Goal: Information Seeking & Learning: Find specific fact

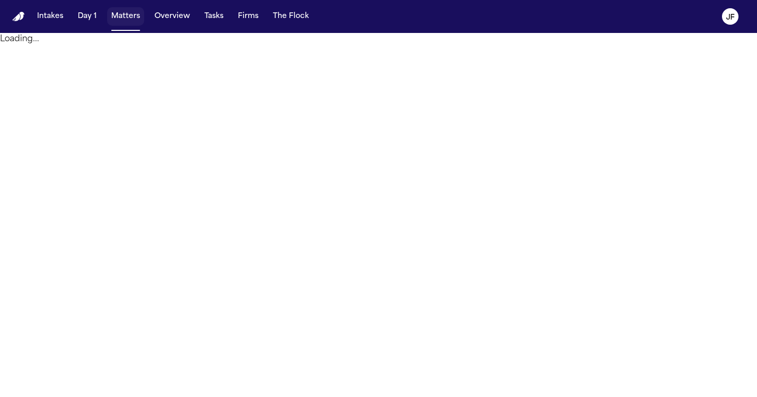
click at [127, 13] on button "Matters" at bounding box center [125, 16] width 37 height 19
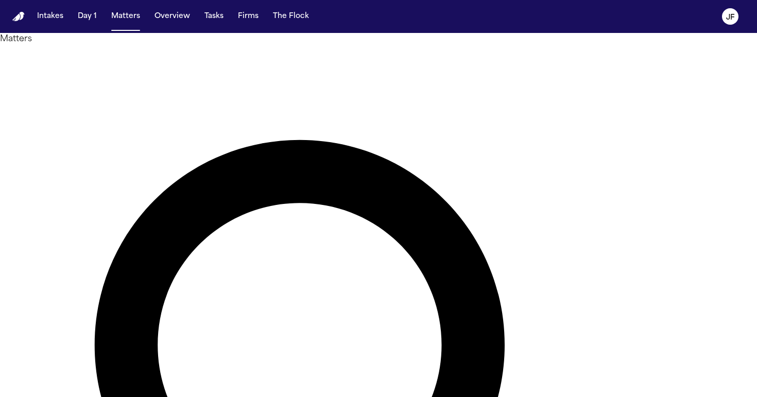
type input "**********"
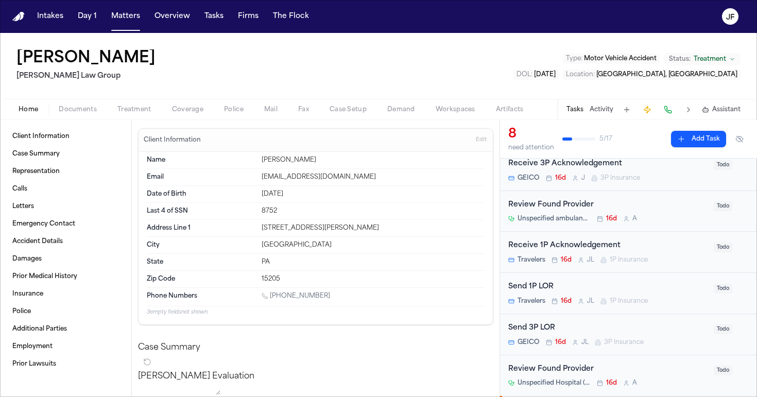
scroll to position [94, 0]
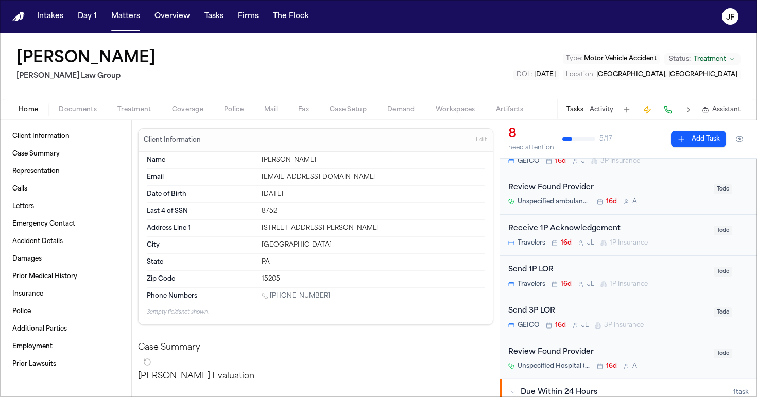
click at [228, 96] on div "Isabel Saucier Romanow Law Group Type : Motor Vehicle Accident Status: Treatmen…" at bounding box center [378, 66] width 757 height 66
click at [230, 117] on div "Home Documents Treatment Coverage Police Mail Fax Case Setup Demand Workspaces …" at bounding box center [378, 109] width 757 height 21
click at [233, 114] on span "Police" at bounding box center [234, 110] width 20 height 8
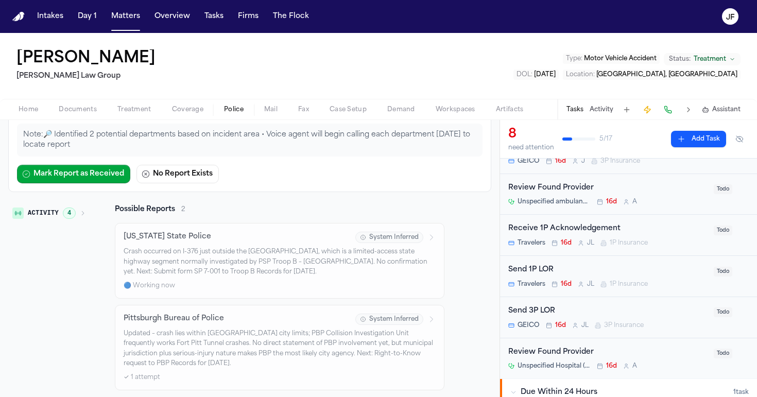
click at [280, 269] on p "Crash occurred on I-376 just outside the Fort Pitt Tunnel, which is a limited-a…" at bounding box center [280, 262] width 312 height 30
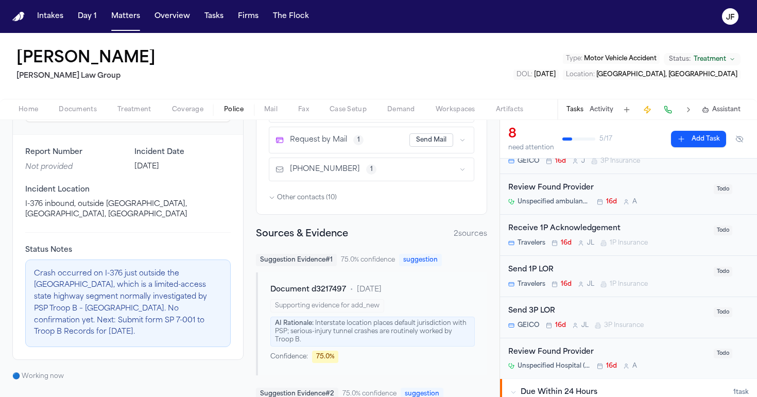
scroll to position [138, 0]
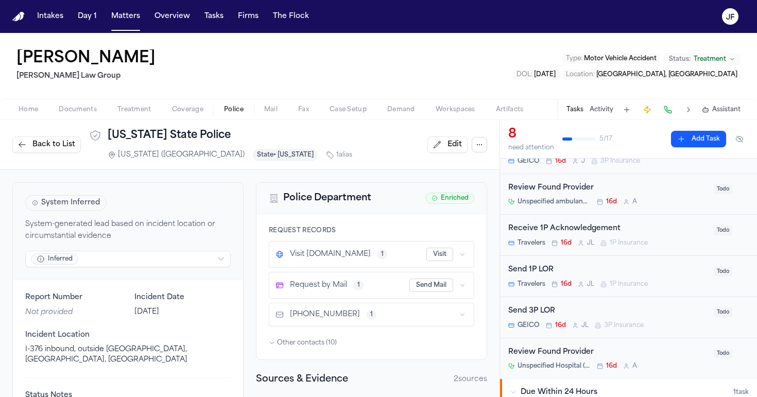
click at [173, 110] on span "Coverage" at bounding box center [187, 110] width 31 height 8
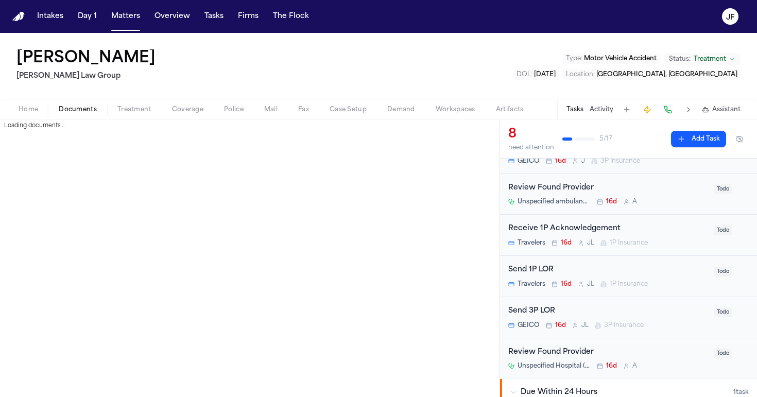
click at [73, 115] on span "button" at bounding box center [78, 115] width 50 height 1
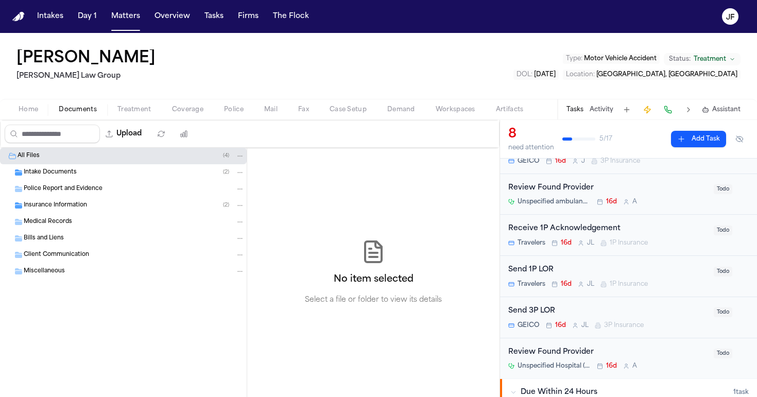
click at [146, 210] on div "Insurance Information ( 2 )" at bounding box center [123, 205] width 247 height 16
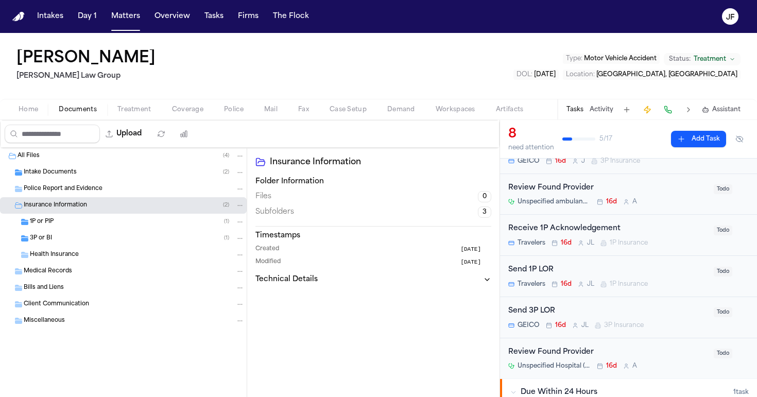
click at [143, 230] on div "3P or BI ( 1 )" at bounding box center [123, 238] width 247 height 16
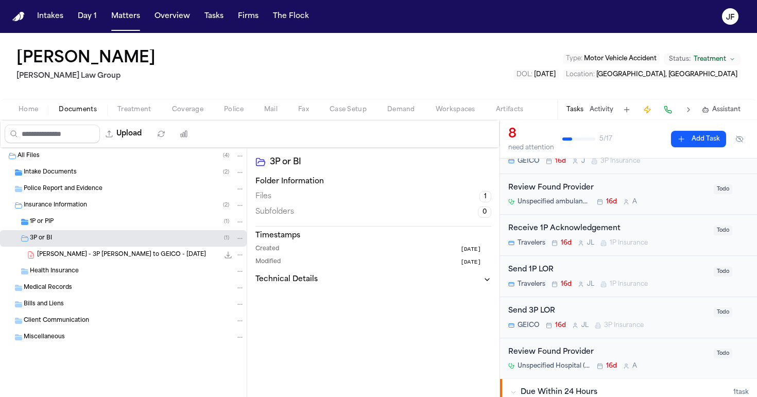
click at [145, 222] on div "1P or PIP ( 1 )" at bounding box center [137, 221] width 215 height 9
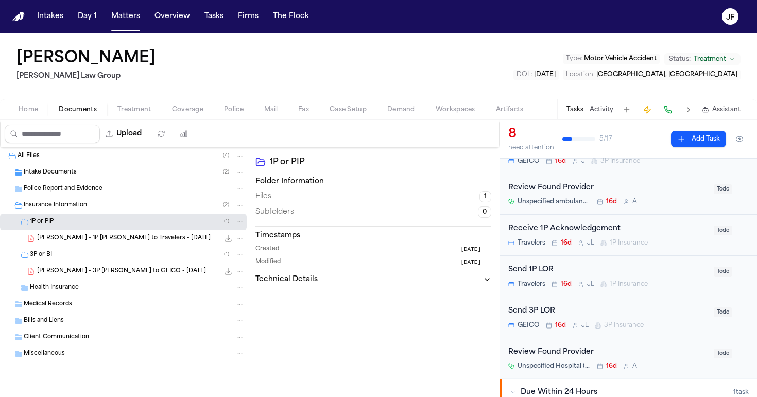
click at [145, 235] on span "I. Saucier - 1P LOR to Travelers - 8.21.25" at bounding box center [123, 238] width 173 height 9
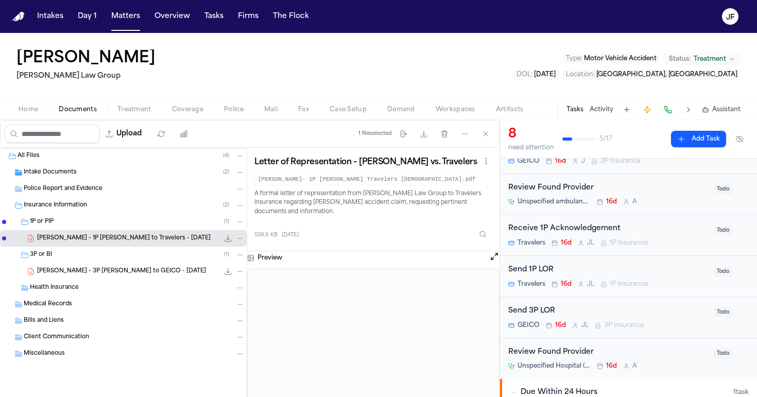
click at [176, 111] on span "Coverage" at bounding box center [187, 110] width 31 height 8
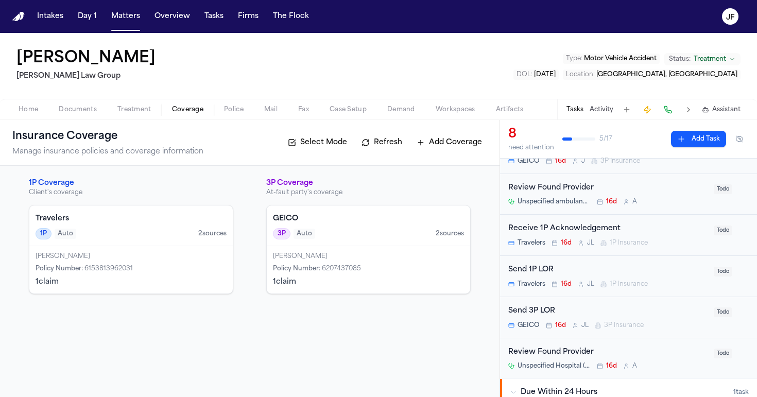
click at [197, 253] on div "[PERSON_NAME]" at bounding box center [131, 256] width 191 height 8
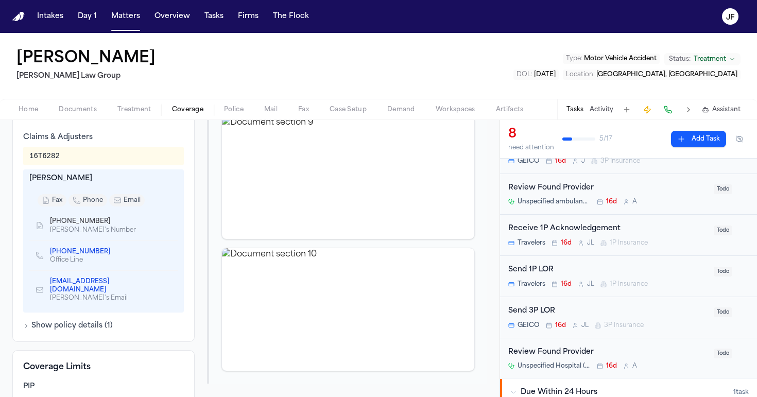
scroll to position [274, 0]
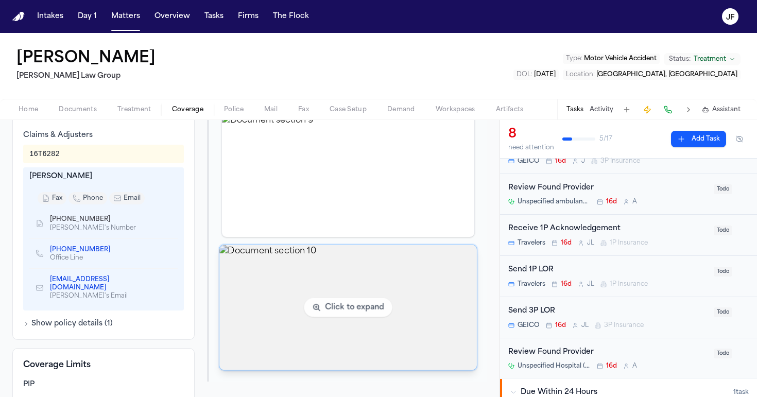
click at [278, 271] on img "View document section 10" at bounding box center [347, 307] width 257 height 125
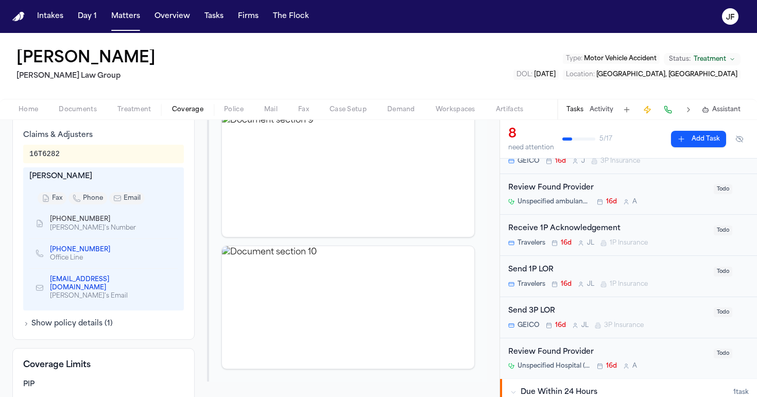
click at [83, 117] on div "Home Documents Treatment Coverage Police Mail Fax Case Setup Demand Workspaces …" at bounding box center [378, 109] width 757 height 21
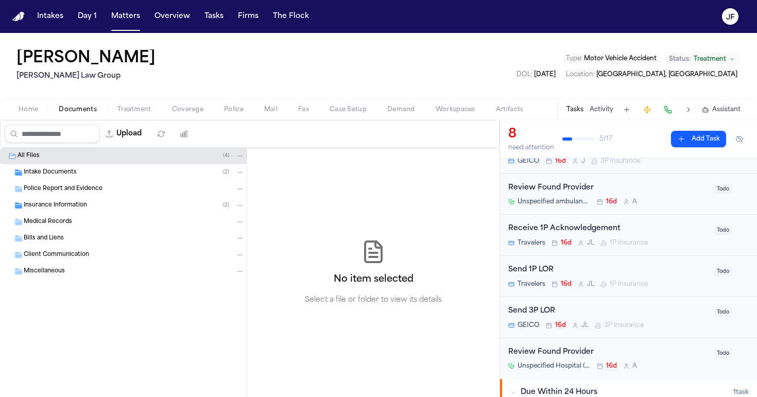
click at [83, 113] on span "Documents" at bounding box center [78, 110] width 38 height 8
click at [120, 178] on div "Intake Documents ( 2 )" at bounding box center [123, 172] width 247 height 16
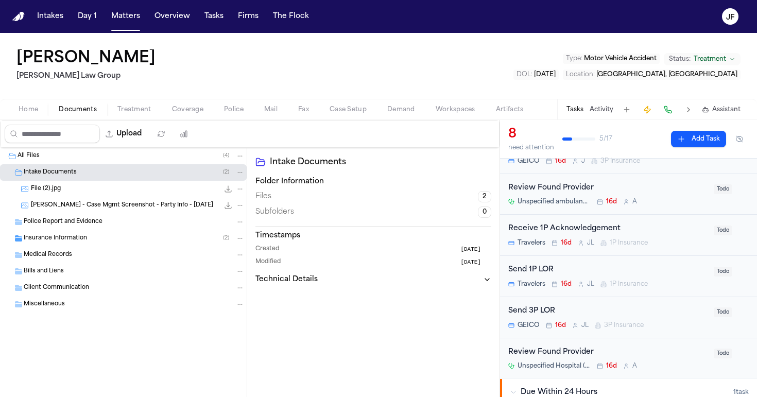
click at [84, 242] on div "Insurance Information ( 2 )" at bounding box center [134, 238] width 221 height 9
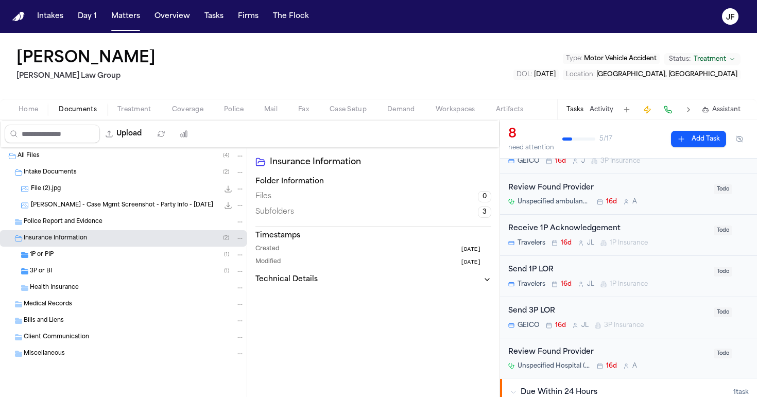
click at [81, 265] on div "3P or BI ( 1 )" at bounding box center [123, 271] width 247 height 16
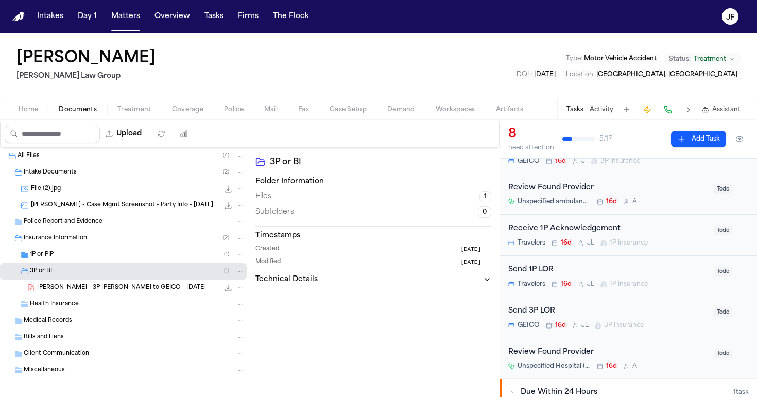
click at [82, 269] on div "3P or BI ( 1 )" at bounding box center [137, 271] width 215 height 9
click at [82, 256] on div "1P or PIP ( 1 )" at bounding box center [137, 254] width 215 height 9
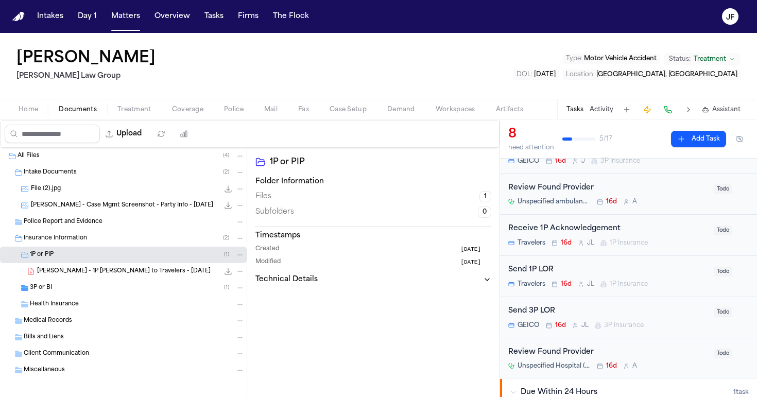
click at [82, 256] on div "1P or PIP ( 1 )" at bounding box center [137, 254] width 215 height 9
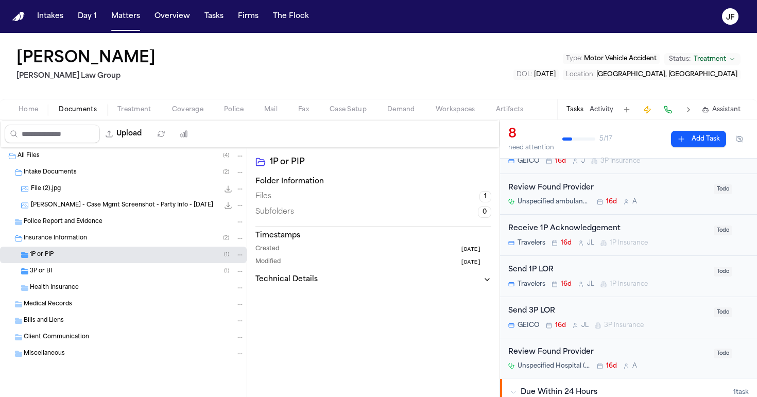
click at [82, 243] on div "Insurance Information ( 2 )" at bounding box center [123, 238] width 247 height 16
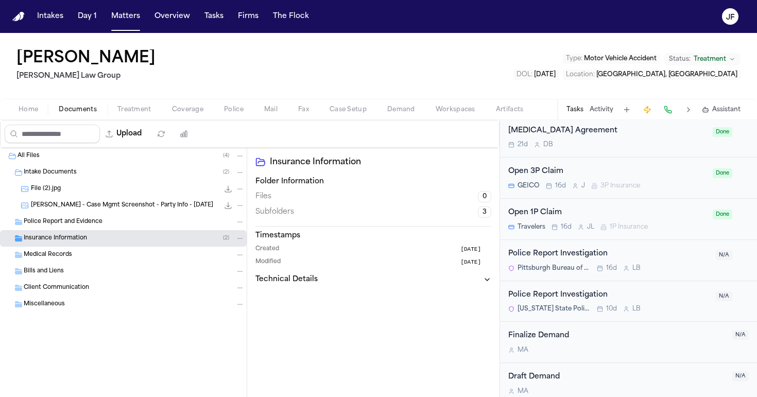
click at [560, 289] on div "Police Report Investigation" at bounding box center [608, 295] width 201 height 12
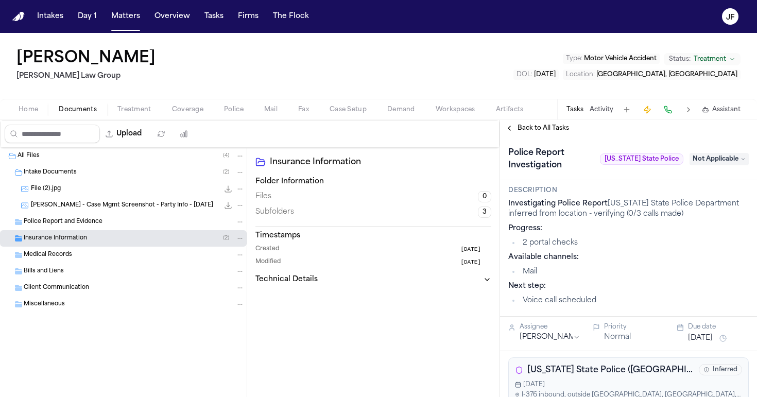
click at [226, 116] on div "Home Documents Treatment Coverage Police Mail Fax Case Setup Demand Workspaces …" at bounding box center [378, 109] width 757 height 21
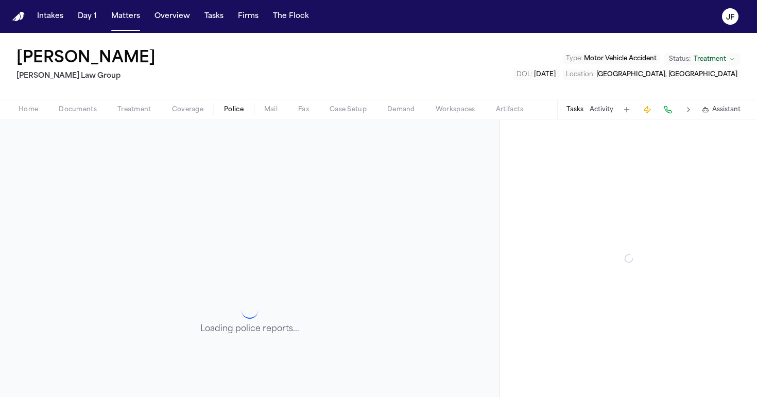
click at [228, 108] on span "Police" at bounding box center [234, 110] width 20 height 8
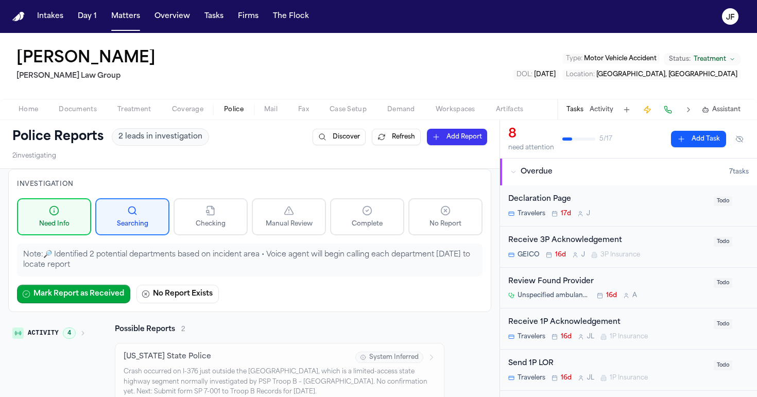
click at [82, 108] on span "Documents" at bounding box center [78, 110] width 38 height 8
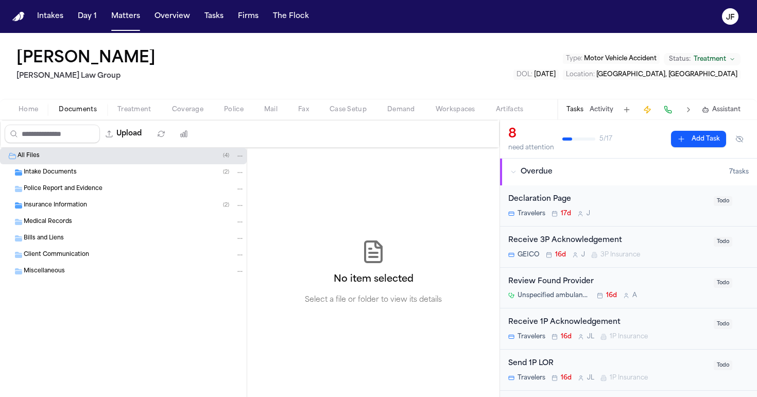
click at [33, 118] on div "Home Documents Treatment Coverage Police Mail Fax Case Setup Demand Workspaces …" at bounding box center [378, 109] width 757 height 21
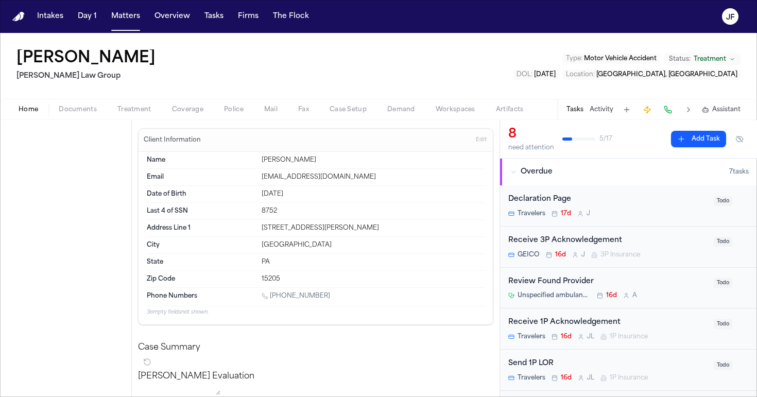
click at [33, 114] on span "Home" at bounding box center [29, 110] width 20 height 8
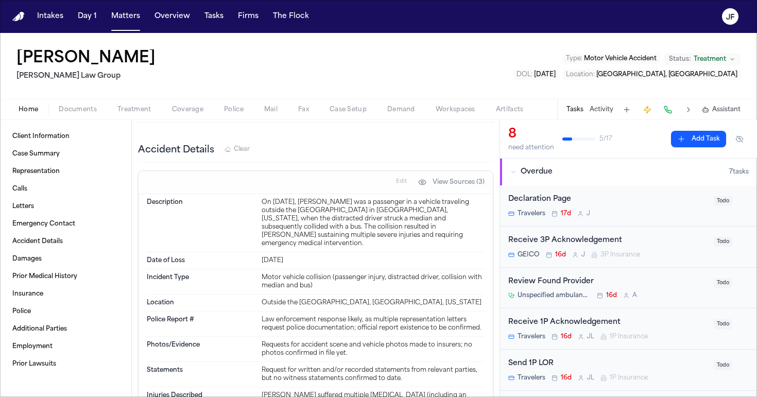
scroll to position [1282, 0]
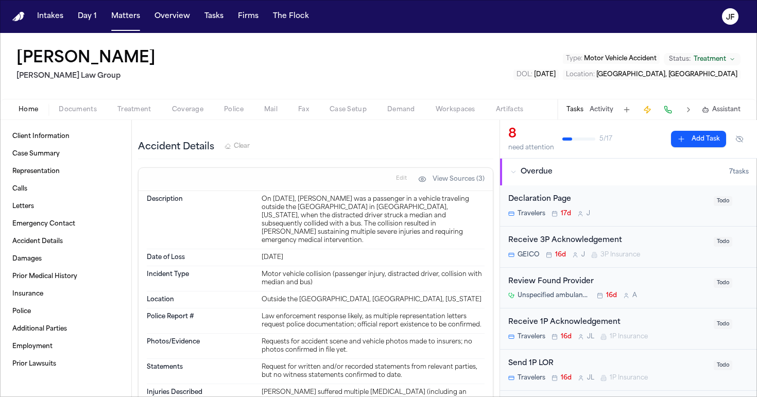
click at [189, 117] on div "Home Documents Treatment Coverage Police Mail Fax Case Setup Demand Workspaces …" at bounding box center [378, 109] width 757 height 21
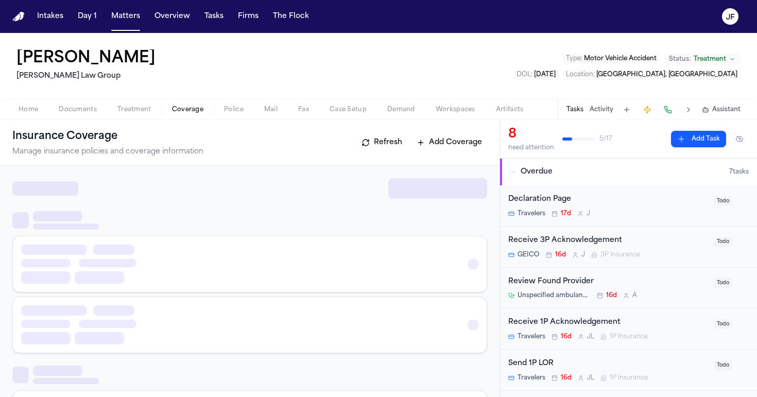
click at [189, 115] on span "button" at bounding box center [188, 115] width 44 height 1
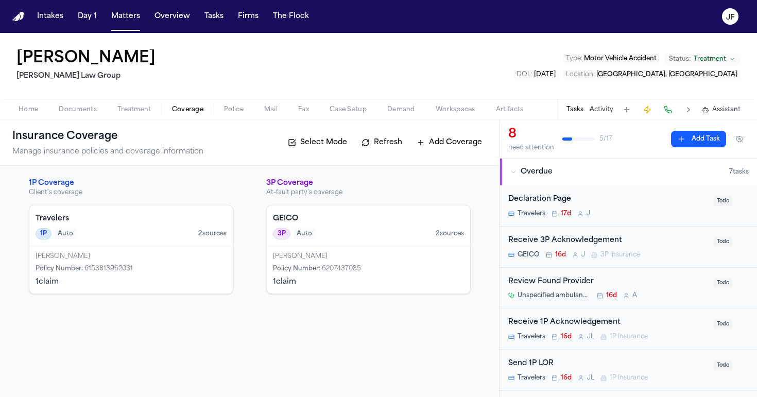
click at [230, 101] on div "Home Documents Treatment Coverage Police Mail Fax Case Setup Demand Workspaces …" at bounding box center [378, 109] width 757 height 21
click at [232, 110] on span "Police" at bounding box center [234, 110] width 20 height 8
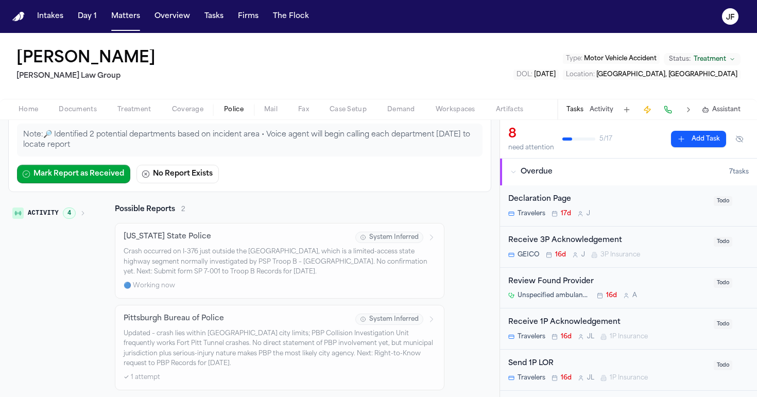
click at [330, 276] on p "Crash occurred on I-376 just outside the Fort Pitt Tunnel, which is a limited-a…" at bounding box center [280, 262] width 312 height 30
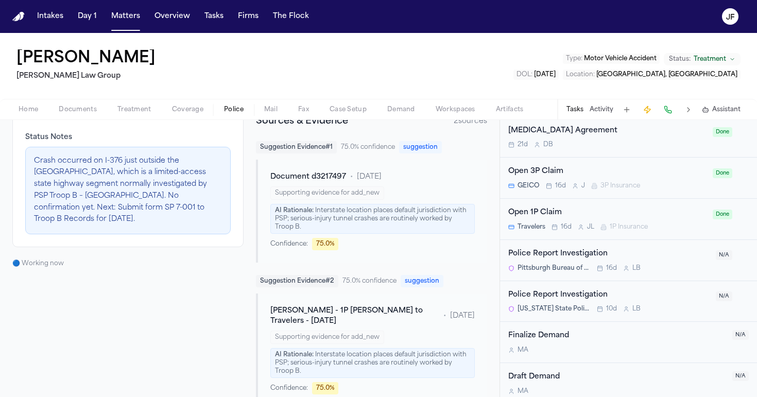
click at [590, 100] on div "Tasks Activity Assistant" at bounding box center [652, 109] width 191 height 20
click at [598, 113] on button "Activity" at bounding box center [601, 110] width 24 height 8
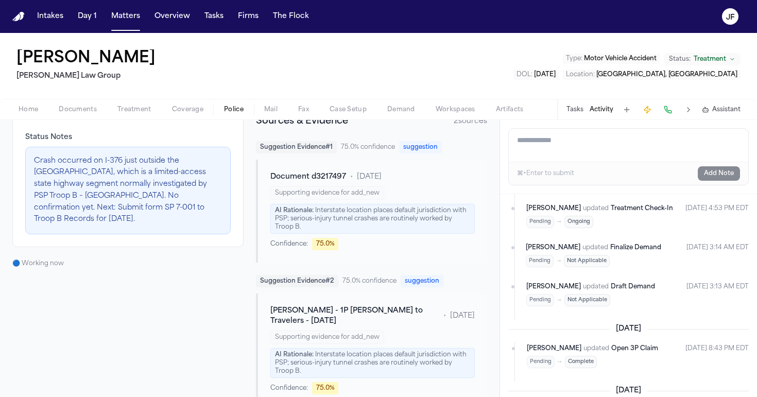
scroll to position [76, 0]
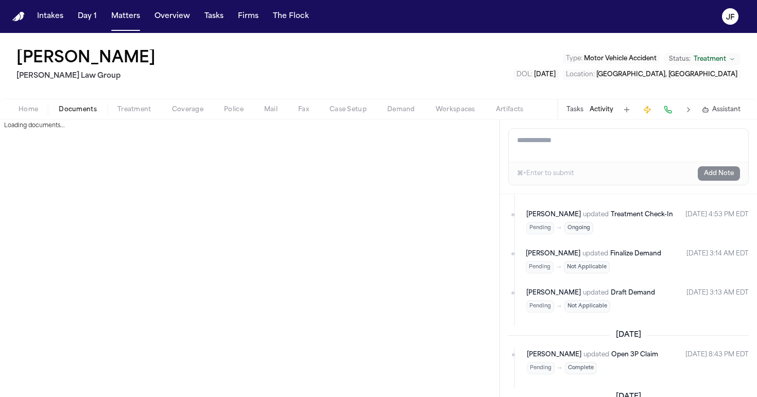
click at [86, 112] on span "Documents" at bounding box center [78, 110] width 38 height 8
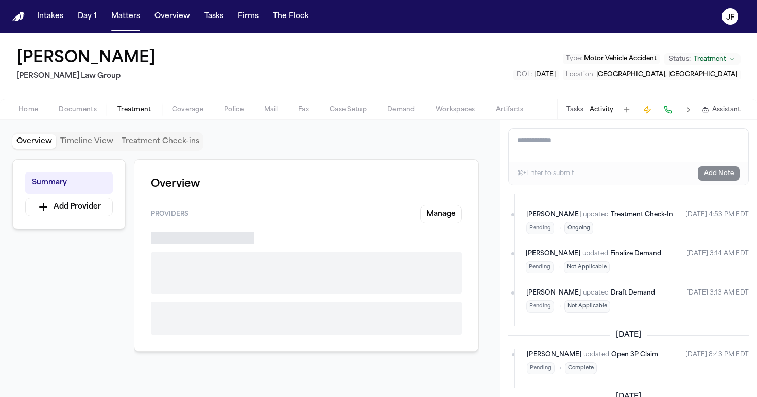
click at [139, 114] on span "Treatment" at bounding box center [134, 110] width 34 height 8
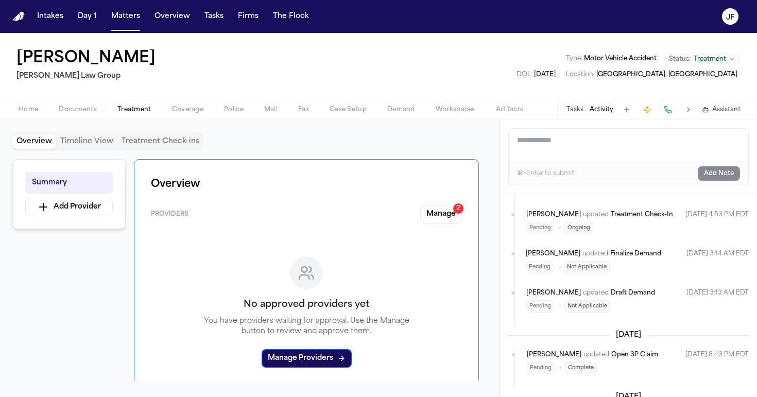
click at [68, 121] on div "Overview Timeline View Treatment Check-ins Summary Add Provider Overview Provid…" at bounding box center [249, 258] width 499 height 277
click at [69, 116] on div "Home Documents Treatment Coverage Police Mail Fax Case Setup Demand Workspaces …" at bounding box center [378, 109] width 757 height 21
click at [80, 97] on div "Isabel Saucier Romanow Law Group Type : Motor Vehicle Accident Status: Treatmen…" at bounding box center [378, 66] width 757 height 66
click at [80, 106] on span "Documents" at bounding box center [78, 110] width 38 height 8
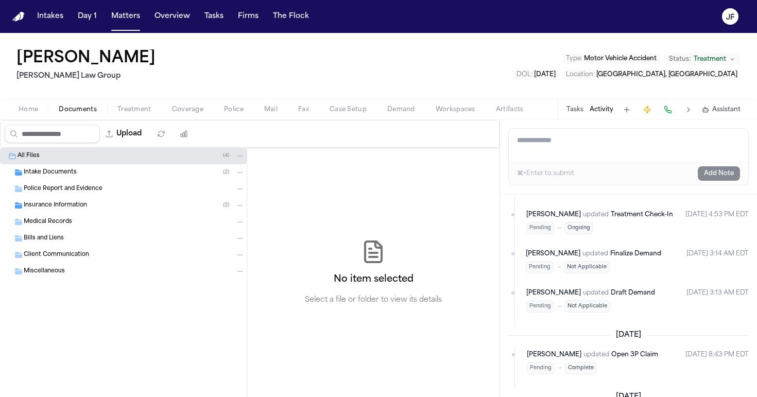
click at [68, 181] on div "Police Report and Evidence" at bounding box center [123, 189] width 247 height 16
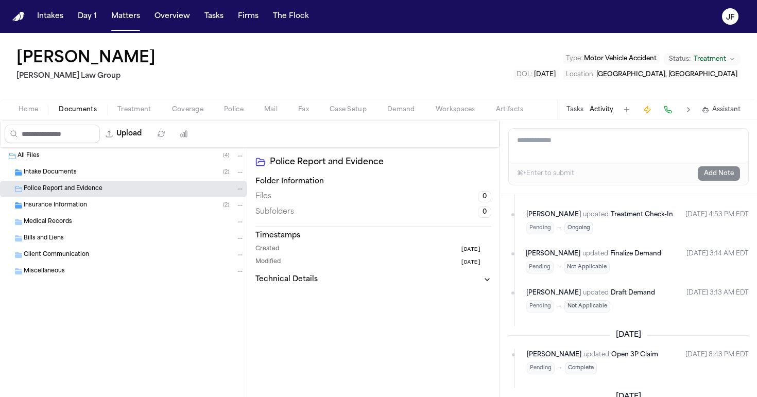
click at [73, 174] on span "Intake Documents" at bounding box center [50, 172] width 53 height 9
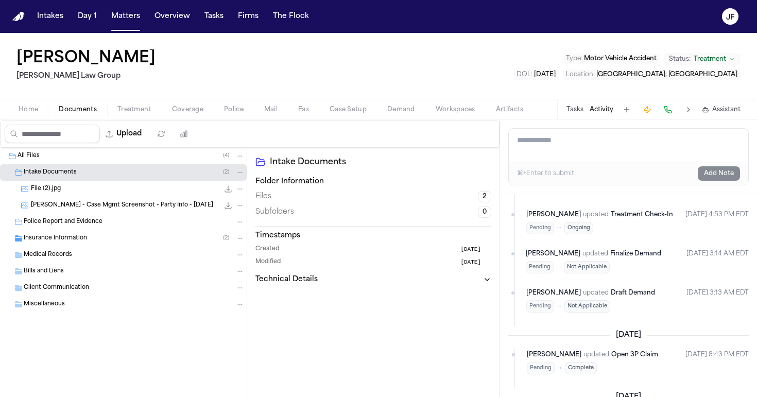
click at [76, 190] on div "File (2).jpg 225.2 KB • JPG" at bounding box center [138, 189] width 214 height 10
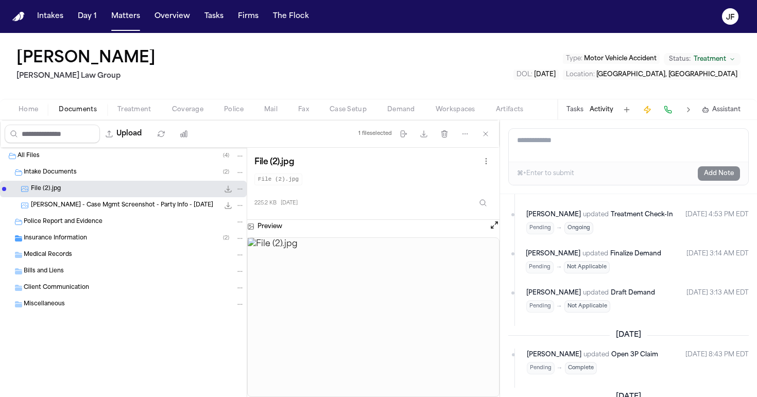
click at [229, 193] on button "File: File (2).jpg" at bounding box center [228, 189] width 10 height 10
click at [197, 211] on div "I. Saucier - Case Mgmt Screenshot - Party Info - 8.6.25 147.3 KB • PNG" at bounding box center [123, 205] width 247 height 16
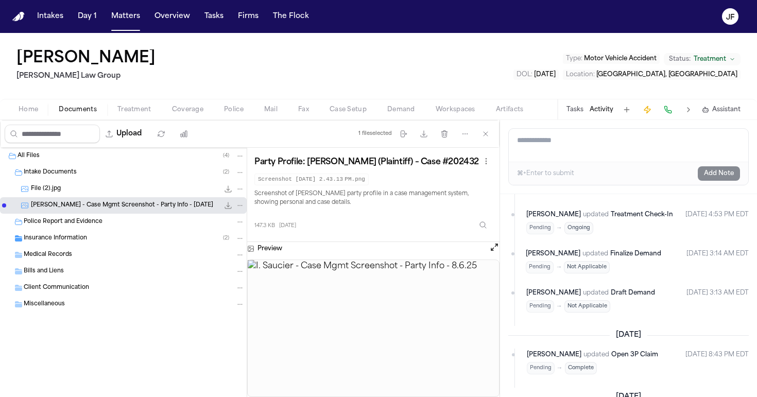
click at [226, 207] on icon "File: I. Saucier - Case Mgmt Screenshot - Party Info - 8.6.25" at bounding box center [228, 205] width 8 height 8
click at [196, 115] on span "button" at bounding box center [188, 115] width 44 height 1
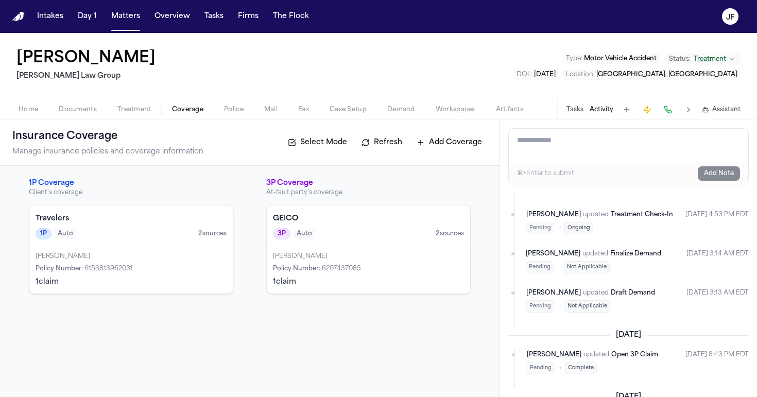
click at [339, 263] on div "David Reynolds Policy Number : 6207437085 1 claim" at bounding box center [368, 269] width 203 height 47
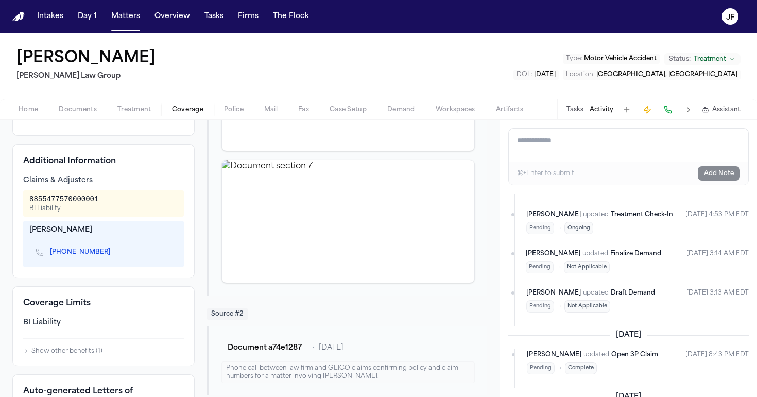
scroll to position [272, 0]
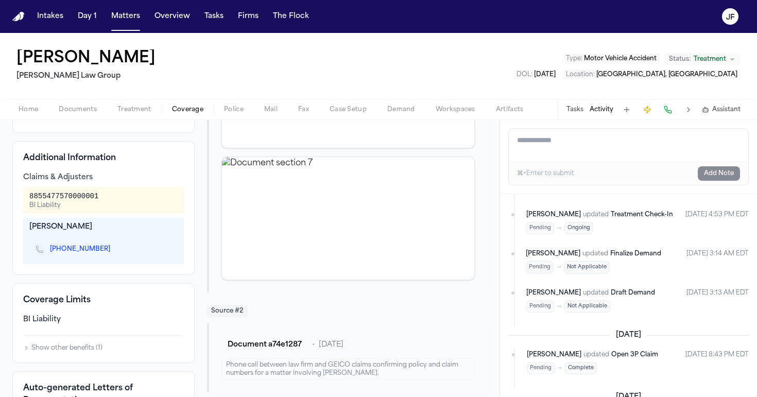
click at [75, 253] on link "(540) 356-6278" at bounding box center [80, 249] width 60 height 8
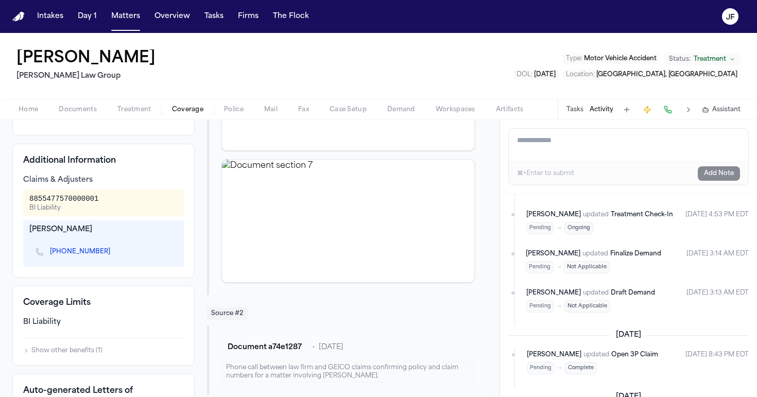
scroll to position [277, 0]
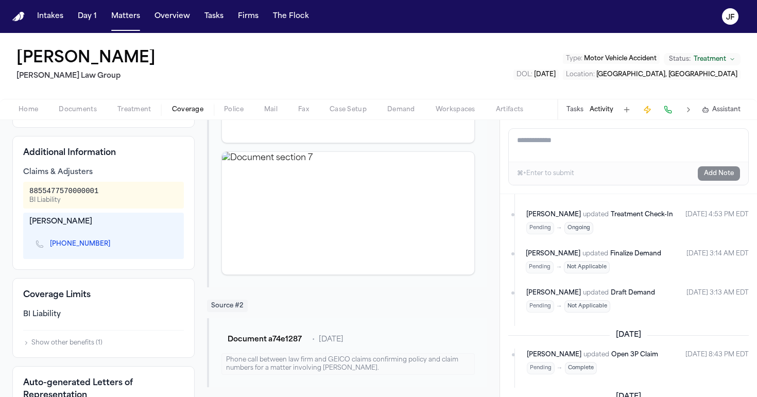
click at [236, 110] on span "Police" at bounding box center [234, 110] width 20 height 8
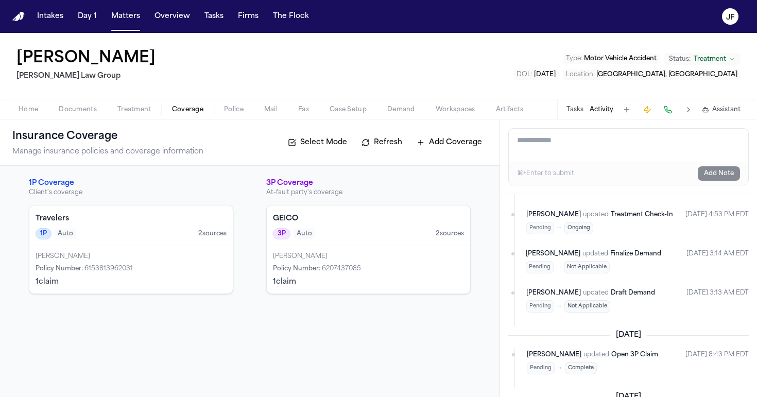
click at [196, 108] on span "Coverage" at bounding box center [187, 110] width 31 height 8
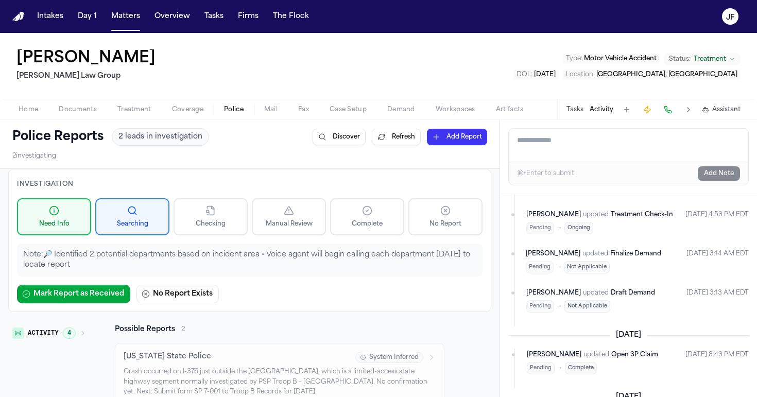
click at [228, 113] on span "Police" at bounding box center [234, 110] width 20 height 8
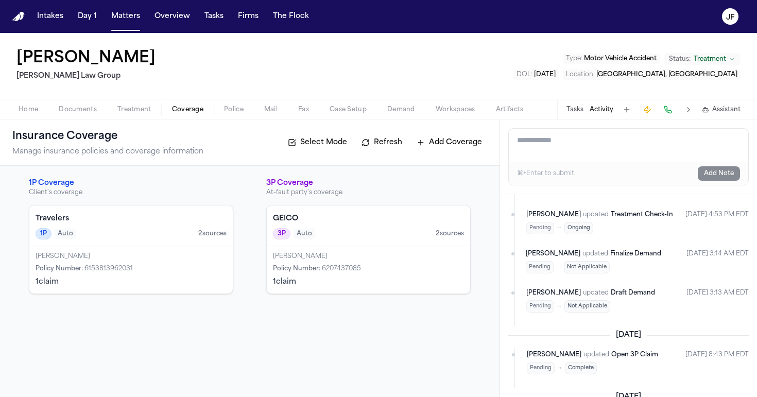
click at [198, 107] on span "Coverage" at bounding box center [187, 110] width 31 height 8
click at [351, 247] on div "David Reynolds Policy Number : 6207437085 1 claim" at bounding box center [368, 269] width 203 height 47
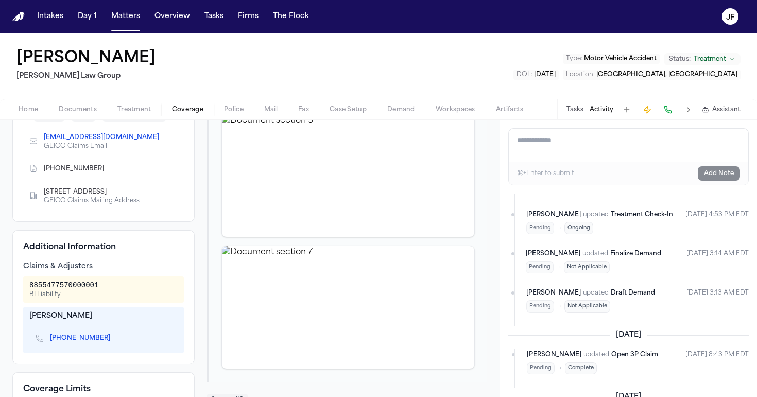
scroll to position [184, 0]
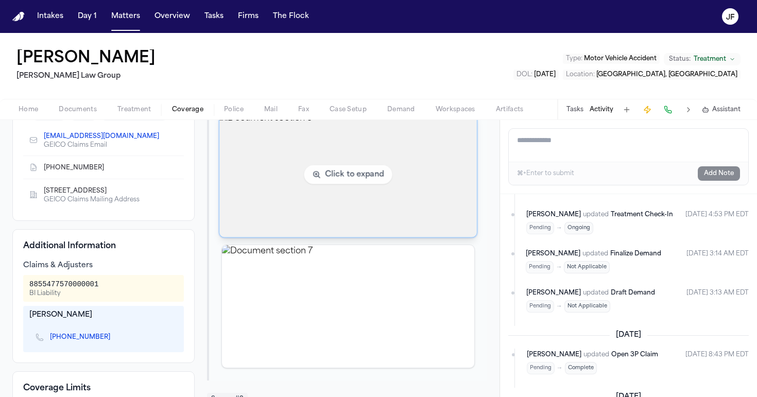
click at [279, 183] on img "View document section 9" at bounding box center [347, 174] width 257 height 125
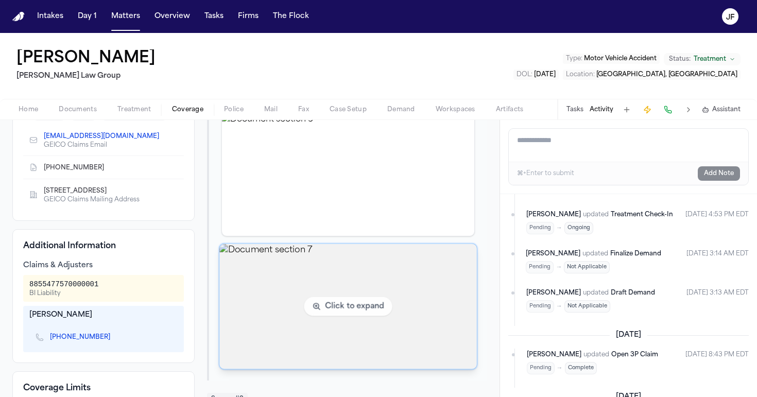
click at [370, 293] on img "View document section 7" at bounding box center [347, 306] width 257 height 125
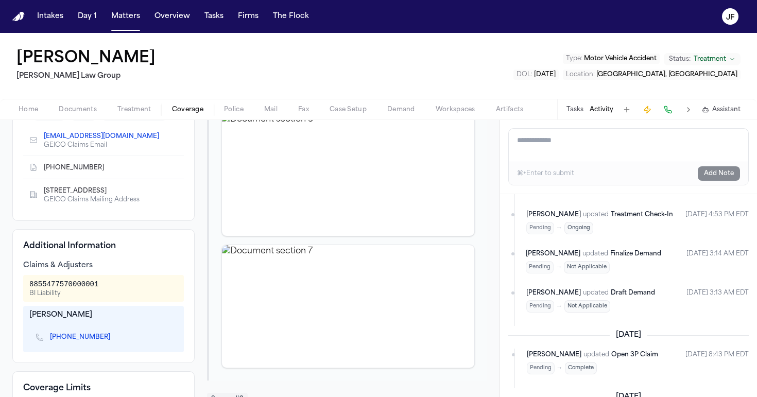
click at [87, 116] on div "Home Documents Treatment Coverage Police Mail Fax Case Setup Demand Workspaces …" at bounding box center [378, 109] width 757 height 21
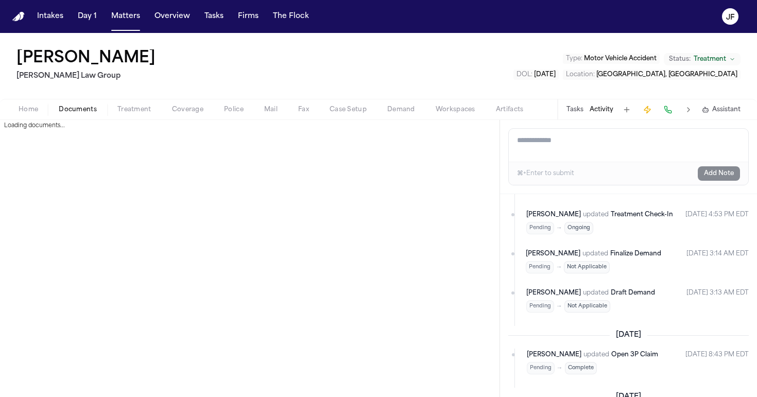
click at [69, 108] on span "Documents" at bounding box center [78, 110] width 38 height 8
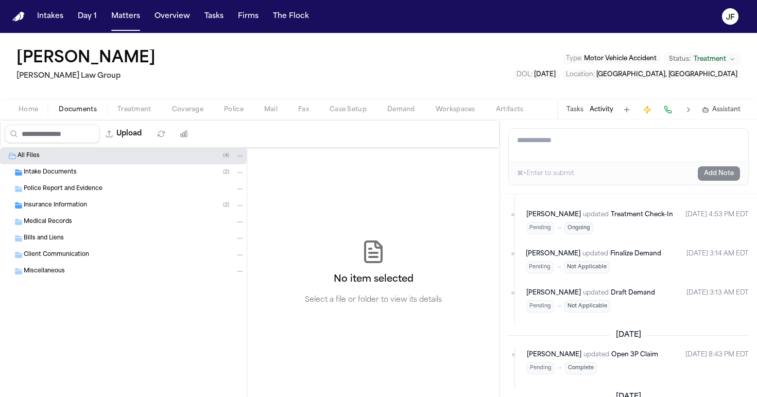
click at [84, 205] on span "Insurance Information" at bounding box center [55, 205] width 63 height 9
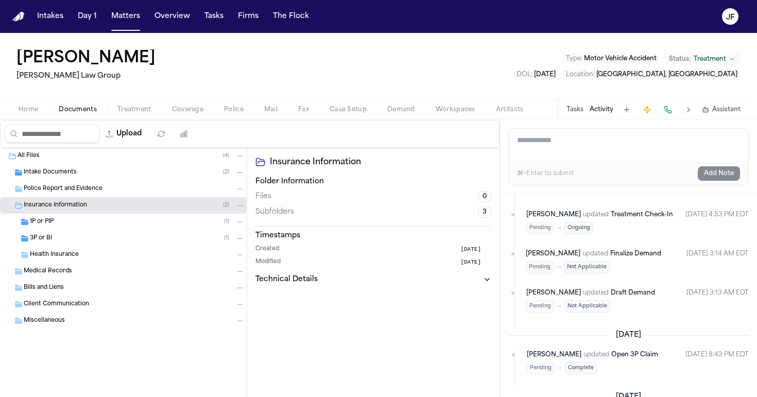
click at [85, 218] on div "1P or PIP ( 1 )" at bounding box center [137, 221] width 215 height 9
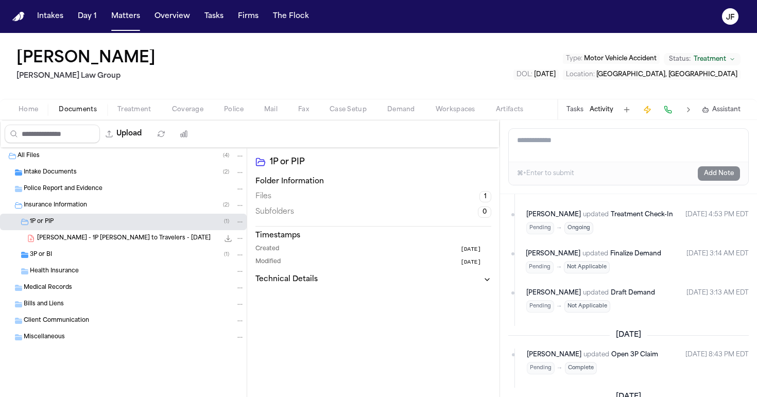
click at [91, 258] on div "3P or BI ( 1 )" at bounding box center [137, 254] width 215 height 9
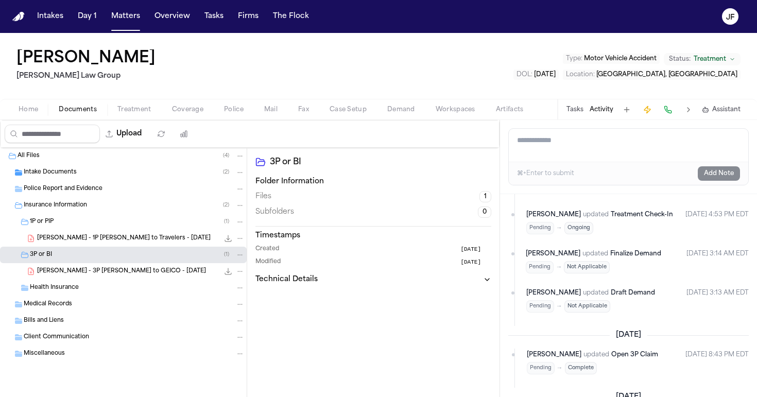
click at [91, 221] on div "1P or PIP ( 1 )" at bounding box center [137, 221] width 215 height 9
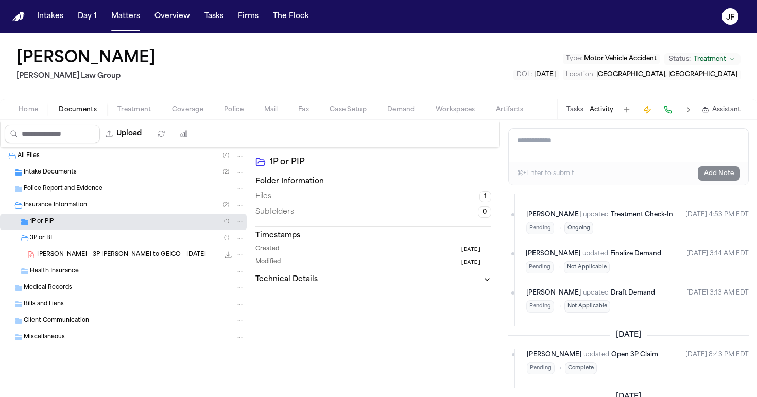
click at [89, 243] on div "3P or BI ( 1 )" at bounding box center [123, 238] width 247 height 16
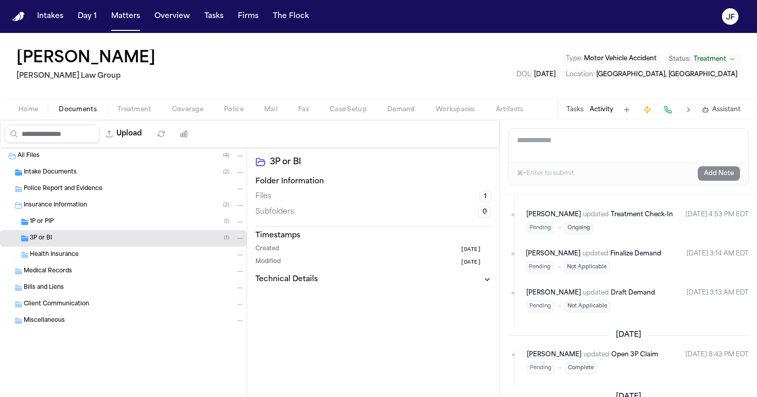
click at [189, 111] on span "Coverage" at bounding box center [187, 110] width 31 height 8
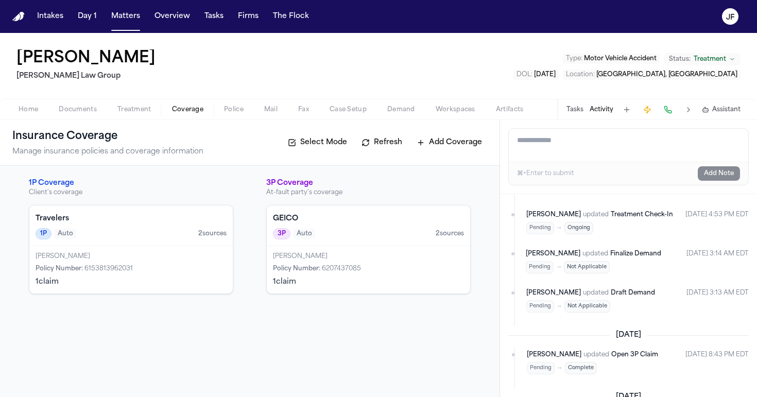
click at [92, 106] on span "Documents" at bounding box center [78, 110] width 38 height 8
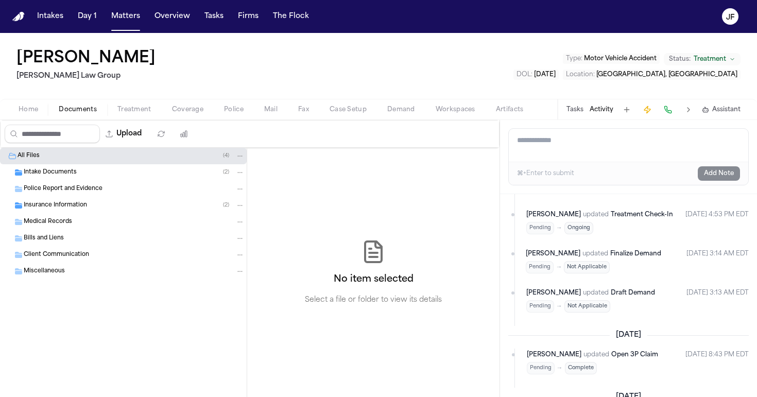
click at [176, 106] on span "Coverage" at bounding box center [187, 110] width 31 height 8
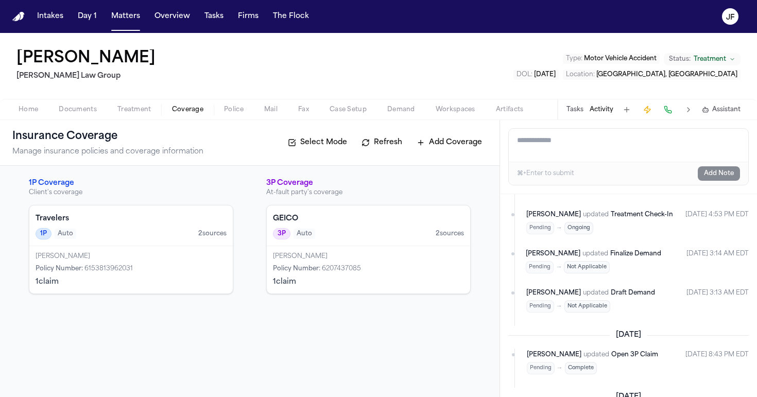
click at [398, 259] on div "David Reynolds" at bounding box center [368, 256] width 191 height 8
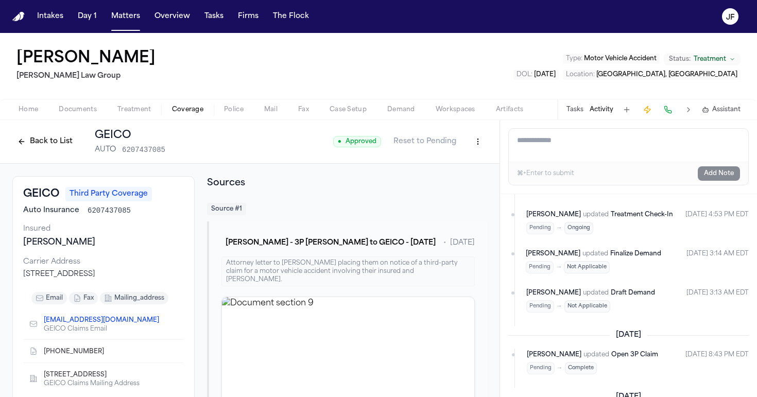
click at [448, 64] on div "Isabel Saucier Romanow Law Group Type : Motor Vehicle Accident Status: Treatmen…" at bounding box center [378, 66] width 757 height 66
click at [72, 115] on div "Home Documents Treatment Coverage Police Mail Fax Case Setup Demand Workspaces …" at bounding box center [378, 109] width 757 height 21
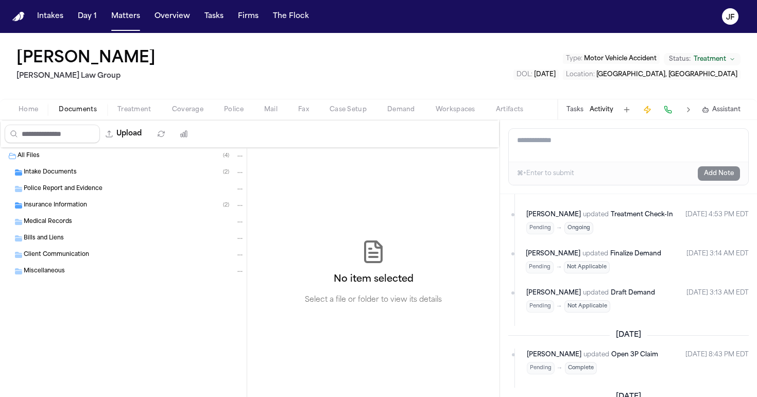
click at [79, 103] on button "Documents" at bounding box center [77, 109] width 59 height 12
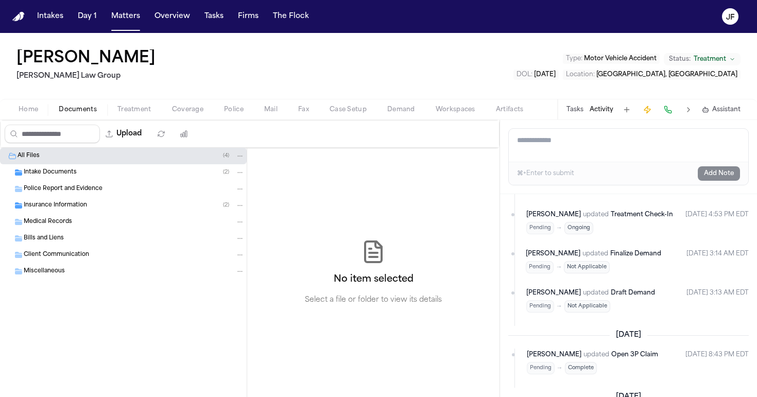
click at [71, 208] on span "Insurance Information" at bounding box center [55, 205] width 63 height 9
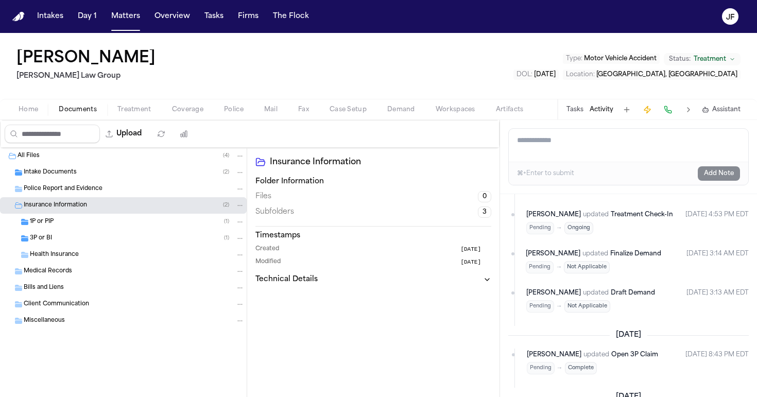
click at [87, 228] on div "1P or PIP ( 1 )" at bounding box center [123, 222] width 247 height 16
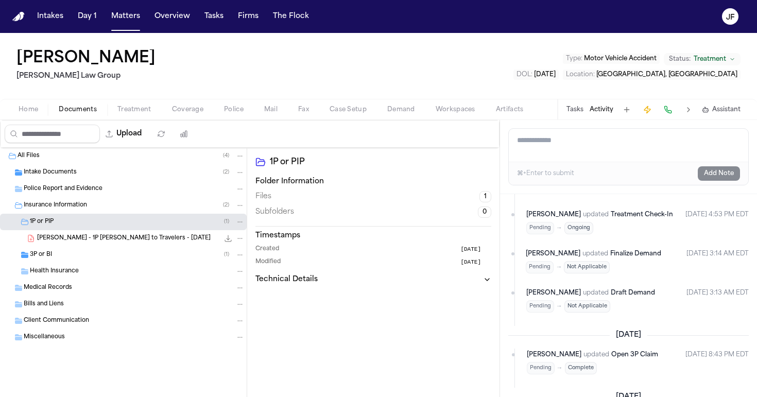
click at [182, 245] on div "I. Saucier - 1P LOR to Travelers - 8.21.25 559.8 KB • PDF" at bounding box center [123, 238] width 247 height 16
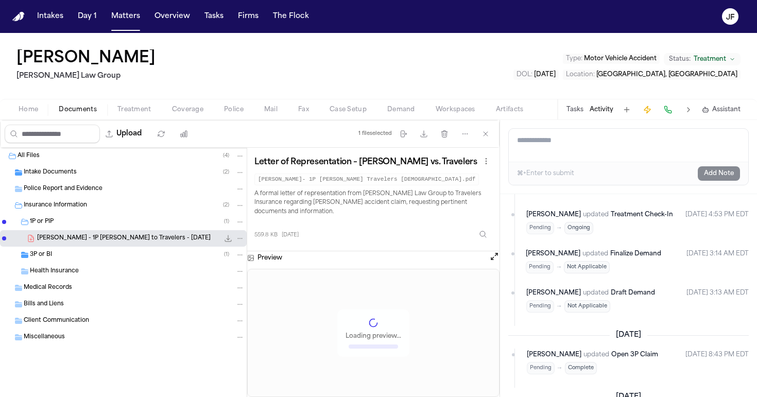
click at [229, 242] on icon "File: I. Saucier - 1P LOR to Travelers - 8.21.25" at bounding box center [228, 238] width 8 height 8
click at [172, 106] on span "Coverage" at bounding box center [187, 110] width 31 height 8
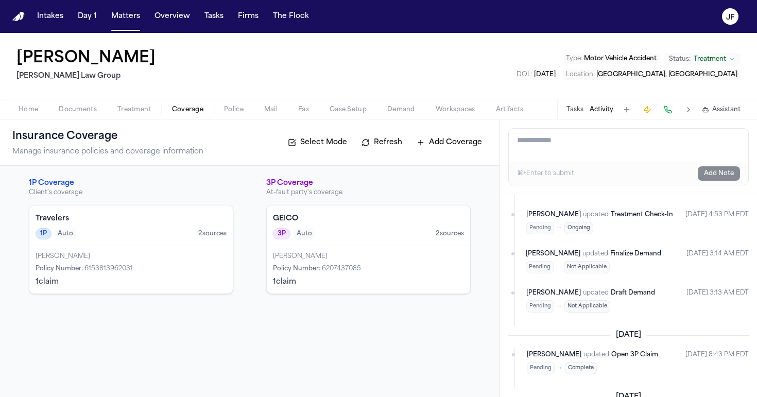
click at [361, 235] on div "3P Auto 2 source s" at bounding box center [368, 233] width 191 height 11
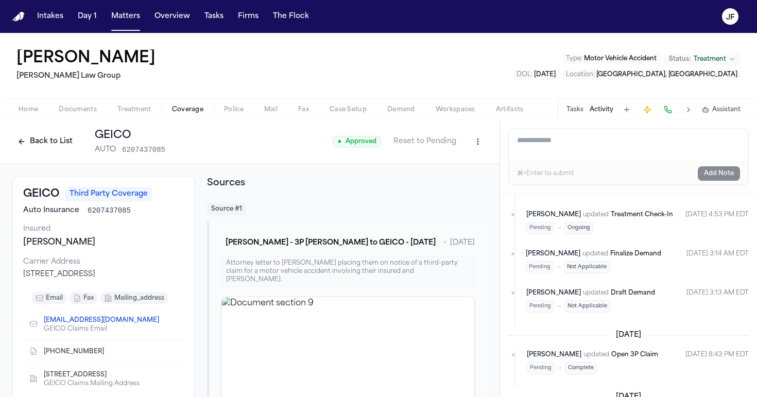
click at [472, 142] on html "Intakes Day 1 Matters Overview Tasks Firms The Flock JF Isabel Saucier Romanow …" at bounding box center [378, 198] width 757 height 397
click at [447, 164] on div "Edit Coverage" at bounding box center [434, 163] width 86 height 16
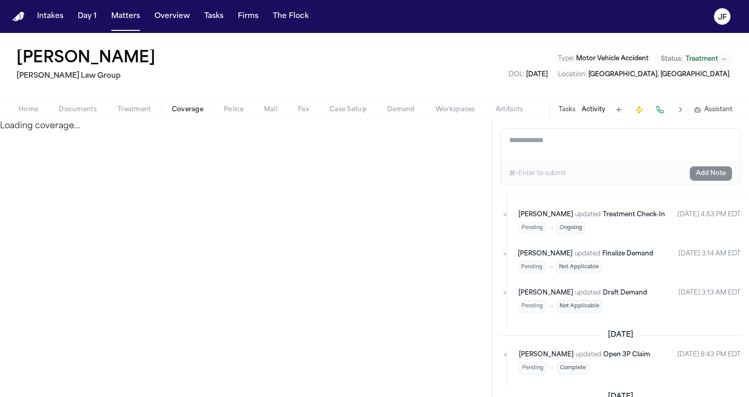
select select "**********"
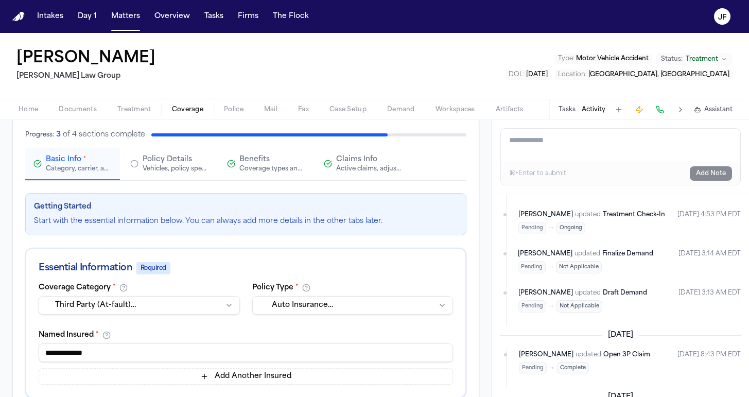
scroll to position [49, 0]
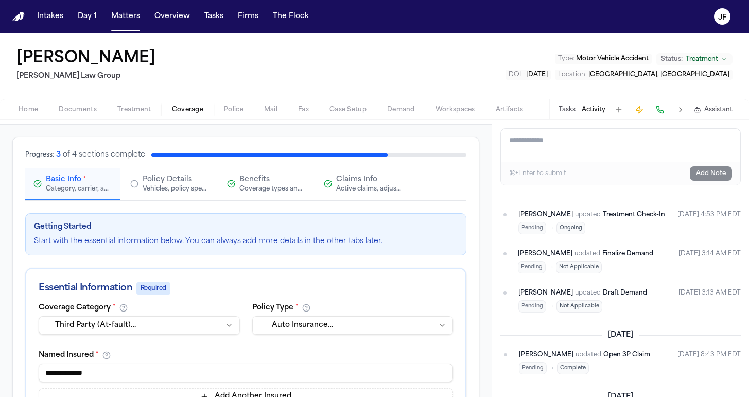
click at [362, 198] on button "Claims Info Active claims, adjusters, and subrogation details" at bounding box center [363, 184] width 95 height 32
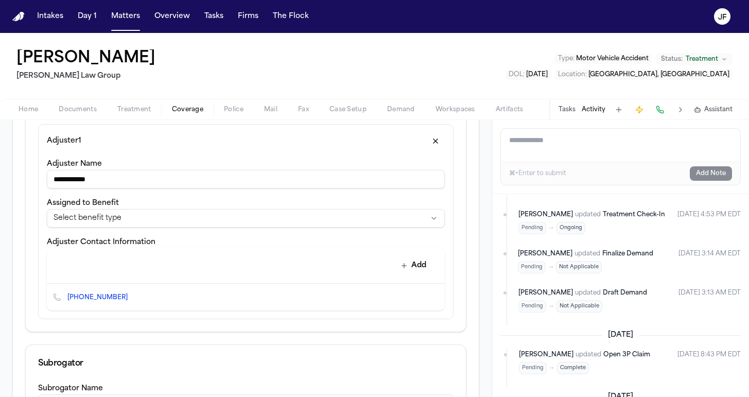
scroll to position [330, 0]
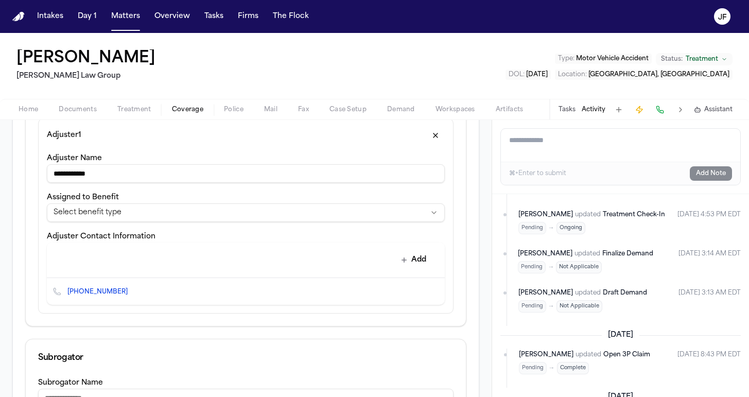
drag, startPoint x: 148, startPoint y: 168, endPoint x: 3, endPoint y: 173, distance: 145.3
click at [3, 173] on div "**********" at bounding box center [246, 263] width 492 height 839
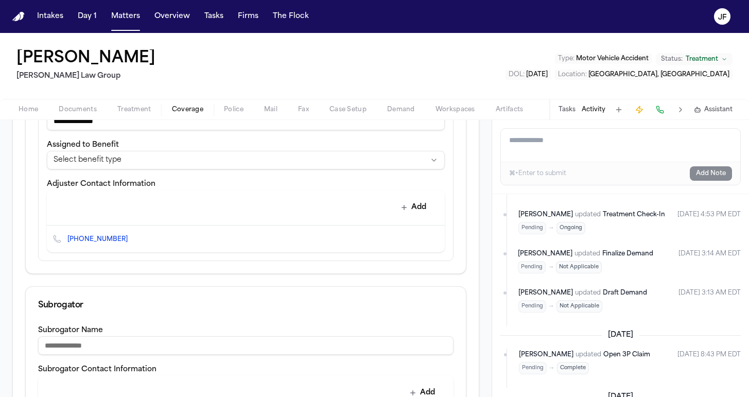
scroll to position [395, 0]
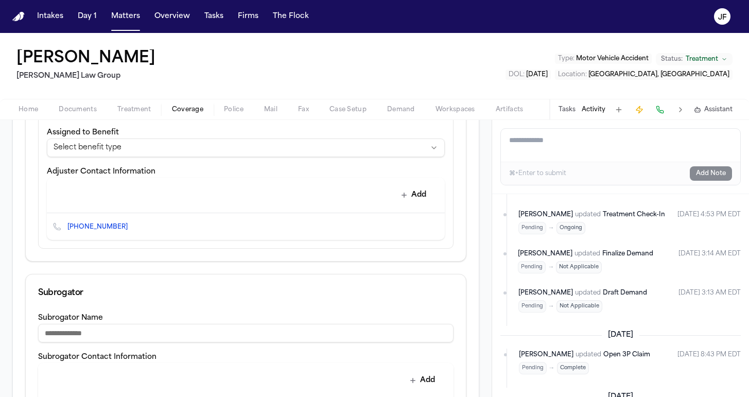
type input "**********"
click at [413, 226] on icon "Edit contact" at bounding box center [415, 226] width 5 height 5
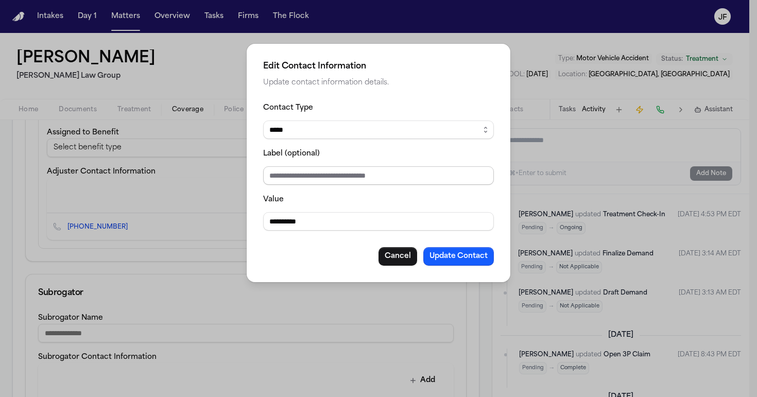
click at [344, 181] on input "Label (optional)" at bounding box center [378, 175] width 231 height 19
drag, startPoint x: 344, startPoint y: 217, endPoint x: 285, endPoint y: 218, distance: 59.2
click at [285, 218] on input "**********" at bounding box center [378, 221] width 231 height 19
type input "**********"
click at [334, 180] on input "Label (optional)" at bounding box center [378, 175] width 231 height 19
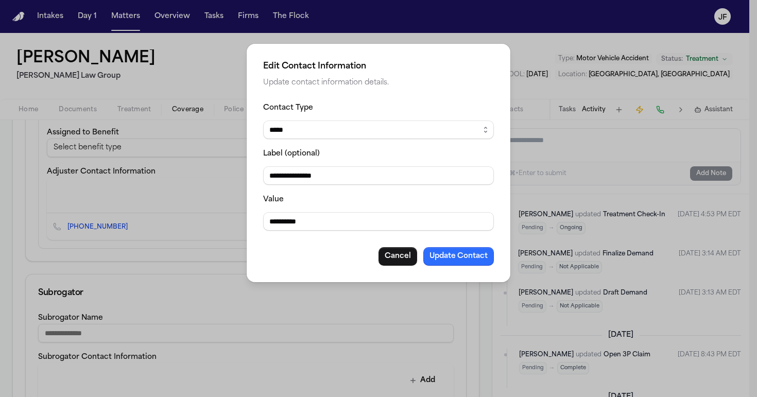
type input "**********"
click at [456, 258] on button "Update Contact" at bounding box center [458, 256] width 71 height 19
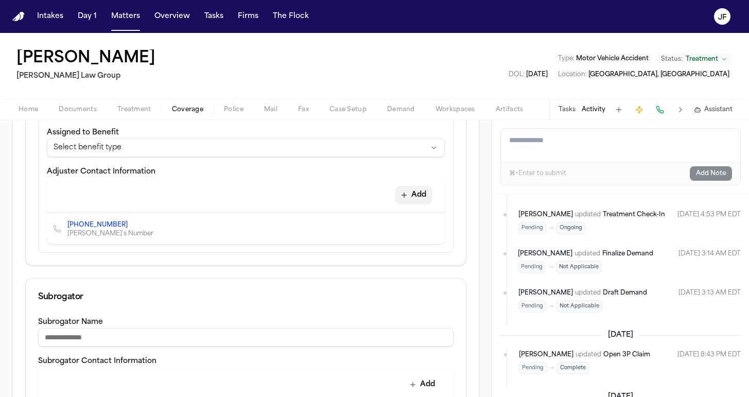
click at [401, 196] on button "Add" at bounding box center [414, 195] width 38 height 19
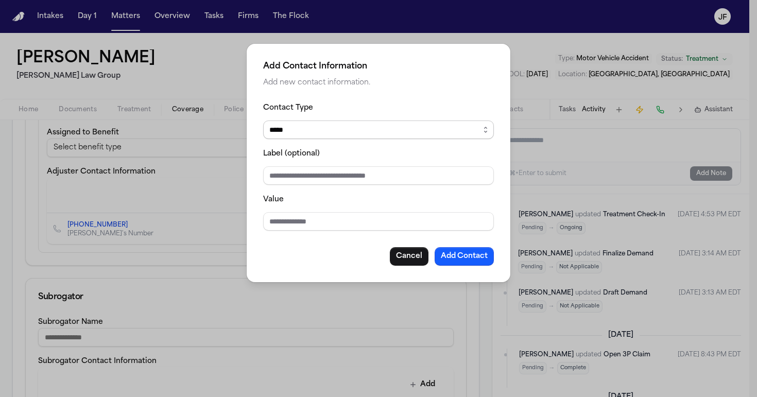
select select "*****"
click at [333, 185] on input "Label (optional)" at bounding box center [378, 175] width 231 height 19
click at [337, 224] on input "Value" at bounding box center [378, 221] width 231 height 19
click at [366, 177] on input "Label (optional)" at bounding box center [378, 175] width 231 height 19
type input "*******"
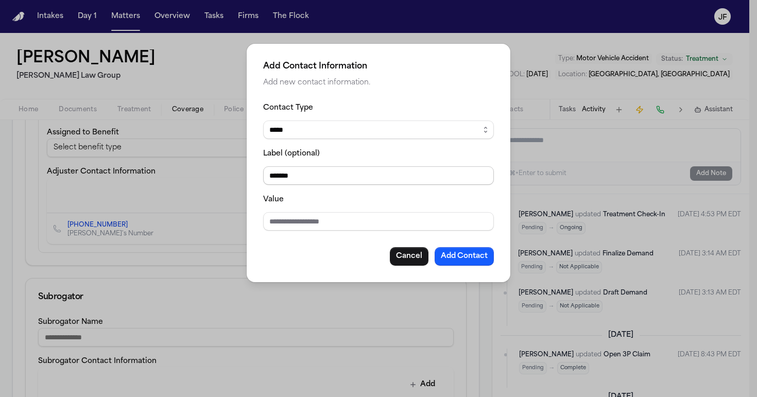
type input "*"
type input "**********"
click at [342, 164] on div "Label (optional) *******" at bounding box center [378, 166] width 231 height 38
click at [345, 172] on input "*******" at bounding box center [378, 175] width 231 height 19
type input "**********"
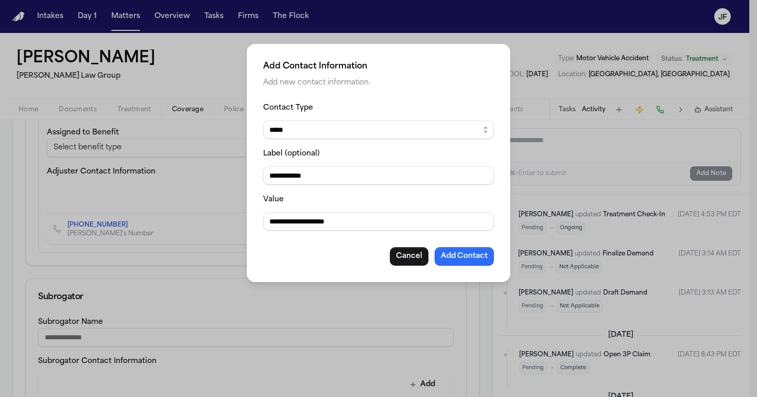
click at [455, 259] on button "Add Contact" at bounding box center [463, 256] width 59 height 19
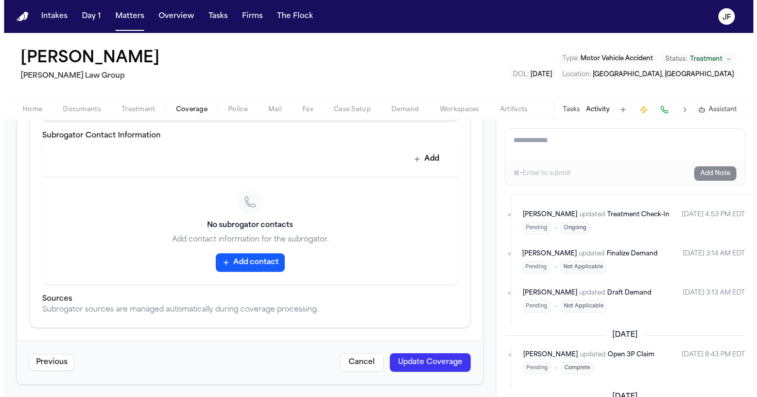
scroll to position [673, 0]
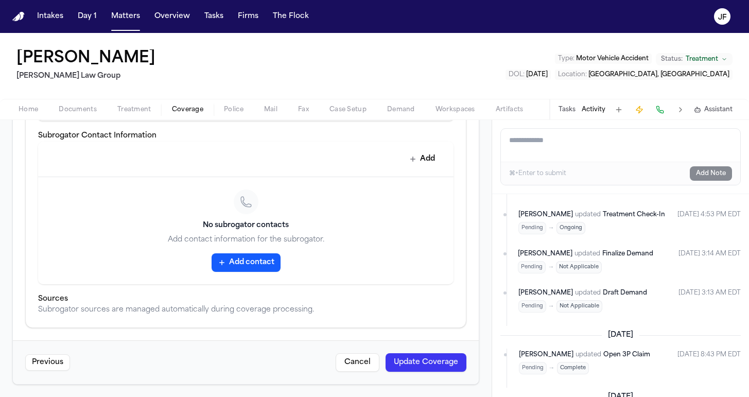
click at [414, 362] on button "Update Coverage" at bounding box center [426, 362] width 81 height 19
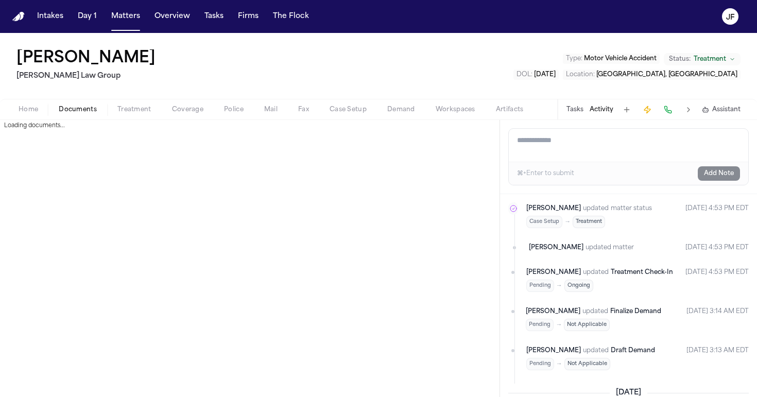
click at [81, 108] on span "Documents" at bounding box center [78, 110] width 38 height 8
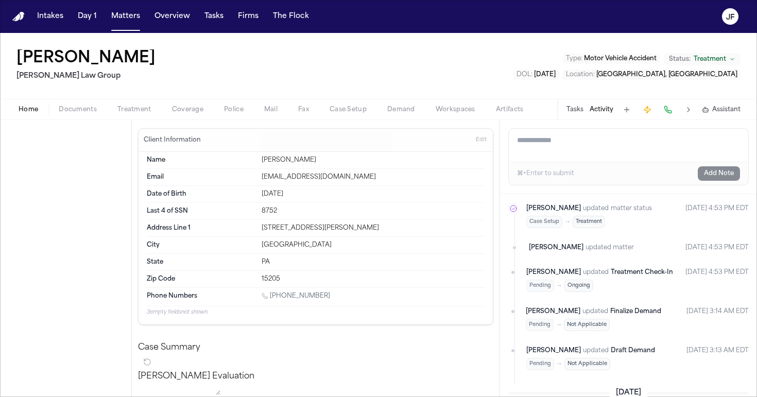
click at [23, 110] on span "Home" at bounding box center [29, 110] width 20 height 8
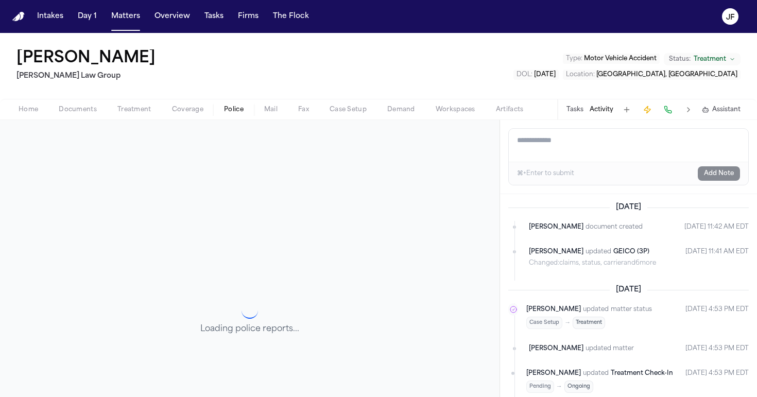
click at [237, 109] on span "Police" at bounding box center [234, 110] width 20 height 8
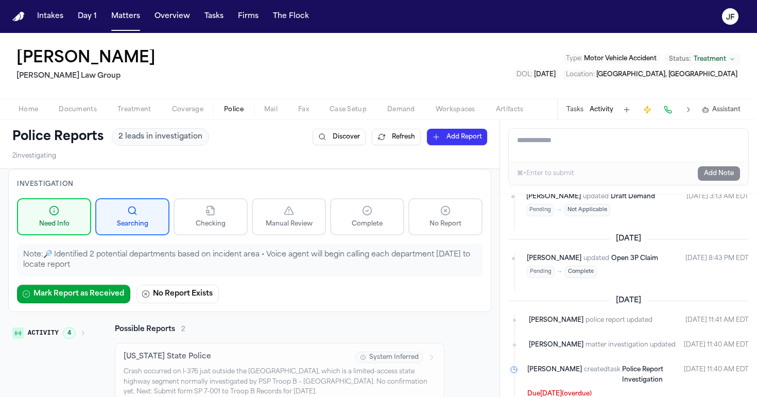
scroll to position [255, 0]
click at [580, 113] on button "Tasks" at bounding box center [574, 110] width 17 height 8
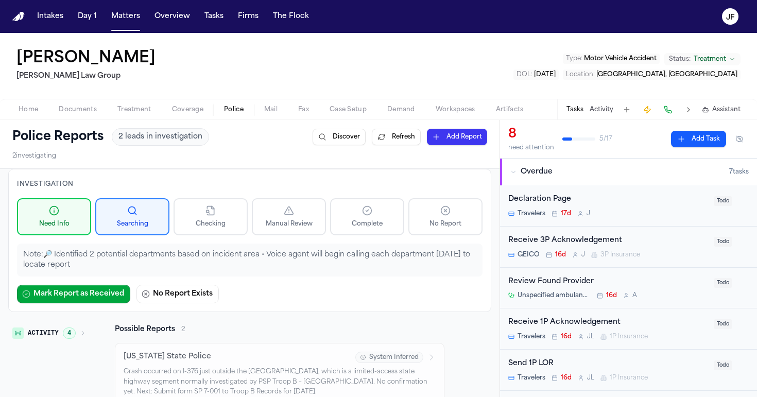
scroll to position [0, 0]
click at [682, 140] on button "Add Task" at bounding box center [698, 139] width 55 height 16
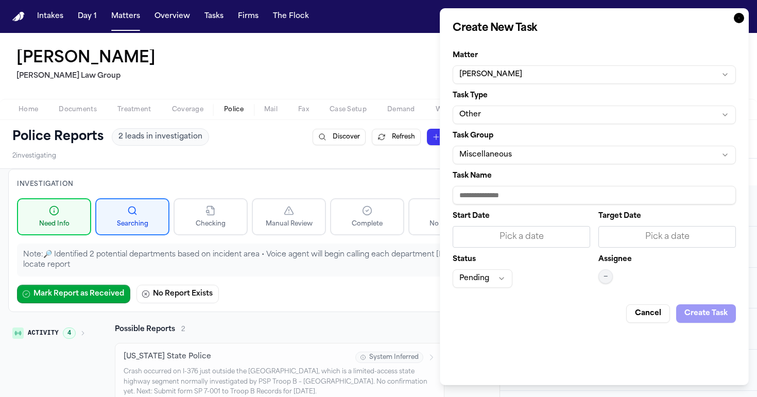
click at [566, 116] on button "Other" at bounding box center [593, 115] width 283 height 19
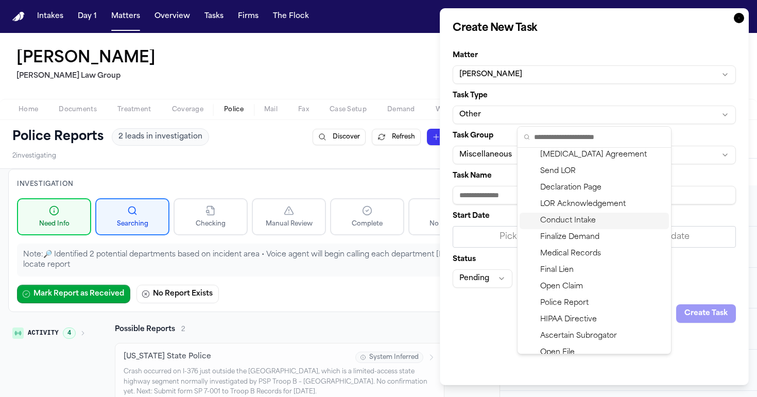
scroll to position [41, 0]
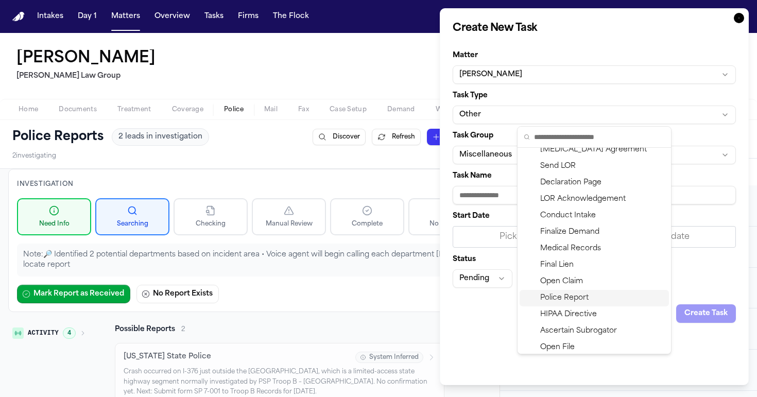
click at [563, 301] on div "Police Report" at bounding box center [593, 298] width 149 height 16
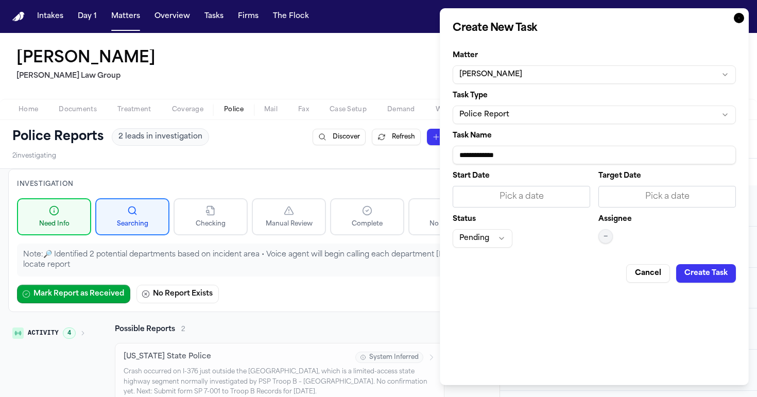
click at [543, 158] on input "**********" at bounding box center [593, 155] width 283 height 19
click at [456, 157] on input "**********" at bounding box center [593, 155] width 283 height 19
type input "**********"
click at [492, 240] on button "Pending" at bounding box center [482, 238] width 60 height 19
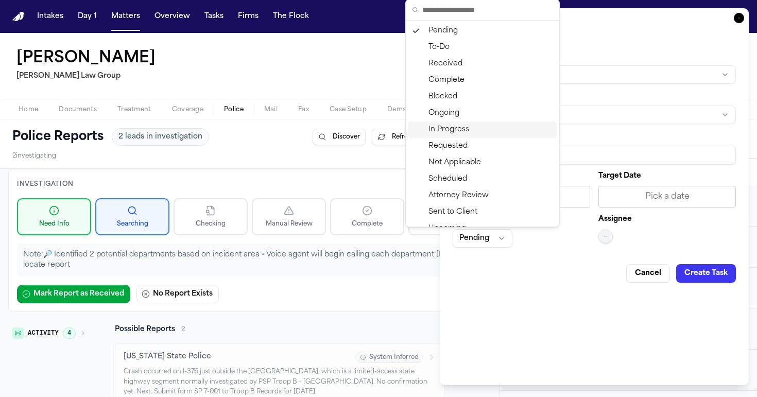
click at [469, 129] on div "In Progress" at bounding box center [482, 129] width 149 height 16
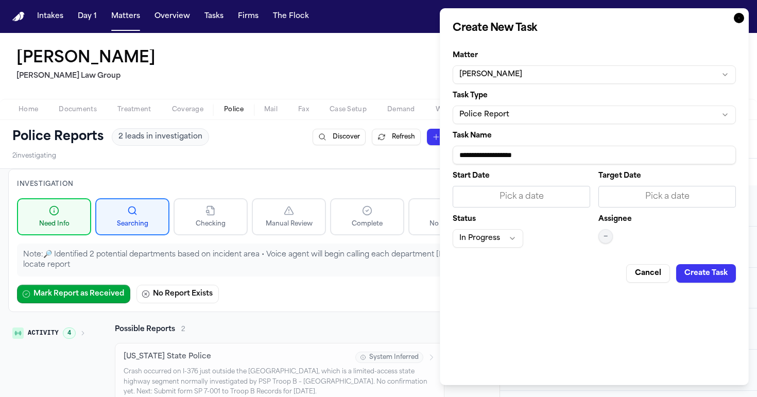
click at [516, 199] on div "Pick a date" at bounding box center [521, 196] width 124 height 12
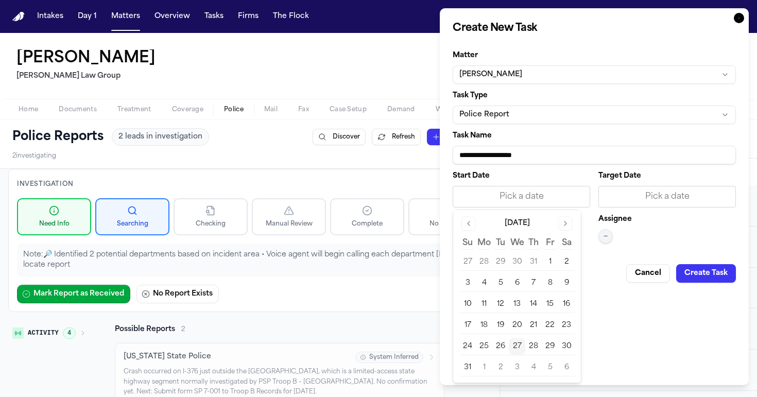
click at [513, 200] on div "Pick a date" at bounding box center [521, 196] width 124 height 12
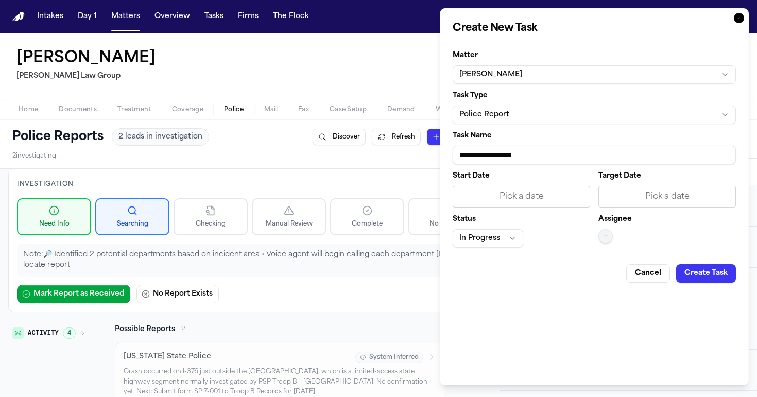
click at [502, 238] on button "In Progress" at bounding box center [487, 238] width 71 height 19
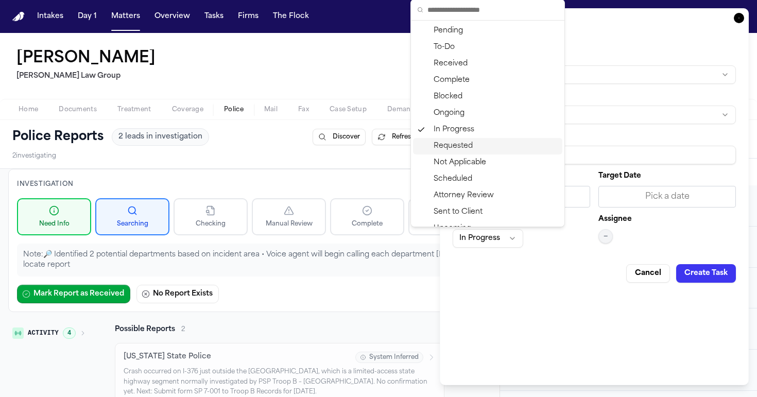
click at [478, 144] on div "Requested" at bounding box center [487, 146] width 149 height 16
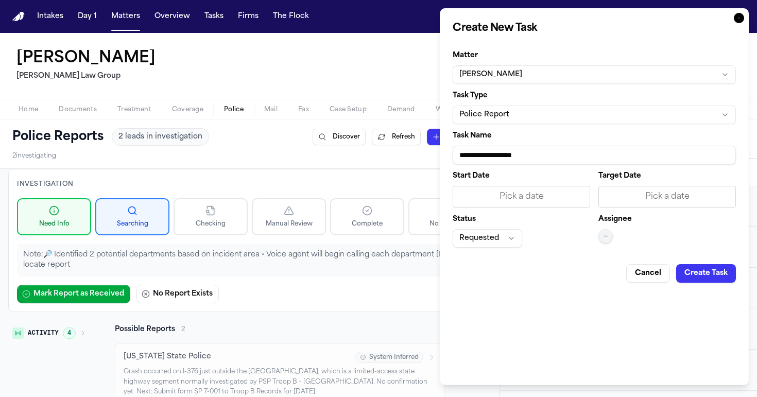
click at [515, 195] on div "Pick a date" at bounding box center [521, 196] width 124 height 12
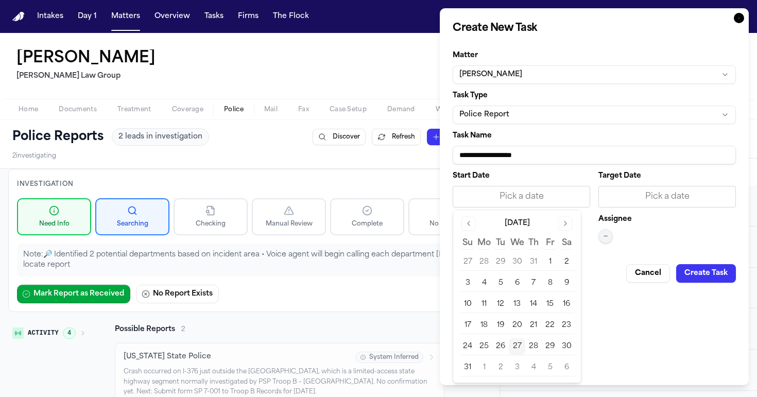
click at [518, 345] on button "27" at bounding box center [517, 346] width 16 height 16
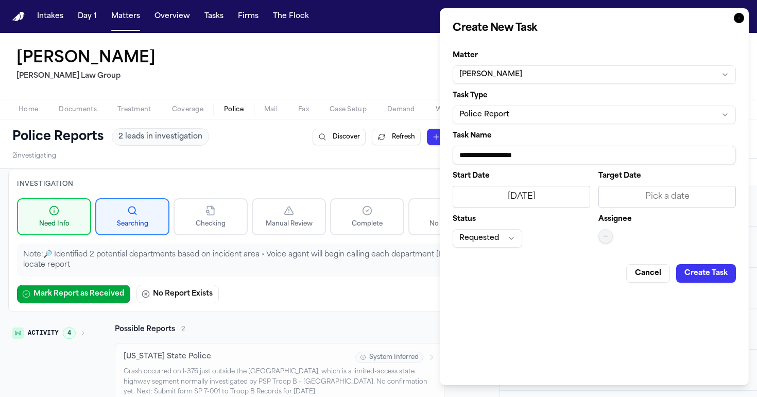
click at [663, 199] on div "Pick a date" at bounding box center [667, 196] width 124 height 12
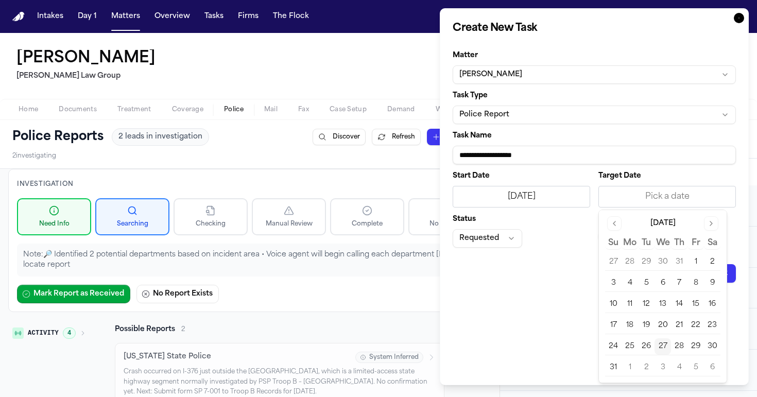
click at [699, 345] on button "29" at bounding box center [695, 346] width 16 height 16
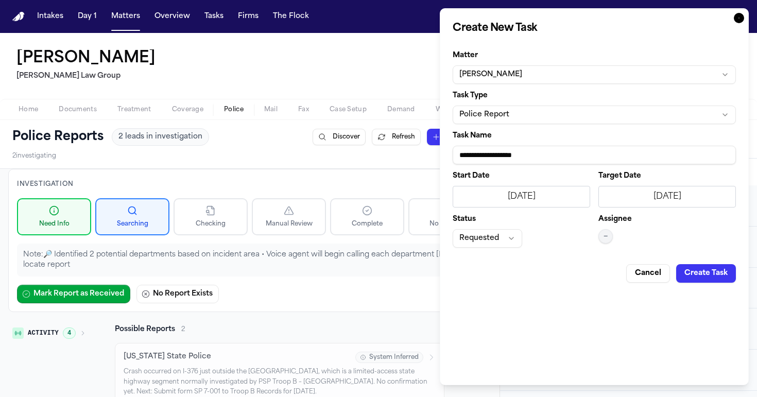
click at [702, 274] on button "Create Task" at bounding box center [706, 273] width 60 height 19
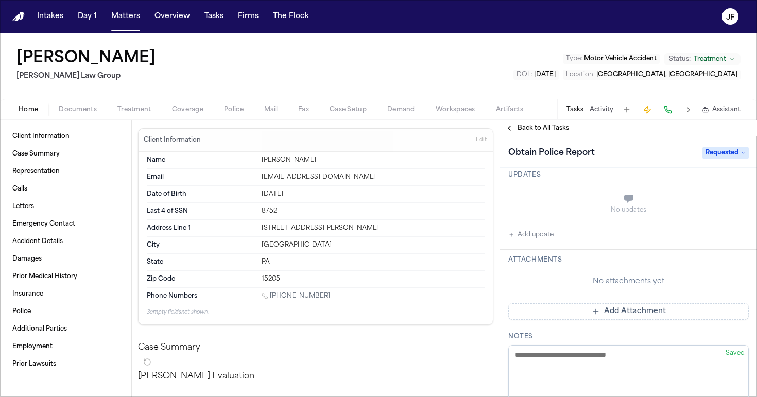
scroll to position [137, 0]
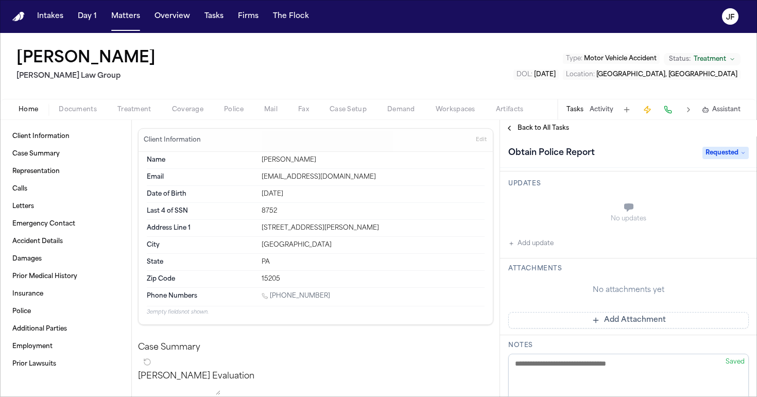
click at [528, 242] on button "Add update" at bounding box center [530, 243] width 45 height 12
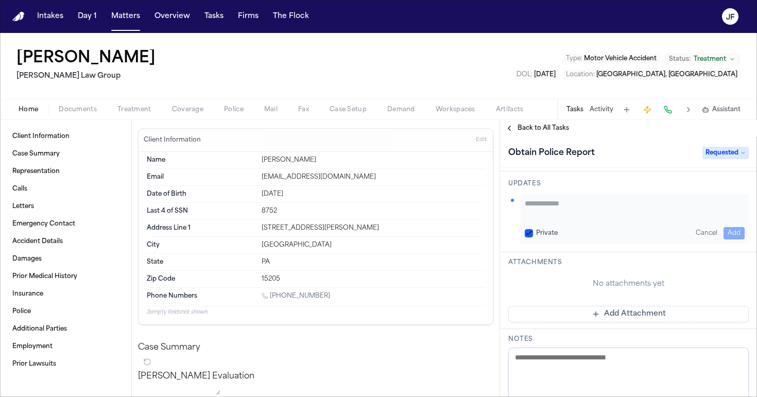
click at [542, 206] on textarea "Add your update" at bounding box center [635, 208] width 220 height 21
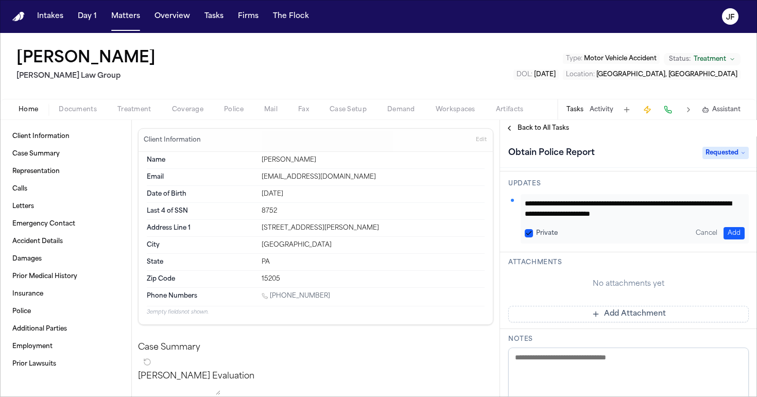
scroll to position [0, 0]
type textarea "**********"
click at [724, 230] on button "Add" at bounding box center [733, 233] width 21 height 12
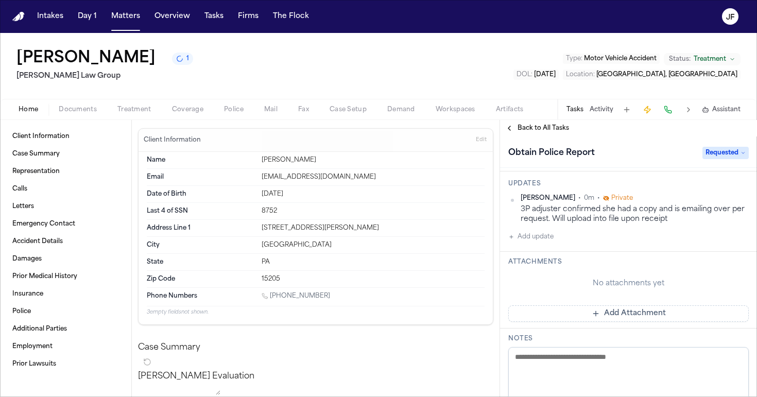
click at [104, 102] on div "Home Documents Treatment Coverage Police Mail Fax Case Setup Demand Workspaces …" at bounding box center [378, 109] width 757 height 21
click at [122, 25] on button "Matters" at bounding box center [125, 16] width 37 height 19
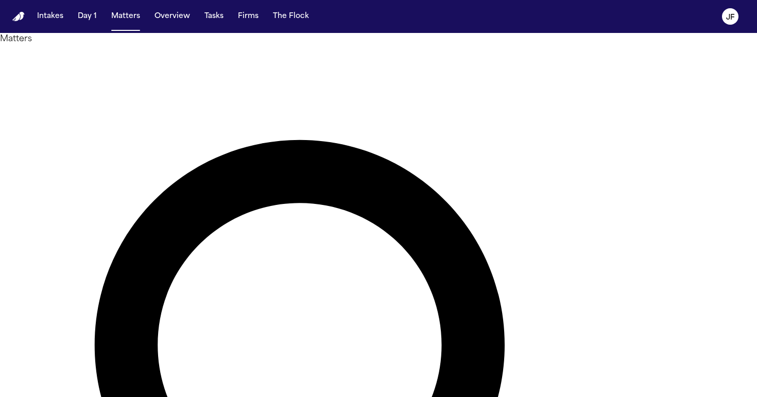
drag, startPoint x: 414, startPoint y: 60, endPoint x: 177, endPoint y: 54, distance: 237.4
paste input "text"
type input "**********"
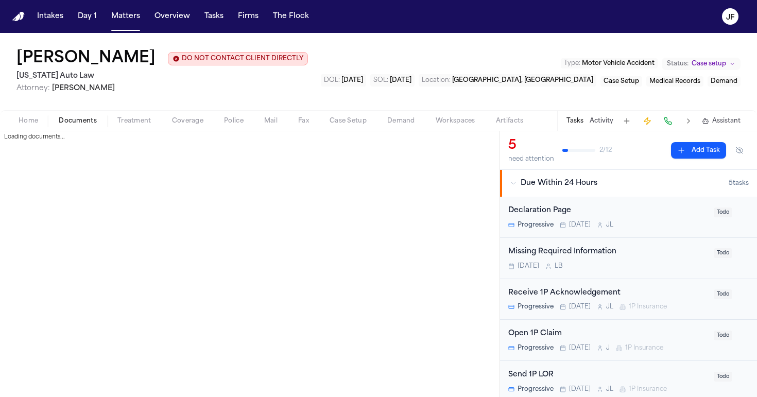
click at [84, 123] on span "Documents" at bounding box center [78, 121] width 38 height 8
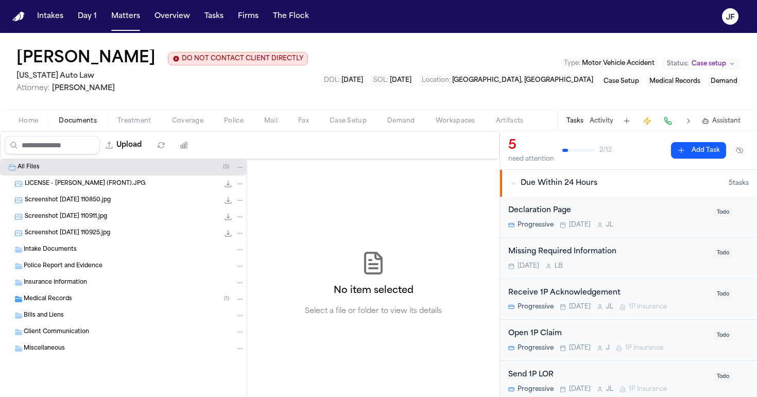
click at [81, 189] on div "LICENSE - ROWLEY (FRONT).JPG 614.2 KB • JPG" at bounding box center [135, 184] width 220 height 10
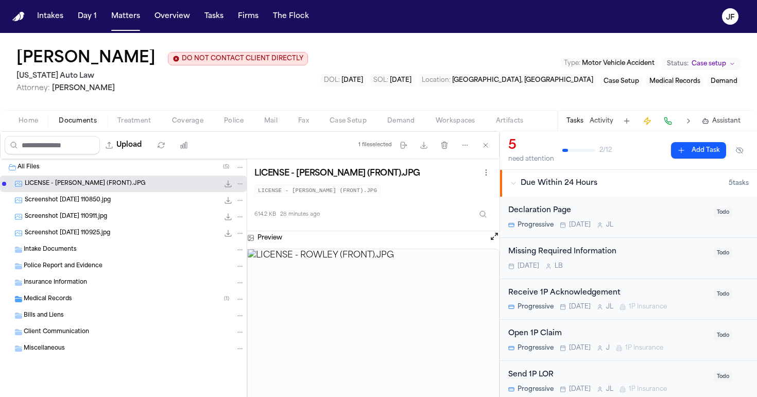
click at [113, 208] on div "Screenshot 2025-08-27 110850.jpg 180.3 KB • JPG" at bounding box center [123, 200] width 247 height 16
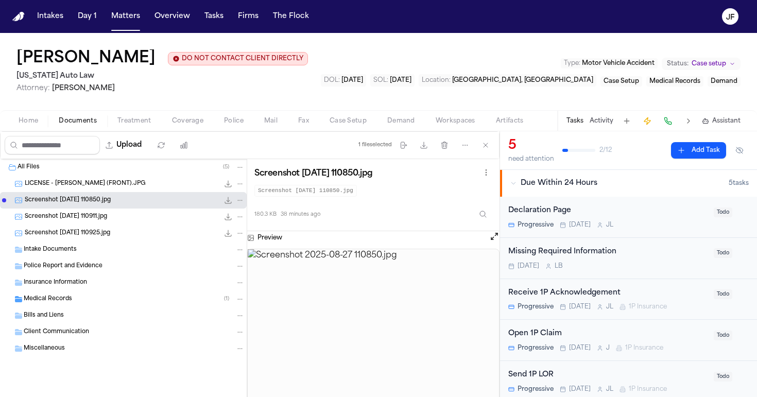
click at [493, 244] on div "Preview" at bounding box center [373, 320] width 252 height 178
click at [493, 241] on button "Open preview" at bounding box center [494, 236] width 10 height 10
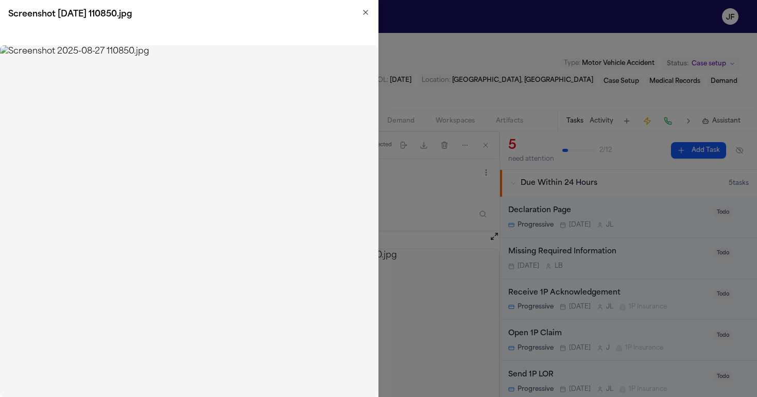
click at [366, 8] on div "Screenshot 2025-08-27 110850.jpg" at bounding box center [189, 14] width 378 height 29
click at [362, 12] on icon "button" at bounding box center [365, 12] width 8 height 8
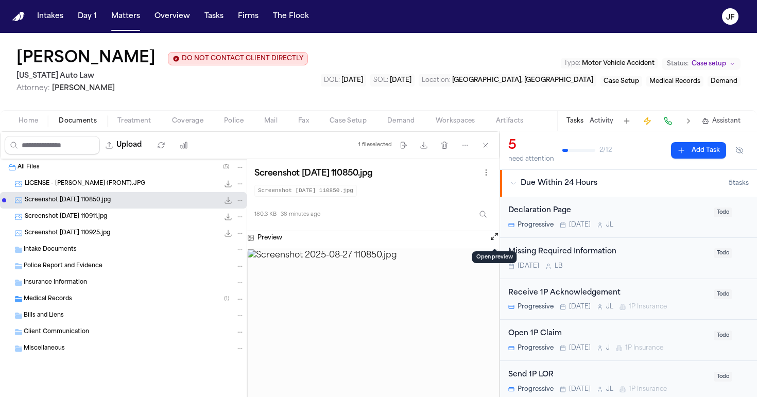
click at [230, 200] on icon "File: Screenshot 2025-08-27 110850.jpg" at bounding box center [228, 200] width 8 height 8
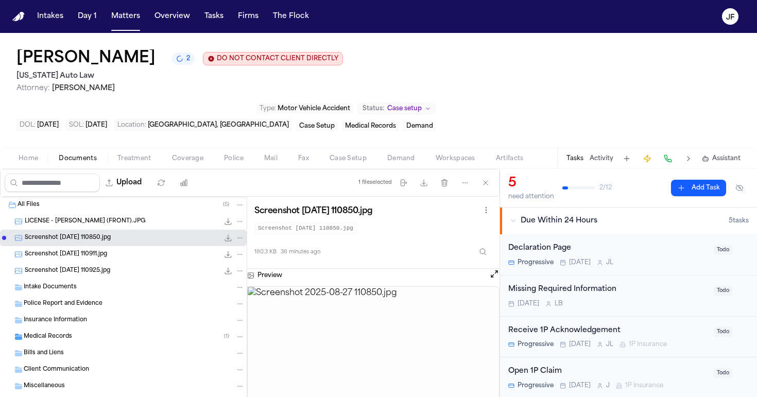
click at [100, 246] on div "Screenshot 2025-08-27 110911.jpg 187.3 KB • JPG" at bounding box center [123, 254] width 247 height 16
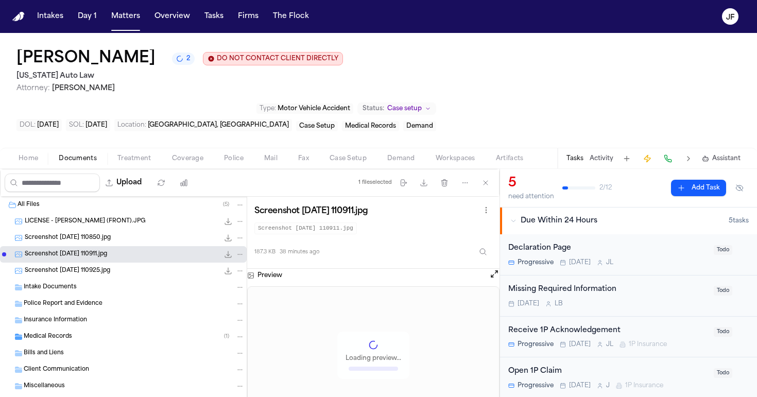
click at [227, 250] on icon "File: Screenshot 2025-08-27 110911.jpg" at bounding box center [228, 254] width 8 height 8
click at [96, 267] on span "Screenshot 2025-08-27 110925.jpg" at bounding box center [67, 271] width 85 height 9
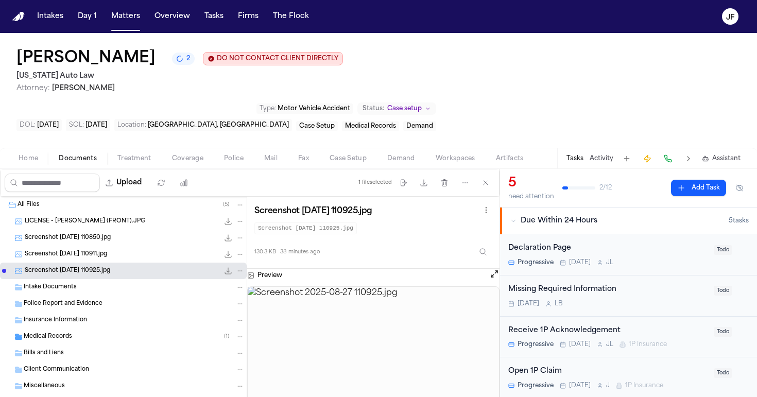
click at [228, 268] on icon "File: Screenshot 2025-08-27 110925.jpg" at bounding box center [228, 271] width 7 height 7
click at [71, 217] on span "LICENSE - ROWLEY (FRONT).JPG" at bounding box center [85, 221] width 121 height 9
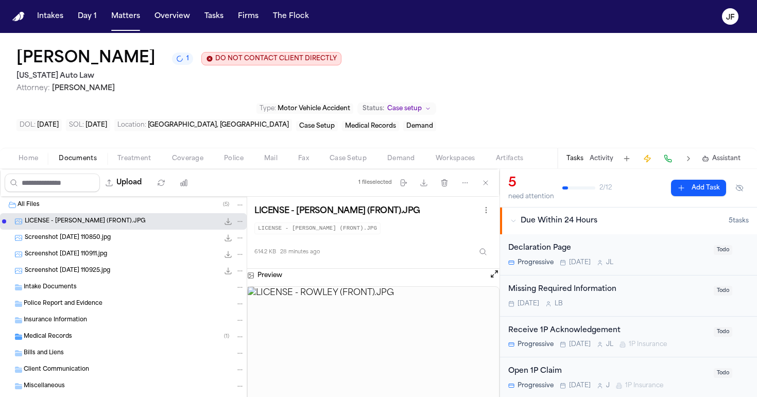
click at [69, 300] on span "Police Report and Evidence" at bounding box center [63, 304] width 79 height 9
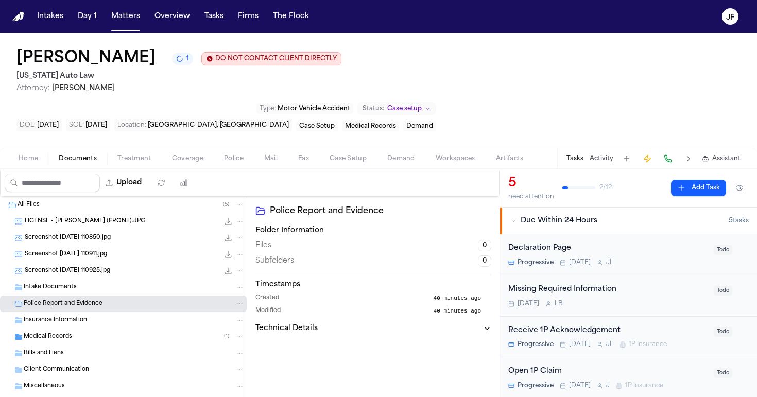
click at [69, 316] on span "Insurance Information" at bounding box center [55, 320] width 63 height 9
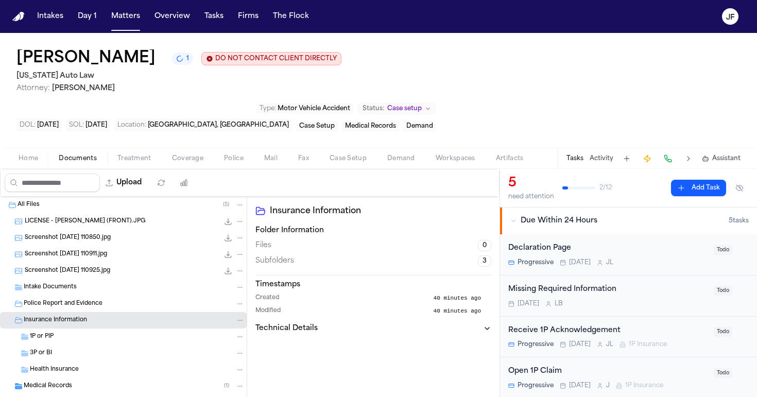
click at [69, 263] on div "Screenshot 2025-08-27 110925.jpg 130.3 KB • JPG" at bounding box center [123, 271] width 247 height 16
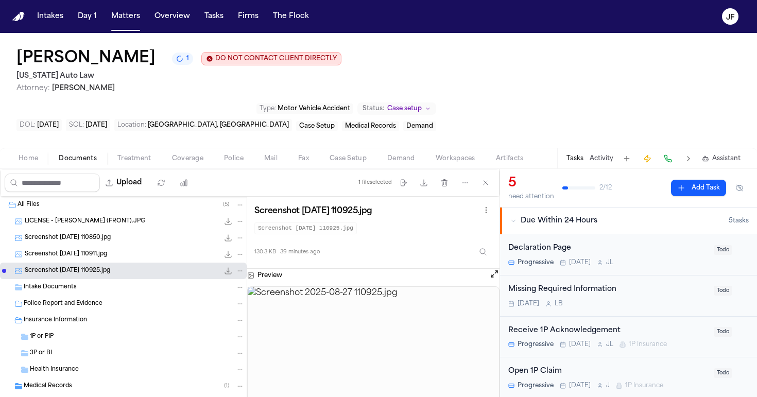
click at [63, 200] on div "All Files ( 5 )" at bounding box center [131, 204] width 227 height 9
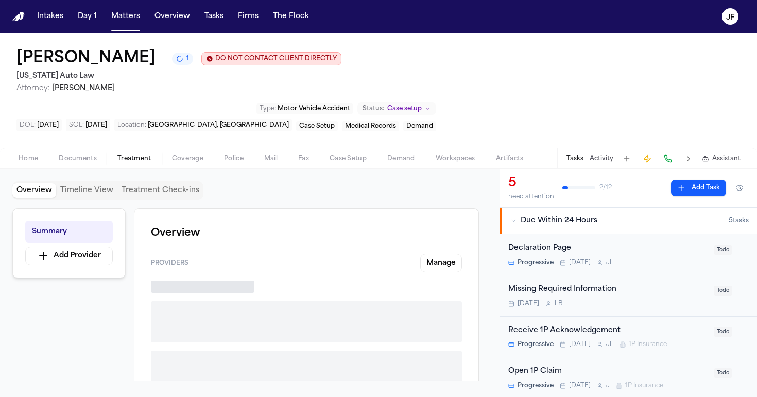
drag, startPoint x: 122, startPoint y: 120, endPoint x: 107, endPoint y: 121, distance: 15.5
click at [123, 154] on span "Treatment" at bounding box center [134, 158] width 34 height 8
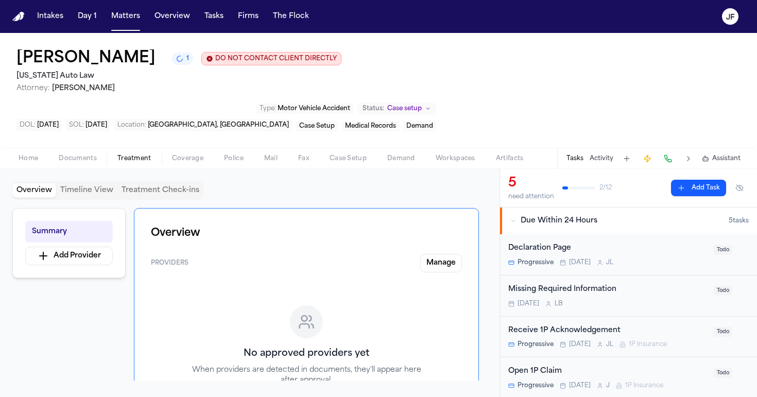
click at [34, 148] on div "Home Documents Treatment Coverage Police Mail Fax Case Setup Demand Workspaces …" at bounding box center [378, 158] width 757 height 21
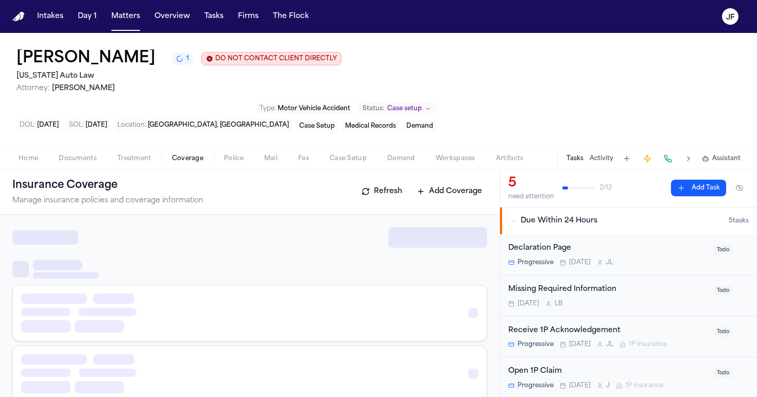
click at [194, 154] on span "Coverage" at bounding box center [187, 158] width 31 height 8
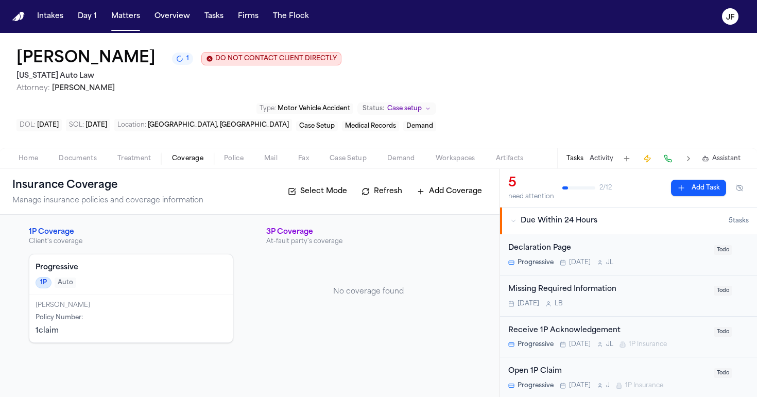
click at [26, 154] on span "Home" at bounding box center [29, 158] width 20 height 8
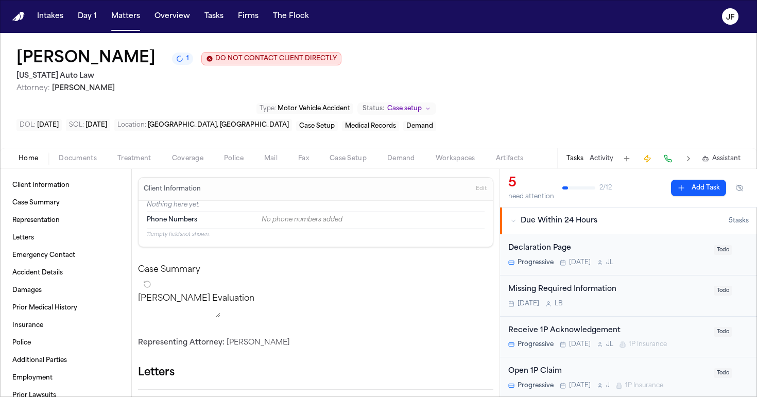
click at [26, 154] on span "Home" at bounding box center [29, 158] width 20 height 8
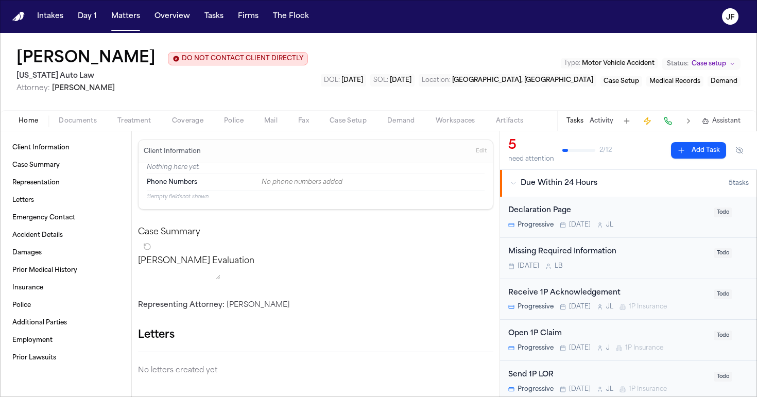
click at [233, 118] on span "Police" at bounding box center [234, 121] width 20 height 8
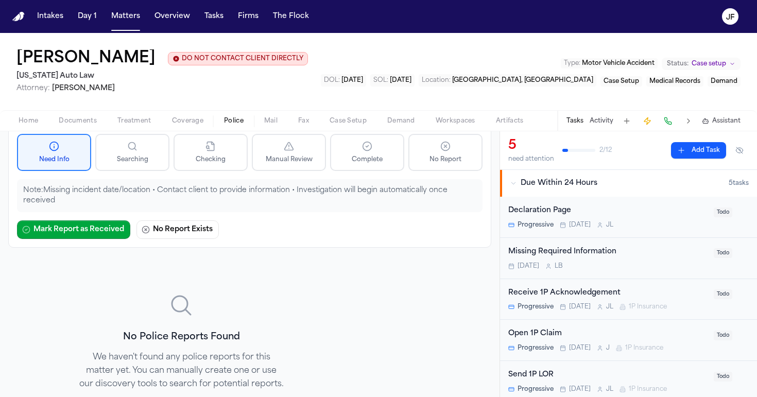
click at [31, 129] on div "Home Documents Treatment Coverage Police Mail Fax Case Setup Demand Workspaces …" at bounding box center [378, 120] width 757 height 21
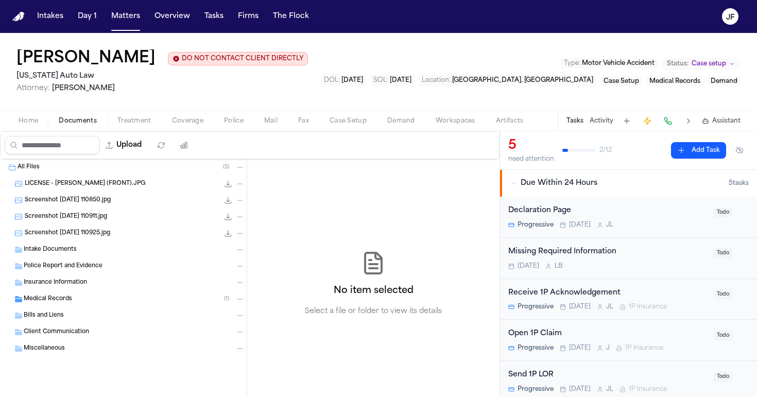
click at [71, 125] on span "Documents" at bounding box center [78, 121] width 38 height 8
click at [84, 188] on span "LICENSE - ROWLEY (FRONT).JPG" at bounding box center [85, 184] width 121 height 9
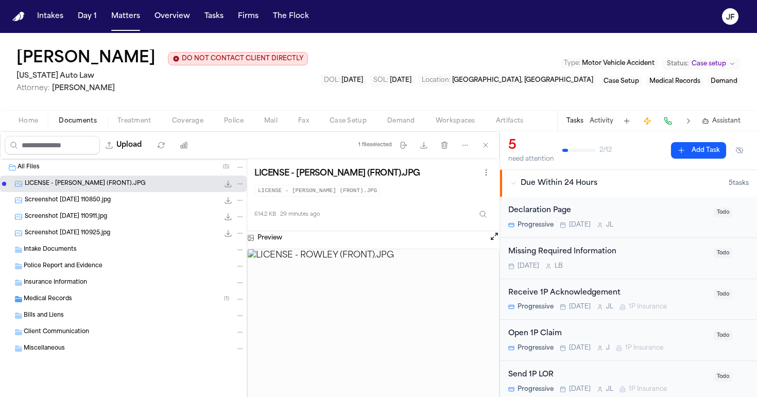
click at [90, 205] on div "Screenshot 2025-08-27 110850.jpg 180.3 KB • JPG" at bounding box center [135, 200] width 220 height 10
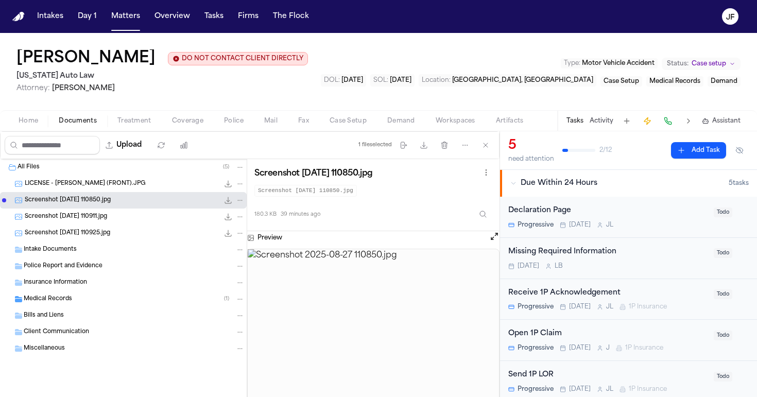
click at [98, 306] on div "Medical Records ( 1 )" at bounding box center [123, 299] width 247 height 16
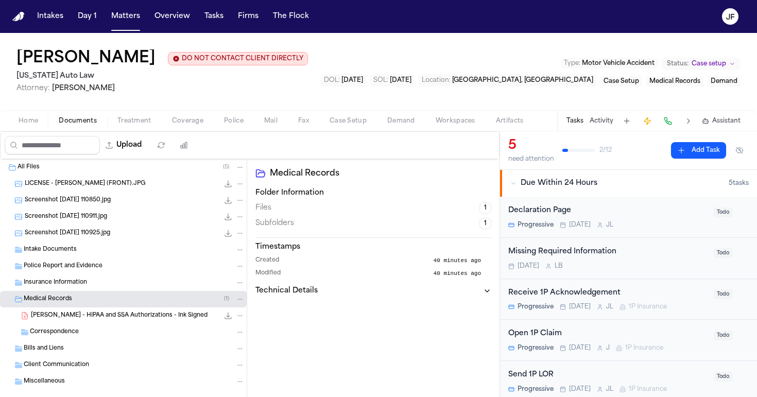
click at [97, 318] on span "K. Rowley - HIPAA and SSA Authorizations - Ink Signed" at bounding box center [119, 315] width 177 height 9
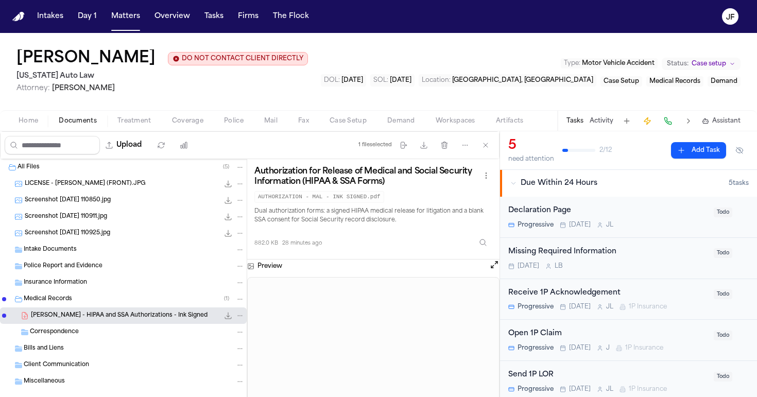
click at [81, 302] on div "Medical Records ( 1 )" at bounding box center [134, 298] width 221 height 9
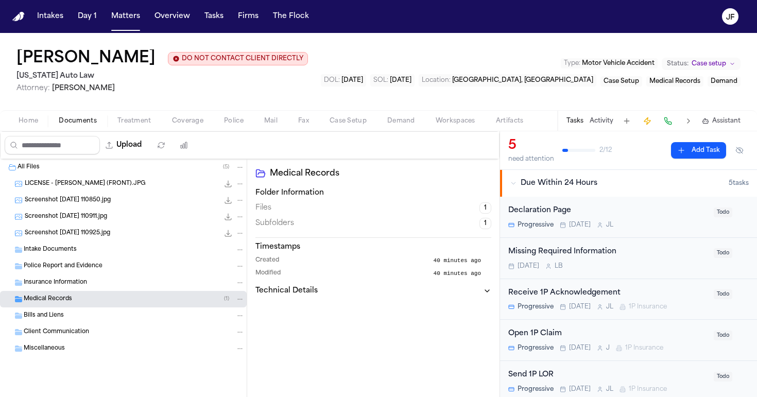
click at [105, 227] on div "Screenshot 2025-08-27 110925.jpg 130.3 KB • JPG" at bounding box center [123, 233] width 247 height 16
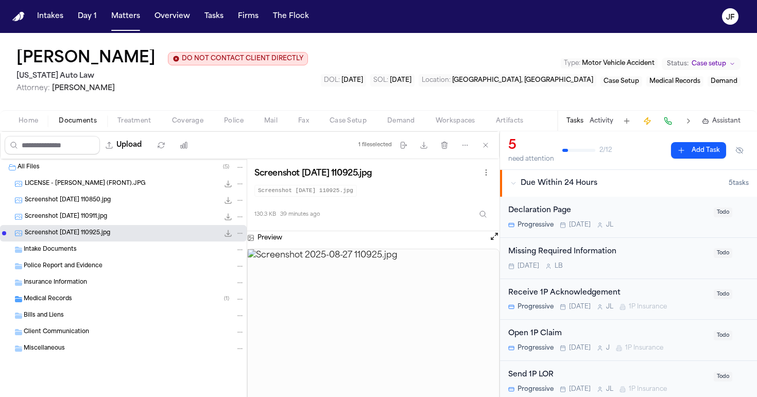
click at [229, 236] on icon "File: Screenshot 2025-08-27 110925.jpg" at bounding box center [228, 233] width 8 height 8
click at [68, 219] on span "Screenshot 2025-08-27 110911.jpg" at bounding box center [66, 217] width 82 height 9
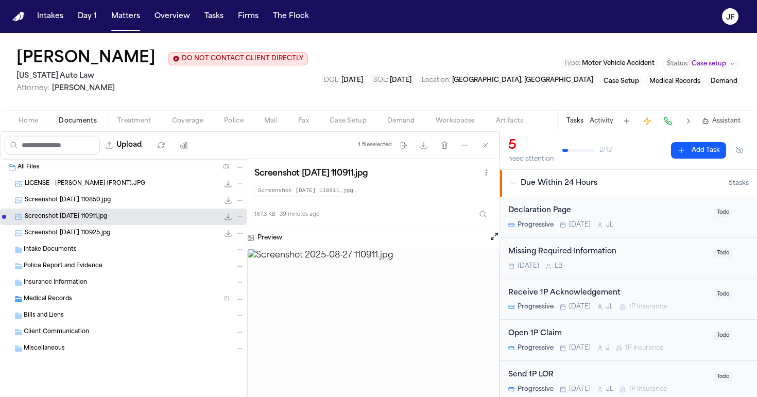
click at [226, 222] on button "File: Screenshot 2025-08-27 110911.jpg" at bounding box center [228, 217] width 10 height 10
click at [136, 200] on div "Screenshot 2025-08-27 110850.jpg 180.3 KB • JPG" at bounding box center [135, 200] width 220 height 10
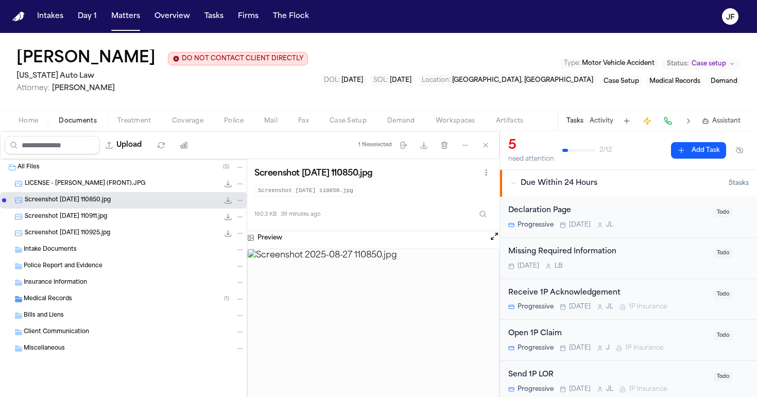
click at [228, 201] on icon "File: Screenshot 2025-08-27 110850.jpg" at bounding box center [228, 200] width 7 height 7
click at [207, 303] on div "Medical Records ( 1 )" at bounding box center [134, 298] width 221 height 9
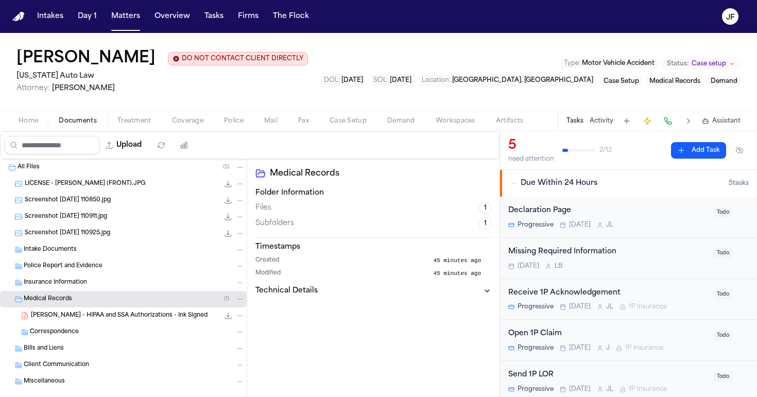
click at [0, 0] on span "614.2 KB • JPG" at bounding box center [0, 0] width 0 height 0
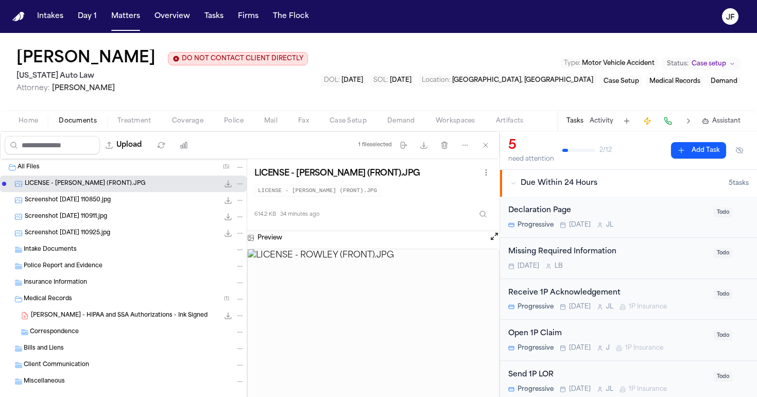
click at [488, 240] on div "Preview" at bounding box center [373, 237] width 252 height 13
click at [491, 238] on button "Open preview" at bounding box center [494, 236] width 10 height 10
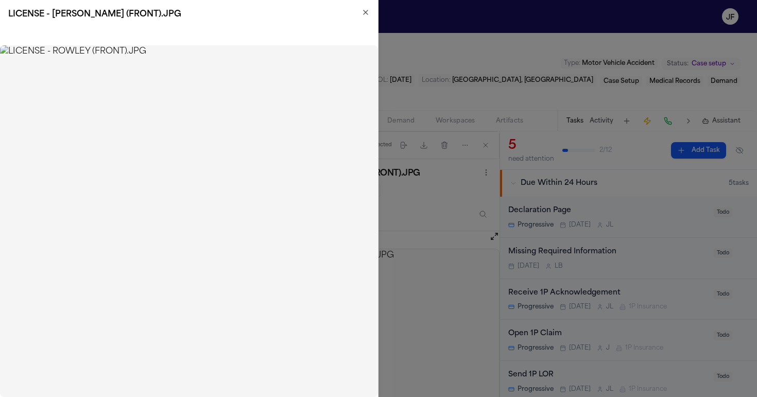
click at [363, 13] on icon "button" at bounding box center [365, 12] width 8 height 8
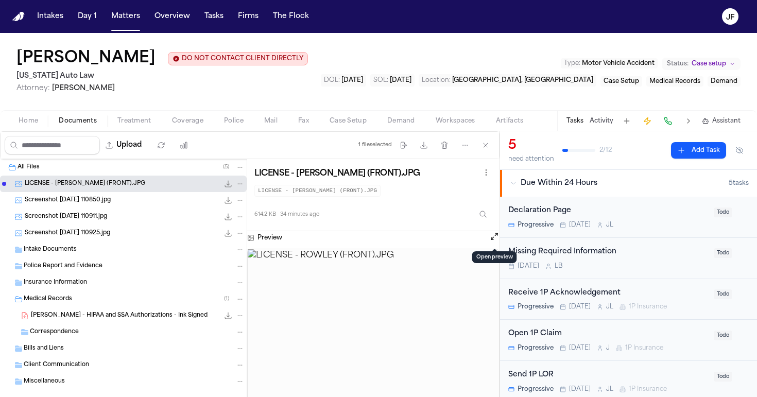
click at [224, 187] on icon "File: LICENSE - ROWLEY (FRONT).JPG" at bounding box center [228, 184] width 8 height 8
click at [544, 256] on div "Missing Required Information" at bounding box center [607, 252] width 199 height 12
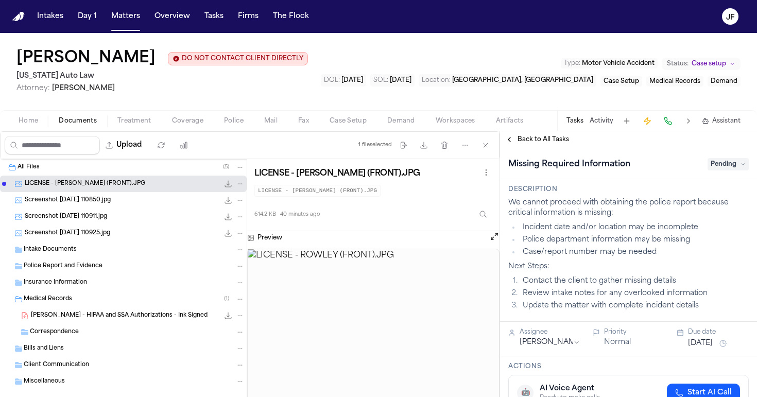
click at [717, 164] on span "Pending" at bounding box center [727, 164] width 41 height 12
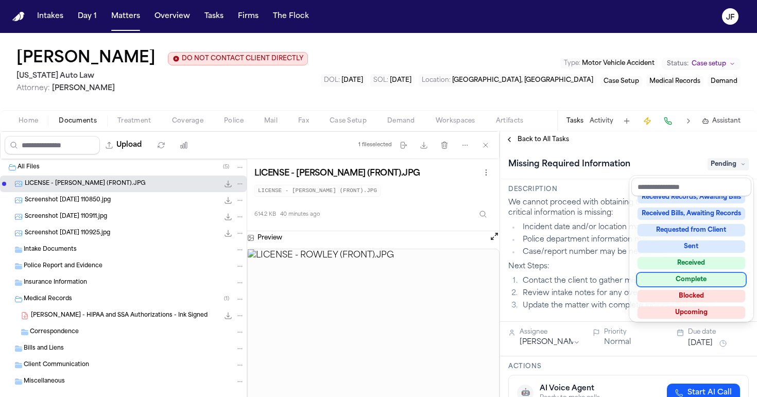
click at [687, 280] on div "Complete" at bounding box center [691, 279] width 108 height 12
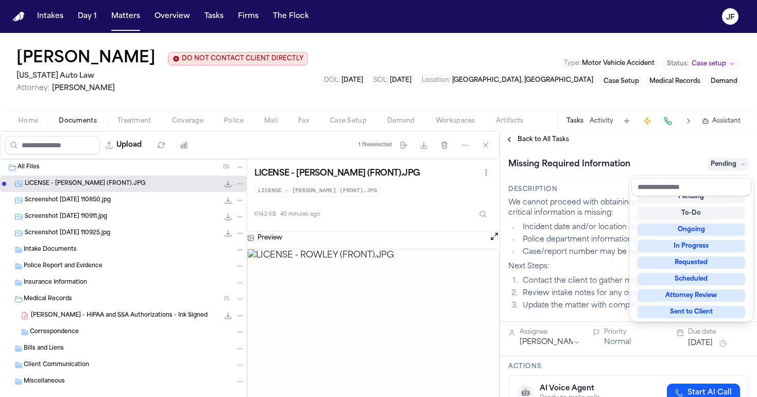
scroll to position [4, 0]
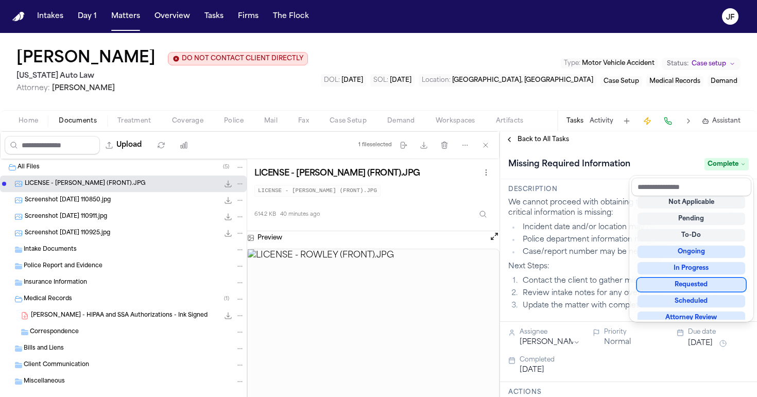
click at [551, 140] on div "Back to All Tasks Missing Required Information Complete Description We cannot p…" at bounding box center [628, 264] width 257 height 266
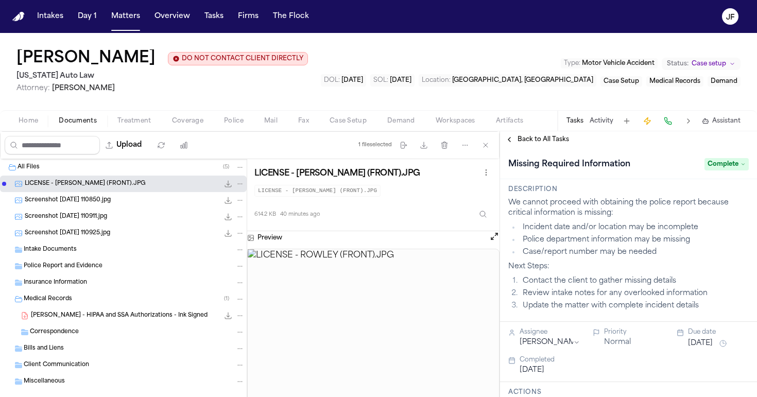
click at [551, 144] on span "Back to All Tasks" at bounding box center [542, 139] width 51 height 8
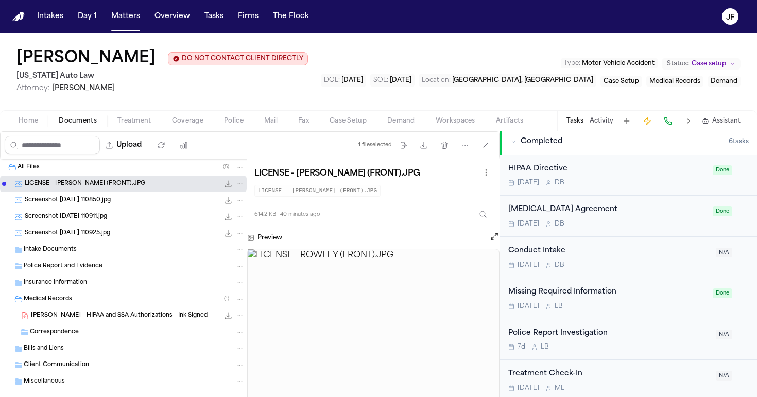
click at [586, 331] on div "Police Report Investigation" at bounding box center [608, 333] width 201 height 12
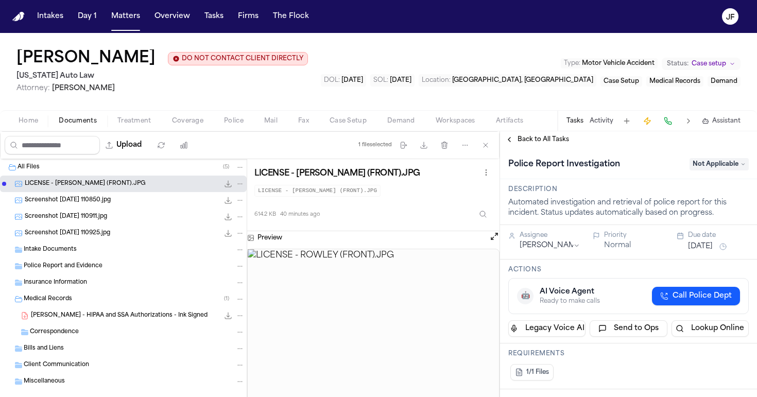
click at [558, 150] on div "Police Report Investigation Not Applicable" at bounding box center [628, 163] width 257 height 31
click at [551, 139] on span "Back to All Tasks" at bounding box center [542, 139] width 51 height 8
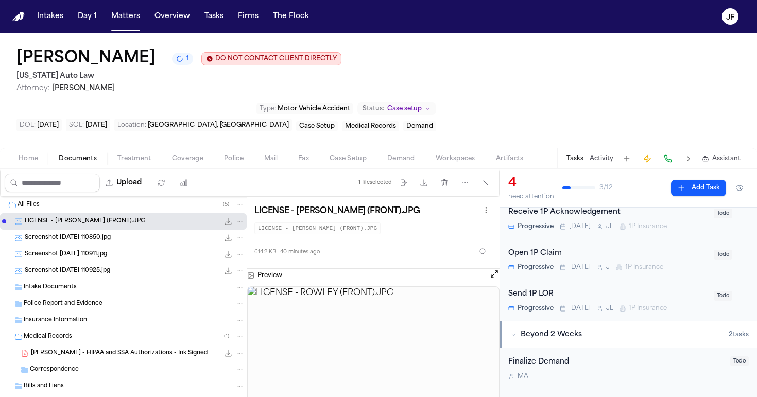
scroll to position [82, 0]
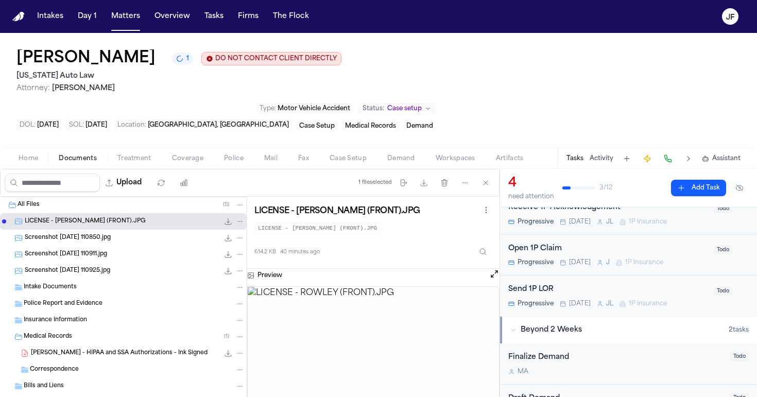
click at [557, 325] on span "Beyond 2 Weeks" at bounding box center [550, 330] width 61 height 10
click at [236, 154] on span "Police" at bounding box center [234, 158] width 20 height 8
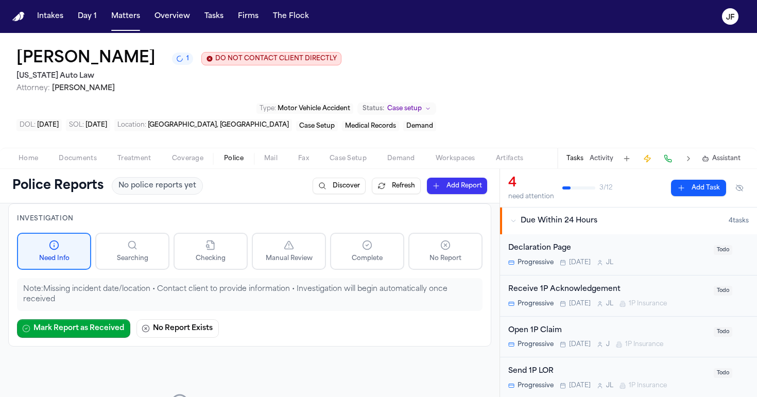
click at [690, 180] on button "Add Task" at bounding box center [698, 188] width 55 height 16
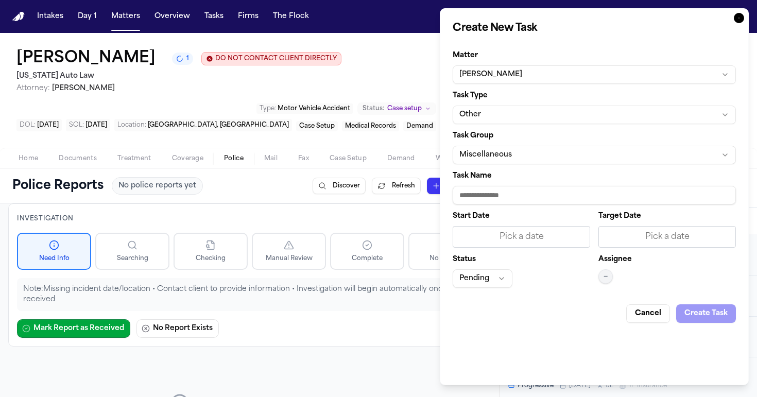
click at [742, 22] on icon "button" at bounding box center [739, 18] width 10 height 10
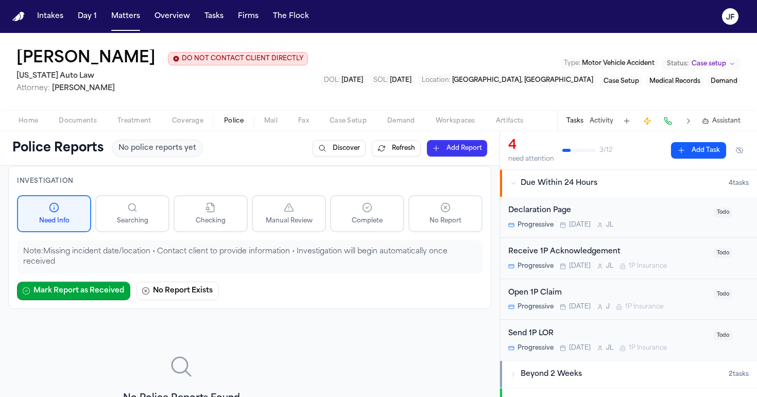
click at [186, 115] on button "Coverage" at bounding box center [188, 121] width 52 height 12
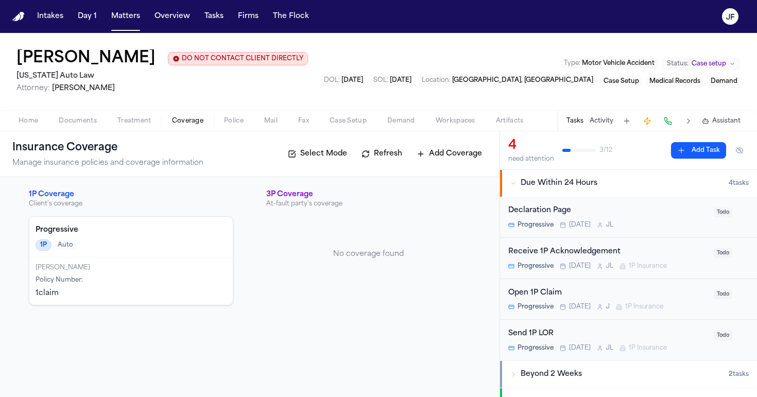
click at [31, 130] on div "Home Documents Treatment Coverage Police Mail Fax Case Setup Demand Workspaces …" at bounding box center [378, 120] width 757 height 21
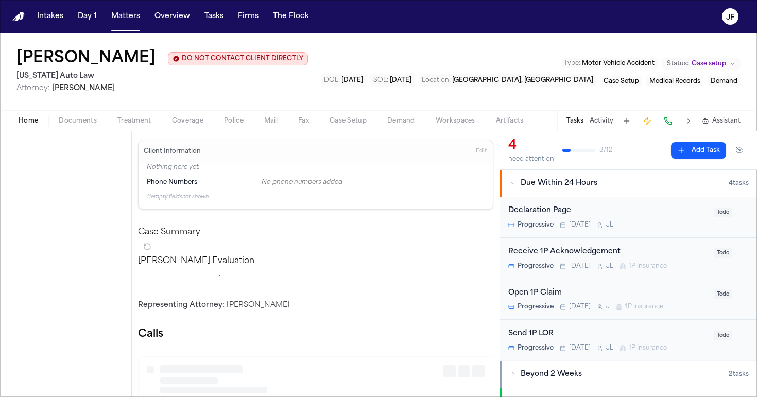
click at [30, 125] on span "Home" at bounding box center [29, 121] width 20 height 8
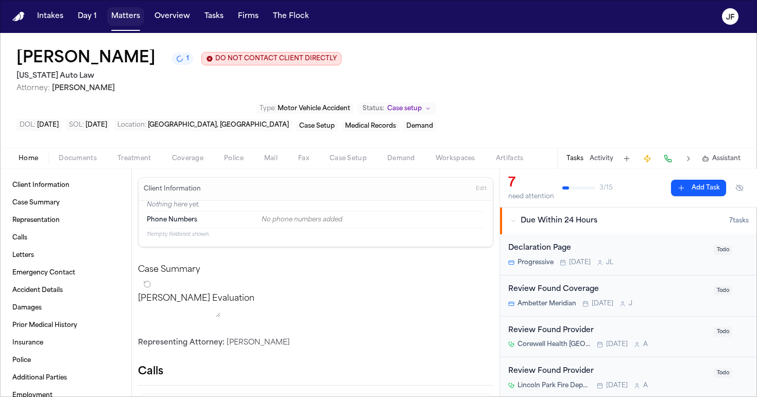
click at [127, 15] on button "Matters" at bounding box center [125, 16] width 37 height 19
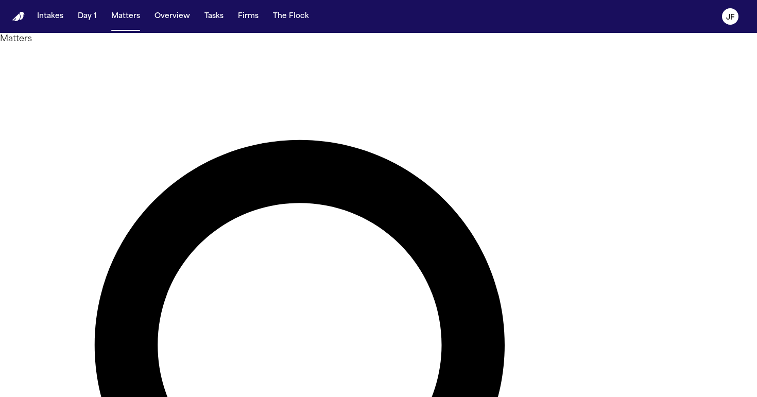
drag, startPoint x: 368, startPoint y: 60, endPoint x: 266, endPoint y: 57, distance: 102.5
paste input "text"
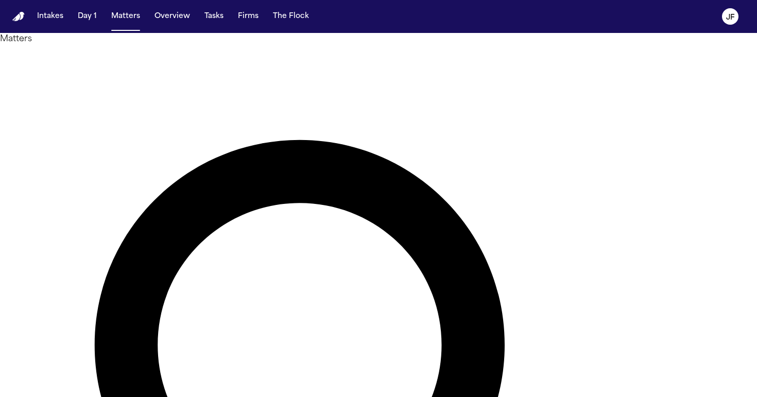
drag, startPoint x: 366, startPoint y: 60, endPoint x: 342, endPoint y: 58, distance: 24.3
type input "*******"
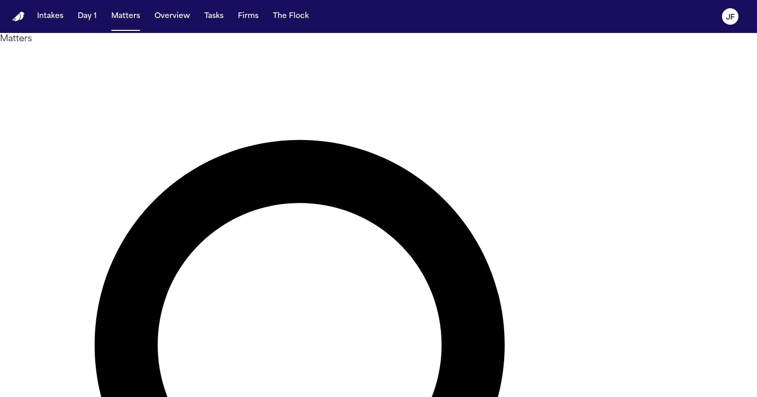
drag, startPoint x: 356, startPoint y: 65, endPoint x: 261, endPoint y: 46, distance: 97.0
type input "*****"
drag, startPoint x: 261, startPoint y: 46, endPoint x: 58, endPoint y: 133, distance: 221.0
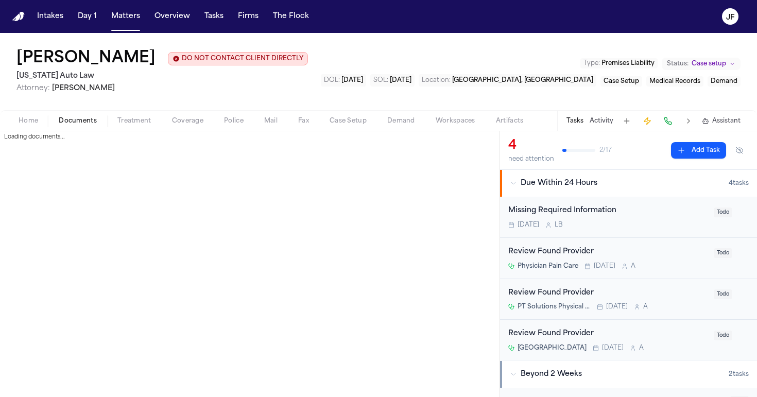
click at [60, 124] on span "Documents" at bounding box center [78, 121] width 38 height 8
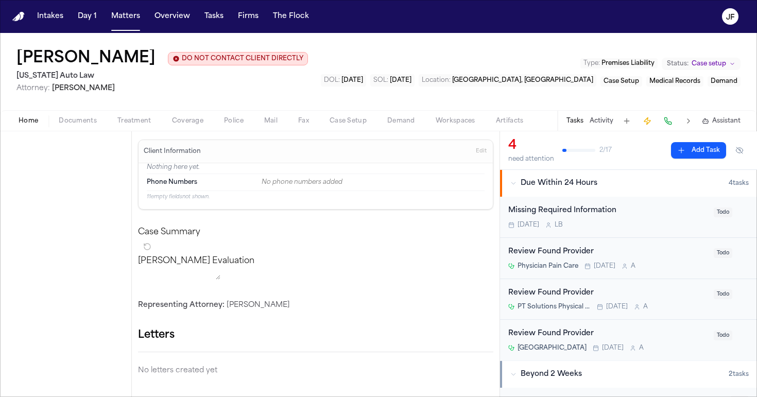
click at [32, 121] on span "Home" at bounding box center [29, 121] width 20 height 8
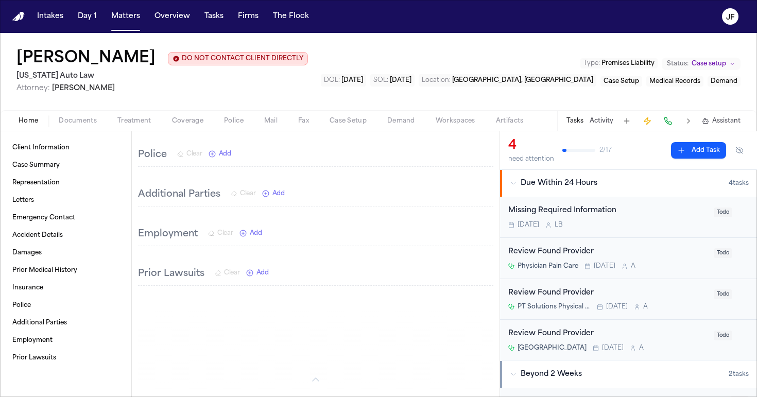
scroll to position [519, 0]
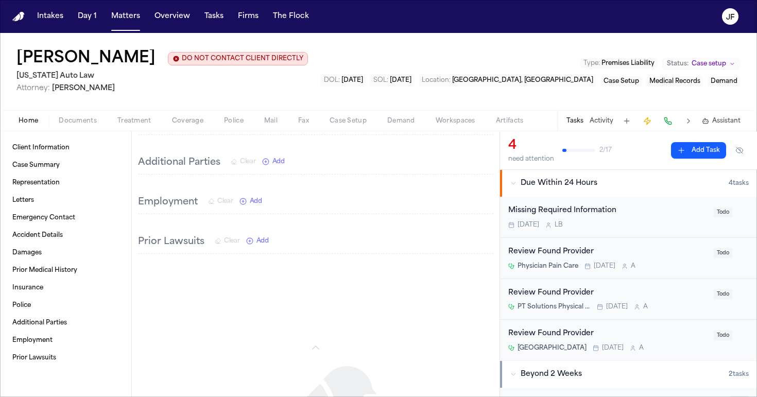
click at [71, 134] on div "Client Information Case Summary Representation Letters Emergency Contact Accide…" at bounding box center [65, 264] width 131 height 266
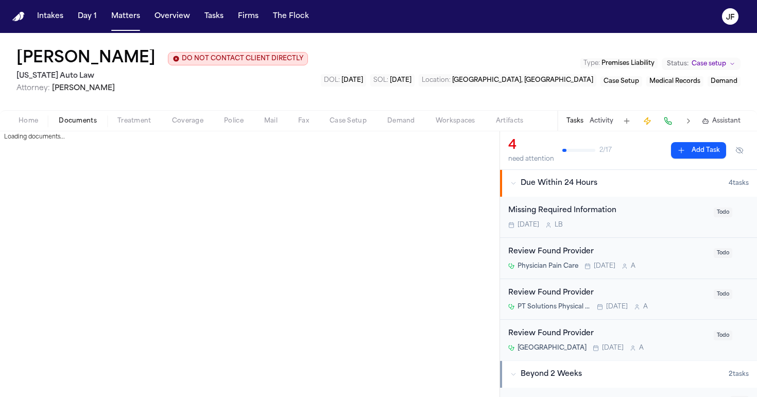
click at [77, 125] on span "Documents" at bounding box center [78, 121] width 38 height 8
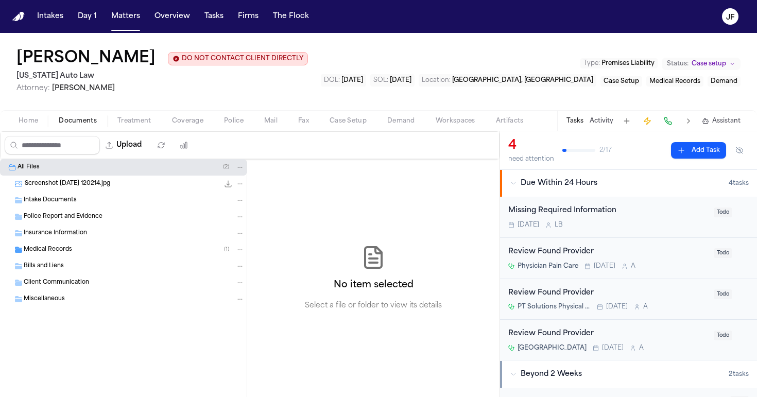
click at [94, 258] on div "Medical Records ( 1 )" at bounding box center [123, 249] width 247 height 16
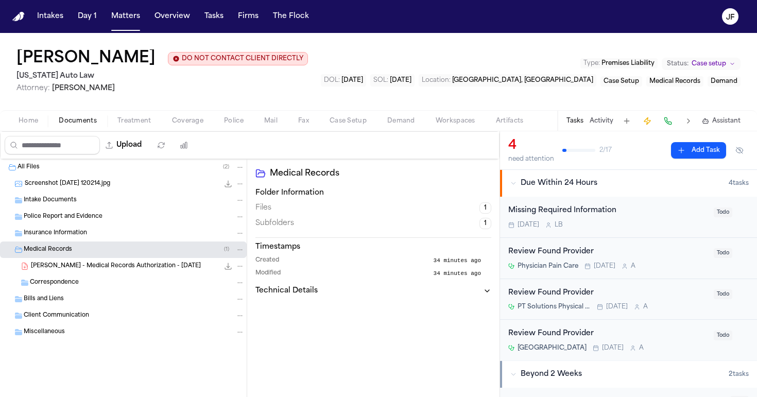
click at [100, 275] on div "All Files ( 2 ) Screenshot 2025-08-27 120214.jpg 143.6 KB • JPG Intake Document…" at bounding box center [123, 275] width 247 height 233
click at [104, 265] on span "K. Thomas - Medical Records Authorization - 7.31.25" at bounding box center [116, 266] width 170 height 9
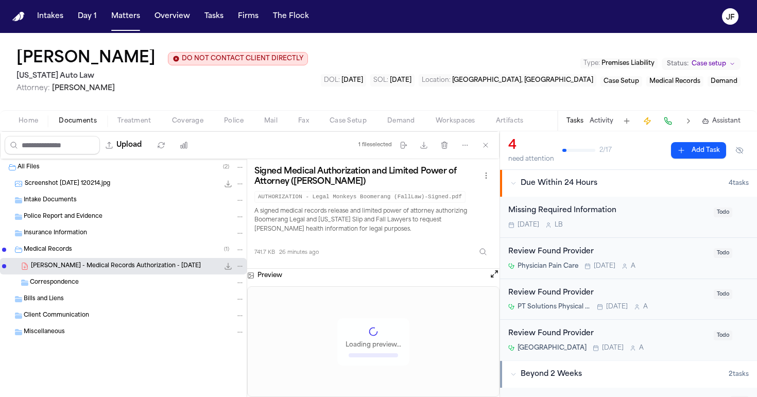
click at [73, 192] on div "Screenshot 2025-08-27 120214.jpg 143.6 KB • JPG" at bounding box center [123, 184] width 247 height 16
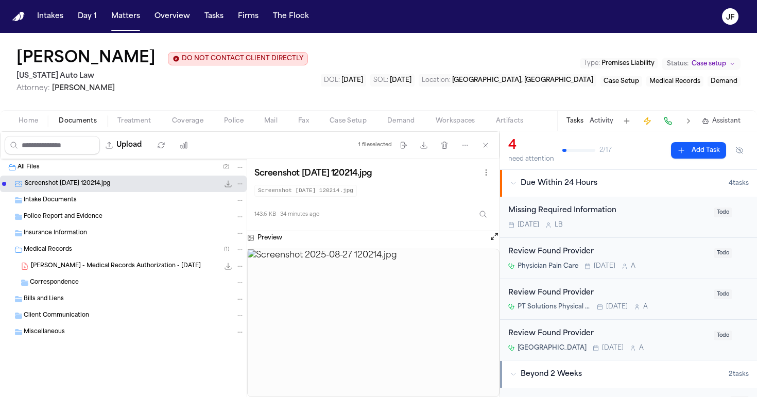
click at [226, 183] on icon "File: Screenshot 2025-08-27 120214.jpg" at bounding box center [228, 184] width 8 height 8
click at [89, 125] on span "Documents" at bounding box center [78, 121] width 38 height 8
click at [98, 225] on div "Police Report and Evidence" at bounding box center [123, 216] width 247 height 16
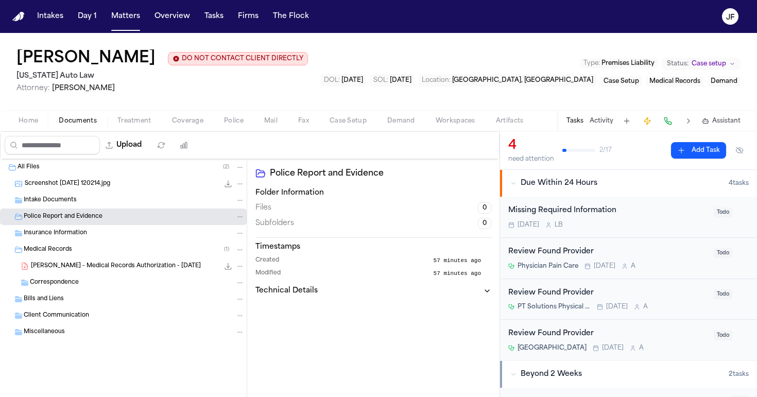
click at [99, 232] on div "Insurance Information" at bounding box center [134, 233] width 221 height 9
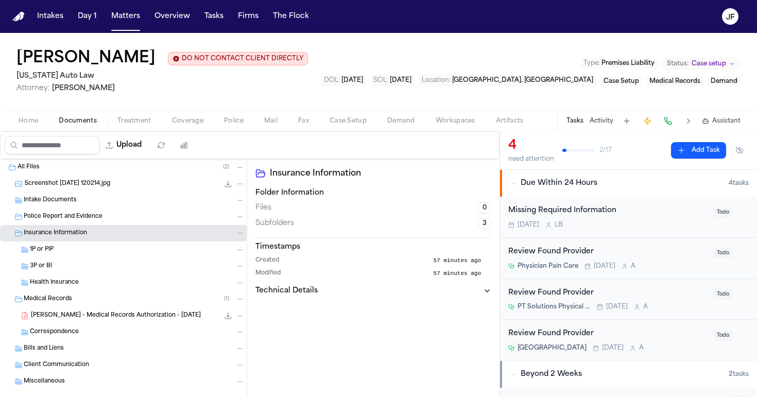
click at [102, 274] on div "3P or BI" at bounding box center [123, 266] width 247 height 16
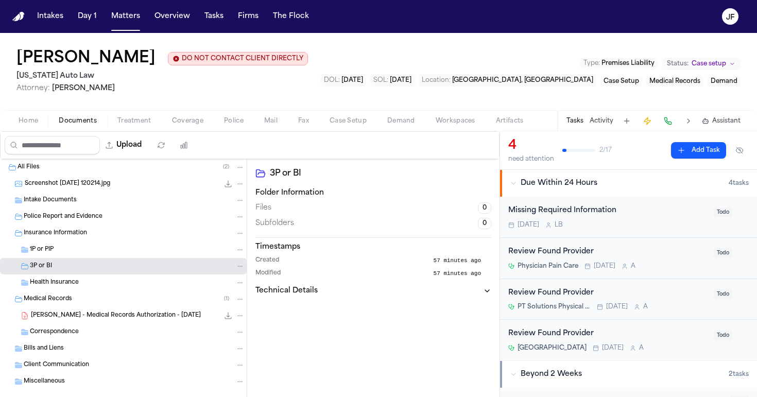
click at [120, 236] on div "Insurance Information" at bounding box center [134, 233] width 221 height 9
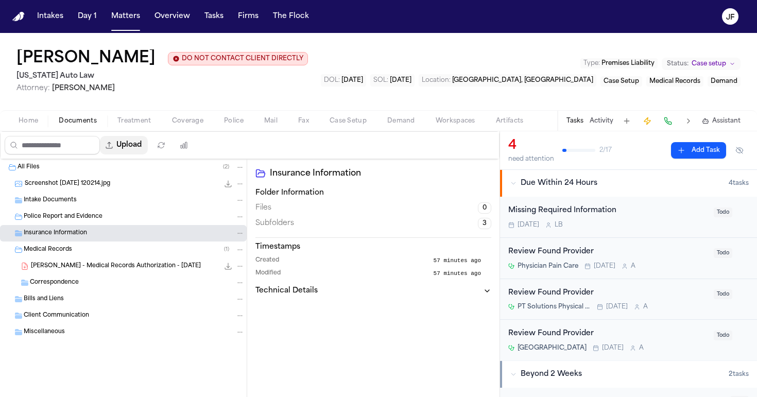
click at [148, 137] on button "Upload" at bounding box center [124, 145] width 48 height 19
select select "**********"
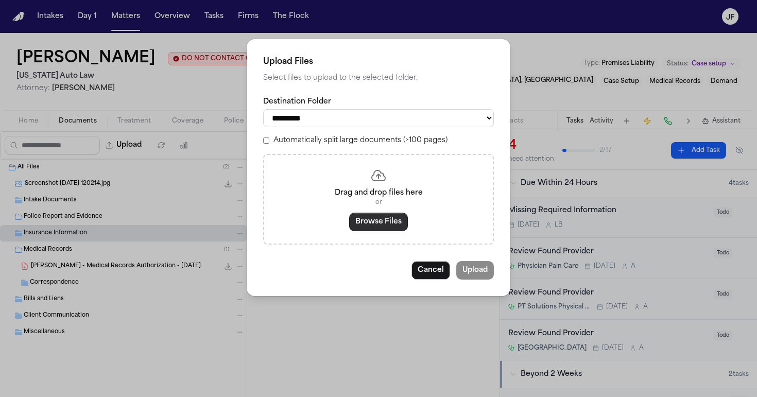
click at [375, 224] on button "Browse Files" at bounding box center [378, 222] width 59 height 19
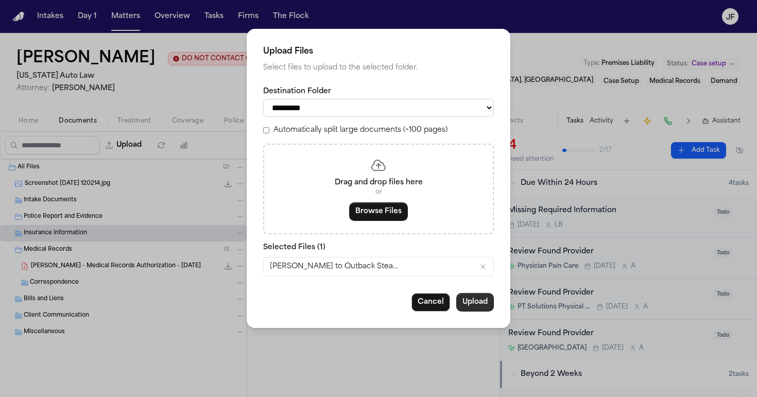
click at [481, 302] on button "Upload" at bounding box center [475, 302] width 38 height 19
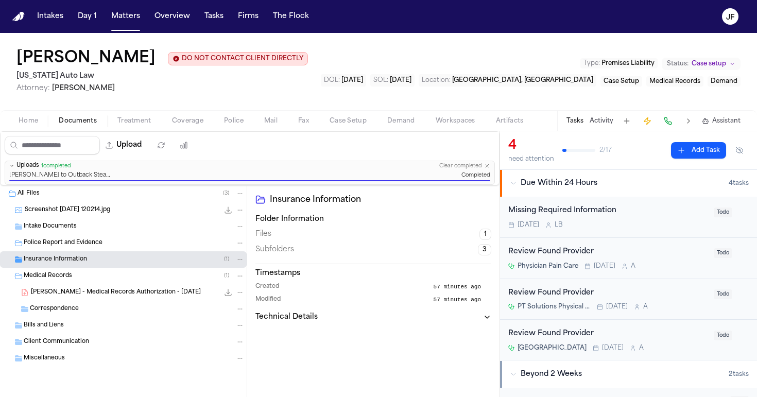
click at [587, 211] on div "Missing Required Information" at bounding box center [607, 211] width 199 height 12
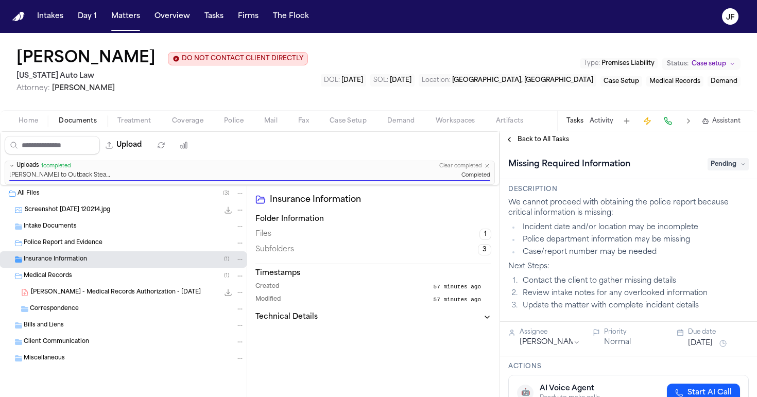
click at [552, 146] on div "Back to All Tasks" at bounding box center [628, 139] width 257 height 16
click at [553, 138] on span "Back to All Tasks" at bounding box center [542, 139] width 51 height 8
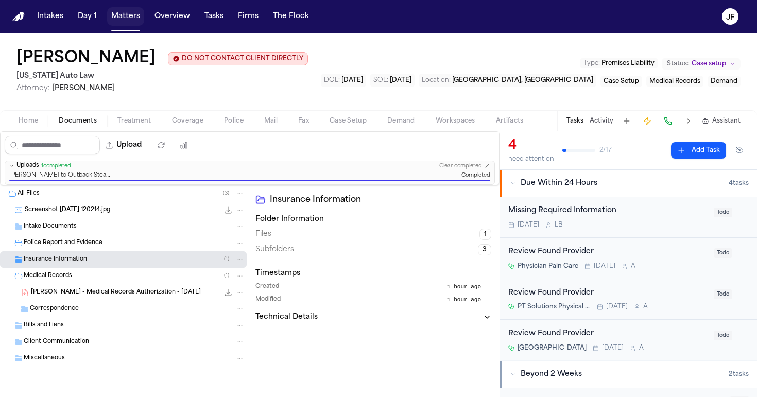
click at [128, 15] on button "Matters" at bounding box center [125, 16] width 37 height 19
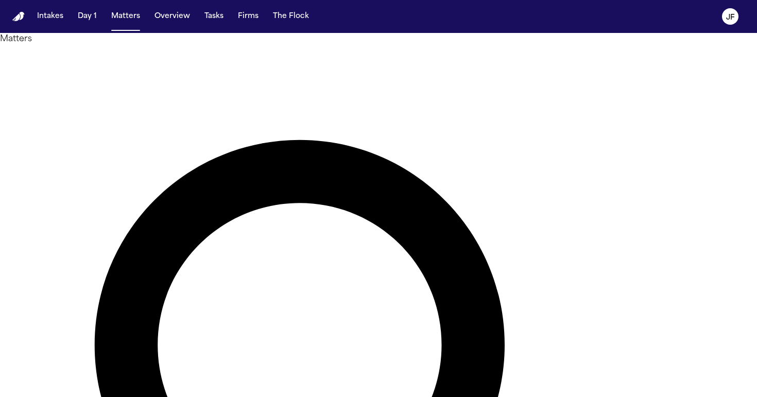
drag, startPoint x: 348, startPoint y: 64, endPoint x: 240, endPoint y: 64, distance: 108.1
type input "*"
type input "**********"
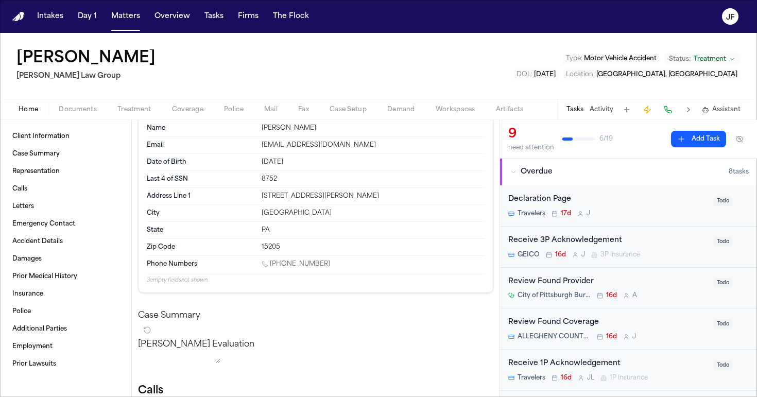
scroll to position [37, 0]
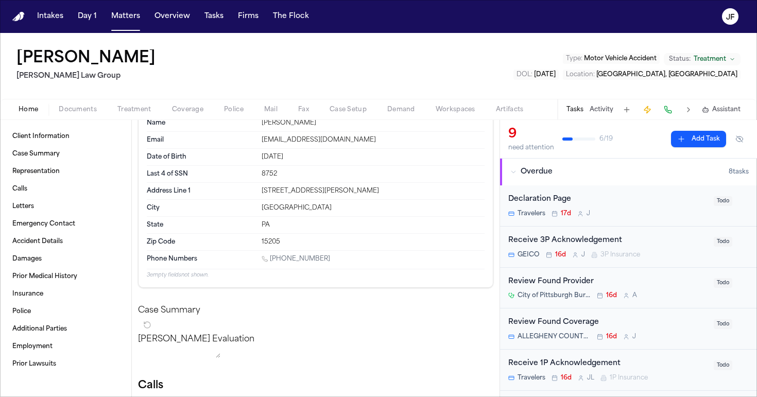
click at [85, 111] on span "Documents" at bounding box center [78, 110] width 38 height 8
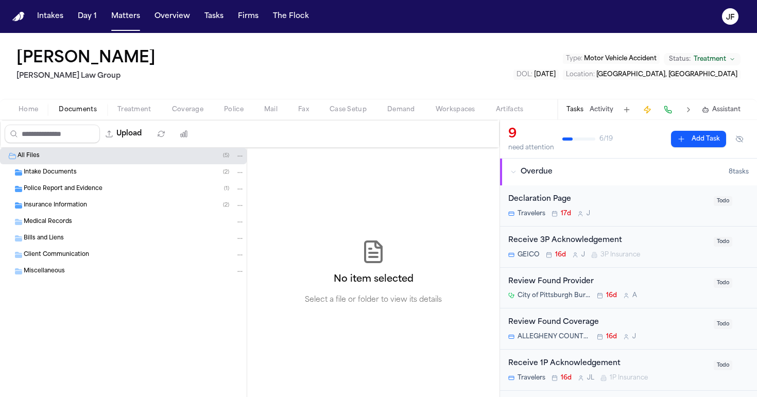
click at [73, 199] on div "Insurance Information ( 2 )" at bounding box center [123, 205] width 247 height 16
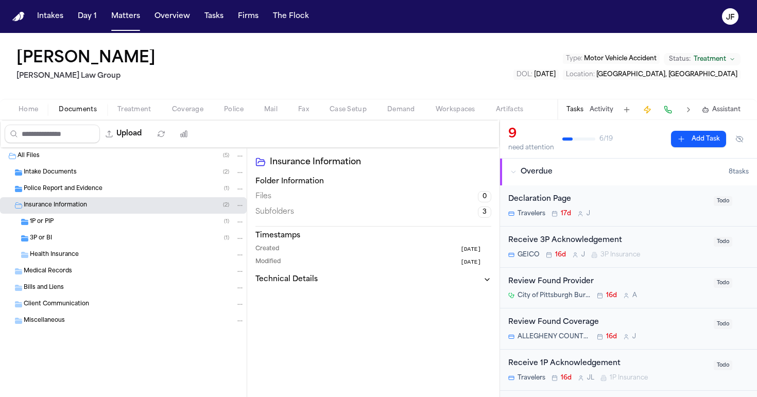
click at [78, 224] on div "1P or PIP ( 1 )" at bounding box center [137, 221] width 215 height 9
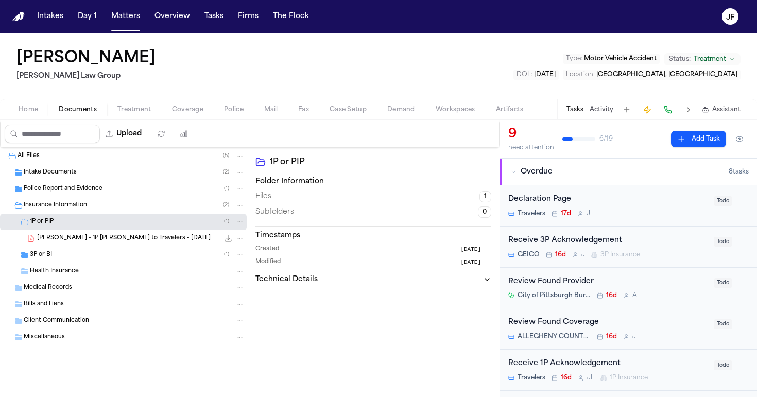
click at [80, 259] on div "3P or BI ( 1 )" at bounding box center [137, 254] width 215 height 9
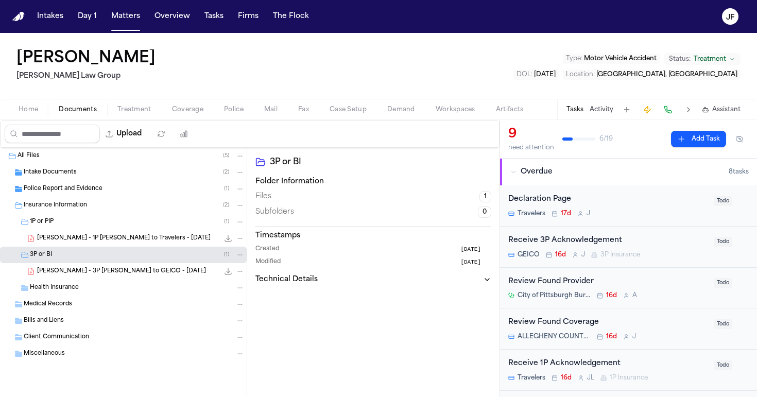
click at [116, 239] on span "I. Saucier - 1P LOR to Travelers - 8.21.25" at bounding box center [123, 238] width 173 height 9
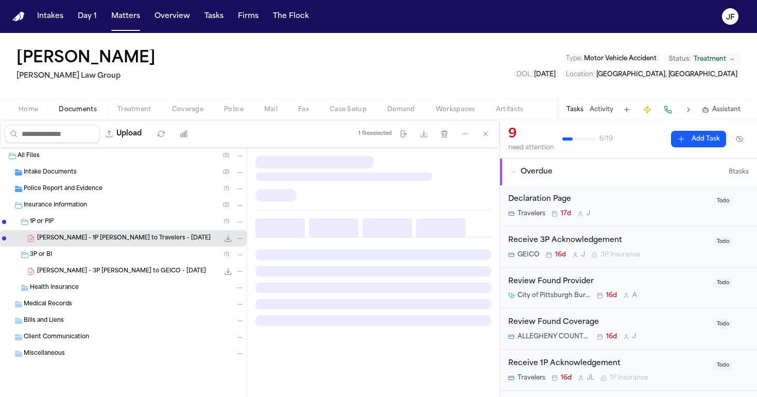
click at [115, 270] on span "I. Saucier - 3P LOR to GEICO - 8.21.25" at bounding box center [121, 271] width 169 height 9
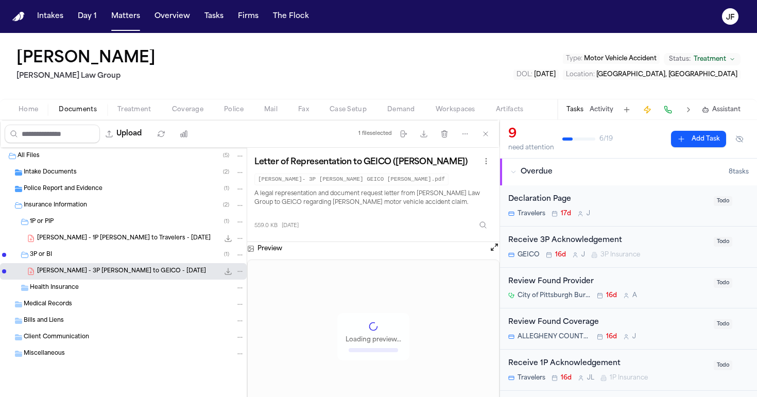
click at [182, 107] on span "Coverage" at bounding box center [187, 110] width 31 height 8
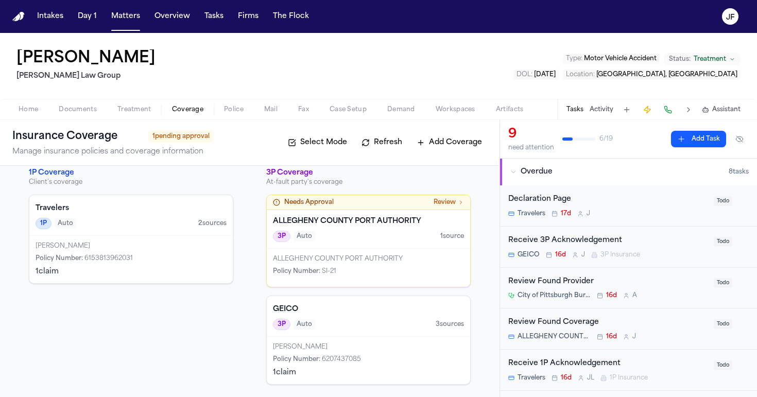
scroll to position [10, 0]
click at [439, 210] on div "Needs Approval Review" at bounding box center [368, 202] width 203 height 15
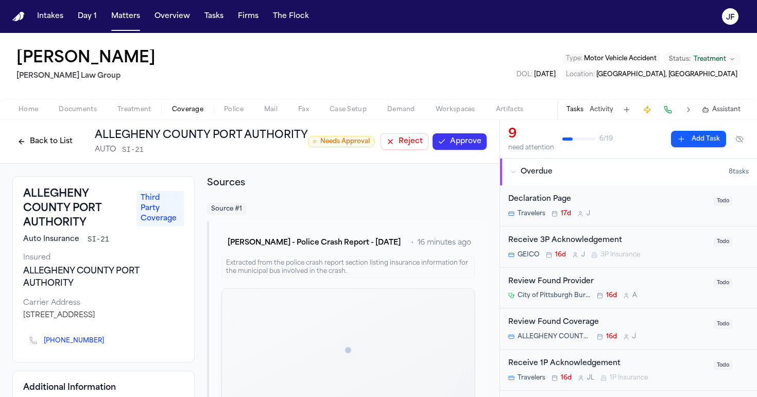
click at [405, 140] on button "Reject" at bounding box center [404, 141] width 48 height 16
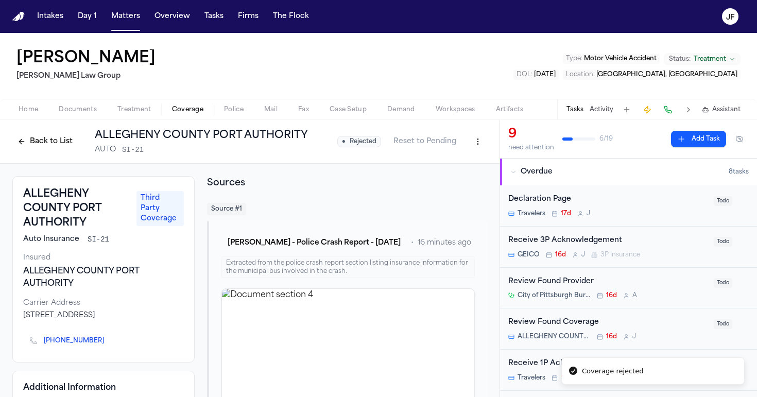
click at [180, 114] on span "Coverage" at bounding box center [187, 110] width 31 height 8
click at [49, 138] on button "Back to List" at bounding box center [44, 141] width 65 height 16
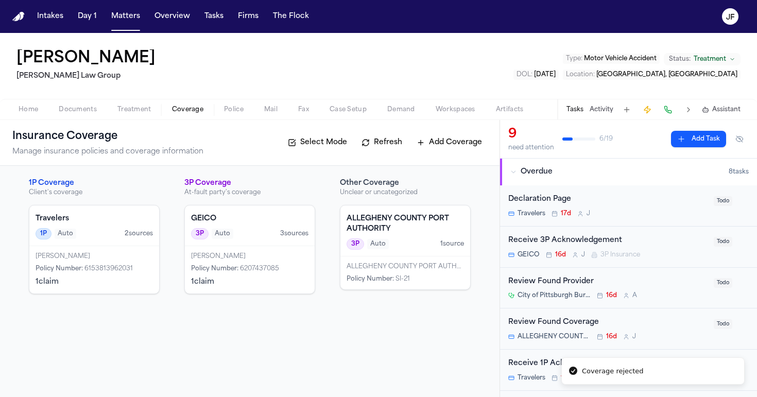
click at [428, 225] on h4 "ALLEGHENY COUNTY PORT AUTHORITY" at bounding box center [404, 224] width 117 height 21
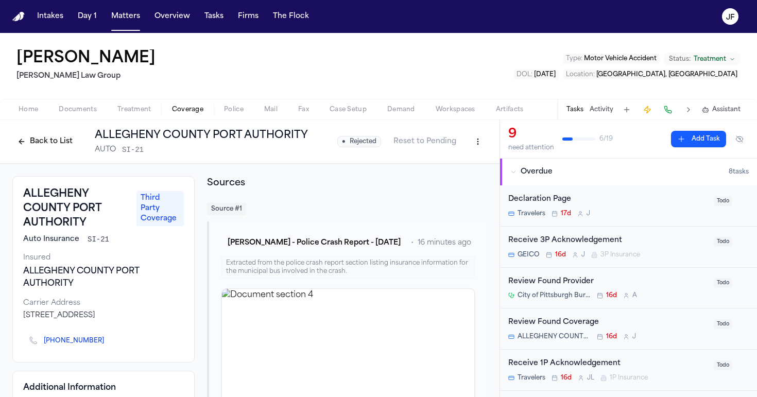
click at [479, 141] on html "Coverage rejected Intakes Day 1 Matters Overview Tasks Firms The Flock JF Isabe…" at bounding box center [378, 198] width 757 height 397
click at [457, 178] on div "Delete Coverage" at bounding box center [434, 180] width 86 height 16
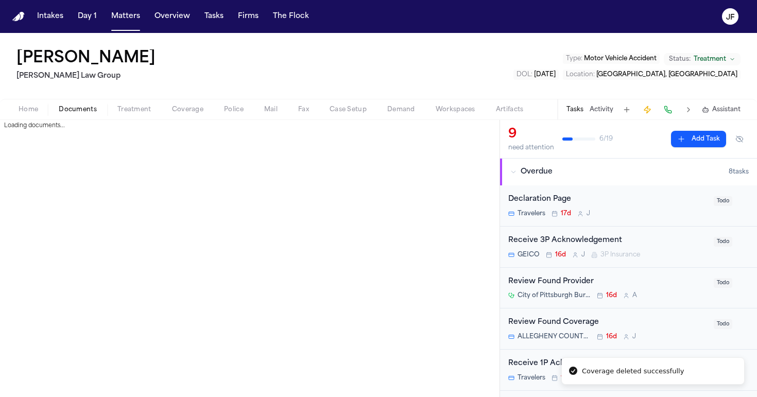
click at [88, 111] on span "Documents" at bounding box center [78, 110] width 38 height 8
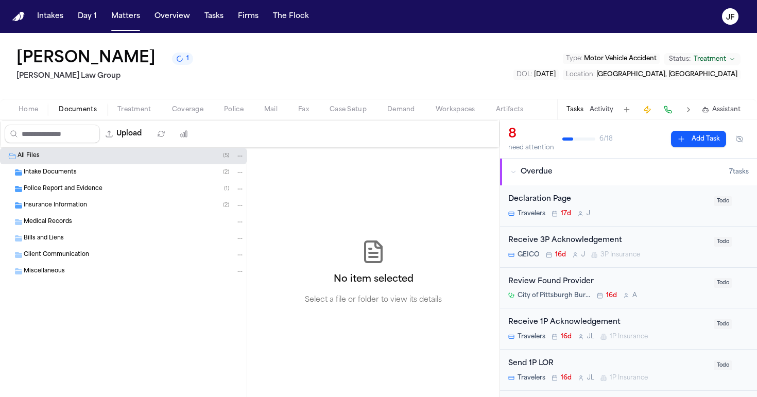
click at [55, 205] on span "Insurance Information" at bounding box center [55, 205] width 63 height 9
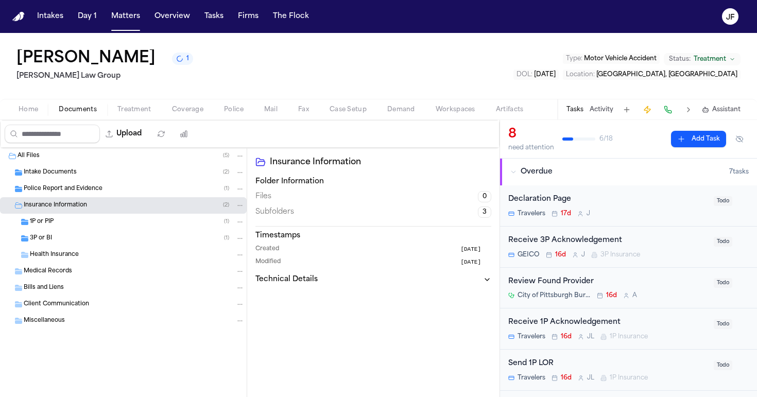
click at [77, 226] on div "1P or PIP ( 1 )" at bounding box center [137, 221] width 215 height 9
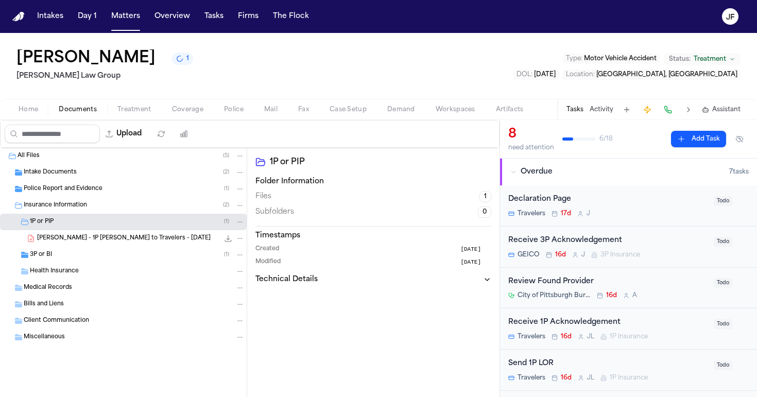
click at [75, 259] on div "3P or BI ( 1 )" at bounding box center [137, 254] width 215 height 9
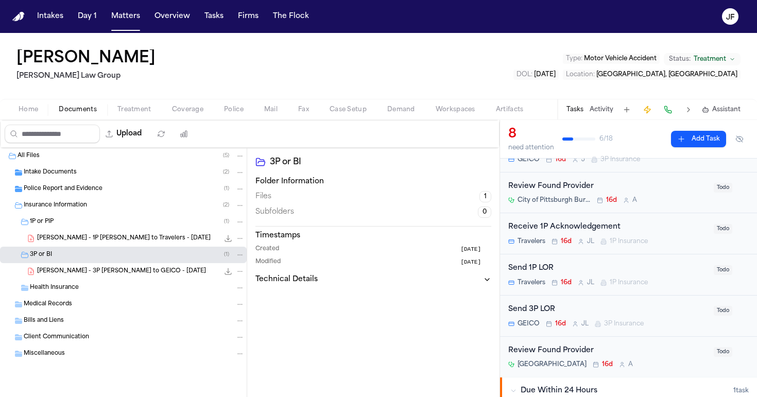
scroll to position [97, 0]
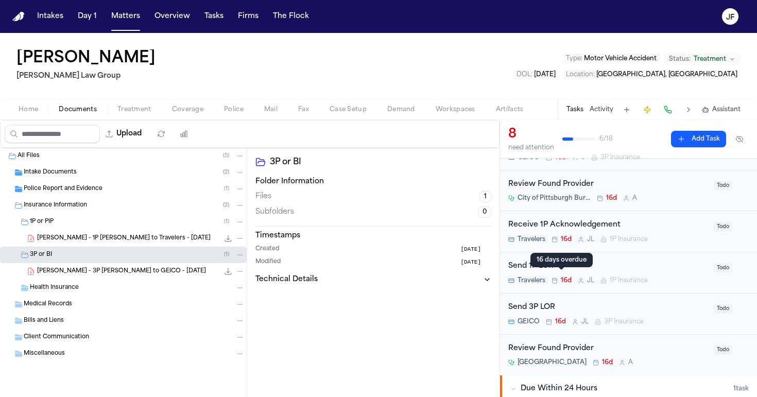
click at [547, 266] on div "16 days overdue 16 days overdue" at bounding box center [561, 260] width 62 height 14
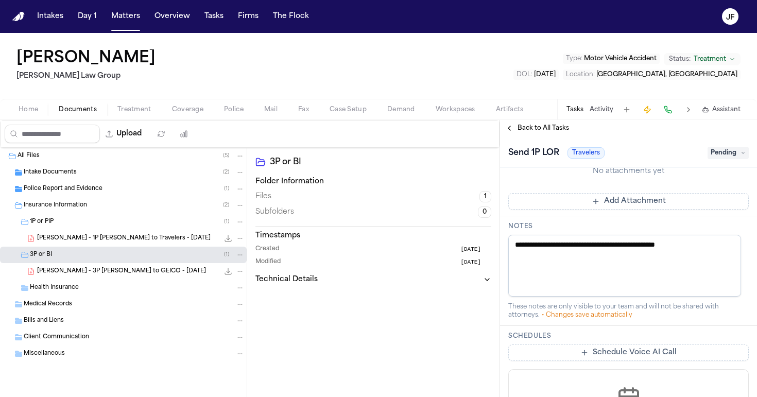
scroll to position [545, 0]
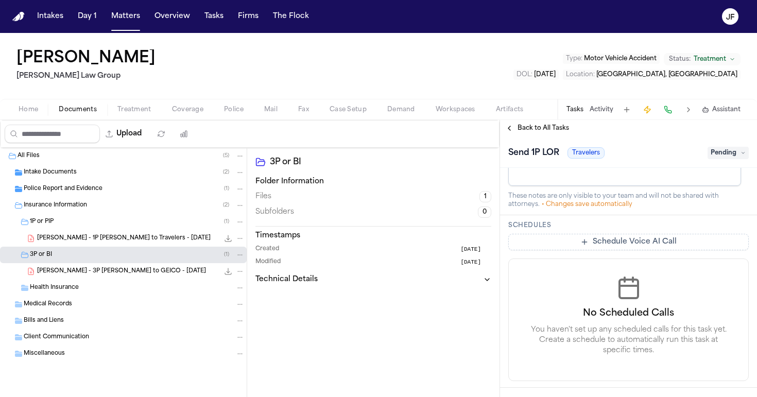
click at [528, 132] on span "Back to All Tasks" at bounding box center [542, 128] width 51 height 8
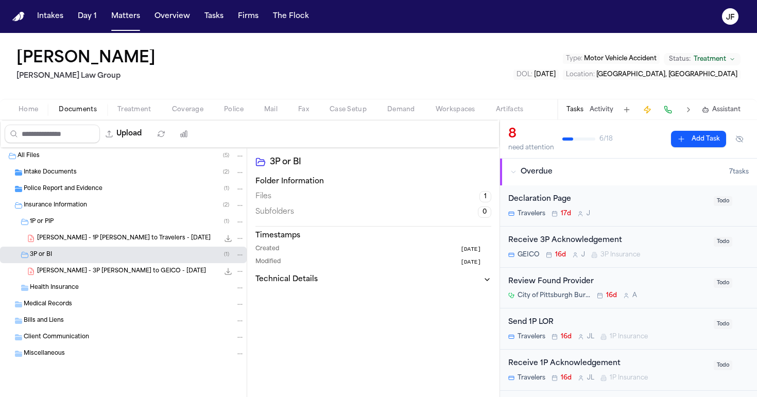
click at [125, 244] on div "I. Saucier - 1P LOR to Travelers - 8.21.25 559.8 KB • PDF" at bounding box center [123, 238] width 247 height 16
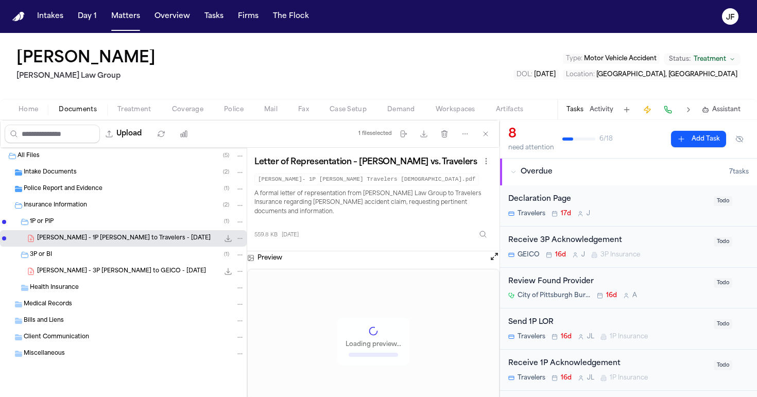
click at [123, 272] on span "I. Saucier - 3P LOR to GEICO - 8.21.25" at bounding box center [121, 271] width 169 height 9
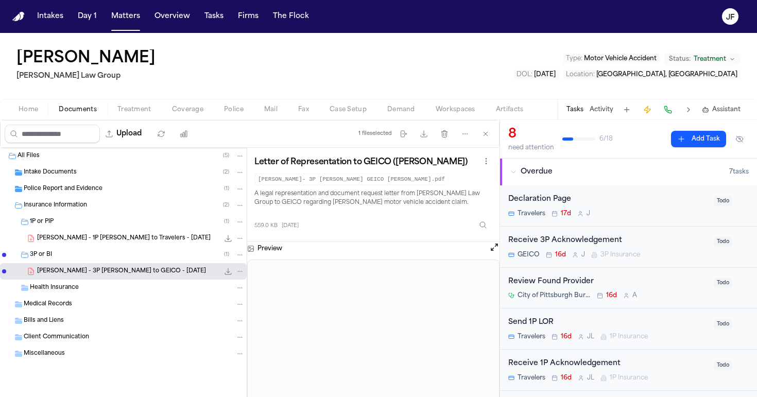
click at [153, 242] on div "I. Saucier - 1P LOR to Travelers - 8.21.25 559.8 KB • PDF" at bounding box center [140, 238] width 207 height 10
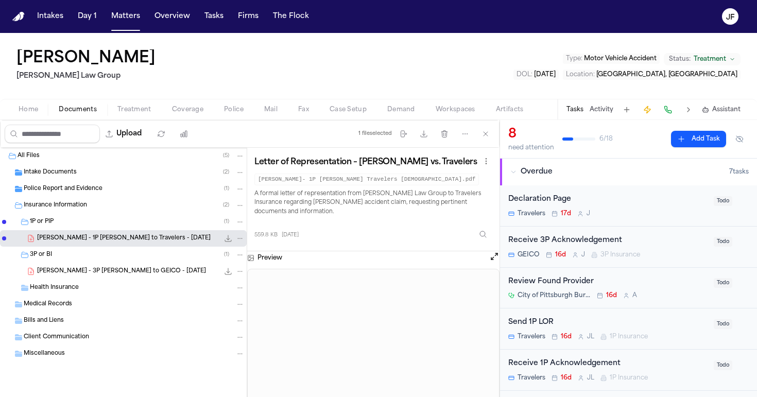
click at [134, 273] on span "I. Saucier - 3P LOR to GEICO - 8.21.25" at bounding box center [121, 271] width 169 height 9
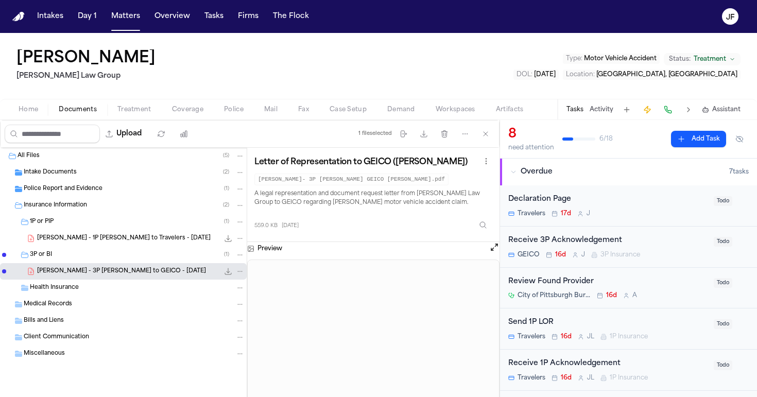
click at [147, 249] on div "3P or BI ( 1 )" at bounding box center [123, 255] width 247 height 16
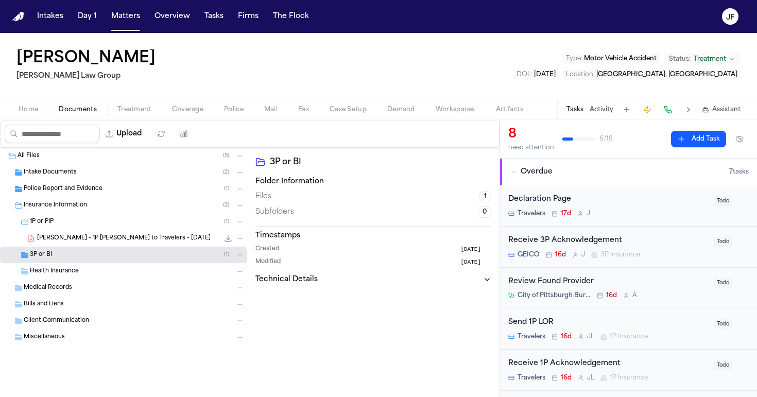
click at [533, 321] on div "Send 1P LOR" at bounding box center [607, 323] width 199 height 12
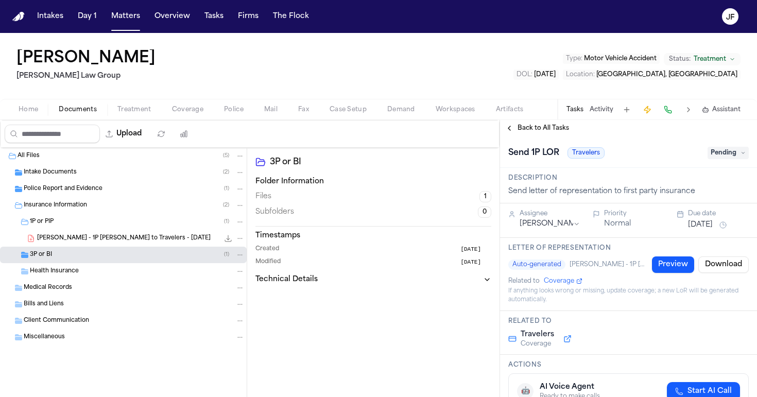
click at [718, 155] on span "Pending" at bounding box center [727, 153] width 41 height 12
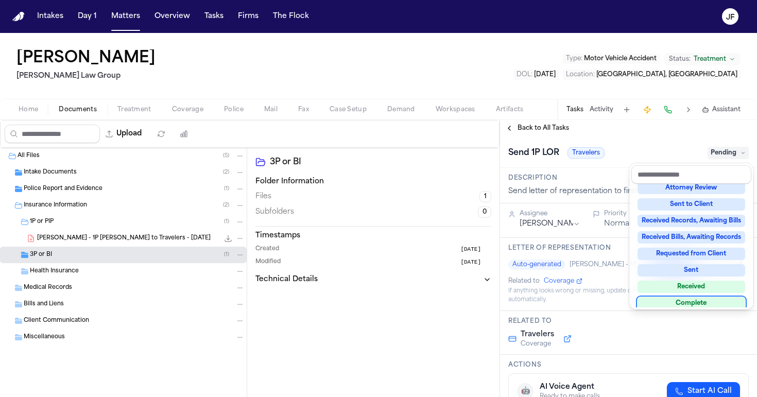
click at [689, 305] on div "Complete" at bounding box center [691, 303] width 108 height 12
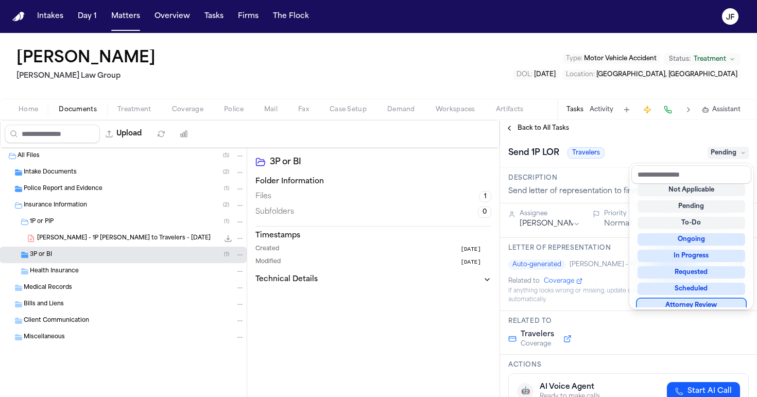
scroll to position [6, 0]
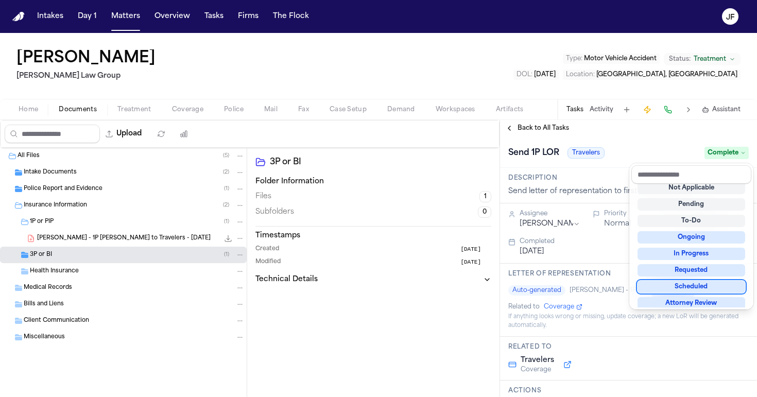
click at [555, 130] on div "**********" at bounding box center [628, 258] width 257 height 277
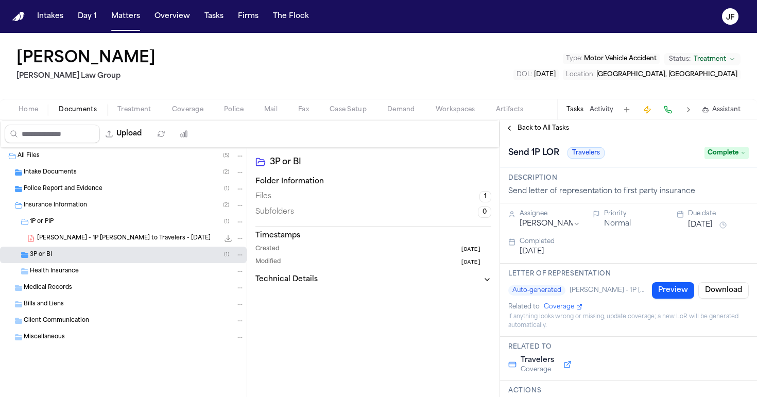
click at [556, 124] on span "Back to All Tasks" at bounding box center [542, 128] width 51 height 8
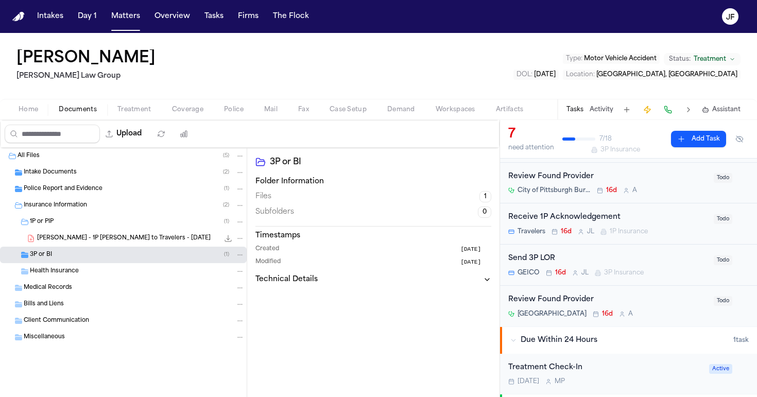
scroll to position [108, 0]
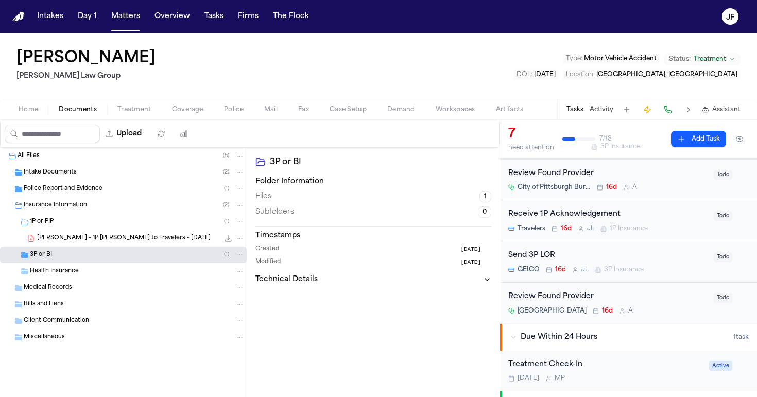
click at [535, 251] on div "Send 3P LOR" at bounding box center [607, 256] width 199 height 12
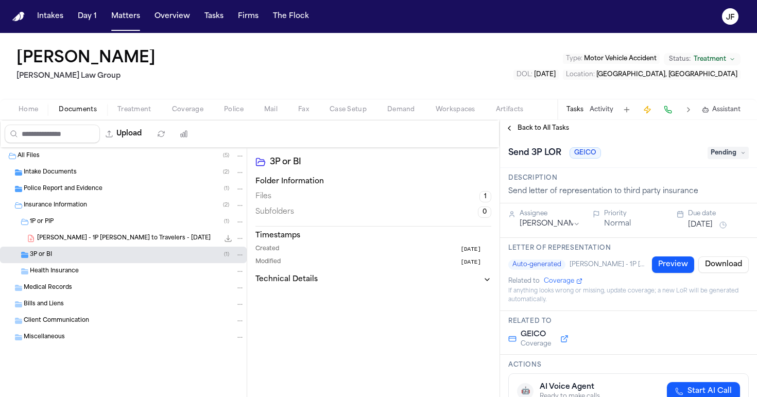
click at [723, 148] on span "Pending" at bounding box center [727, 153] width 41 height 12
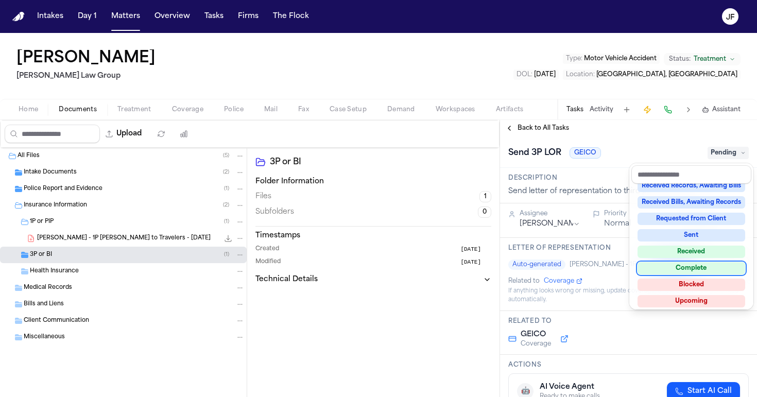
click at [682, 266] on div "Complete" at bounding box center [691, 268] width 108 height 12
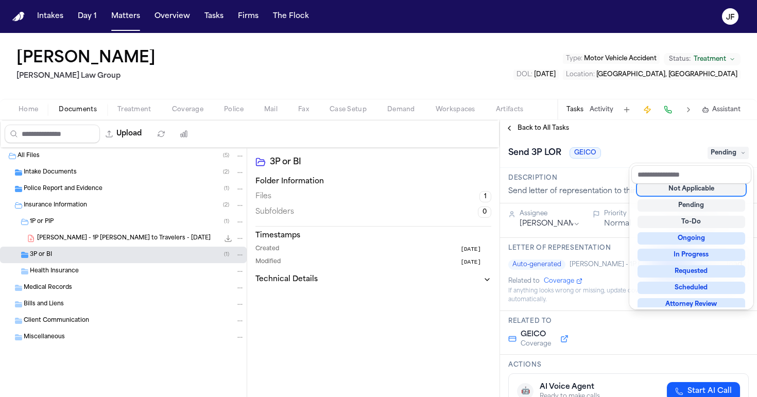
scroll to position [4, 0]
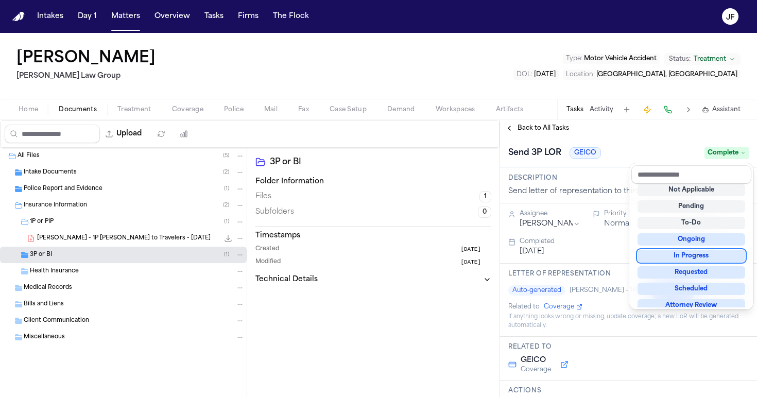
click at [548, 129] on div "**********" at bounding box center [628, 258] width 257 height 277
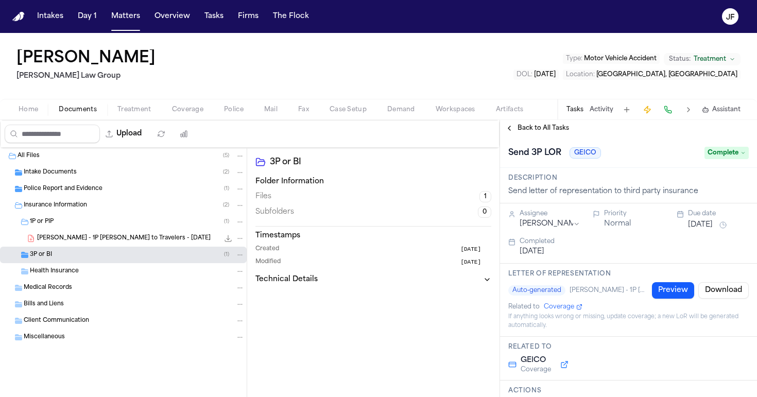
click at [548, 129] on span "Back to All Tasks" at bounding box center [542, 128] width 51 height 8
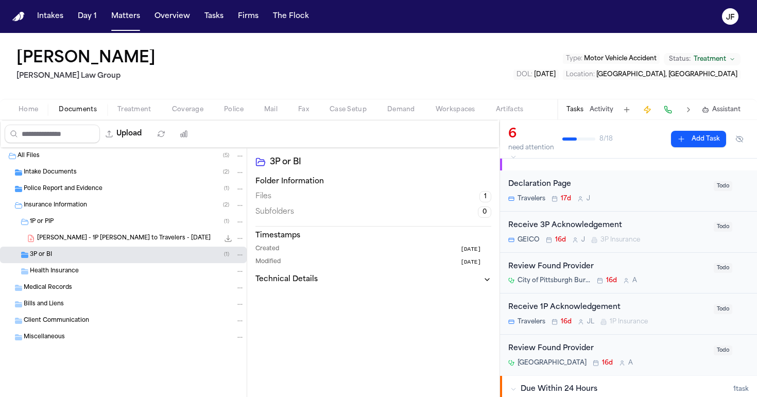
scroll to position [23, 0]
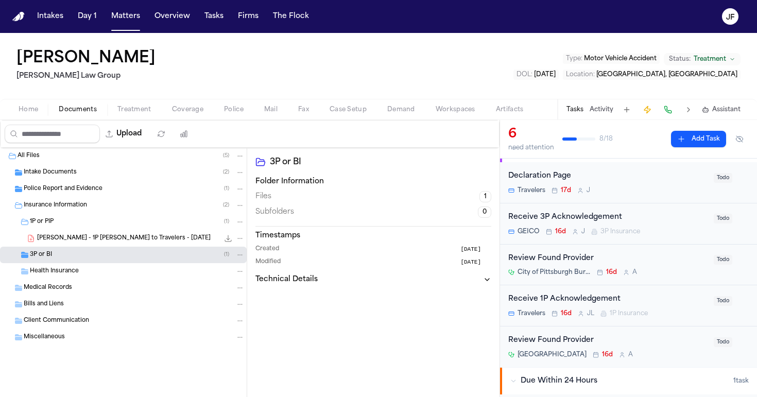
click at [112, 253] on div "3P or BI ( 1 )" at bounding box center [137, 254] width 215 height 9
click at [112, 214] on div "1P or PIP ( 1 )" at bounding box center [123, 222] width 247 height 16
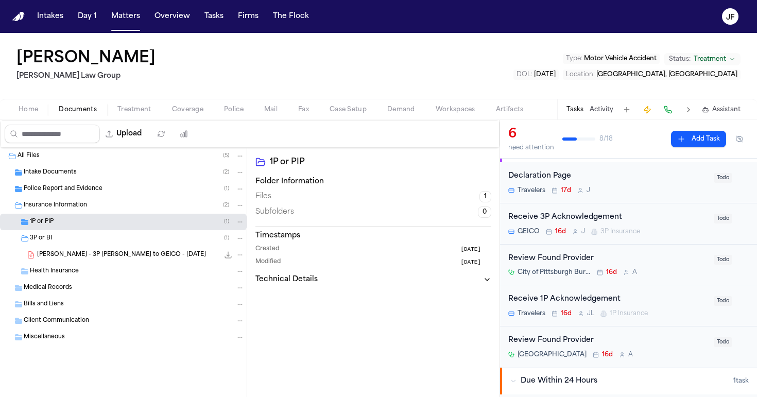
click at [113, 204] on div "Insurance Information ( 2 )" at bounding box center [134, 205] width 221 height 9
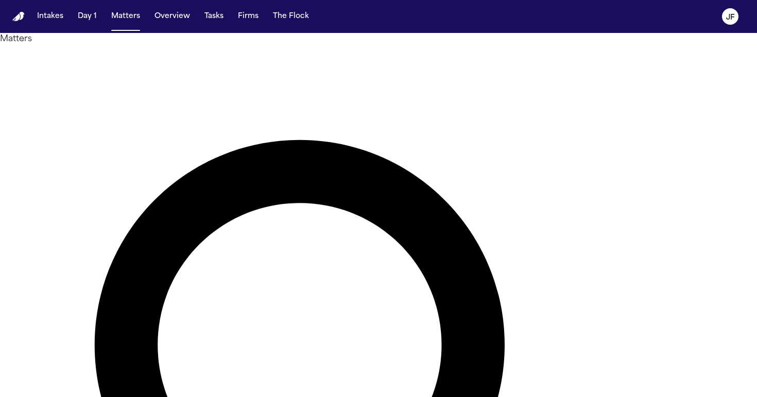
type input "*"
type input "******"
drag, startPoint x: 350, startPoint y: 67, endPoint x: 80, endPoint y: 260, distance: 331.0
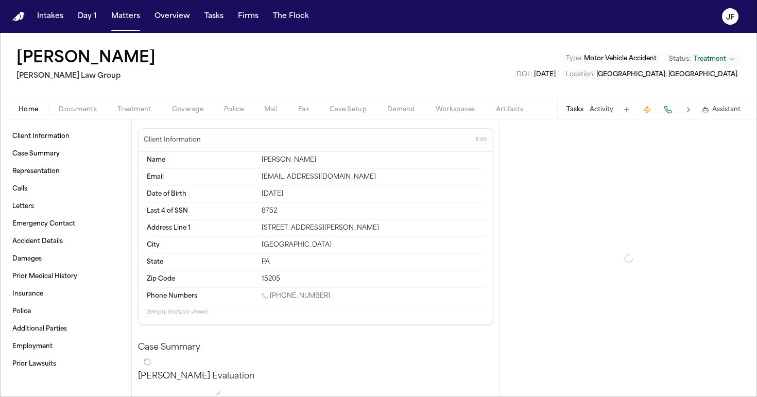
click at [79, 109] on span "Documents" at bounding box center [78, 110] width 38 height 8
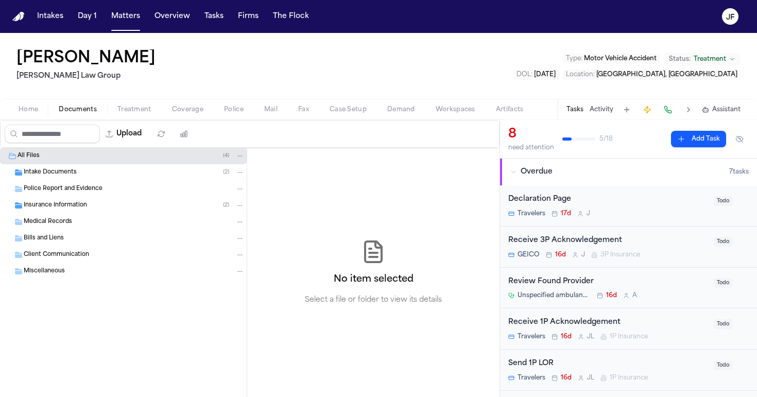
click at [82, 190] on span "Police Report and Evidence" at bounding box center [63, 189] width 79 height 9
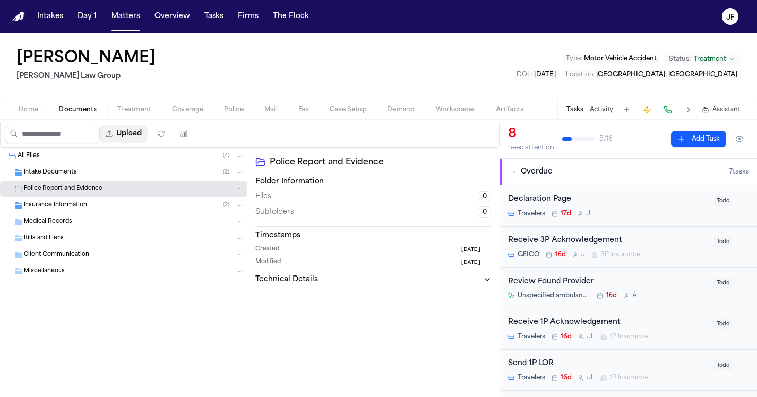
click at [148, 127] on button "Upload" at bounding box center [124, 134] width 48 height 19
select select "**********"
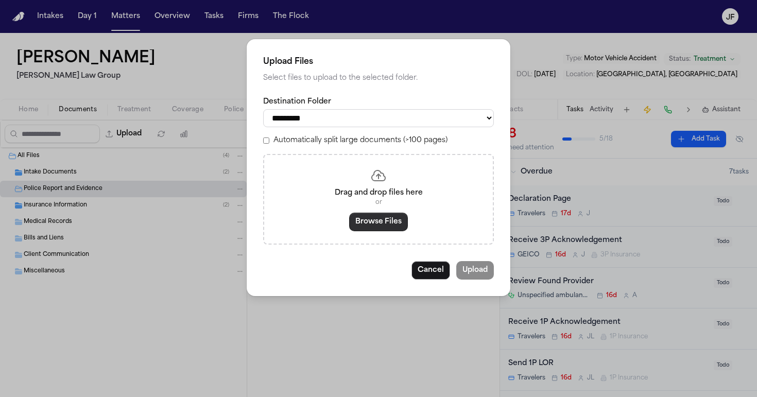
click at [362, 217] on button "Browse Files" at bounding box center [378, 222] width 59 height 19
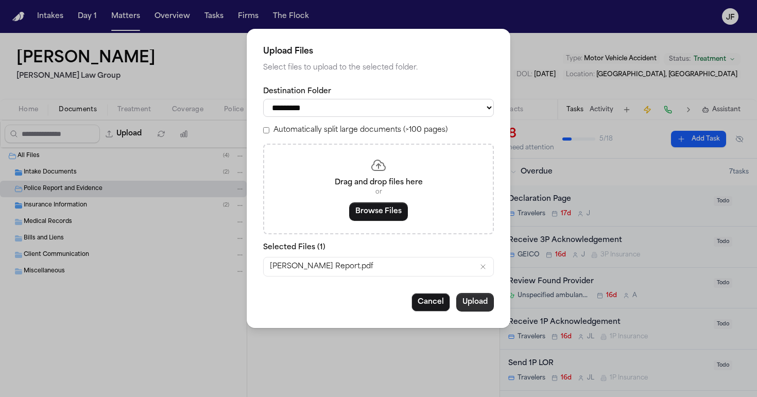
click at [474, 302] on button "Upload" at bounding box center [475, 302] width 38 height 19
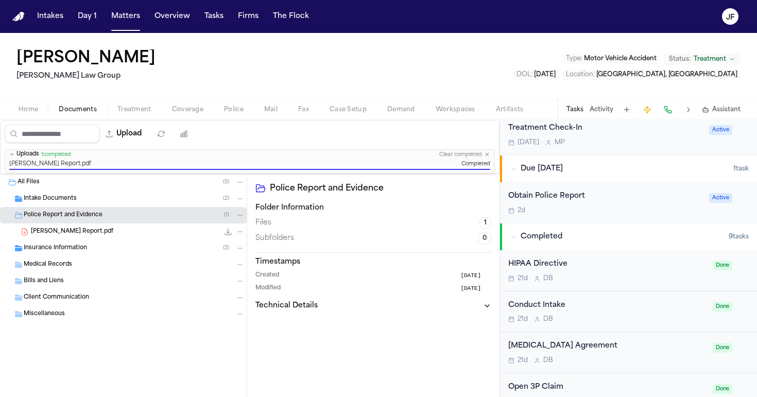
scroll to position [387, 0]
click at [557, 189] on div "Obtain Police Report" at bounding box center [605, 195] width 195 height 12
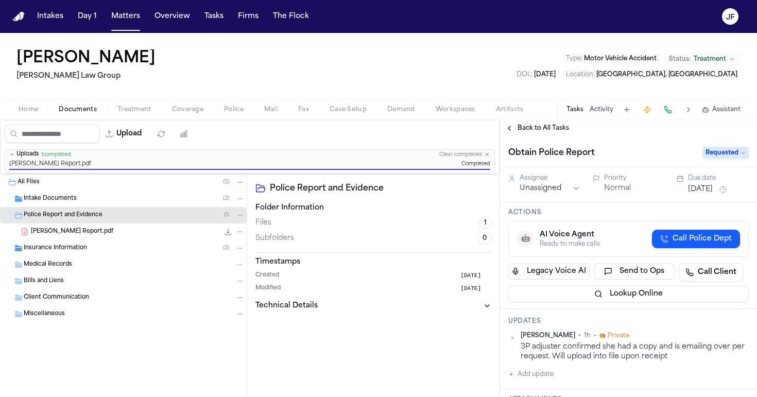
click at [723, 154] on span "Requested" at bounding box center [725, 153] width 46 height 12
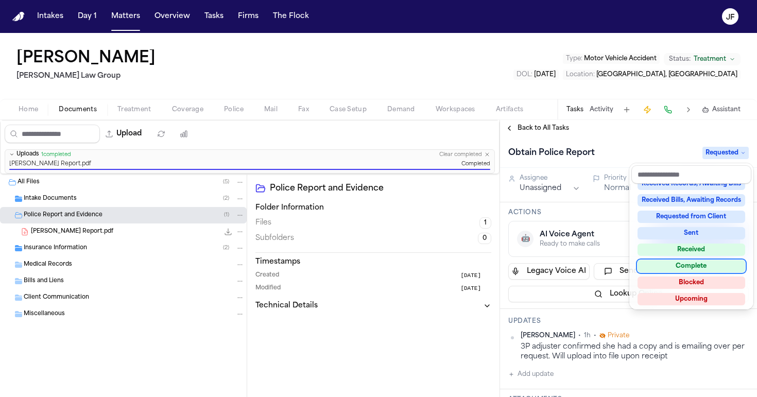
click at [675, 263] on div "Complete" at bounding box center [691, 266] width 108 height 12
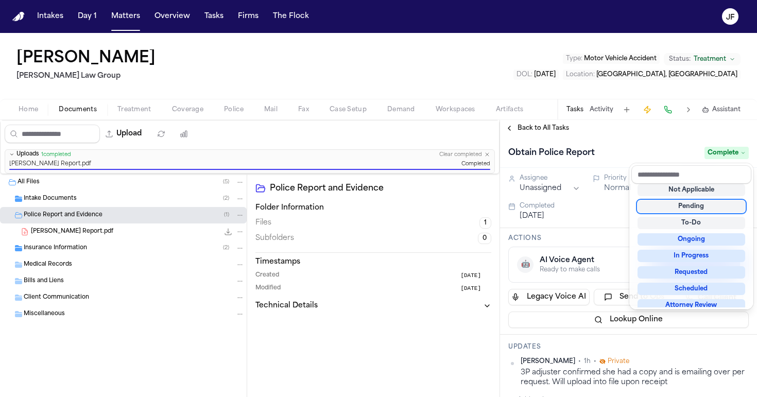
click at [642, 135] on div "Back to All Tasks Obtain Police Report Complete Assignee Unassigned Priority No…" at bounding box center [628, 258] width 257 height 277
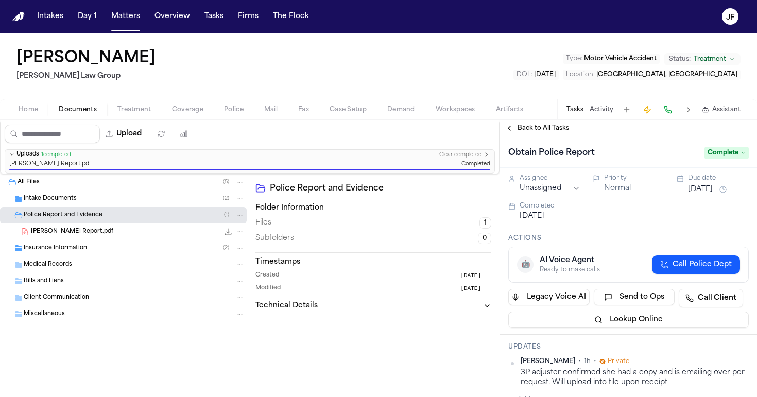
click at [540, 126] on span "Back to All Tasks" at bounding box center [542, 128] width 51 height 8
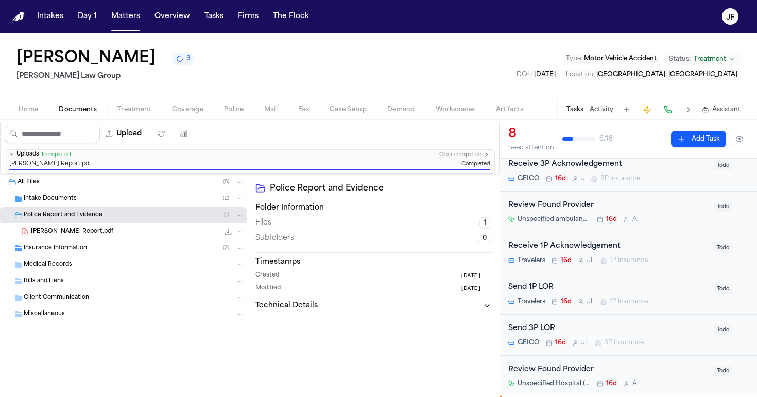
scroll to position [81, 0]
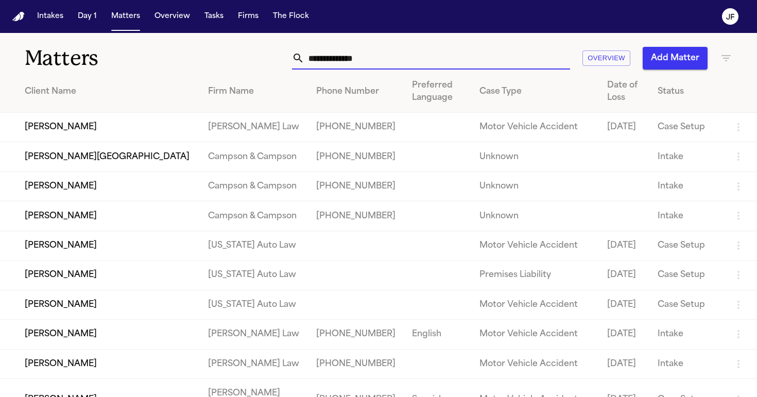
click at [356, 57] on input "text" at bounding box center [437, 58] width 266 height 23
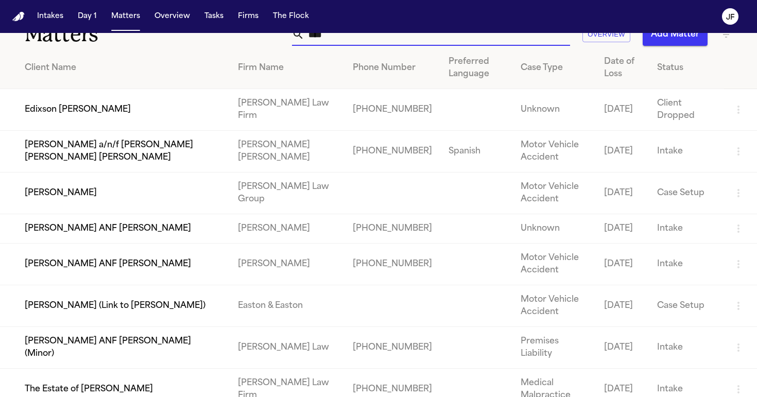
scroll to position [28, 0]
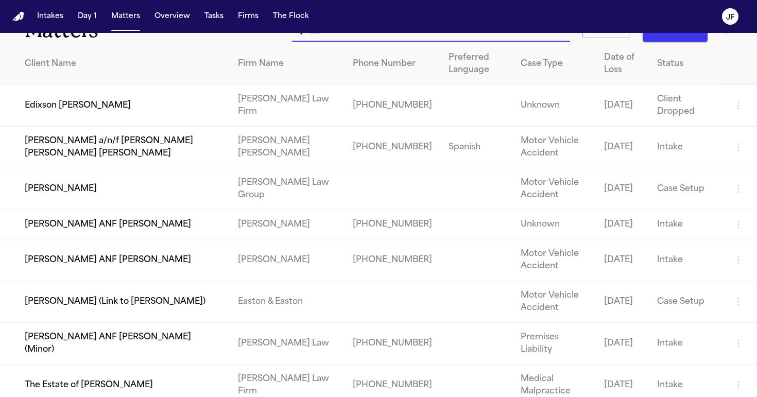
type input "****"
click at [85, 187] on td "[PERSON_NAME]" at bounding box center [115, 189] width 230 height 42
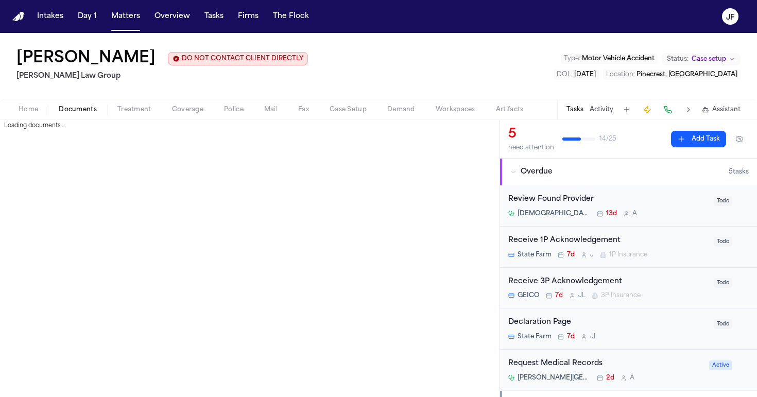
click at [69, 107] on span "Documents" at bounding box center [78, 110] width 38 height 8
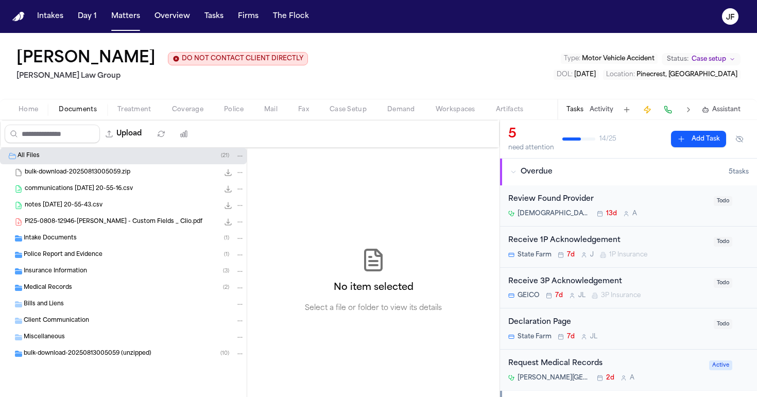
click at [82, 274] on span "Insurance Information" at bounding box center [55, 271] width 63 height 9
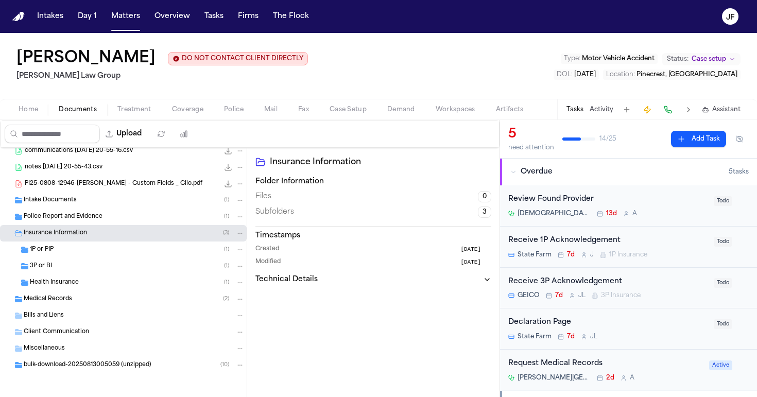
click at [82, 285] on div "Health Insurance ( 1 )" at bounding box center [137, 282] width 215 height 9
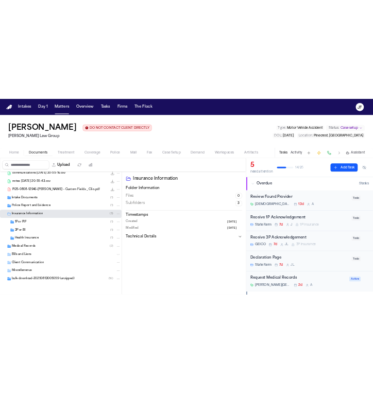
scroll to position [39, 0]
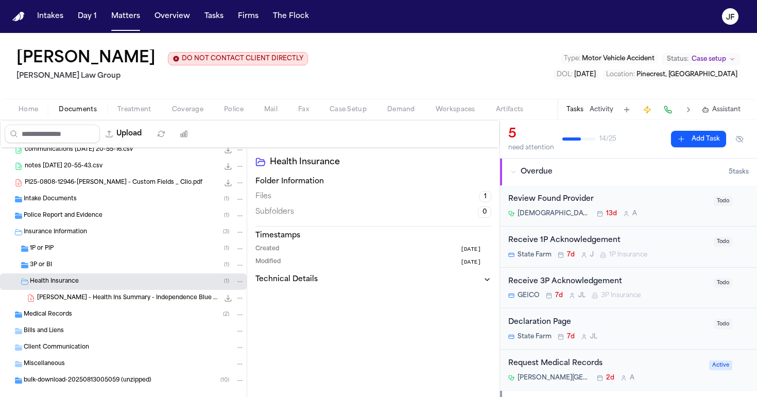
click at [96, 299] on span "M. Sofo - Health Ins Summary - Independence Blue Cross - Undated" at bounding box center [128, 298] width 182 height 9
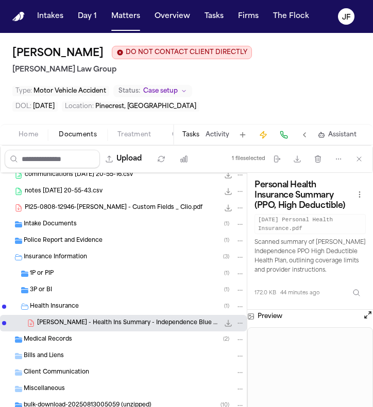
click at [224, 324] on icon "File: M. Sofo - Health Ins Summary - Independence Blue Cross - Undated" at bounding box center [228, 323] width 8 height 8
click at [94, 214] on div "PI25-0808-12946-Maegan Elizabeth Sofo - Custom Fields _ Clio.pdf 480.5 KB • PDF" at bounding box center [123, 208] width 247 height 16
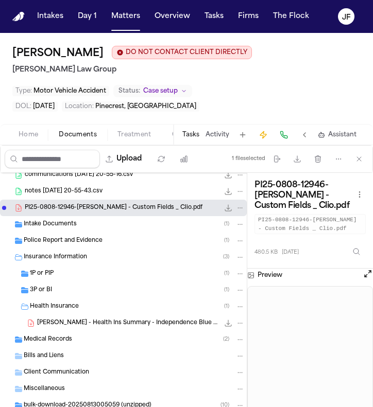
click at [225, 324] on icon "File: M. Sofo - Health Ins Summary - Independence Blue Cross - Undated" at bounding box center [228, 323] width 7 height 7
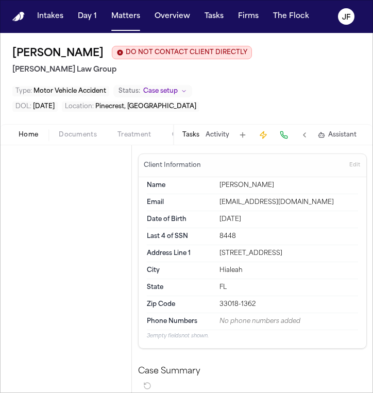
click at [32, 134] on span "Home" at bounding box center [29, 135] width 20 height 8
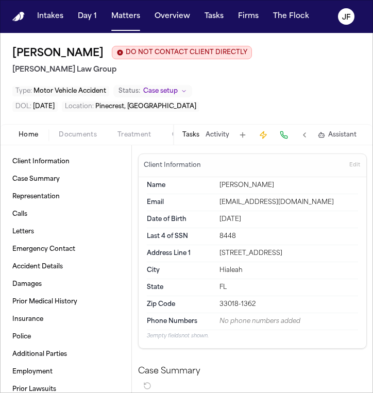
click at [44, 171] on div "Client Information Case Summary Representation Calls Letters Emergency Contact …" at bounding box center [65, 275] width 115 height 244
click at [46, 168] on link "Client Information" at bounding box center [65, 161] width 115 height 16
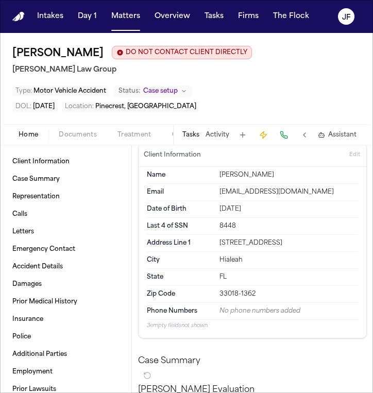
scroll to position [12, 0]
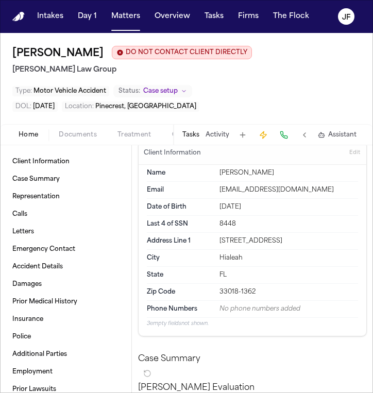
click at [232, 222] on div "8448" at bounding box center [288, 224] width 138 height 8
click at [73, 141] on span "button" at bounding box center [78, 140] width 50 height 1
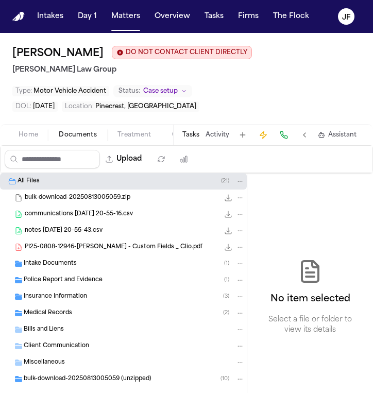
click at [84, 205] on div "bulk-download-20250813005059.zip 4.2 MB • ZIP" at bounding box center [123, 197] width 247 height 16
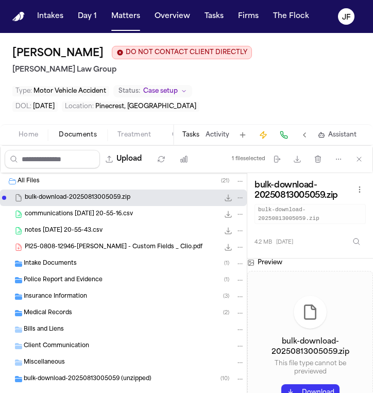
click at [86, 217] on span "communications 2025-08-12 20-55-16.csv" at bounding box center [79, 214] width 108 height 9
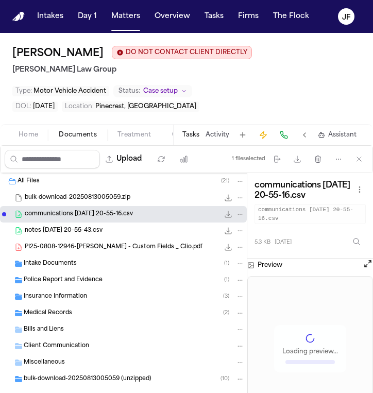
click at [86, 229] on span "notes 2025-08-12 20-55-43.csv" at bounding box center [64, 230] width 78 height 9
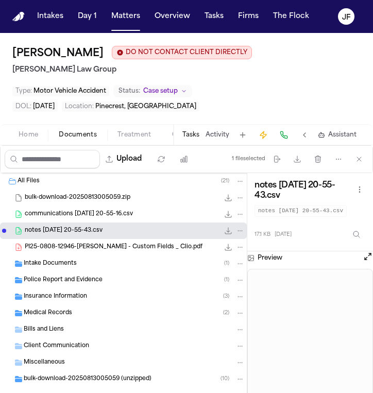
click at [86, 239] on div "PI25-0808-12946-Maegan Elizabeth Sofo - Custom Fields _ Clio.pdf 480.5 KB • PDF" at bounding box center [123, 247] width 247 height 16
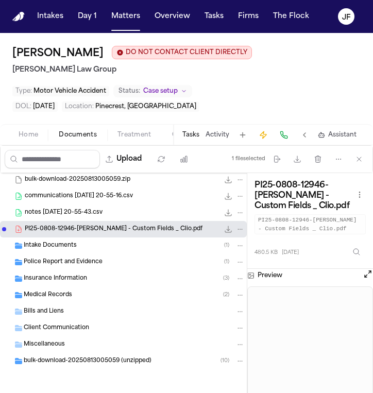
scroll to position [19, 0]
click at [88, 288] on div "Medical Records ( 2 )" at bounding box center [123, 295] width 247 height 16
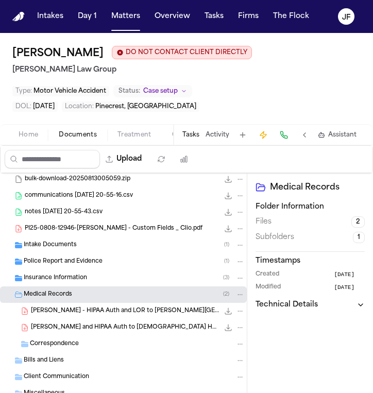
click at [90, 283] on div "Insurance Information ( 3 )" at bounding box center [134, 277] width 221 height 9
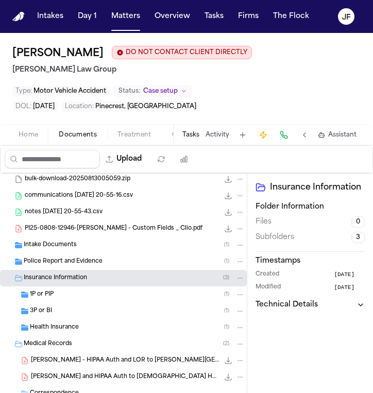
click at [90, 283] on div "Insurance Information ( 3 )" at bounding box center [123, 278] width 247 height 16
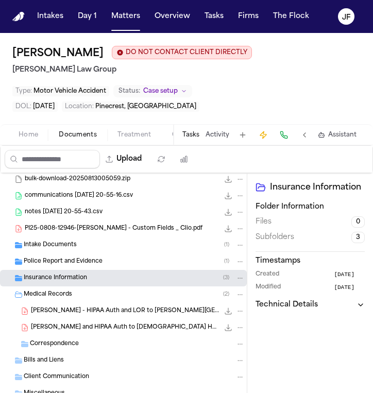
click at [101, 311] on span "M. Sofo - HIPAA Auth and LOR to West Kendall Baptist Hospital - Undated" at bounding box center [125, 311] width 188 height 9
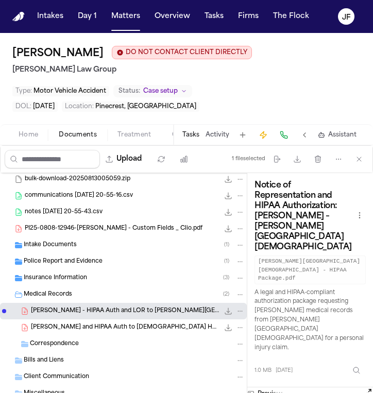
click at [224, 311] on icon "File: M. Sofo - HIPAA Auth and LOR to West Kendall Baptist Hospital - Undated" at bounding box center [228, 311] width 8 height 8
click at [153, 134] on button "Treatment" at bounding box center [134, 135] width 55 height 12
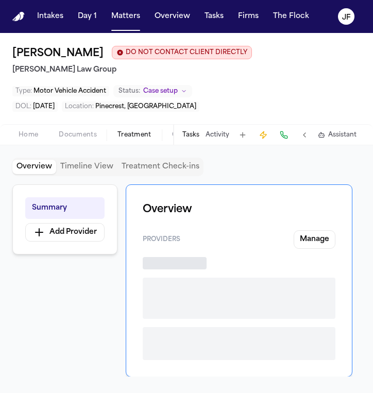
click at [172, 133] on span "Coverage" at bounding box center [187, 135] width 31 height 8
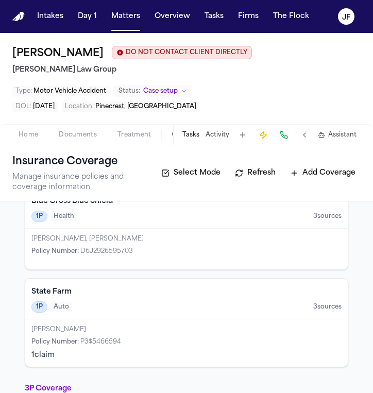
scroll to position [49, 0]
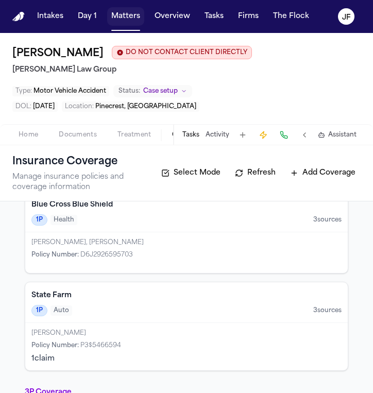
click at [123, 26] on nav "Intakes Day 1 Matters Overview Tasks Firms The [PERSON_NAME]" at bounding box center [186, 16] width 373 height 33
click at [177, 1] on nav "Intakes Day 1 Matters Overview Tasks Firms The [PERSON_NAME]" at bounding box center [186, 16] width 373 height 33
click at [68, 145] on div "Home Documents Treatment Coverage Police Mail Fax Case Setup Demand Workspaces …" at bounding box center [186, 134] width 373 height 21
click at [68, 143] on div "Home Documents Treatment Coverage Police Mail Fax Case Setup Demand Workspaces …" at bounding box center [186, 134] width 373 height 21
click at [73, 136] on span "Documents" at bounding box center [78, 135] width 38 height 8
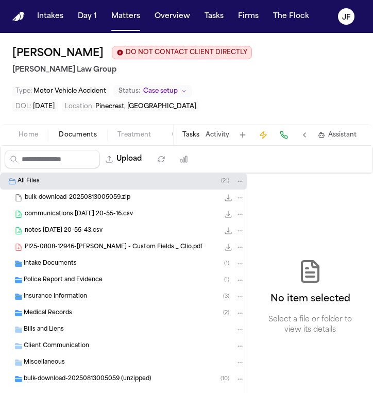
click at [55, 264] on span "Intake Documents" at bounding box center [50, 263] width 53 height 9
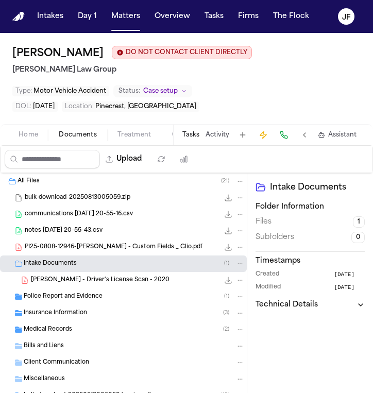
click at [55, 274] on div "M. Sofo - Driver's License Scan - 2020 242.7 KB • PDF" at bounding box center [123, 280] width 247 height 16
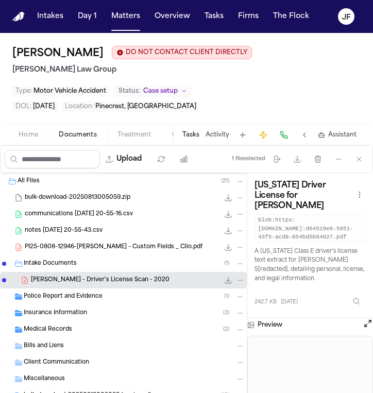
click at [60, 313] on span "Insurance Information" at bounding box center [55, 313] width 63 height 9
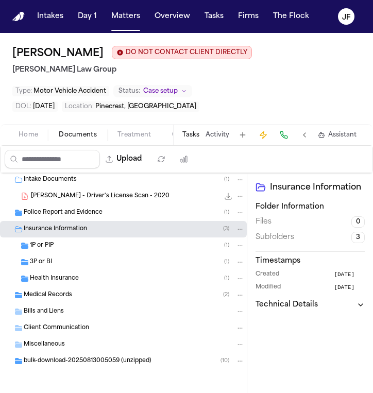
scroll to position [84, 0]
click at [61, 297] on span "Medical Records" at bounding box center [48, 295] width 48 height 9
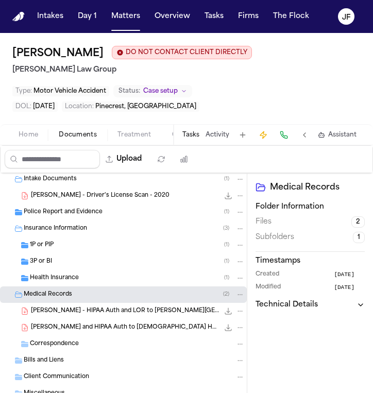
click at [61, 313] on span "M. Sofo - HIPAA Auth and LOR to West Kendall Baptist Hospital - Undated" at bounding box center [125, 311] width 188 height 9
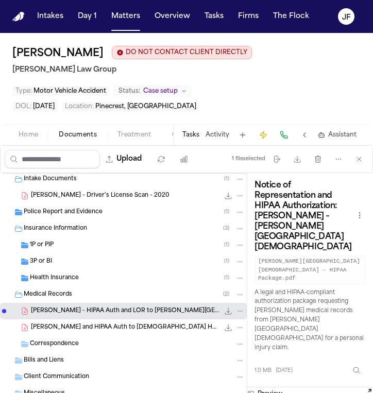
click at [101, 333] on div "M. Sofo - LOR and HIPAA Auth to Baptist Health West Kendall - 8.20.25 568.8 KB …" at bounding box center [123, 327] width 247 height 16
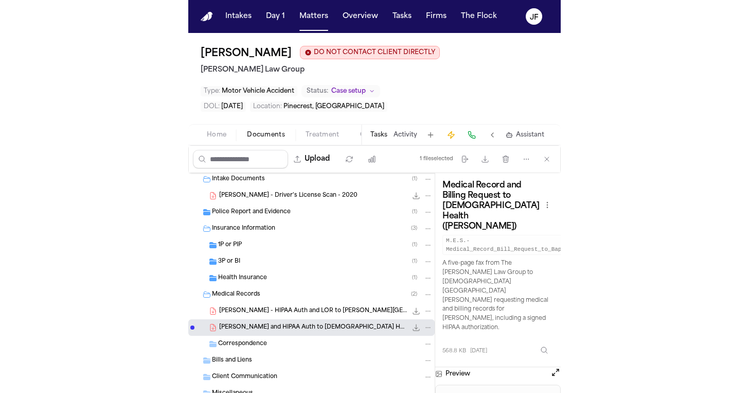
scroll to position [0, 0]
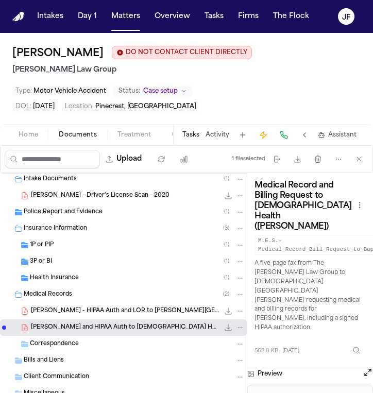
click at [59, 292] on span "Medical Records" at bounding box center [48, 294] width 48 height 9
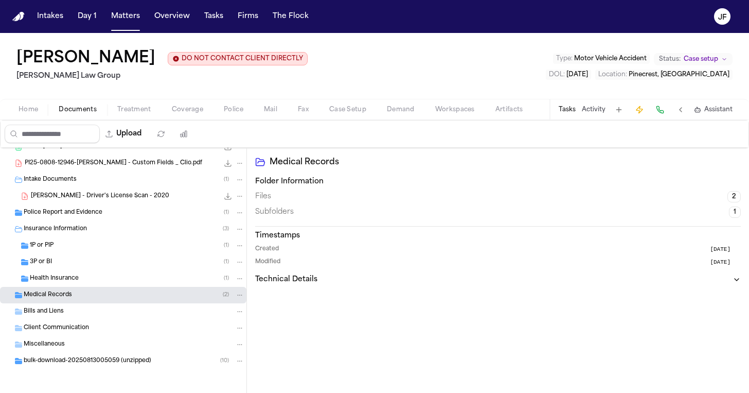
scroll to position [60, 0]
click at [190, 112] on span "Coverage" at bounding box center [187, 110] width 31 height 8
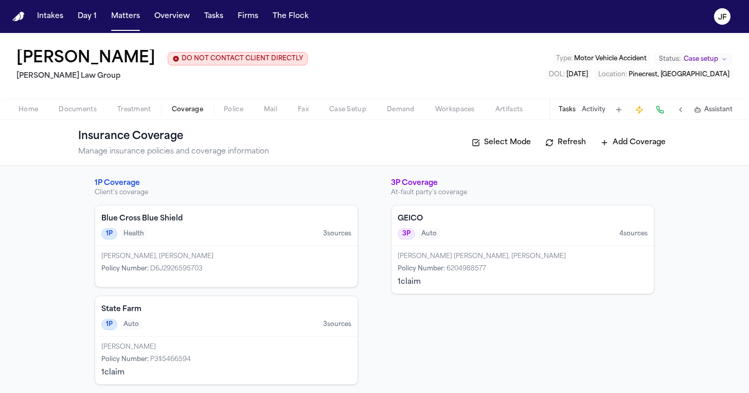
click at [247, 235] on div "1P Health 3 source s" at bounding box center [226, 233] width 250 height 11
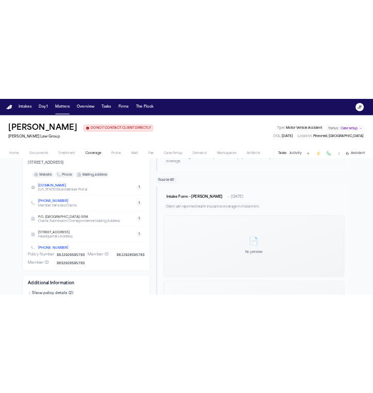
scroll to position [188, 0]
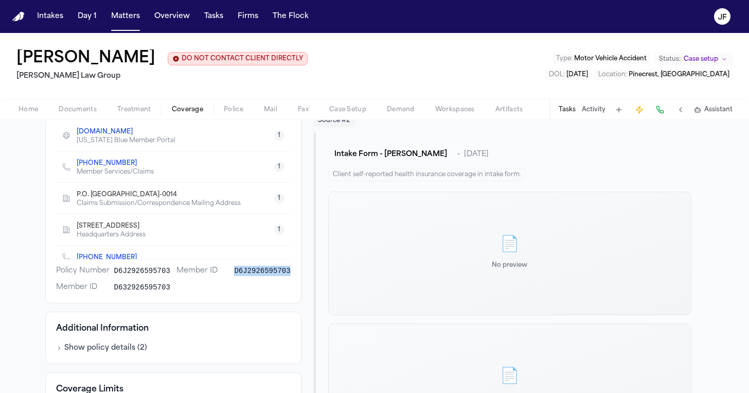
drag, startPoint x: 228, startPoint y: 274, endPoint x: 289, endPoint y: 274, distance: 60.7
click at [289, 274] on div "Blue Cross Blue Shield Health Insurance Health Insurance D6J2926595703 Insured …" at bounding box center [173, 146] width 256 height 316
click at [174, 291] on div "Policy Number D6J2926595703 Member ID D6J2926595703 Member ID D632926595703" at bounding box center [173, 279] width 235 height 27
drag, startPoint x: 316, startPoint y: 392, endPoint x: 172, endPoint y: 285, distance: 179.1
click at [172, 285] on div "Policy Number D6J2926595703 Member ID D6J2926595703 Member ID D632926595703" at bounding box center [173, 279] width 235 height 27
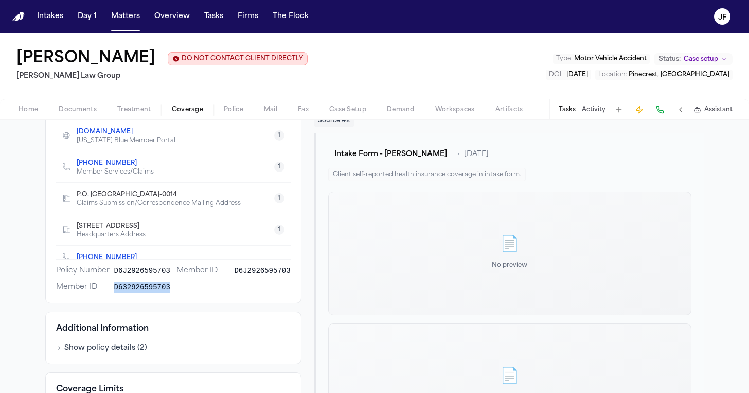
copy span "D632926595703"
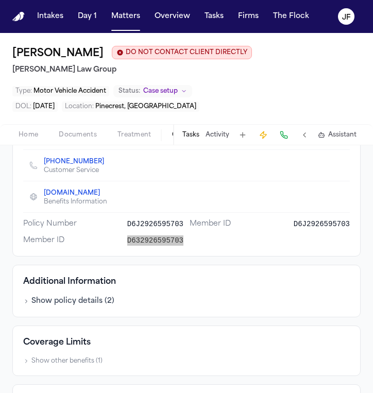
scroll to position [282, 0]
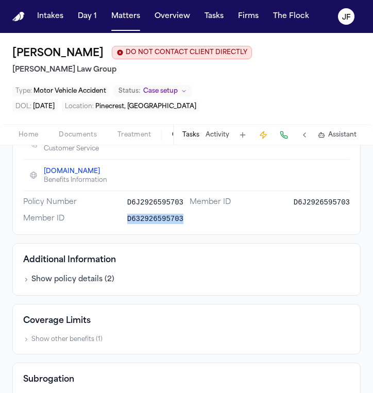
click at [92, 278] on button "Show policy details ( 2 )" at bounding box center [68, 279] width 91 height 10
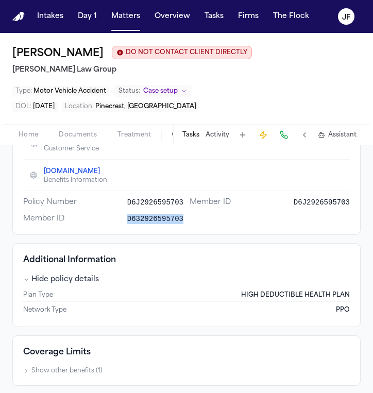
click at [92, 278] on button "Hide policy details" at bounding box center [61, 279] width 76 height 10
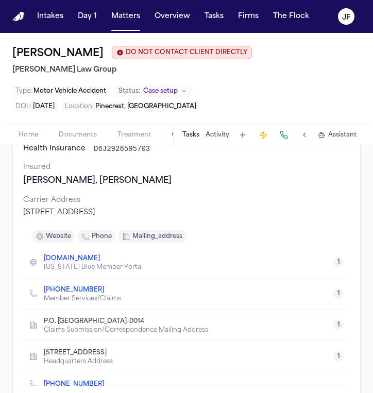
scroll to position [81, 0]
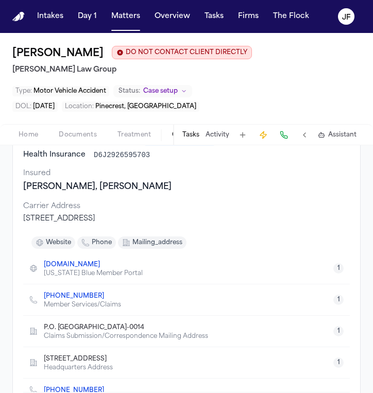
click at [29, 141] on span "button" at bounding box center [28, 140] width 32 height 1
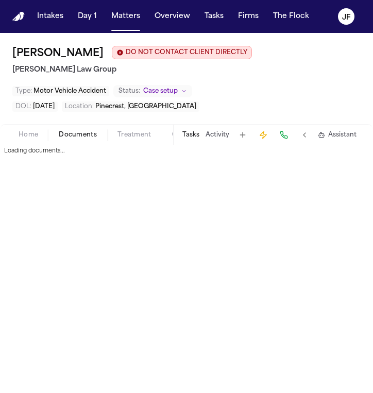
click at [66, 131] on span "Documents" at bounding box center [78, 135] width 38 height 8
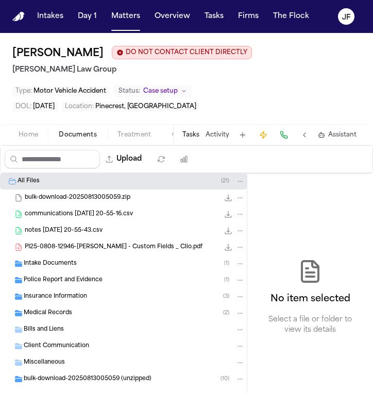
click at [56, 250] on span "PI25-0808-12946-Maegan Elizabeth Sofo - Custom Fields _ Clio.pdf" at bounding box center [114, 247] width 178 height 9
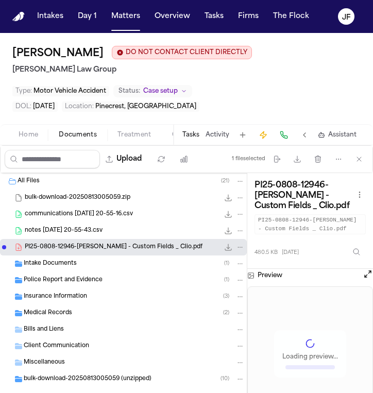
click at [87, 264] on div "Intake Documents ( 1 )" at bounding box center [134, 263] width 221 height 9
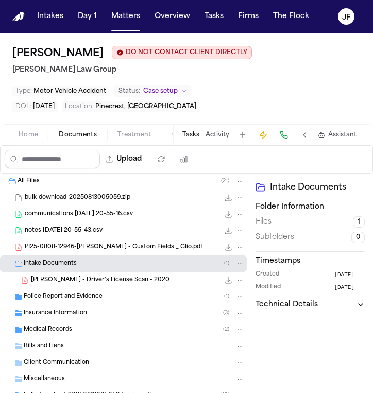
click at [90, 282] on span "M. Sofo - Driver's License Scan - 2020" at bounding box center [100, 280] width 138 height 9
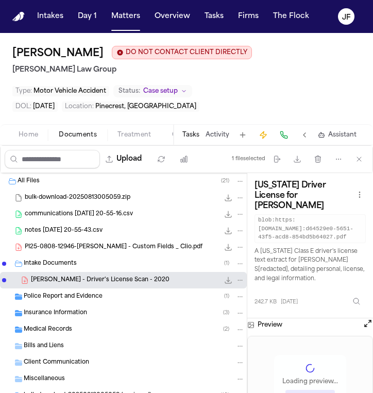
click at [86, 300] on span "Police Report and Evidence" at bounding box center [63, 296] width 79 height 9
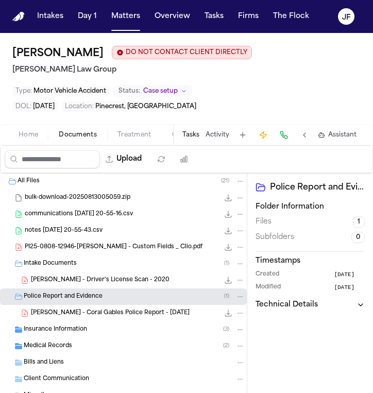
click at [92, 295] on span "Police Report and Evidence" at bounding box center [63, 296] width 79 height 9
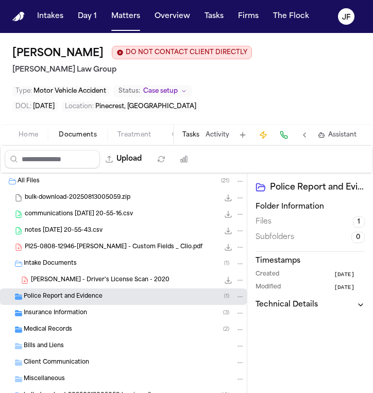
click at [92, 260] on div "Intake Documents ( 1 )" at bounding box center [134, 263] width 221 height 9
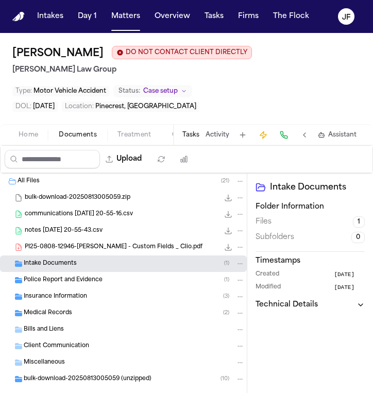
click at [97, 232] on span "notes 2025-08-12 20-55-43.csv" at bounding box center [64, 230] width 78 height 9
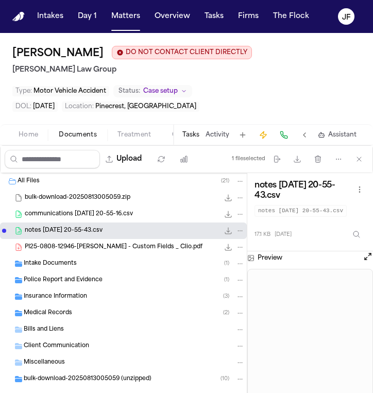
click at [0, 0] on span "5.3 KB • CSV" at bounding box center [0, 0] width 0 height 0
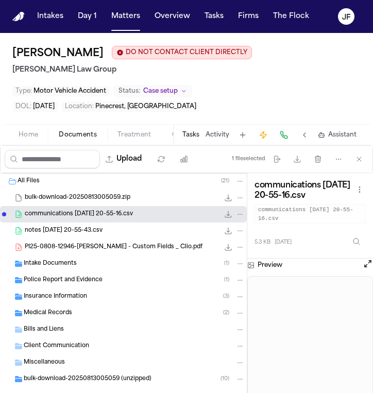
click at [164, 248] on span "PI25-0808-12946-Maegan Elizabeth Sofo - Custom Fields _ Clio.pdf" at bounding box center [114, 247] width 178 height 9
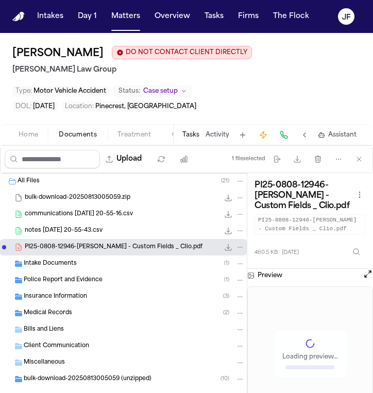
click at [224, 247] on icon "File: PI25-0808-12946-Maegan Elizabeth Sofo - Custom Fields _ Clio.pdf" at bounding box center [228, 247] width 8 height 8
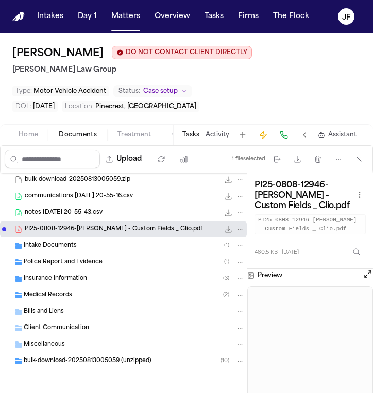
scroll to position [19, 0]
click at [116, 285] on div "Insurance Information ( 3 )" at bounding box center [123, 278] width 247 height 16
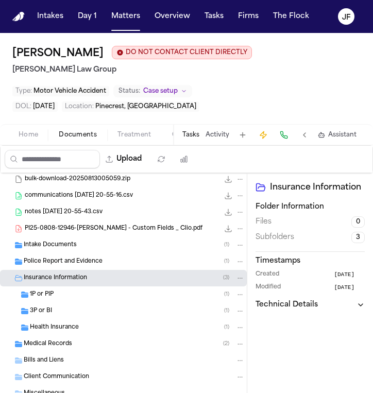
click at [37, 141] on span "button" at bounding box center [28, 140] width 32 height 1
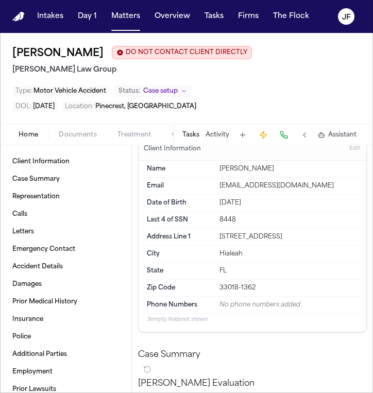
scroll to position [17, 0]
click at [166, 1] on nav "Intakes Day 1 Matters Overview Tasks Firms The [PERSON_NAME]" at bounding box center [186, 16] width 373 height 33
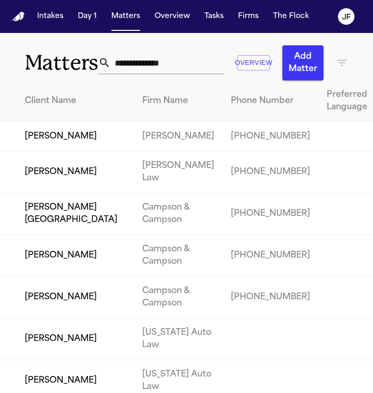
drag, startPoint x: 149, startPoint y: 77, endPoint x: 149, endPoint y: 69, distance: 7.2
click at [149, 77] on div "Overview Add Matter" at bounding box center [223, 62] width 250 height 35
click at [149, 69] on input "text" at bounding box center [168, 62] width 114 height 23
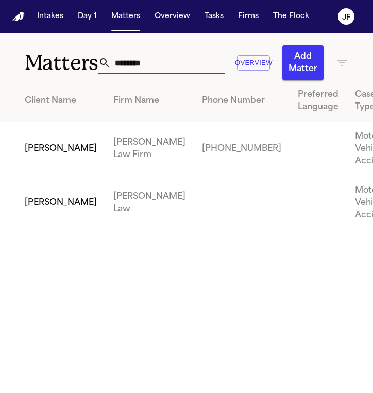
type input "*******"
click at [51, 164] on td "[PERSON_NAME]" at bounding box center [52, 149] width 105 height 54
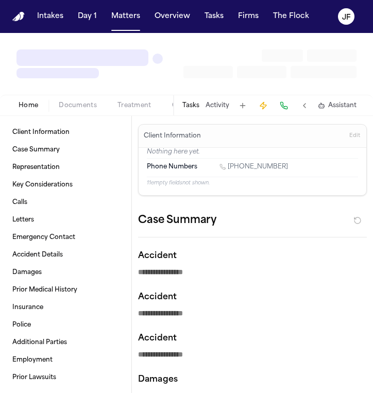
type textarea "*"
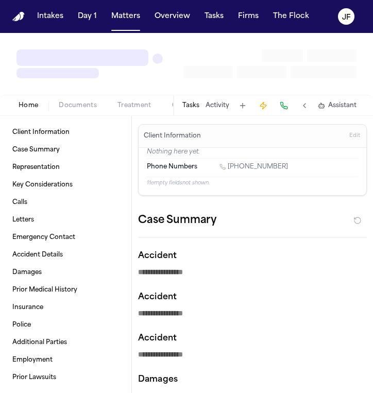
type textarea "*"
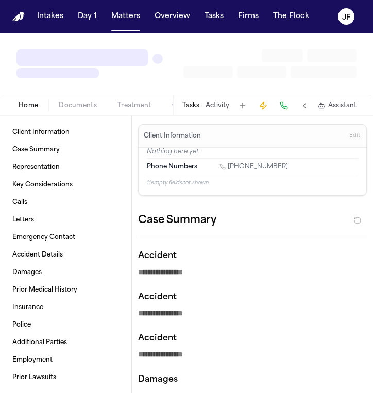
type textarea "*"
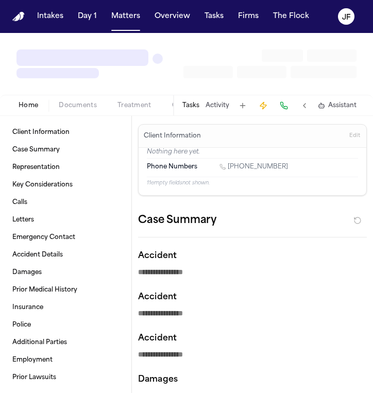
type textarea "*"
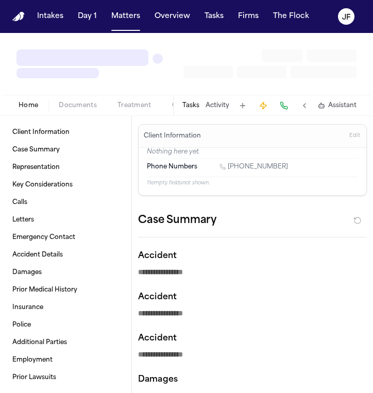
type textarea "*"
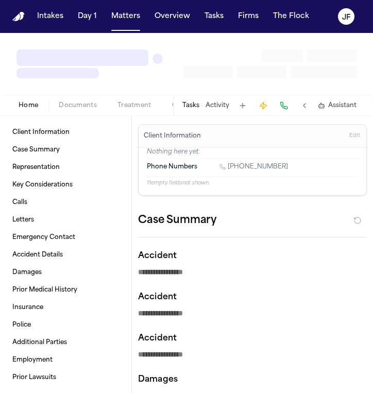
type textarea "*"
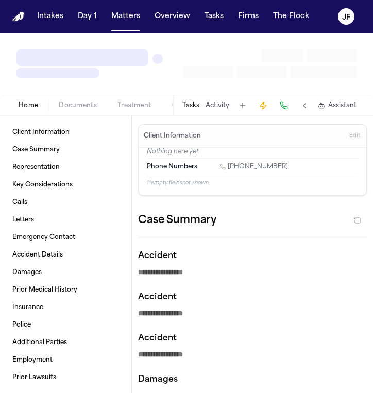
type textarea "*"
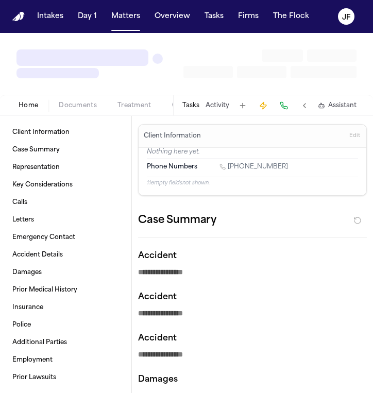
type textarea "*"
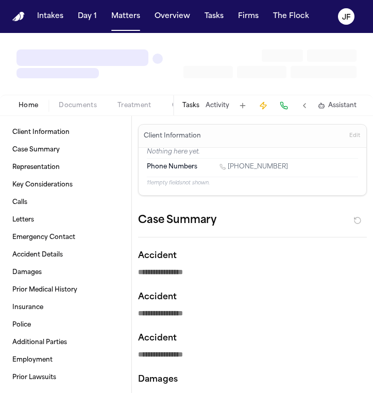
type textarea "*"
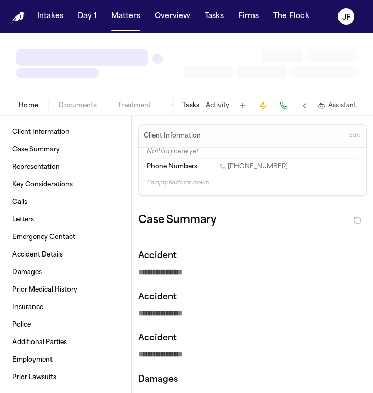
type textarea "*"
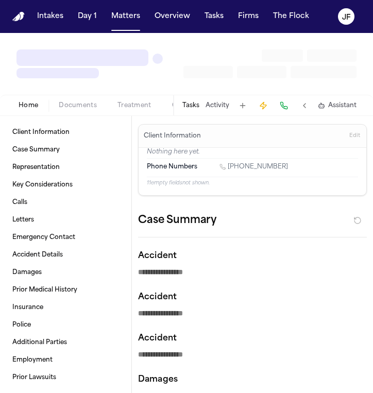
type textarea "*"
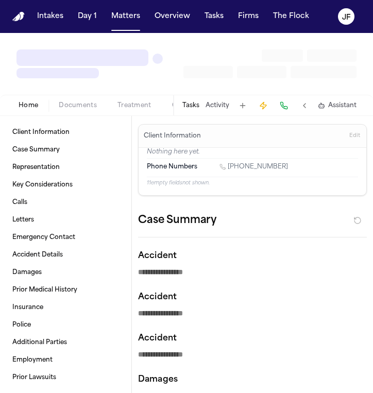
type textarea "*"
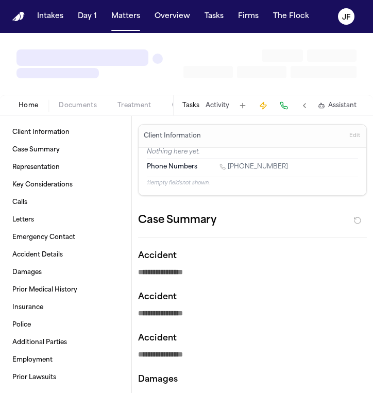
type textarea "*"
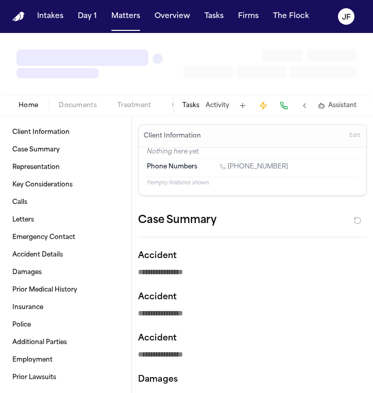
type textarea "*"
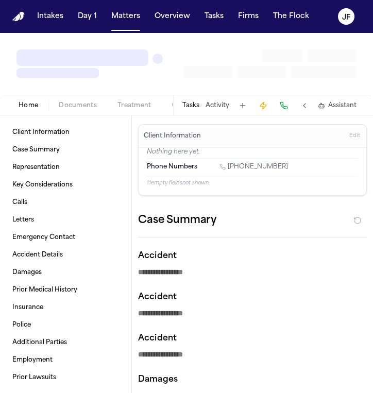
type textarea "*"
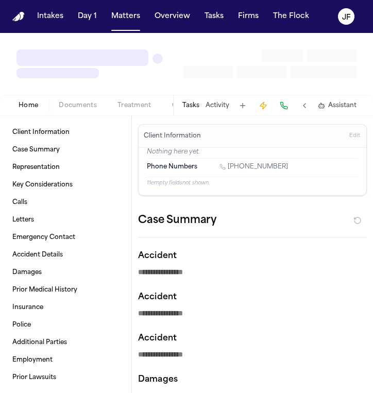
type textarea "*"
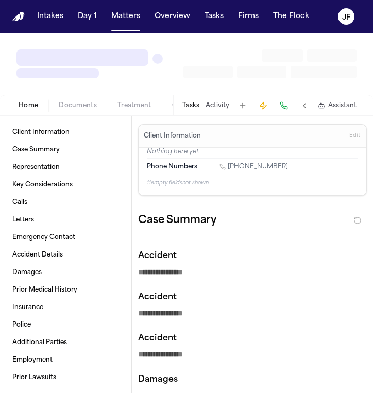
type textarea "*"
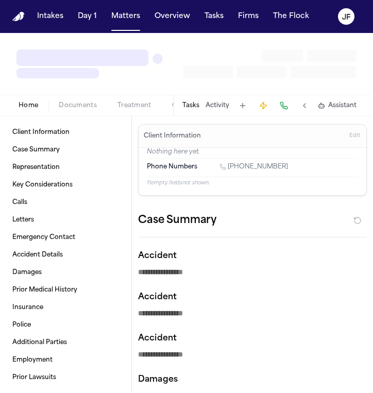
type textarea "*"
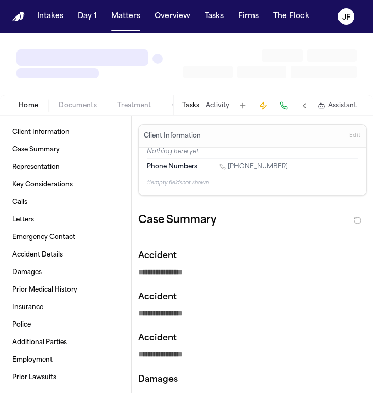
type textarea "*"
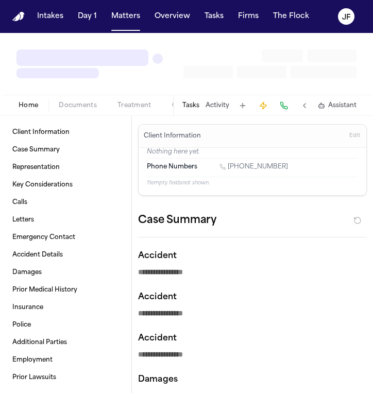
type textarea "*"
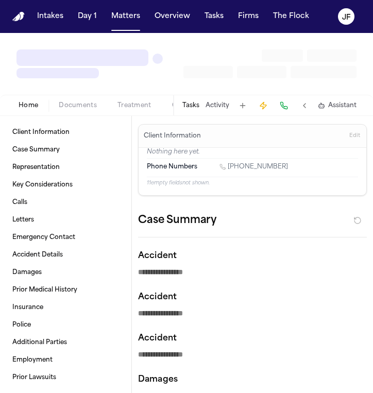
type textarea "*"
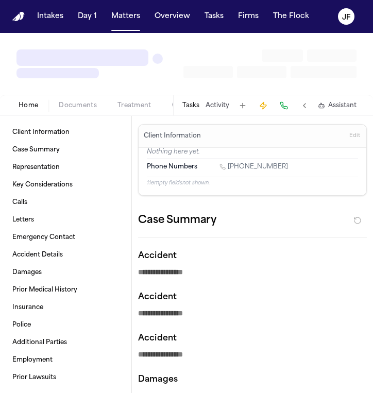
type textarea "*"
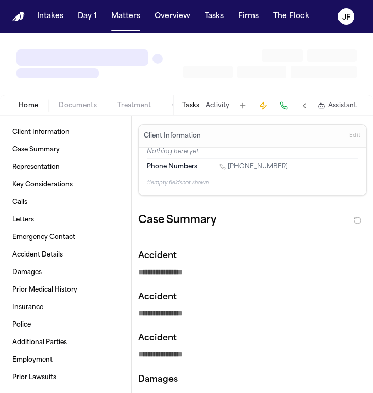
type textarea "*"
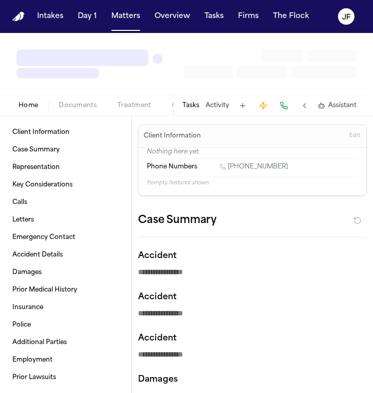
type textarea "*"
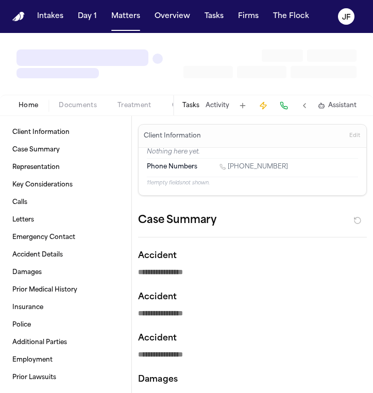
type textarea "*"
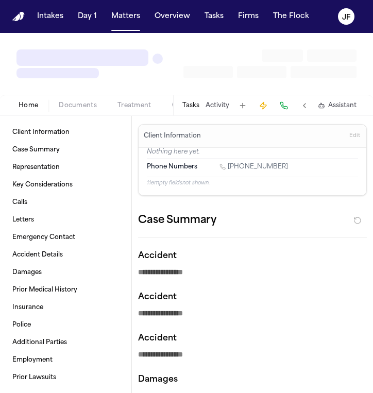
type textarea "*"
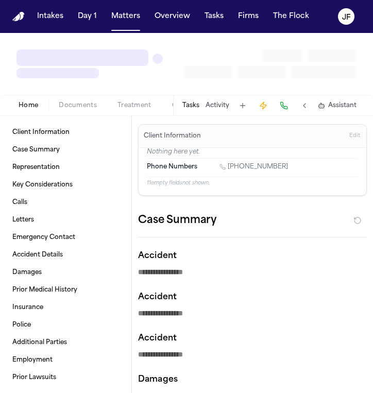
type textarea "*"
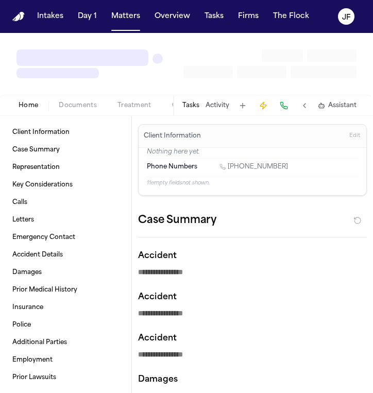
type textarea "*"
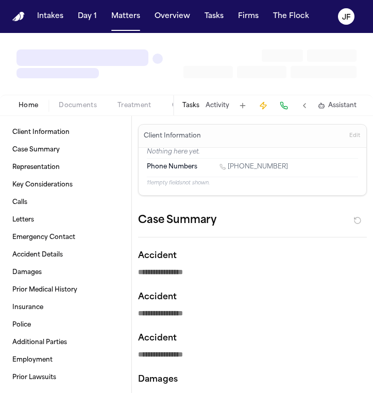
type textarea "*"
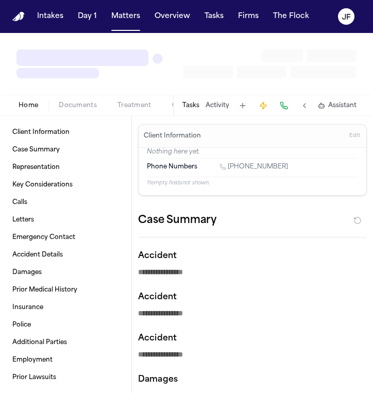
type textarea "*"
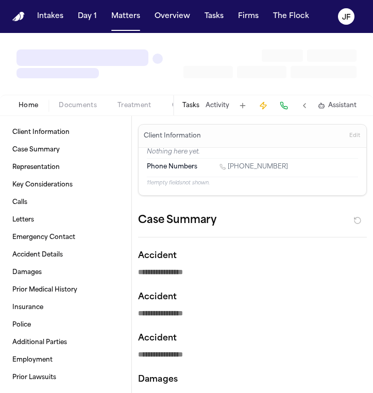
type textarea "*"
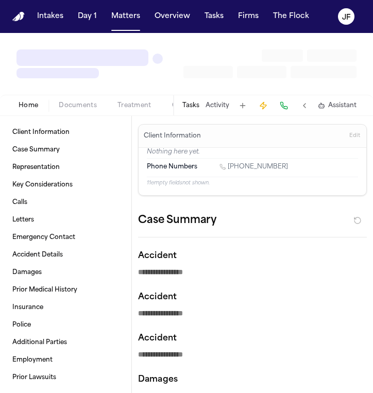
type textarea "*"
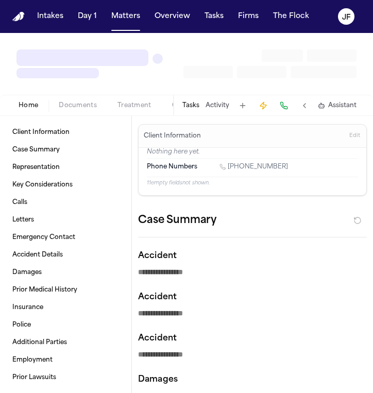
type textarea "*"
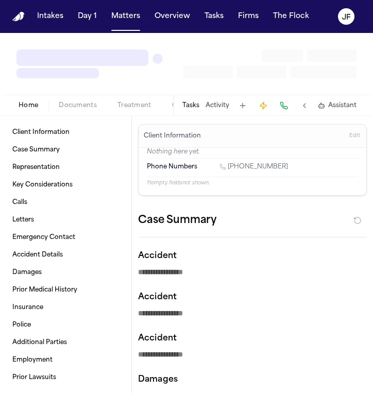
type textarea "*"
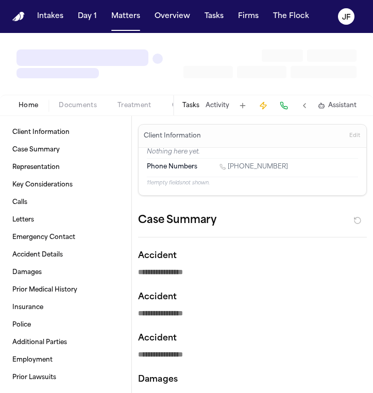
type textarea "*"
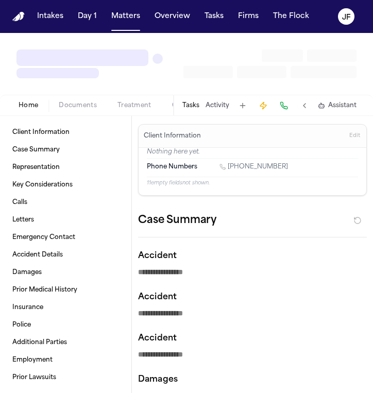
type textarea "*"
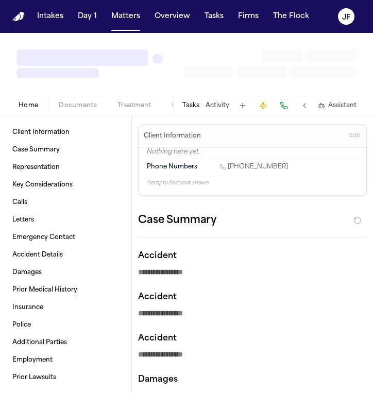
type textarea "*"
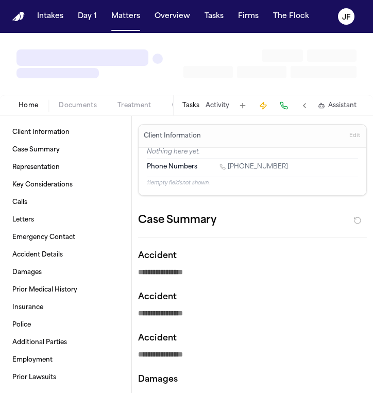
type textarea "*"
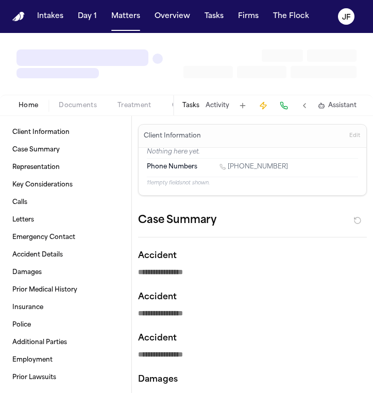
type textarea "*"
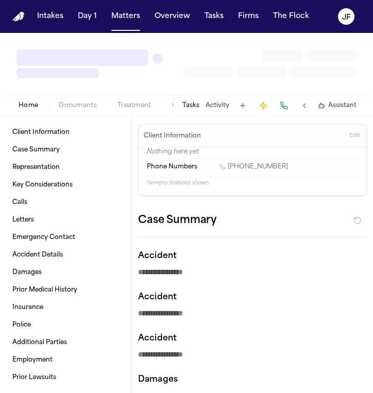
type textarea "*"
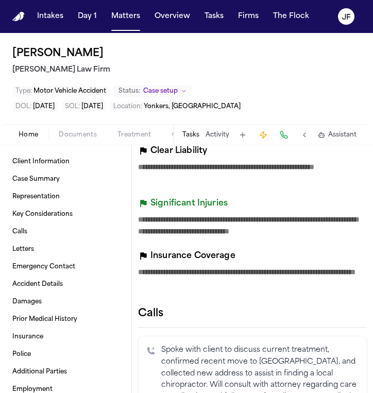
scroll to position [536, 0]
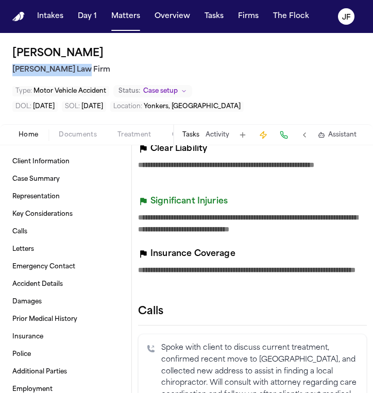
drag, startPoint x: 82, startPoint y: 69, endPoint x: 10, endPoint y: 69, distance: 72.1
click at [10, 69] on div "Felicia Campbell Martello Law Firm Type : Motor Vehicle Accident Status: Case s…" at bounding box center [186, 78] width 373 height 91
click at [131, 72] on h2 "Martello Law Firm" at bounding box center [186, 70] width 348 height 12
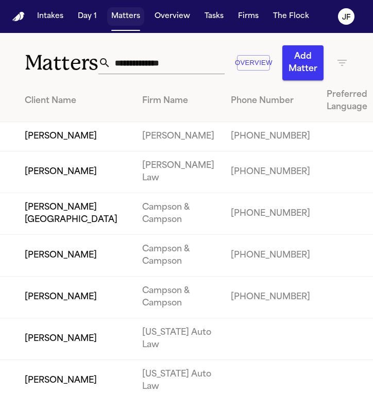
click at [119, 16] on button "Matters" at bounding box center [125, 16] width 37 height 19
click at [179, 61] on input "text" at bounding box center [168, 62] width 114 height 23
click at [172, 68] on input "text" at bounding box center [168, 62] width 114 height 23
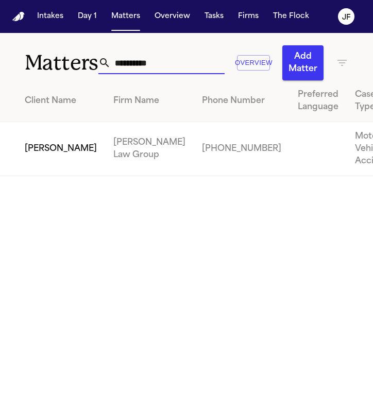
type input "**********"
click at [39, 166] on td "[PERSON_NAME]" at bounding box center [52, 149] width 105 height 54
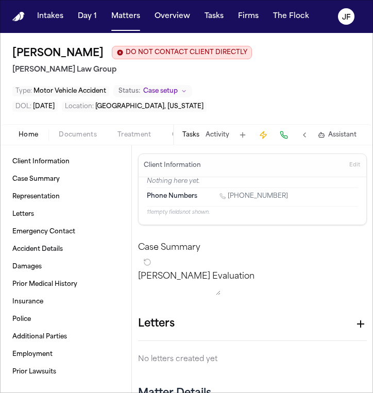
click at [265, 125] on div "Tasks Activity Assistant" at bounding box center [268, 135] width 191 height 20
click at [63, 138] on span "Documents" at bounding box center [78, 135] width 38 height 8
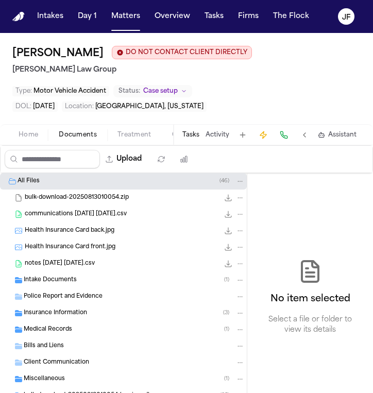
click at [53, 251] on span "Health Insurance Card front.jpg" at bounding box center [70, 247] width 91 height 9
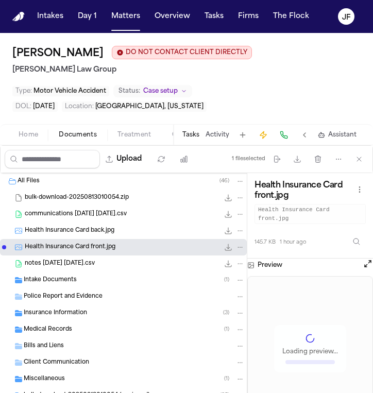
click at [73, 234] on span "Health Insurance Card back.jpg" at bounding box center [70, 230] width 90 height 9
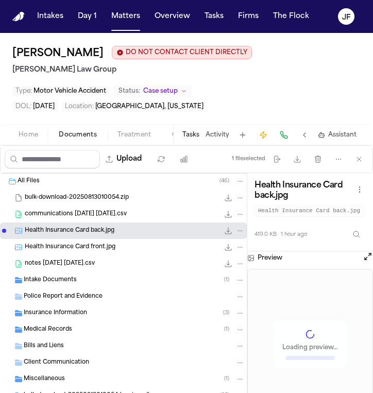
click at [224, 229] on icon "File: Health Insurance Card back.jpg" at bounding box center [228, 230] width 8 height 8
click at [224, 249] on icon "File: Health Insurance Card front.jpg" at bounding box center [228, 247] width 8 height 8
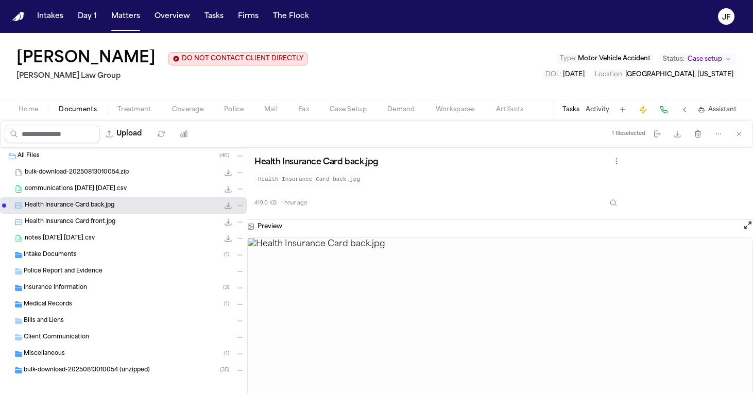
click at [87, 290] on div "Insurance Information ( 3 )" at bounding box center [134, 287] width 221 height 9
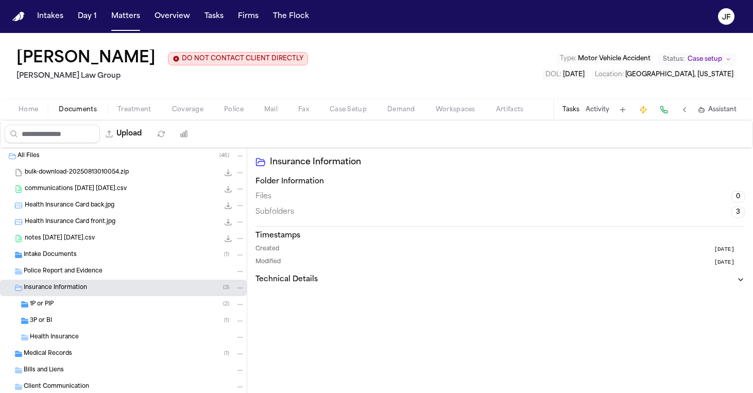
click at [77, 289] on span "Insurance Information" at bounding box center [55, 288] width 63 height 9
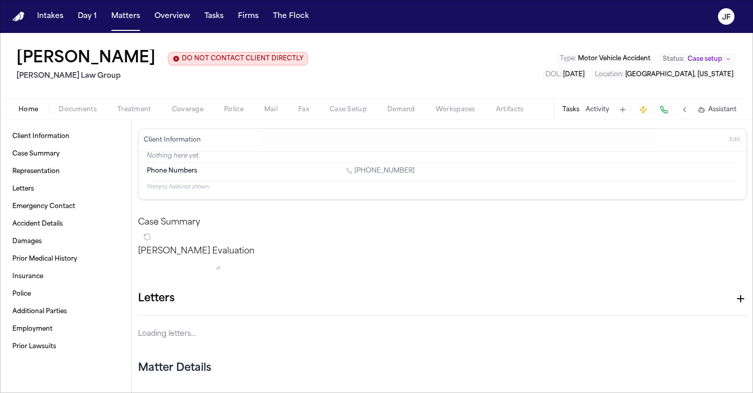
click at [38, 108] on span "Home" at bounding box center [29, 110] width 20 height 8
click at [38, 139] on span "Client Information" at bounding box center [40, 136] width 57 height 8
click at [48, 140] on span "Client Information" at bounding box center [40, 136] width 57 height 8
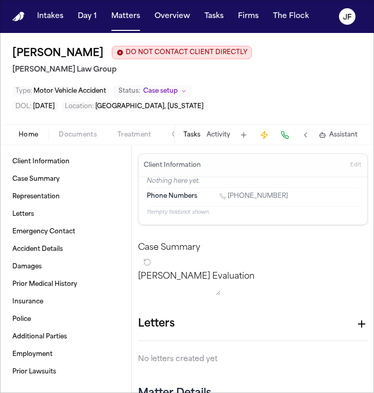
click at [130, 26] on nav "Intakes Day 1 Matters Overview Tasks Firms The Flock JF" at bounding box center [187, 16] width 374 height 33
click at [127, 17] on button "Matters" at bounding box center [125, 16] width 37 height 19
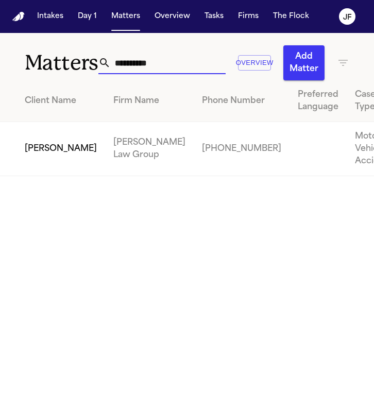
drag, startPoint x: 181, startPoint y: 63, endPoint x: -57, endPoint y: 41, distance: 238.8
click at [0, 41] on html "**********" at bounding box center [187, 196] width 374 height 393
type input "*********"
click at [35, 167] on td "[PERSON_NAME]" at bounding box center [52, 149] width 105 height 54
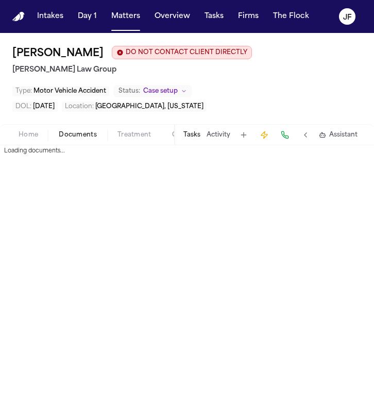
click at [80, 132] on span "Documents" at bounding box center [78, 135] width 38 height 8
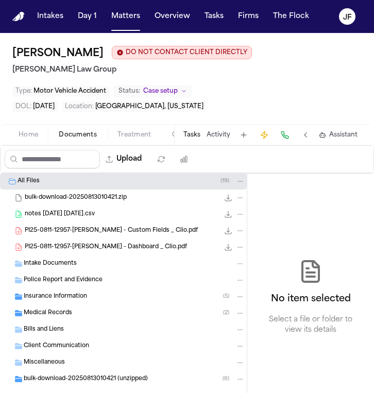
click at [65, 315] on span "Medical Records" at bounding box center [48, 313] width 48 height 9
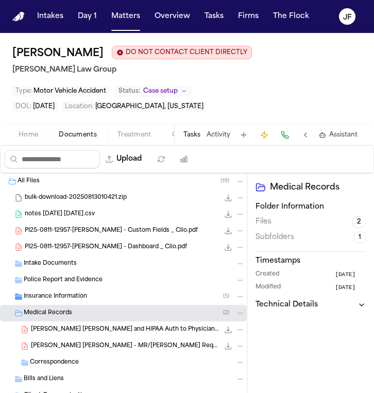
click at [71, 309] on span "Medical Records" at bounding box center [48, 313] width 48 height 9
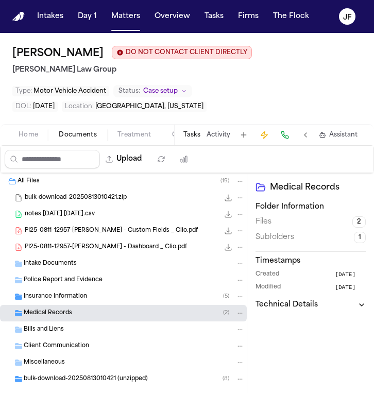
click at [71, 300] on span "Insurance Information" at bounding box center [55, 296] width 63 height 9
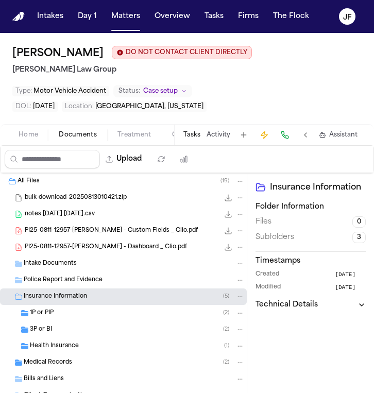
click at [67, 348] on span "Health Insurance" at bounding box center [54, 346] width 49 height 9
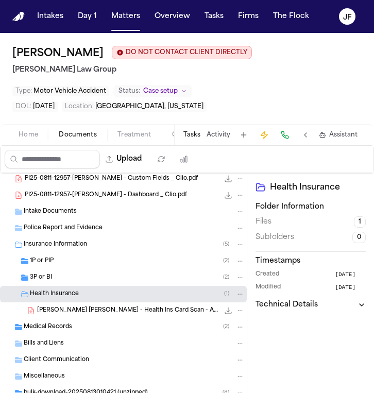
scroll to position [60, 0]
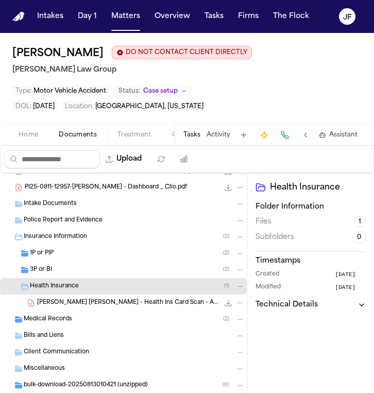
click at [116, 313] on div "Medical Records ( 2 )" at bounding box center [123, 319] width 247 height 16
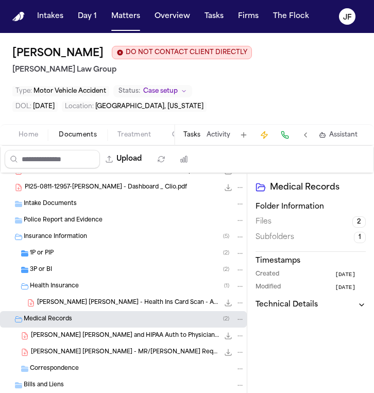
click at [131, 300] on span "C. Castro Arredondo - Health Ins Card Scan - Ambetter - 3.1.25" at bounding box center [128, 303] width 182 height 9
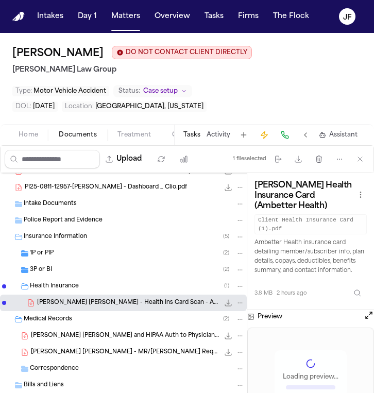
click at [224, 301] on icon "File: C. Castro Arredondo - Health Ins Card Scan - Ambetter - 3.1.25" at bounding box center [228, 303] width 8 height 8
click at [41, 138] on button "Home" at bounding box center [28, 135] width 40 height 12
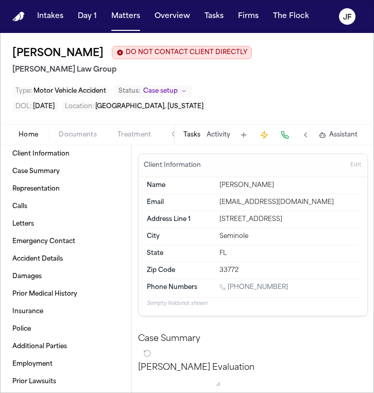
scroll to position [10, 0]
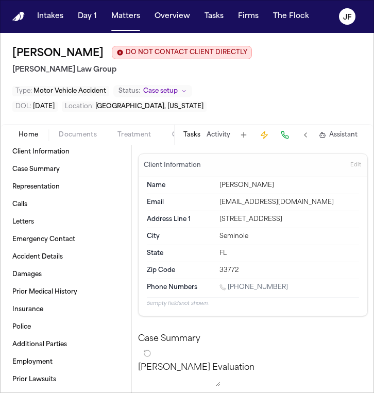
click at [80, 128] on div "Home Documents Treatment Coverage Police Mail Fax Case Setup Demand Workspaces …" at bounding box center [187, 134] width 374 height 21
click at [80, 133] on span "Documents" at bounding box center [78, 135] width 38 height 8
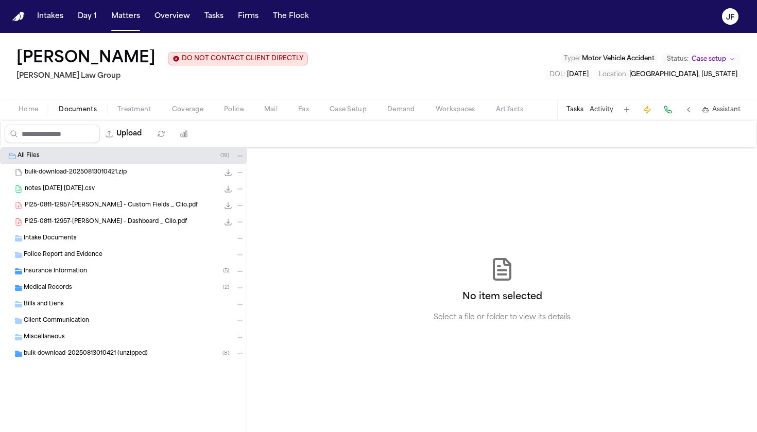
click at [372, 2] on nav "Intakes Day 1 Matters Overview Tasks Firms The Flock JF" at bounding box center [378, 16] width 757 height 33
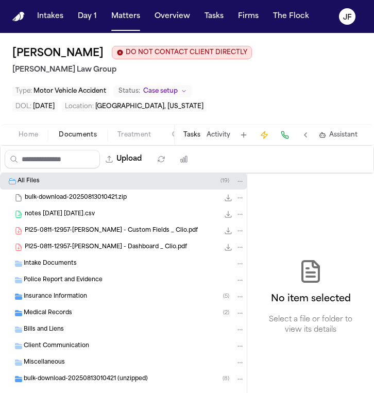
click at [26, 142] on div "Home Documents Treatment Coverage Police Mail Fax Case Setup Demand Workspaces …" at bounding box center [187, 134] width 374 height 21
click at [23, 132] on span "Home" at bounding box center [29, 135] width 20 height 8
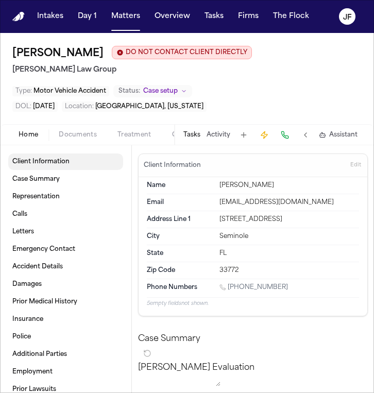
click at [45, 161] on span "Client Information" at bounding box center [40, 162] width 57 height 8
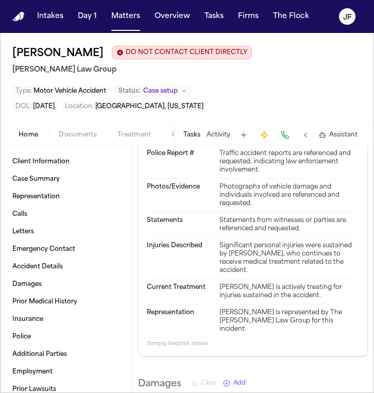
scroll to position [869, 0]
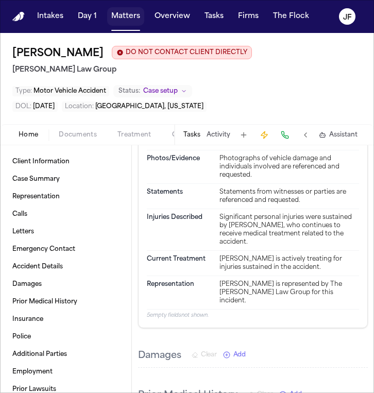
click at [128, 19] on button "Matters" at bounding box center [125, 16] width 37 height 19
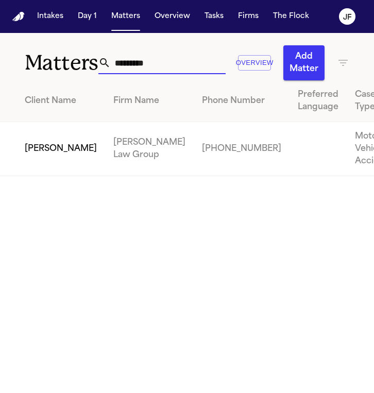
drag, startPoint x: 174, startPoint y: 64, endPoint x: 27, endPoint y: 56, distance: 146.9
click at [27, 56] on div "Matters ********* Overview Add Matter" at bounding box center [187, 56] width 374 height 47
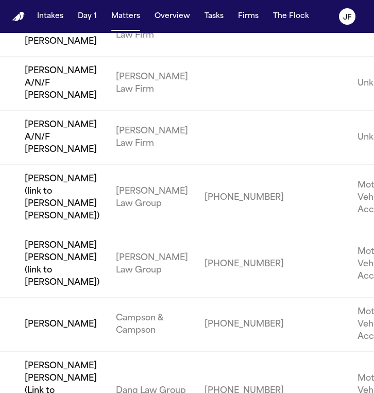
scroll to position [193, 0]
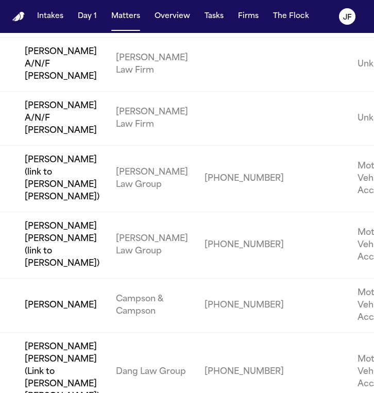
type input "******"
click at [51, 200] on td "[PERSON_NAME] (link to [PERSON_NAME] [PERSON_NAME])" at bounding box center [54, 179] width 108 height 66
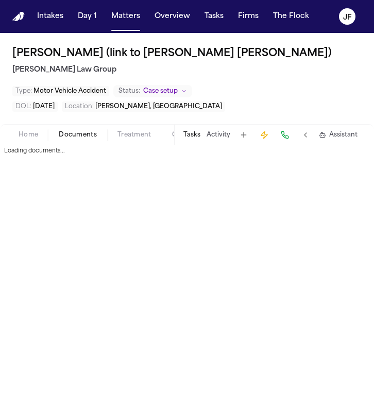
click at [72, 136] on span "Documents" at bounding box center [78, 135] width 38 height 8
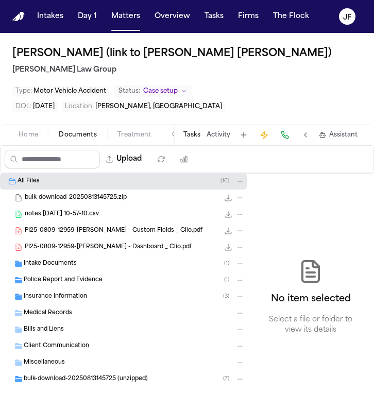
click at [55, 304] on div "Insurance Information ( 3 )" at bounding box center [123, 296] width 247 height 16
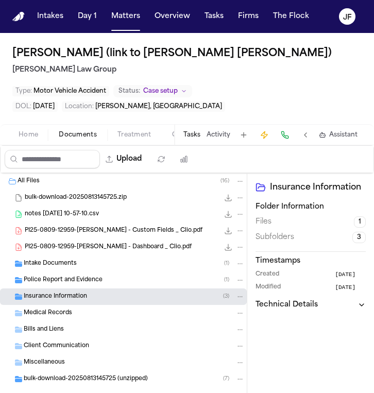
click at [63, 296] on span "Insurance Information" at bounding box center [55, 296] width 63 height 9
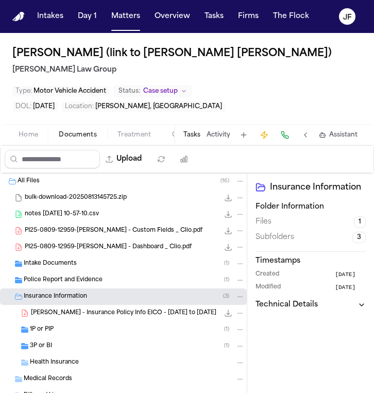
click at [72, 311] on span "B. Garcia - Insurance Policy Info EICO - 7.31.24 to 7.31.25" at bounding box center [123, 313] width 185 height 9
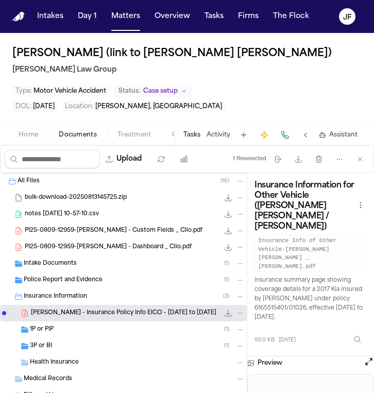
click at [75, 300] on span "Insurance Information" at bounding box center [55, 296] width 63 height 9
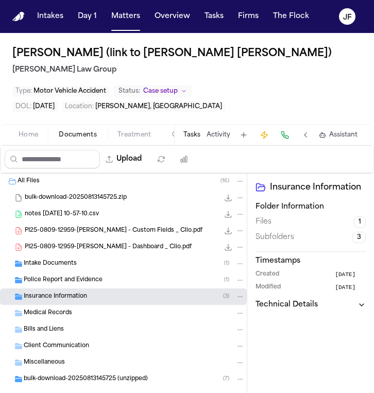
click at [75, 299] on span "Insurance Information" at bounding box center [55, 296] width 63 height 9
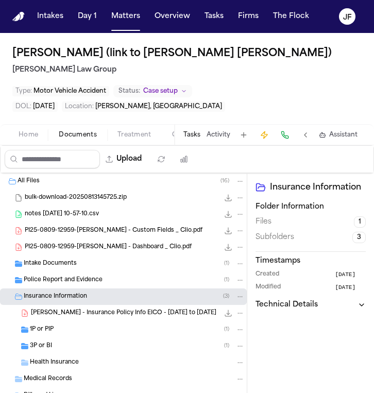
click at [66, 359] on span "Health Insurance" at bounding box center [54, 362] width 49 height 9
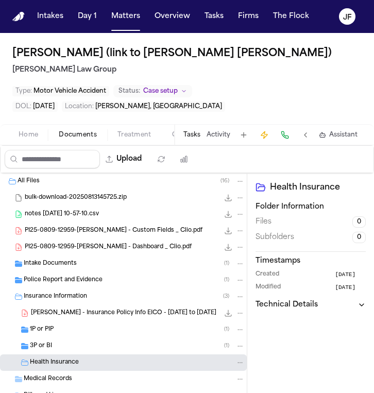
click at [172, 137] on span "Coverage" at bounding box center [187, 135] width 31 height 8
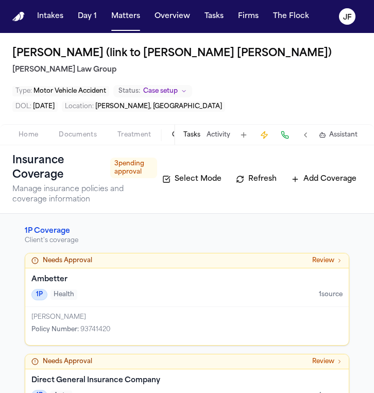
click at [118, 302] on div "Ambetter 1P Health 1 source" at bounding box center [186, 287] width 323 height 39
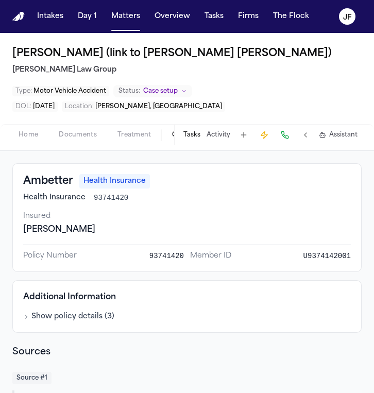
scroll to position [75, 0]
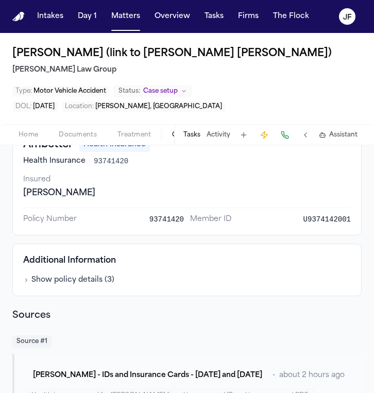
click at [86, 280] on button "Show policy details ( 3 )" at bounding box center [68, 280] width 91 height 10
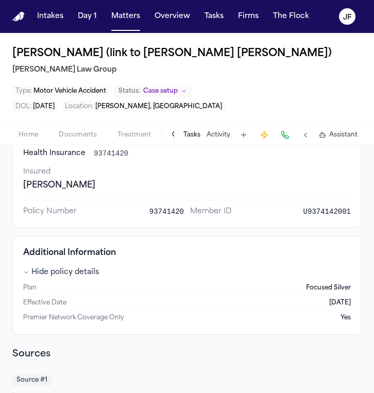
scroll to position [68, 0]
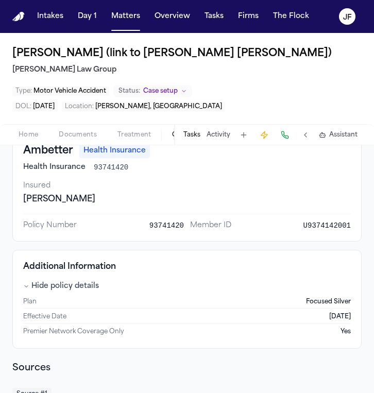
drag, startPoint x: 102, startPoint y: 200, endPoint x: 56, endPoint y: 202, distance: 46.9
click at [56, 202] on div "[PERSON_NAME]" at bounding box center [186, 199] width 327 height 12
copy div "Candelario"
drag, startPoint x: 141, startPoint y: 227, endPoint x: 180, endPoint y: 228, distance: 39.6
click at [180, 228] on div "Policy Number 93741420 Member ID U9374142001" at bounding box center [186, 225] width 327 height 10
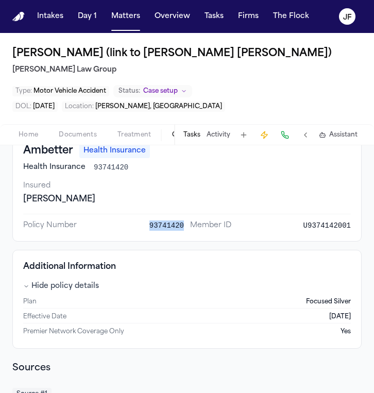
copy span "93741420"
click at [314, 223] on span "U9374142001" at bounding box center [326, 225] width 47 height 10
drag, startPoint x: 295, startPoint y: 223, endPoint x: 347, endPoint y: 223, distance: 52.0
click at [347, 223] on div "Ambetter Health Insurance Health Insurance 93741420 Insured Belgica Candelario …" at bounding box center [186, 187] width 349 height 109
copy span "U9374142001"
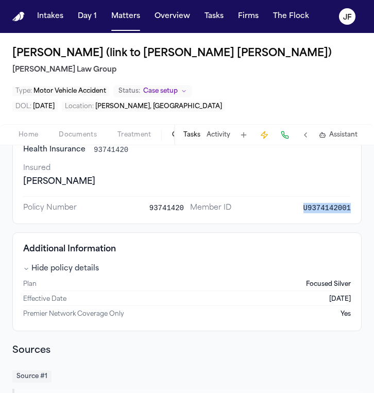
scroll to position [91, 0]
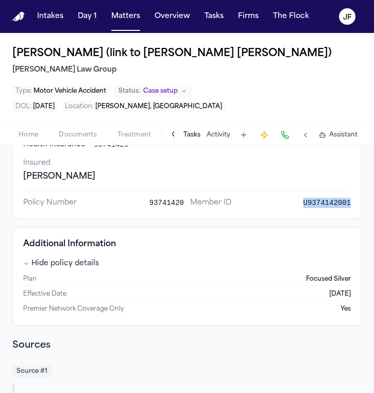
click at [71, 137] on span "Documents" at bounding box center [78, 135] width 38 height 8
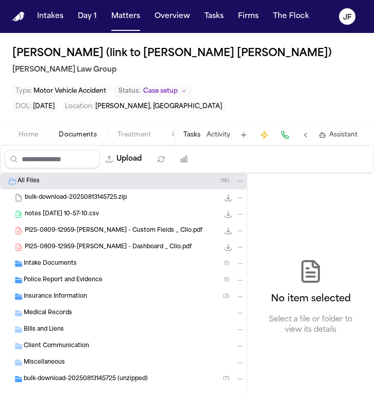
click at [76, 203] on div "bulk-download-20250813145725.zip 3.8 MB • ZIP" at bounding box center [123, 197] width 247 height 16
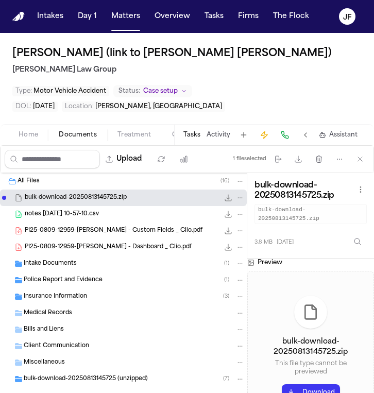
click at [76, 221] on div "notes 2025-08-13 10-57-10.csv 7.7 KB • CSV" at bounding box center [123, 214] width 247 height 16
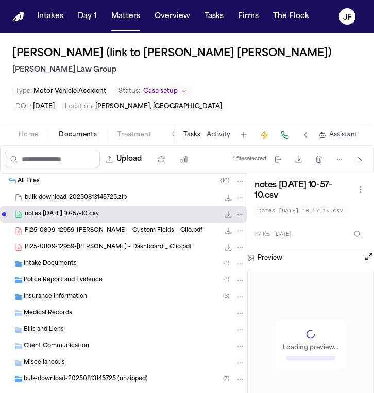
click at [76, 240] on div "PI25-0809-12959-Belgica Garcia - Dashboard _ Clio.pdf 321.8 KB • PDF" at bounding box center [123, 247] width 247 height 16
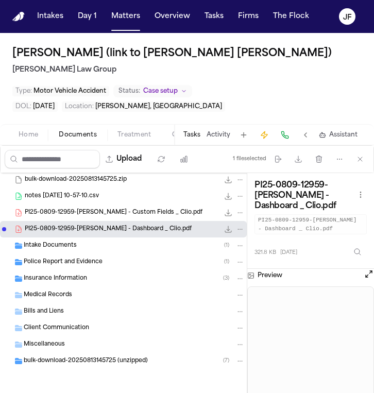
click at [89, 357] on span "bulk-download-20250813145725 (unzipped)" at bounding box center [86, 361] width 124 height 9
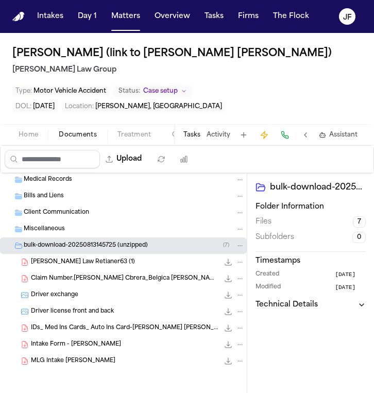
scroll to position [134, 0]
click at [99, 331] on span "IDs_ Med Ins Cards_ Auto Ins Card-[PERSON_NAME] [PERSON_NAME] _ [PERSON_NAME]" at bounding box center [125, 328] width 188 height 9
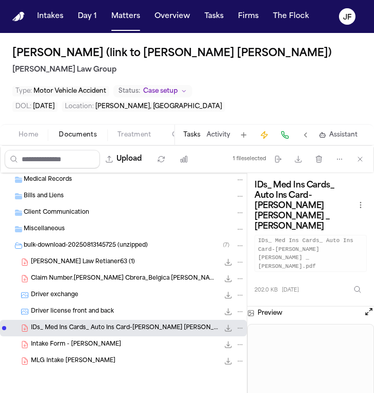
click at [224, 325] on icon "File: IDs_ Med Ins Cards_ Auto Ins Card-Luis Santana Cabrera _ Belgica Candelar…" at bounding box center [228, 328] width 8 height 8
click at [170, 58] on h1 "[PERSON_NAME] (link to [PERSON_NAME] [PERSON_NAME])" at bounding box center [171, 53] width 319 height 16
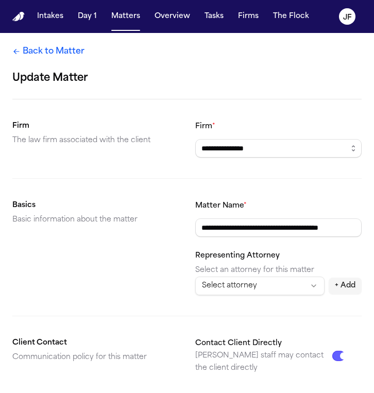
click at [15, 51] on icon at bounding box center [16, 51] width 6 height 5
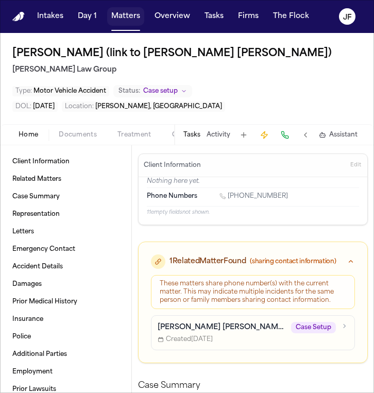
click at [124, 15] on button "Matters" at bounding box center [125, 16] width 37 height 19
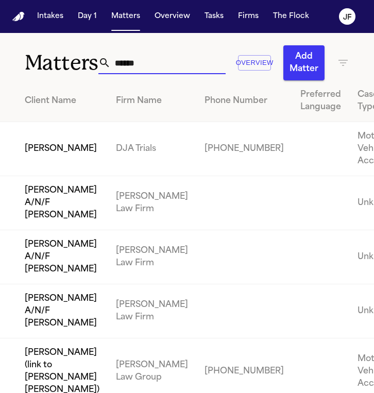
drag, startPoint x: 148, startPoint y: 69, endPoint x: 44, endPoint y: 66, distance: 103.5
click at [44, 66] on div "Matters ****** Overview Add Matter" at bounding box center [187, 56] width 374 height 47
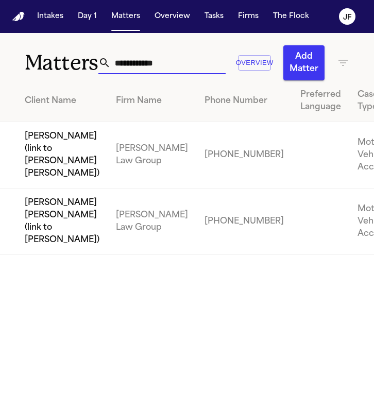
type input "**********"
click at [44, 255] on td "[PERSON_NAME] [PERSON_NAME] (link to [PERSON_NAME])" at bounding box center [54, 221] width 108 height 66
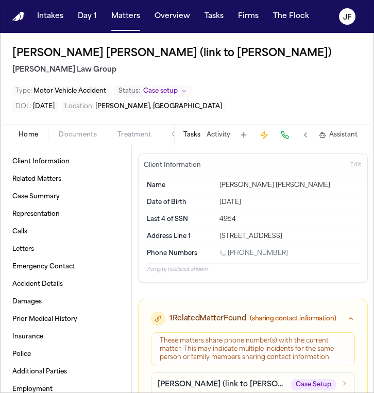
click at [72, 141] on span "button" at bounding box center [78, 140] width 50 height 1
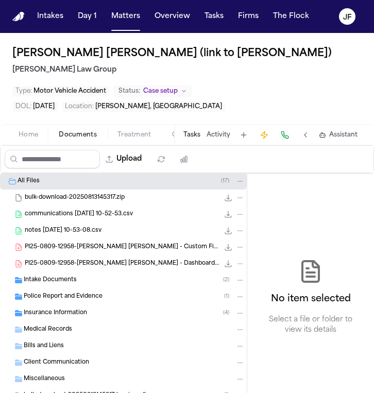
click at [32, 132] on span "Home" at bounding box center [29, 135] width 20 height 8
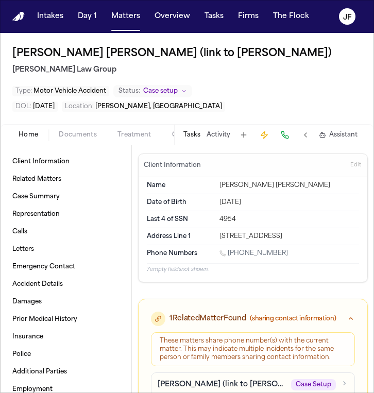
click at [70, 139] on span "Documents" at bounding box center [78, 135] width 38 height 8
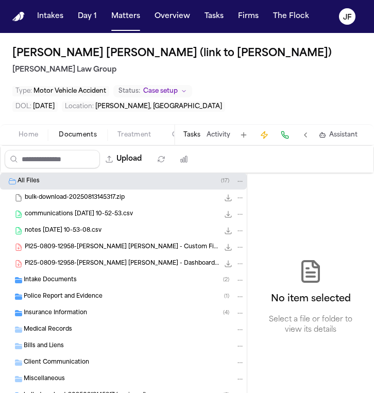
click at [70, 139] on span "Documents" at bounding box center [78, 135] width 38 height 8
click at [59, 317] on span "Insurance Information" at bounding box center [55, 313] width 63 height 9
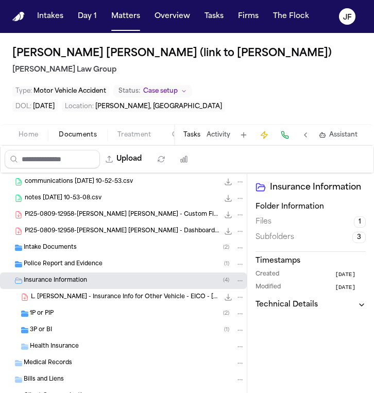
scroll to position [31, 0]
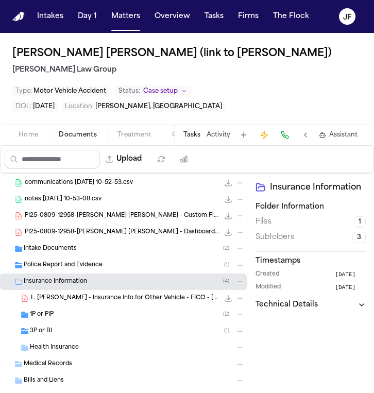
click at [54, 348] on span "Health Insurance" at bounding box center [54, 347] width 49 height 9
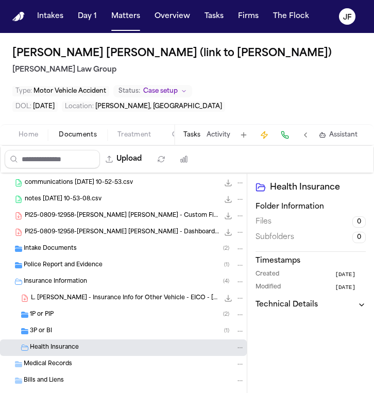
click at [90, 298] on span "L. [PERSON_NAME] - Insurance Info for Other Vehicle - EICO - [DATE] to [DATE]" at bounding box center [125, 298] width 188 height 9
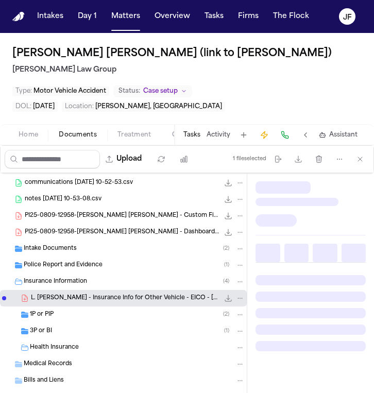
click at [79, 287] on div "Insurance Information ( 4 )" at bounding box center [123, 281] width 247 height 16
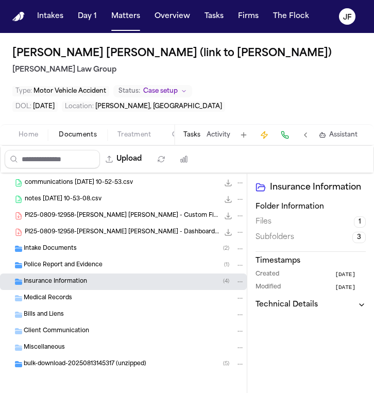
click at [96, 221] on div "PI25-0809-12958-Luis Santana Cabrera - Custom Fields _ Clio.pdf 442.8 KB • PDF" at bounding box center [123, 215] width 247 height 16
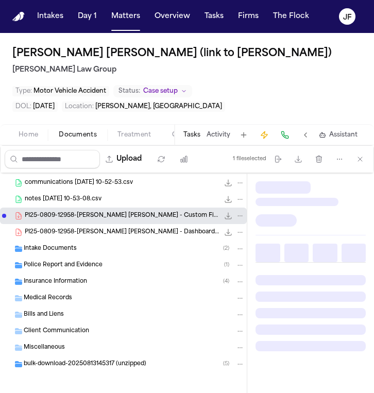
click at [96, 233] on span "PI25-0809-12958-[PERSON_NAME] [PERSON_NAME] - Dashboard _ Clio.pdf" at bounding box center [122, 232] width 194 height 9
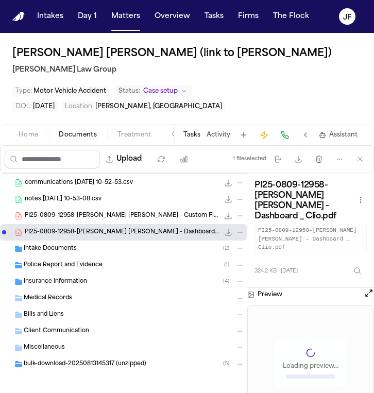
click at [97, 224] on div "PI25-0809-12958-Luis Santana Cabrera - Custom Fields _ Clio.pdf 442.8 KB • PDF" at bounding box center [123, 215] width 247 height 16
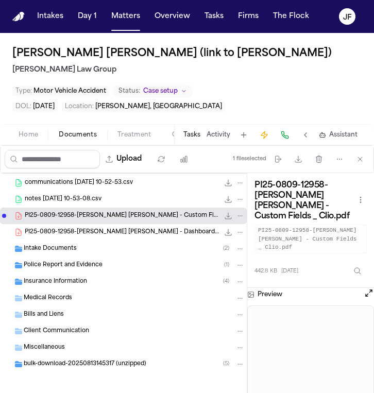
scroll to position [0, 0]
click at [225, 219] on icon "File: PI25-0809-12958-Luis Santana Cabrera - Custom Fields _ Clio.pdf" at bounding box center [228, 216] width 7 height 7
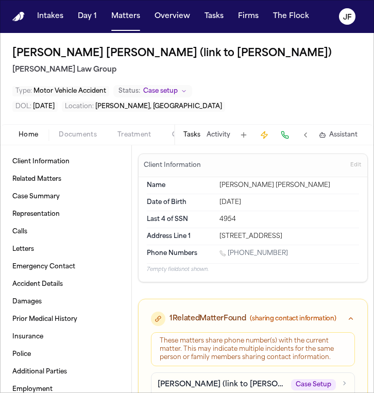
click at [23, 131] on span "Home" at bounding box center [29, 135] width 20 height 8
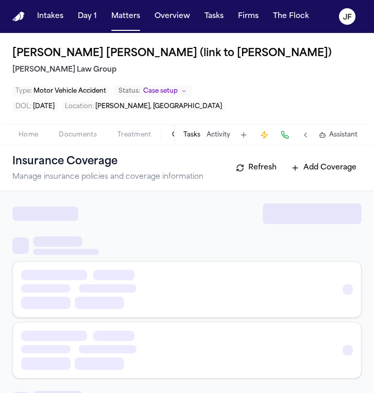
click at [163, 137] on button "Coverage" at bounding box center [188, 135] width 52 height 12
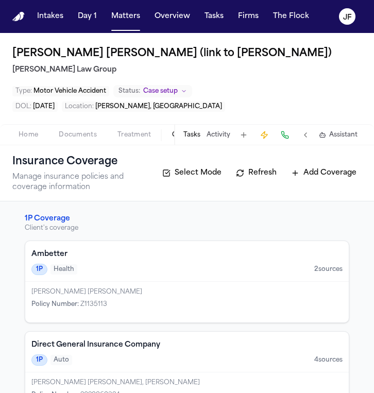
scroll to position [14, 0]
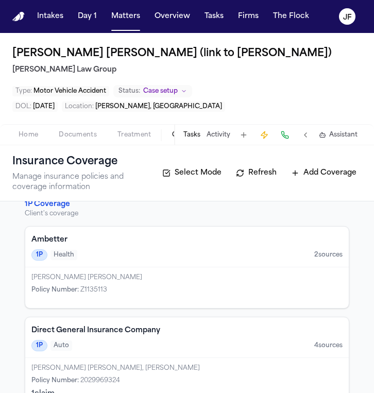
click at [107, 279] on div "[PERSON_NAME] [PERSON_NAME]" at bounding box center [186, 277] width 311 height 8
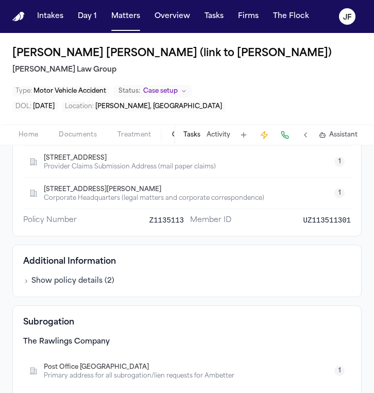
scroll to position [252, 0]
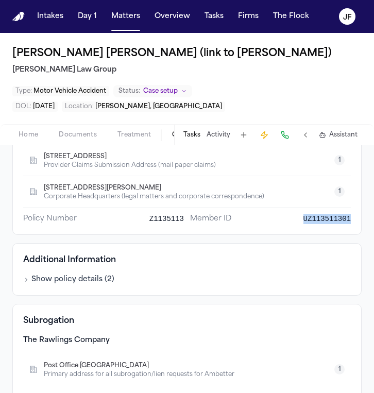
drag, startPoint x: 291, startPoint y: 218, endPoint x: 344, endPoint y: 218, distance: 53.5
click at [344, 218] on div "Ambetter Health Insurance Health Insurance Z1135113 Insured Luis Santana Cabrer…" at bounding box center [186, 92] width 349 height 285
copy span "UZ113511301"
drag, startPoint x: 179, startPoint y: 219, endPoint x: 140, endPoint y: 218, distance: 39.2
click at [141, 218] on div "Policy Number Z1135113" at bounding box center [103, 219] width 161 height 10
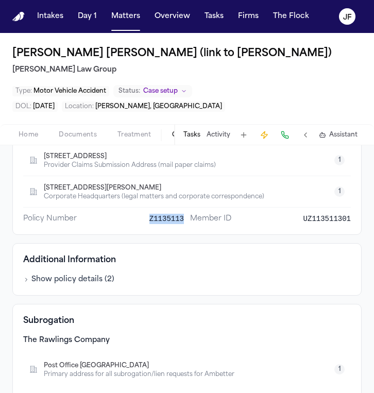
copy span "Z1135113"
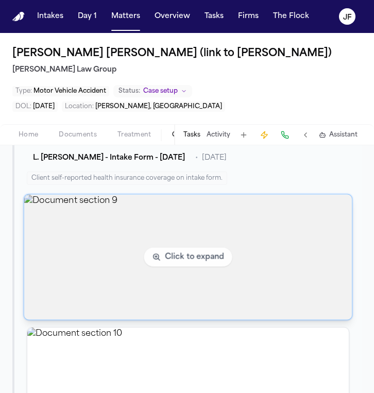
scroll to position [622, 0]
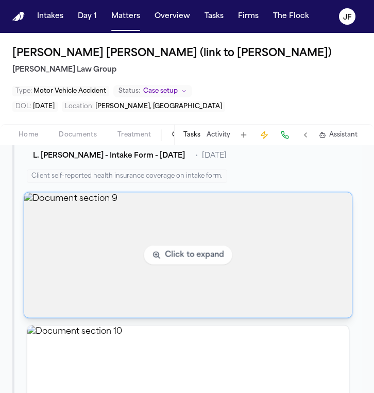
click at [78, 243] on img "View document section 9" at bounding box center [187, 255] width 327 height 125
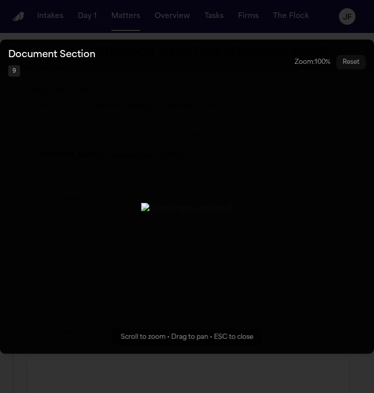
drag, startPoint x: 14, startPoint y: 97, endPoint x: 43, endPoint y: 43, distance: 61.0
click at [14, 95] on button "Zoomable image viewer. Use mouse wheel to zoom, drag to pan, or press R to rese…" at bounding box center [187, 196] width 374 height 314
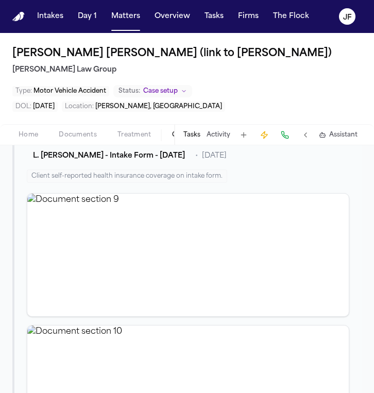
click at [133, 26] on nav "Intakes Day 1 Matters Overview Tasks Firms The Flock JF" at bounding box center [187, 16] width 374 height 33
click at [131, 16] on button "Matters" at bounding box center [125, 16] width 37 height 19
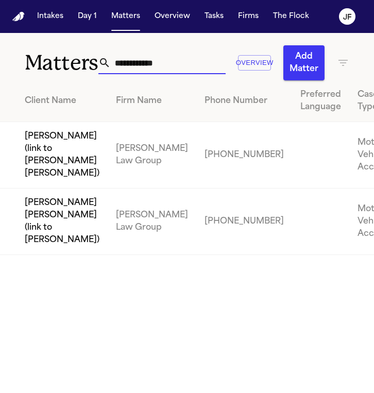
drag, startPoint x: 195, startPoint y: 62, endPoint x: 34, endPoint y: 56, distance: 160.7
click at [34, 56] on div "**********" at bounding box center [187, 56] width 374 height 47
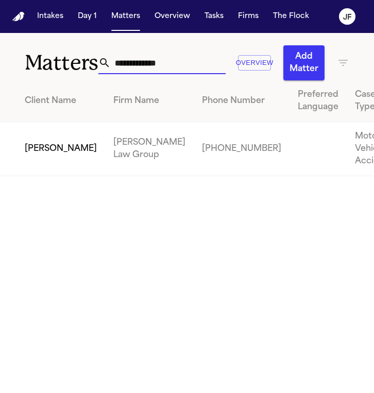
type input "**********"
click at [39, 170] on td "[PERSON_NAME]" at bounding box center [52, 149] width 105 height 54
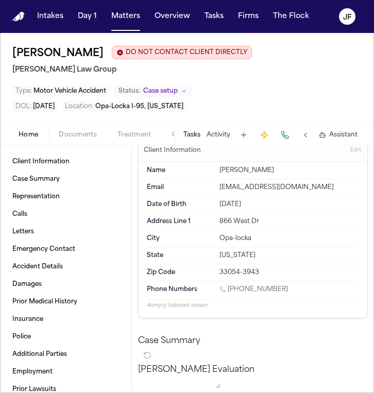
scroll to position [7, 0]
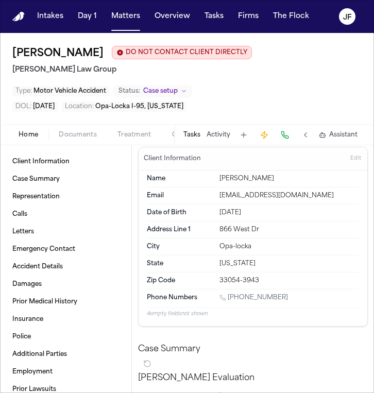
click at [176, 133] on div "Tasks Activity Assistant" at bounding box center [269, 135] width 191 height 20
click at [173, 134] on span "Coverage" at bounding box center [187, 135] width 31 height 8
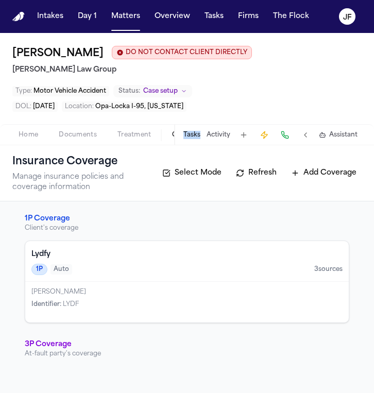
click at [28, 136] on span "Home" at bounding box center [29, 135] width 20 height 8
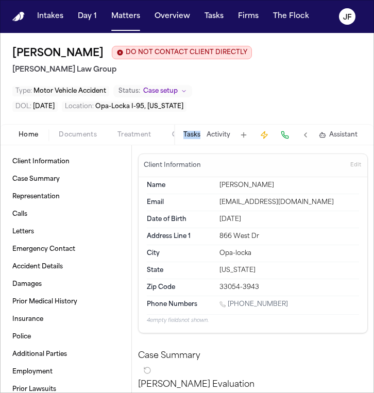
click at [84, 134] on span "Documents" at bounding box center [78, 135] width 38 height 8
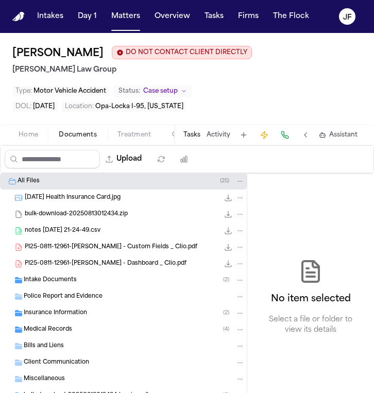
click at [75, 283] on span "Intake Documents" at bounding box center [50, 280] width 53 height 9
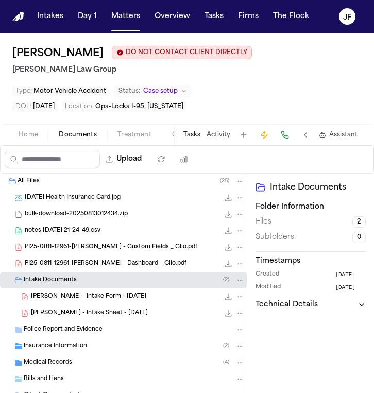
click at [110, 300] on span "A. Walker - Intake Form - 8.11.25" at bounding box center [88, 296] width 115 height 9
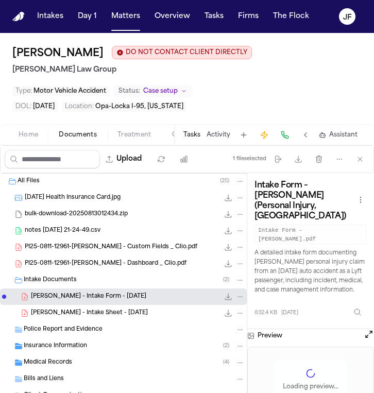
click at [224, 295] on icon "File: A. Walker - Intake Form - 8.11.25" at bounding box center [228, 296] width 8 height 8
click at [144, 331] on div "Police Report and Evidence" at bounding box center [134, 329] width 221 height 9
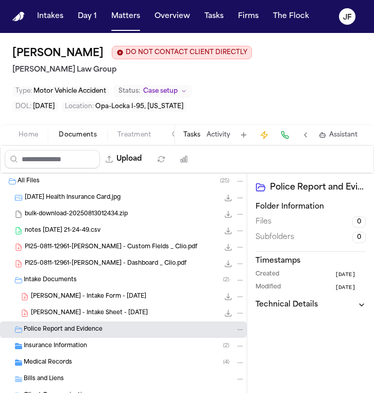
click at [143, 342] on div "Insurance Information ( 2 )" at bounding box center [134, 345] width 221 height 9
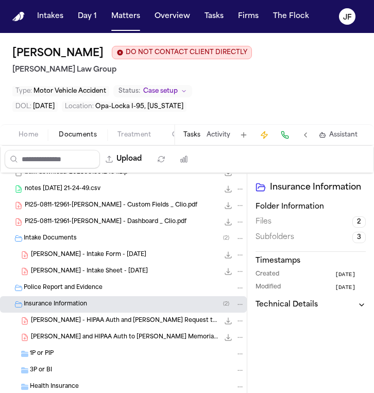
scroll to position [54, 0]
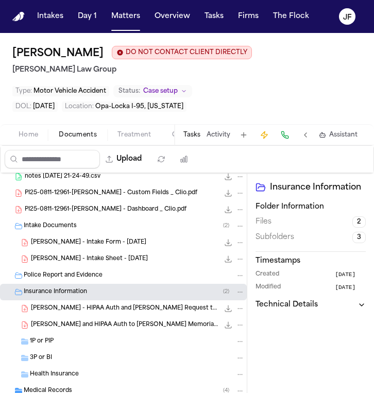
click at [147, 311] on span "A. Walker - HIPAA Auth and Bill Request to Jackson Memorial Hospital - 8.11.25 …" at bounding box center [125, 308] width 188 height 9
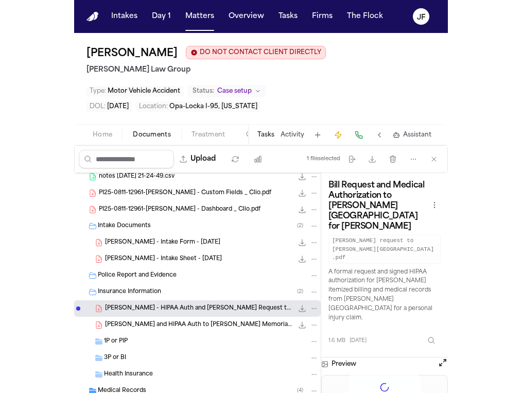
scroll to position [0, 0]
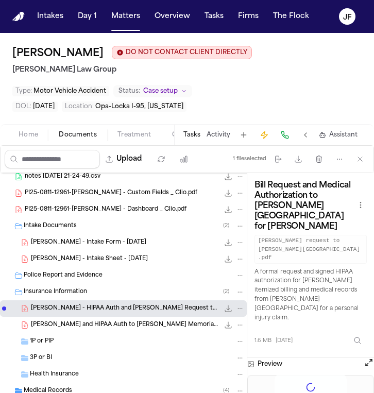
click at [224, 309] on icon "File: A. Walker - HIPAA Auth and Bill Request to Jackson Memorial Hospital - 8.…" at bounding box center [228, 308] width 8 height 8
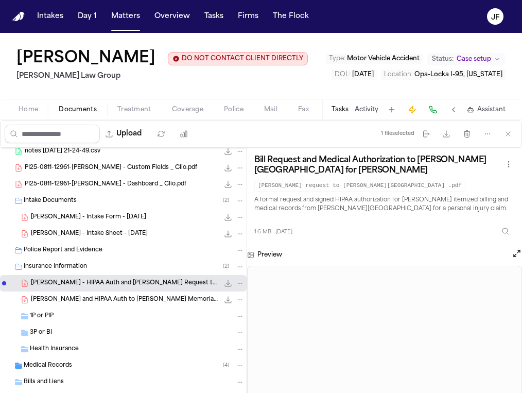
click at [28, 111] on span "Home" at bounding box center [29, 110] width 20 height 8
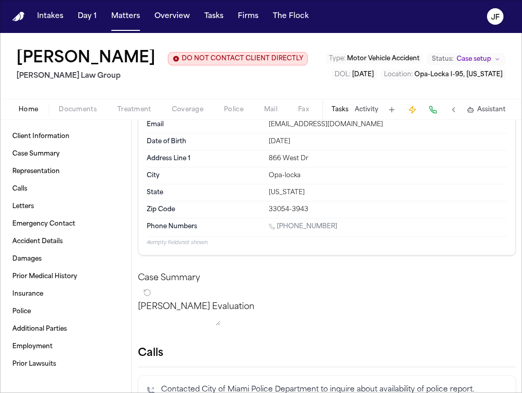
scroll to position [76, 0]
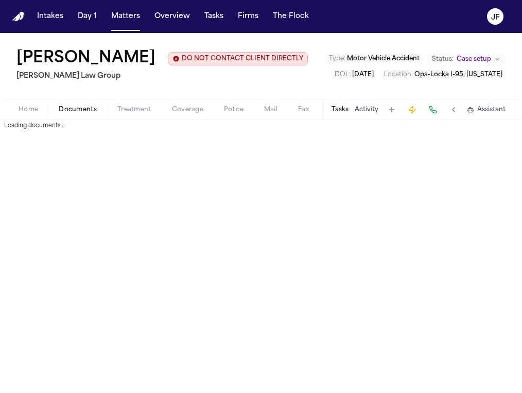
click at [77, 114] on span "Documents" at bounding box center [78, 110] width 38 height 8
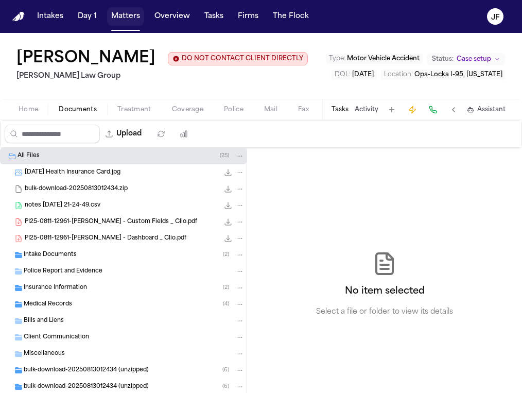
click at [121, 10] on button "Matters" at bounding box center [125, 16] width 37 height 19
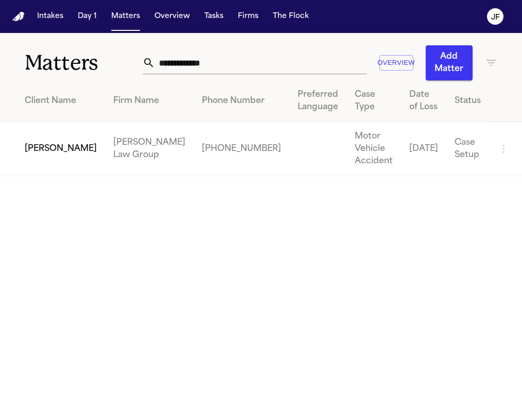
click at [45, 140] on td "[PERSON_NAME]" at bounding box center [52, 149] width 105 height 54
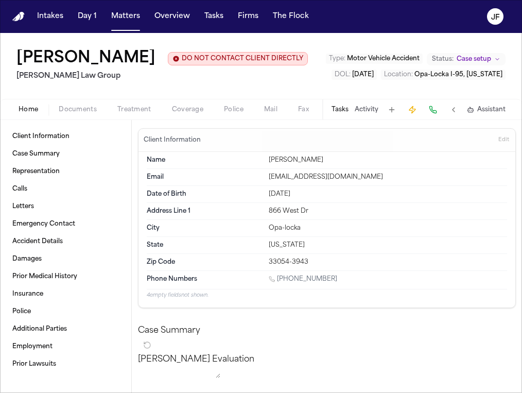
click at [77, 106] on span "Documents" at bounding box center [78, 110] width 38 height 8
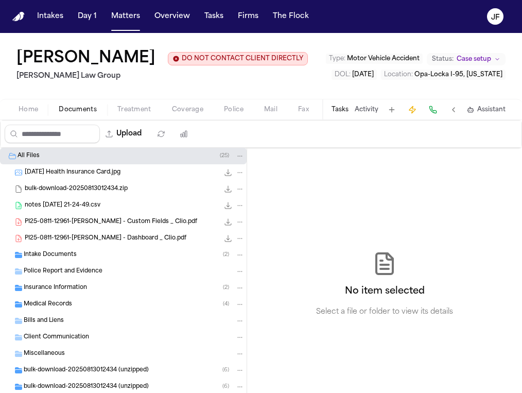
click at [53, 262] on div "Intake Documents ( 2 )" at bounding box center [123, 255] width 247 height 16
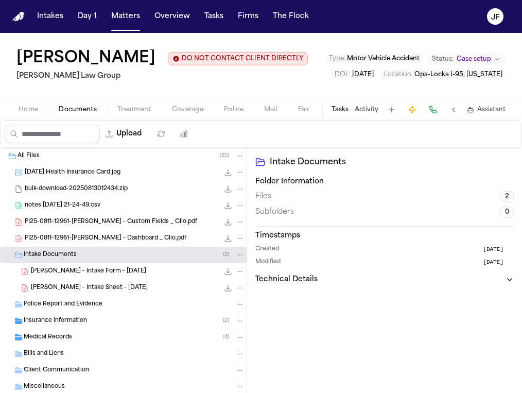
click at [59, 303] on span "Police Report and Evidence" at bounding box center [63, 304] width 79 height 9
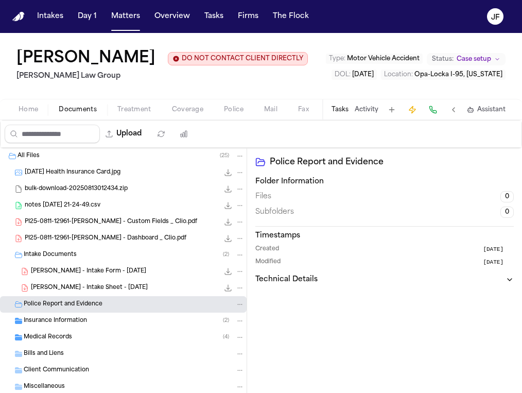
click at [59, 329] on div "Insurance Information ( 2 )" at bounding box center [123, 320] width 247 height 16
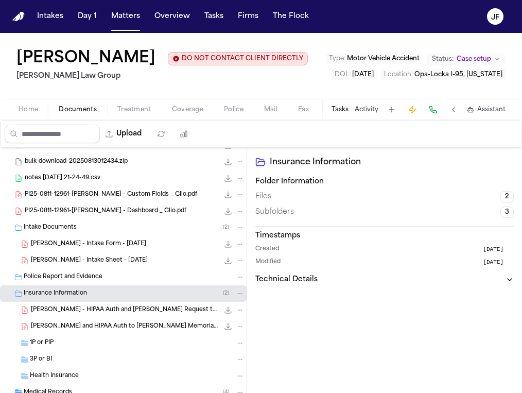
scroll to position [38, 0]
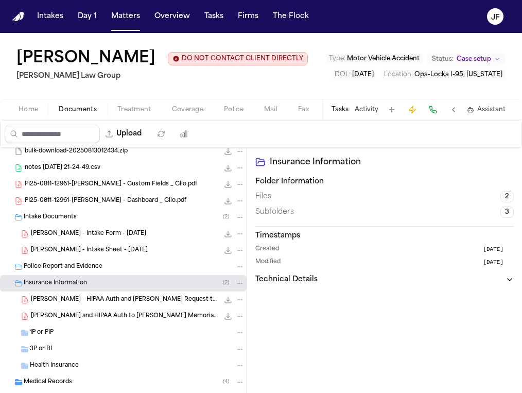
click at [85, 300] on span "A. Walker - HIPAA Auth and Bill Request to Jackson Memorial Hospital - 8.11.25 …" at bounding box center [125, 299] width 188 height 9
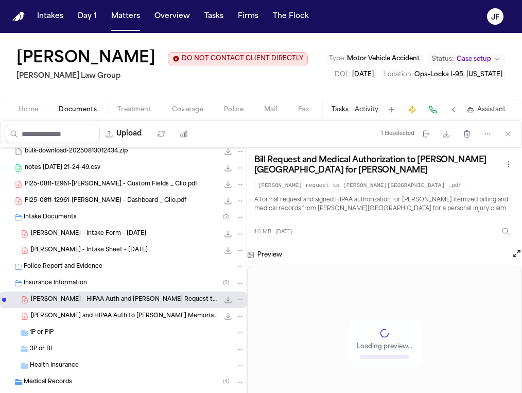
scroll to position [0, 0]
click at [156, 318] on span "A. Walker - LOR and HIPAA Auth to Jackson Memorial - 8.20.25" at bounding box center [125, 316] width 188 height 9
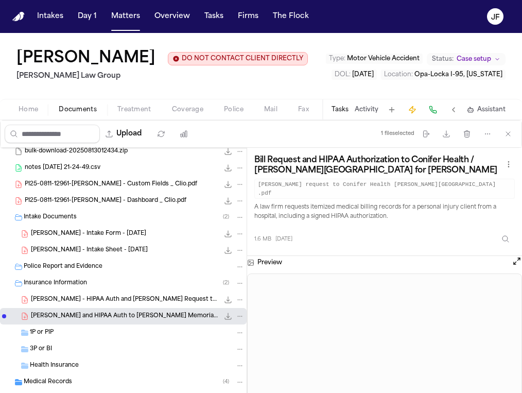
click at [145, 333] on div "1P or PIP" at bounding box center [137, 332] width 215 height 9
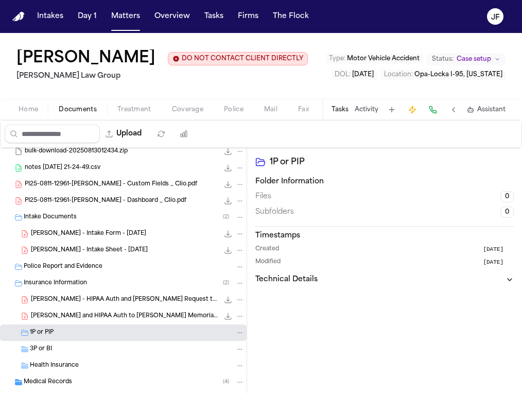
click at [145, 344] on div "3P or BI" at bounding box center [123, 349] width 247 height 16
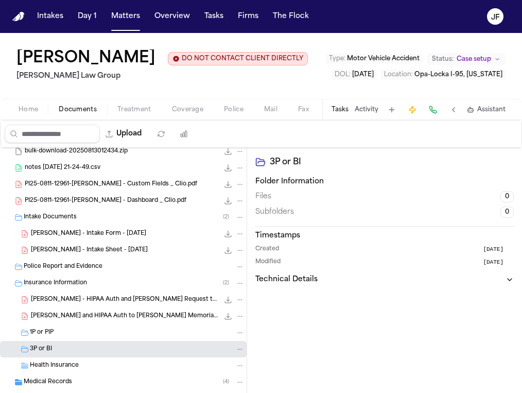
click at [143, 369] on div "Health Insurance" at bounding box center [137, 365] width 215 height 9
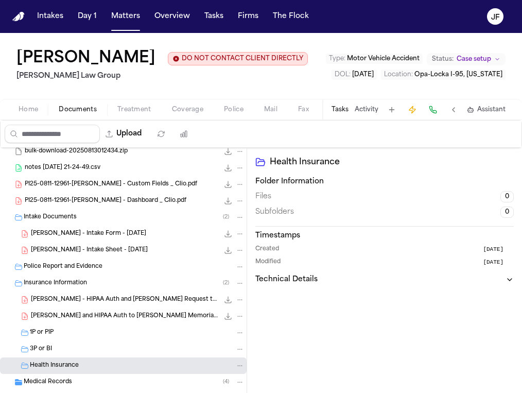
click at [148, 375] on div "Medical Records ( 4 )" at bounding box center [123, 382] width 247 height 16
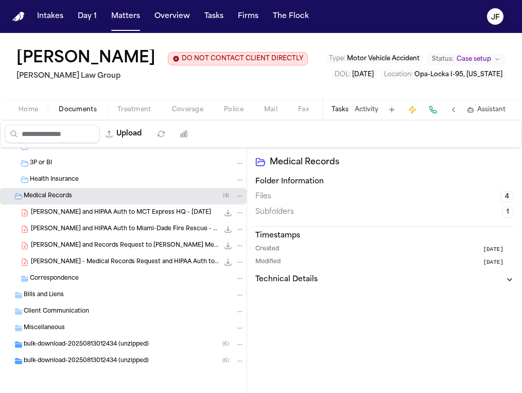
scroll to position [224, 0]
click at [138, 214] on span "A. Walker - LOR and HIPAA Auth to MCT Express HQ - 8.20.25" at bounding box center [121, 212] width 180 height 9
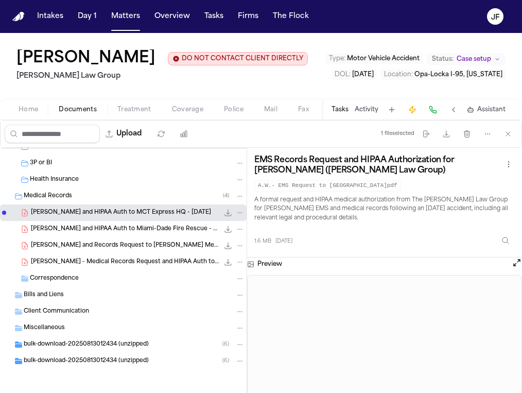
scroll to position [0, 0]
click at [111, 263] on span "A. Walker - Medical Records Request and HIPAA Auth to Jackson Memorial Hospital…" at bounding box center [125, 262] width 188 height 9
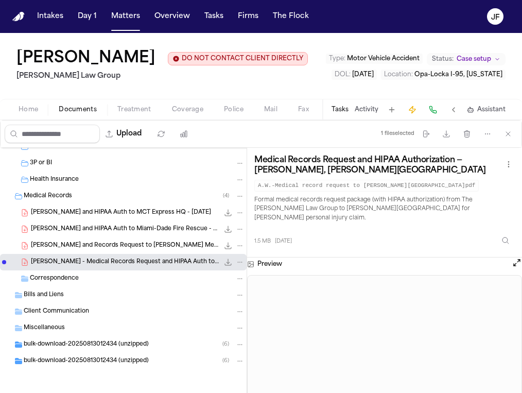
click at [162, 347] on div "bulk-download-20250813012434 (unzipped) ( 6 )" at bounding box center [134, 344] width 221 height 9
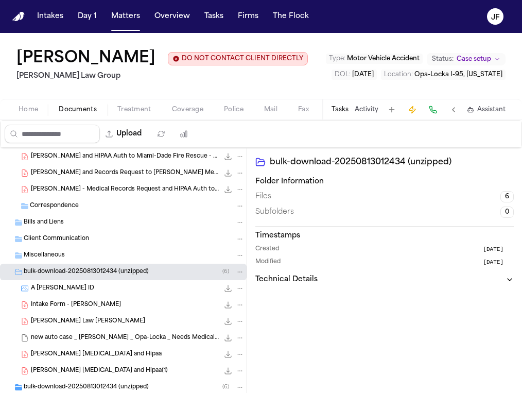
click at [0, 0] on span "5.1 MB • MSG" at bounding box center [0, 0] width 0 height 0
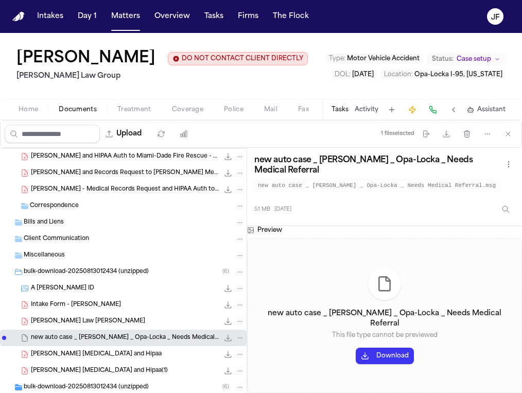
click at [120, 321] on div "[PERSON_NAME] Law [PERSON_NAME] 2.1 MB • PDF" at bounding box center [138, 321] width 214 height 10
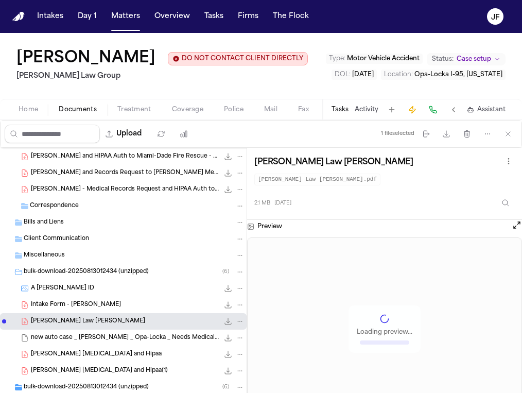
click at [123, 310] on div "Intake Form - Antwan Walker 832.4 KB • PDF" at bounding box center [138, 305] width 214 height 10
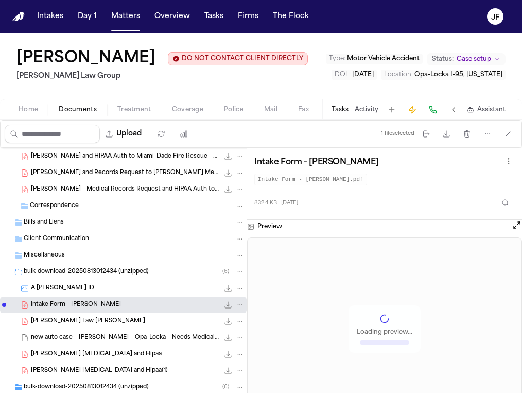
click at [122, 358] on div "[PERSON_NAME] [MEDICAL_DATA] and Hipaa 3.3 MB • PDF" at bounding box center [138, 354] width 214 height 10
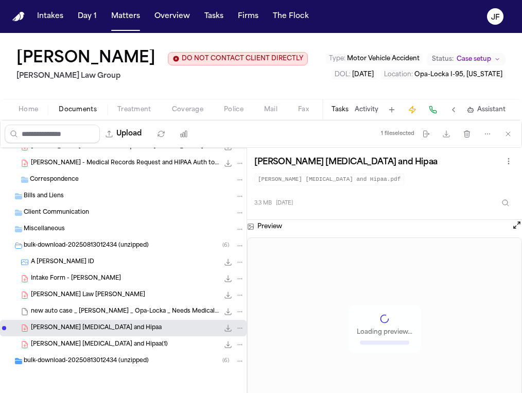
scroll to position [323, 0]
click at [141, 369] on div "3P or BI Health Insurance Medical Records ( 4 ) A. Walker - LOR and HIPAA Auth …" at bounding box center [123, 123] width 247 height 595
click at [143, 364] on span "bulk-download-20250813012434 (unzipped)" at bounding box center [86, 361] width 125 height 9
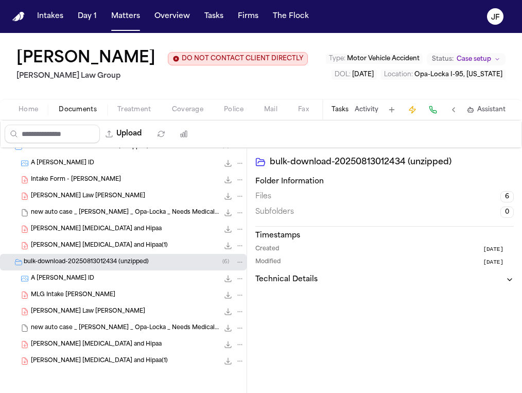
scroll to position [422, 0]
click at [133, 338] on div "[PERSON_NAME] [MEDICAL_DATA] and Hipaa 3.3 MB • PDF" at bounding box center [123, 344] width 247 height 16
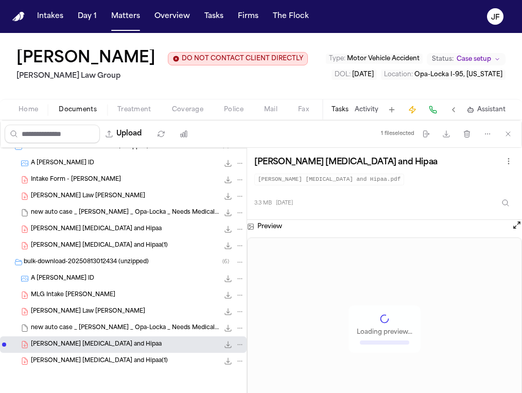
click at [224, 343] on icon "File: Walker retainer and Hipaa" at bounding box center [228, 344] width 8 height 8
click at [129, 20] on button "Matters" at bounding box center [125, 16] width 37 height 19
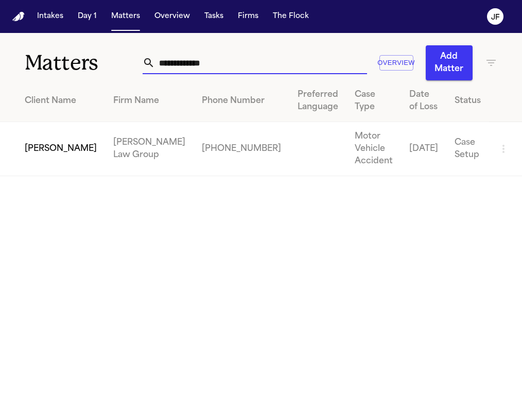
drag, startPoint x: 228, startPoint y: 63, endPoint x: 47, endPoint y: 55, distance: 181.4
click at [47, 55] on div "**********" at bounding box center [261, 56] width 522 height 47
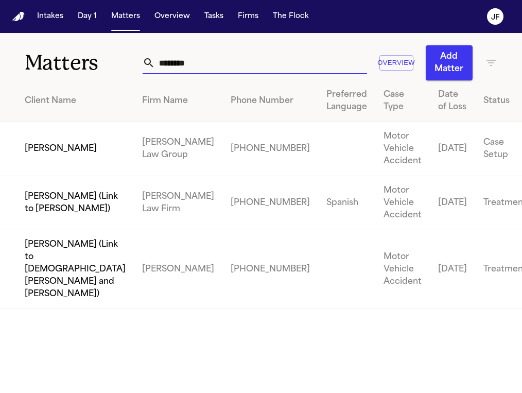
type input "********"
drag, startPoint x: 47, startPoint y: 55, endPoint x: 39, endPoint y: 160, distance: 105.3
click at [39, 160] on td "[PERSON_NAME]" at bounding box center [67, 149] width 134 height 54
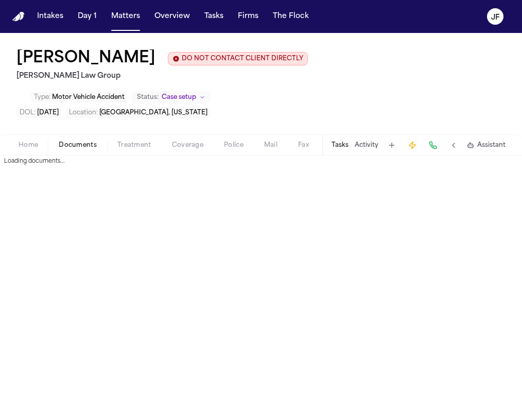
click at [79, 146] on span "Documents" at bounding box center [78, 145] width 38 height 8
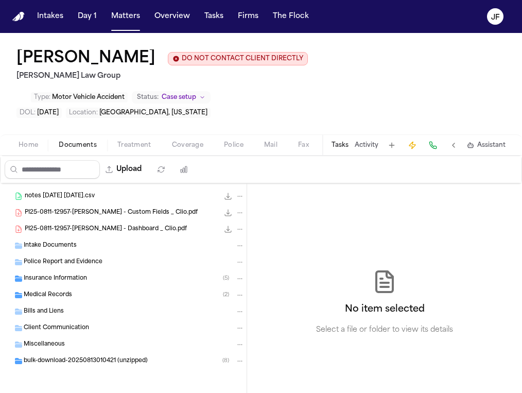
click at [109, 366] on div "bulk-download-20250813010421 (unzipped) ( 8 )" at bounding box center [123, 361] width 247 height 16
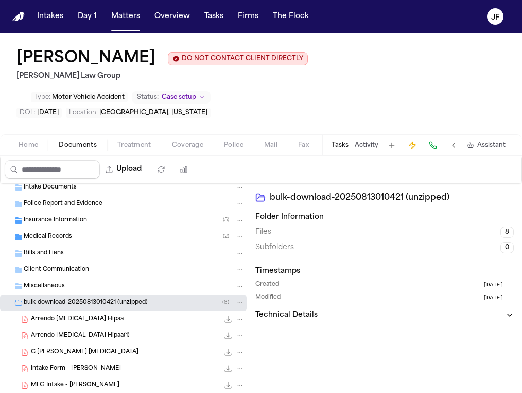
scroll to position [125, 0]
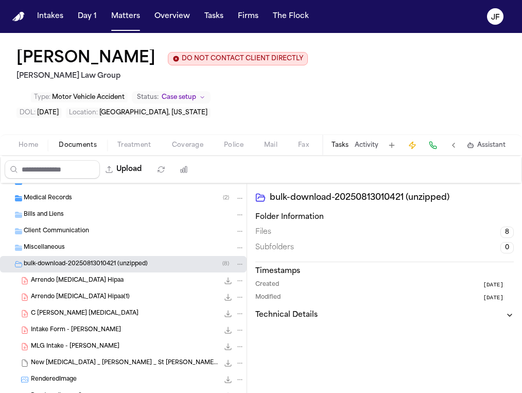
click at [78, 282] on span "Arrendo [MEDICAL_DATA] Hipaa" at bounding box center [77, 280] width 93 height 9
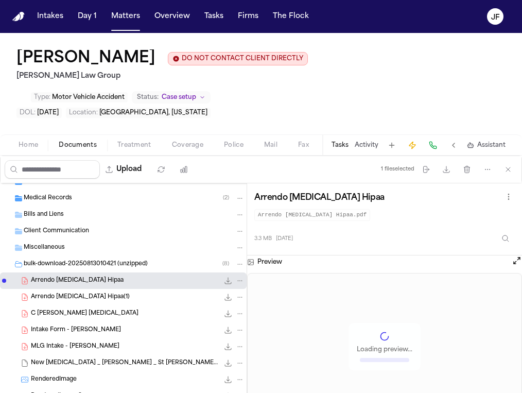
scroll to position [0, 0]
click at [168, 299] on div "Arrendo Retainer Hipaa(1) 3.3 MB • PDF" at bounding box center [138, 297] width 214 height 10
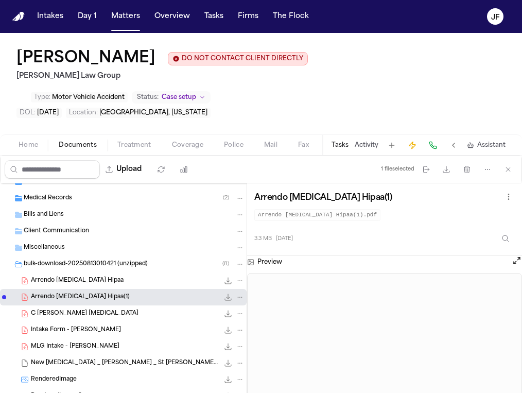
scroll to position [143, 0]
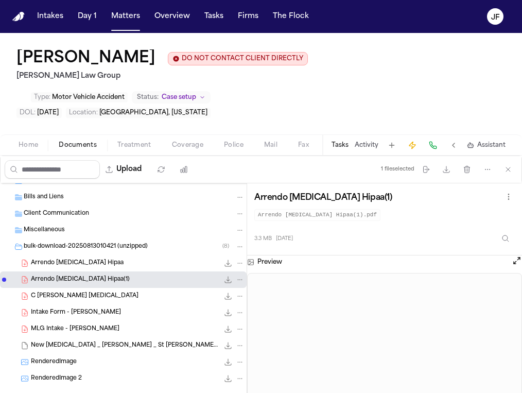
click at [123, 294] on div "C Arredondo Retainer 2.1 MB • PDF" at bounding box center [138, 296] width 214 height 10
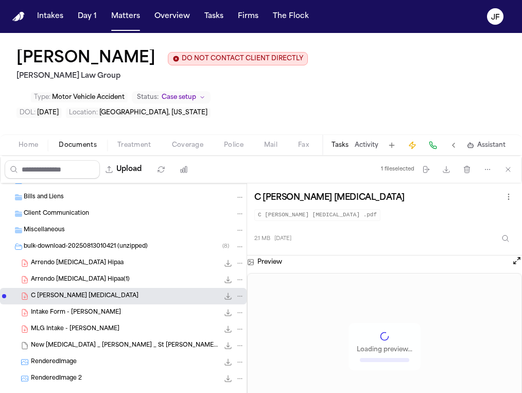
click at [125, 319] on div "Intake Form - [PERSON_NAME] 843.9 KB • PDF" at bounding box center [123, 312] width 247 height 16
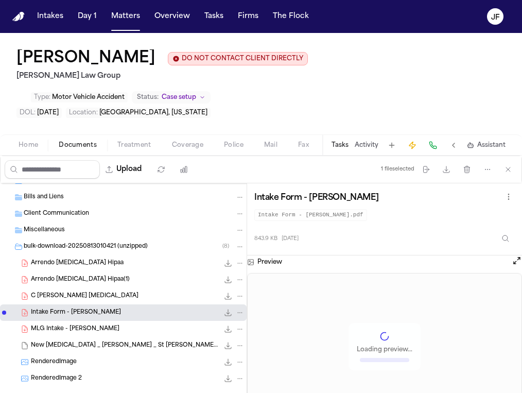
click at [119, 331] on span "MLG Intake - [PERSON_NAME]" at bounding box center [75, 329] width 89 height 9
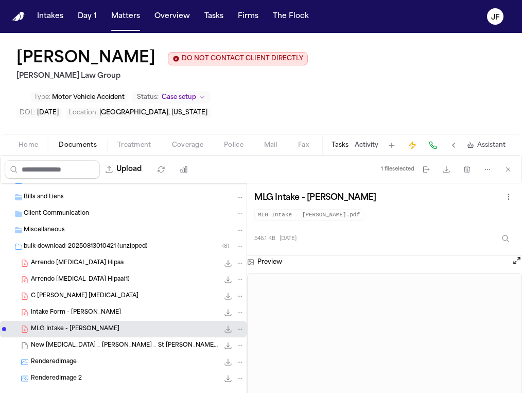
click at [194, 144] on span "Coverage" at bounding box center [187, 145] width 31 height 8
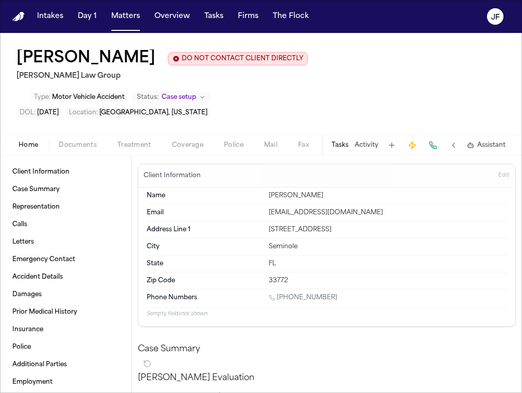
click at [26, 143] on span "Home" at bounding box center [29, 145] width 20 height 8
click at [69, 143] on span "Documents" at bounding box center [78, 145] width 38 height 8
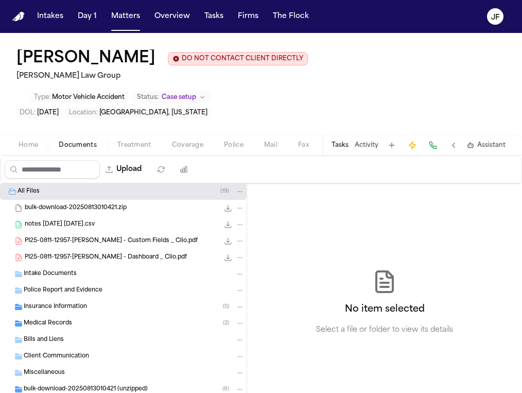
click at [58, 193] on div "All Files ( 19 )" at bounding box center [131, 191] width 227 height 9
click at [60, 277] on span "Intake Documents" at bounding box center [50, 274] width 53 height 9
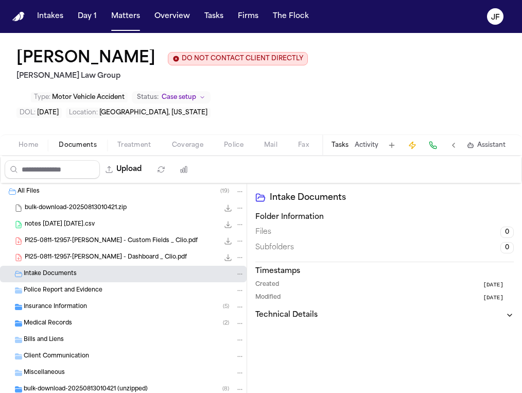
click at [61, 297] on div "Police Report and Evidence" at bounding box center [123, 290] width 247 height 16
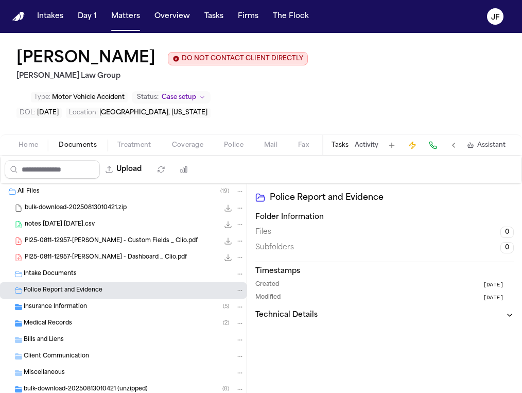
click at [65, 306] on span "Insurance Information" at bounding box center [55, 307] width 63 height 9
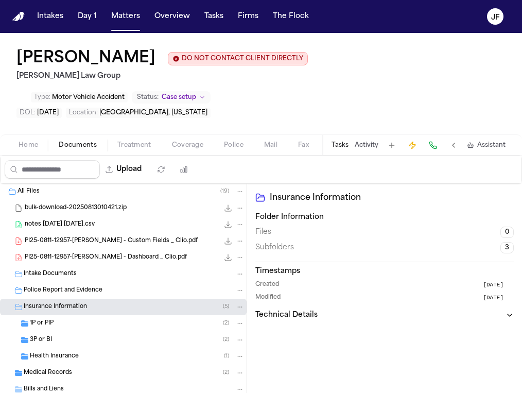
click at [59, 333] on div "3P or BI ( 2 )" at bounding box center [123, 339] width 247 height 16
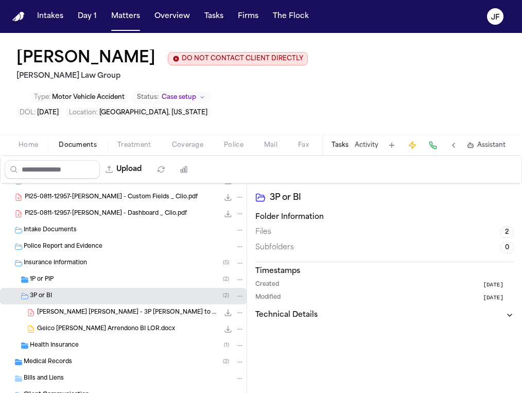
scroll to position [48, 0]
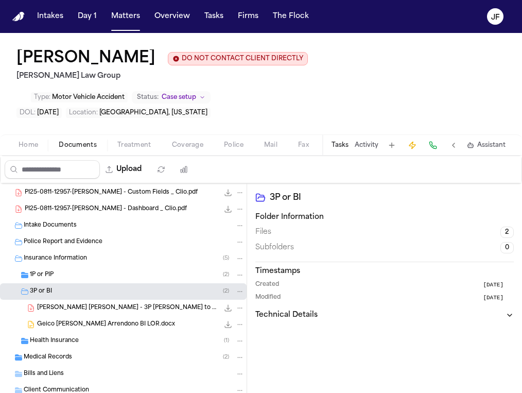
click at [53, 290] on div "3P or BI ( 2 )" at bounding box center [137, 291] width 215 height 9
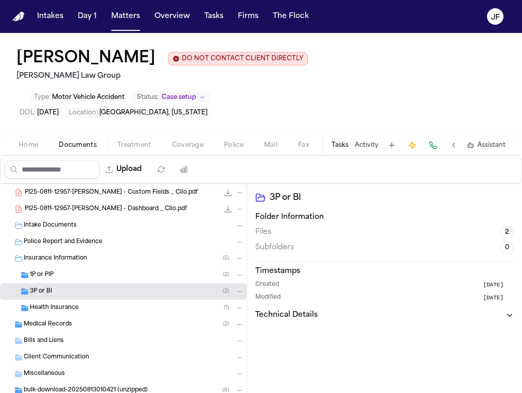
click at [59, 315] on div "Health Insurance ( 1 )" at bounding box center [123, 308] width 247 height 16
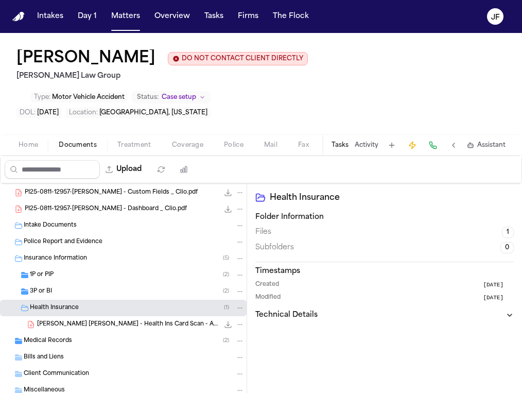
click at [65, 328] on span "C. Castro Arredondo - Health Ins Card Scan - Ambetter - 3.1.25" at bounding box center [128, 324] width 182 height 9
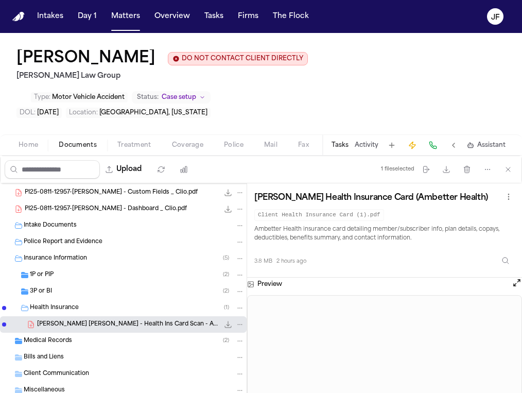
scroll to position [0, 0]
click at [120, 336] on div "Medical Records ( 2 )" at bounding box center [123, 341] width 247 height 16
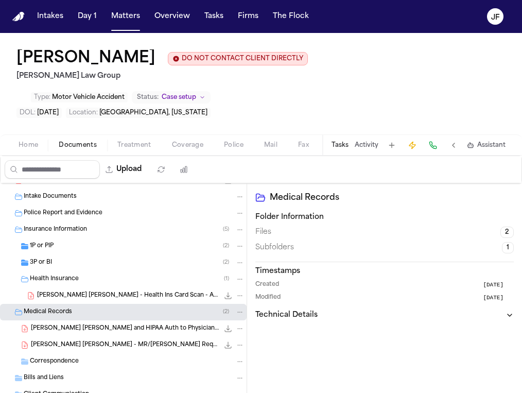
scroll to position [80, 0]
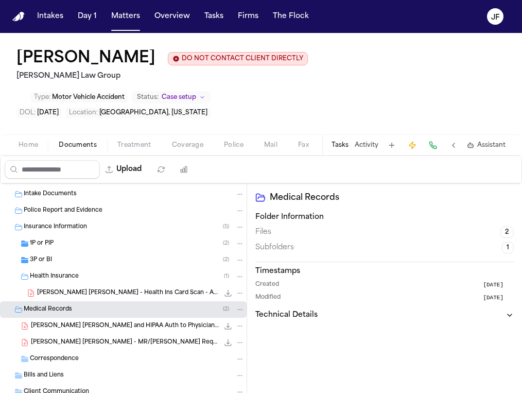
click at [128, 324] on span "C. Castro Arredondo - LOR and HIPAA Auth to Physicians Group LLC - 8.20.25" at bounding box center [125, 326] width 188 height 9
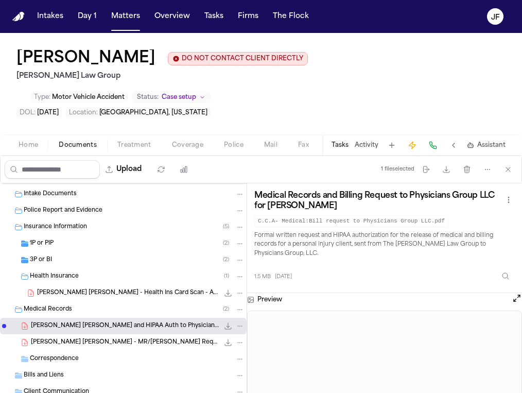
scroll to position [0, 0]
click at [124, 15] on button "Matters" at bounding box center [125, 16] width 37 height 19
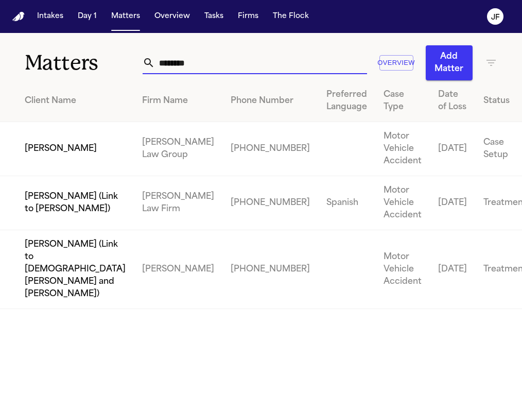
drag, startPoint x: 211, startPoint y: 73, endPoint x: 23, endPoint y: 28, distance: 193.6
click at [23, 28] on div "Intakes Day 1 Matters Overview Tasks Firms The Flock JF Matters ******** Overvi…" at bounding box center [261, 196] width 522 height 393
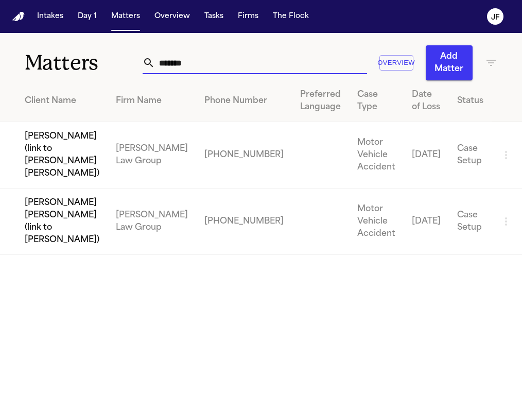
type input "******"
drag, startPoint x: 23, startPoint y: 13, endPoint x: 55, endPoint y: 160, distance: 150.2
click at [55, 160] on td "[PERSON_NAME] (link to [PERSON_NAME] [PERSON_NAME])" at bounding box center [54, 155] width 108 height 66
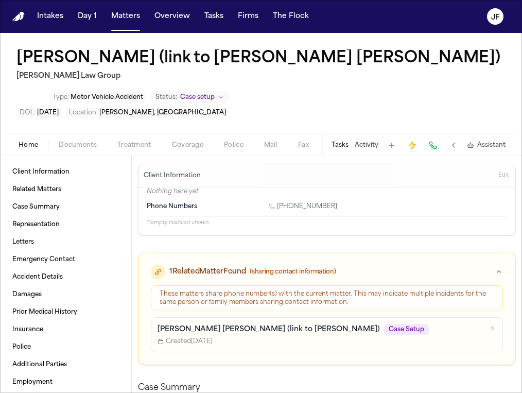
click at [79, 149] on span "Documents" at bounding box center [78, 145] width 38 height 8
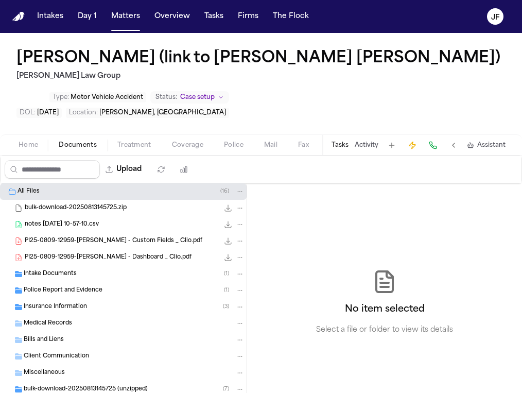
click at [55, 275] on span "Intake Documents" at bounding box center [50, 274] width 53 height 9
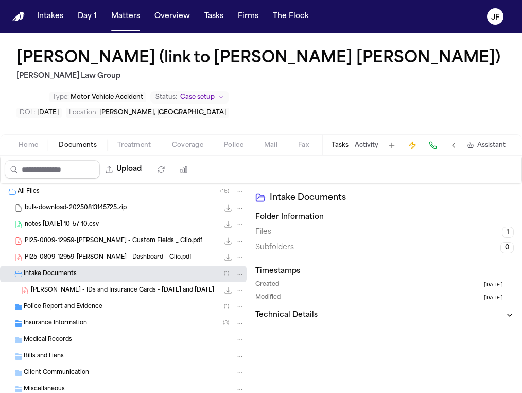
click at [55, 275] on span "Intake Documents" at bounding box center [50, 274] width 53 height 9
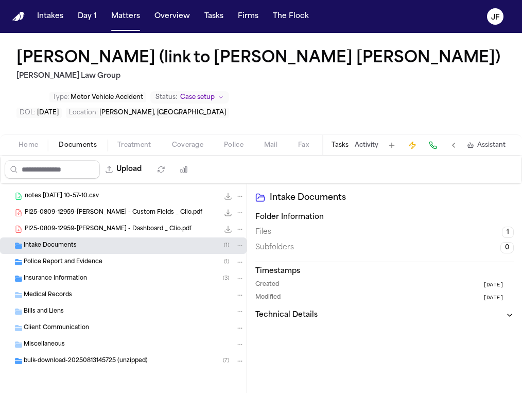
scroll to position [29, 0]
click at [55, 275] on span "Insurance Information" at bounding box center [55, 278] width 63 height 9
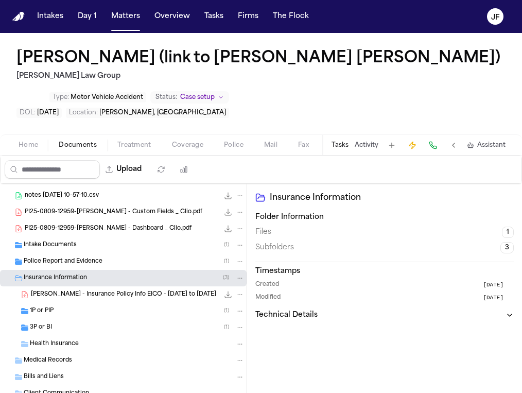
click at [64, 277] on span "Insurance Information" at bounding box center [55, 278] width 63 height 9
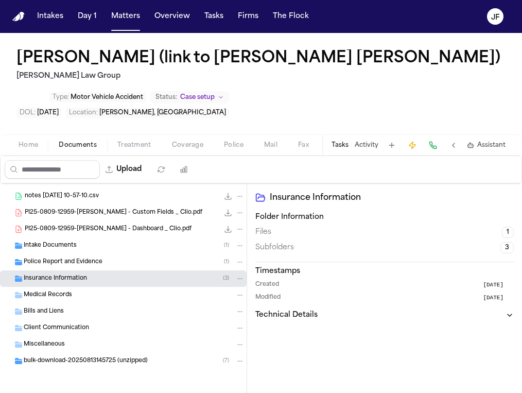
click at [65, 260] on span "Police Report and Evidence" at bounding box center [63, 262] width 79 height 9
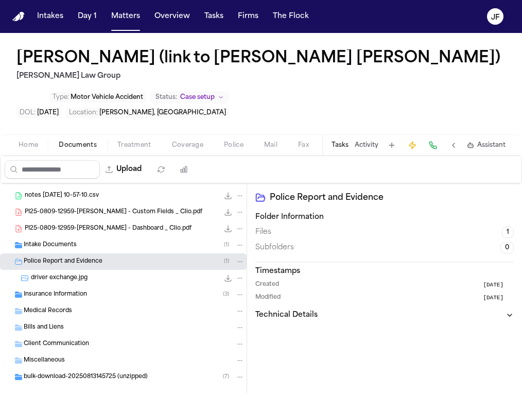
click at [65, 260] on span "Police Report and Evidence" at bounding box center [63, 261] width 79 height 9
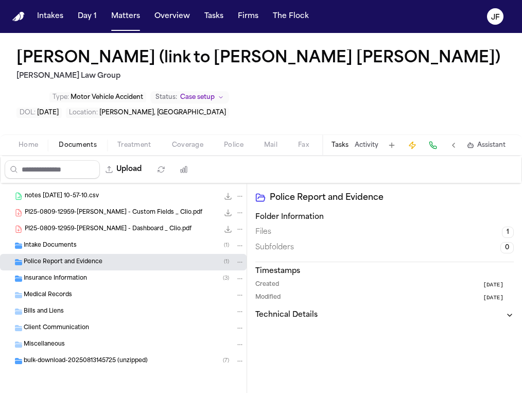
click at [54, 368] on div "bulk-download-20250813145725 (unzipped) ( 7 )" at bounding box center [123, 361] width 247 height 16
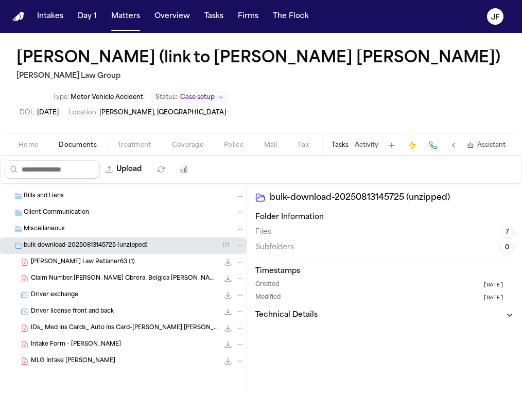
scroll to position [0, 0]
click at [77, 325] on span "IDs_ Med Ins Cards_ Auto Ins Card-[PERSON_NAME] [PERSON_NAME] _ [PERSON_NAME]" at bounding box center [125, 328] width 188 height 9
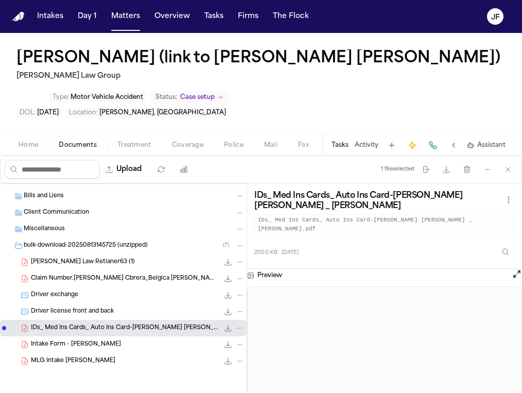
click at [92, 364] on span "MLG Intake [PERSON_NAME]" at bounding box center [73, 361] width 84 height 9
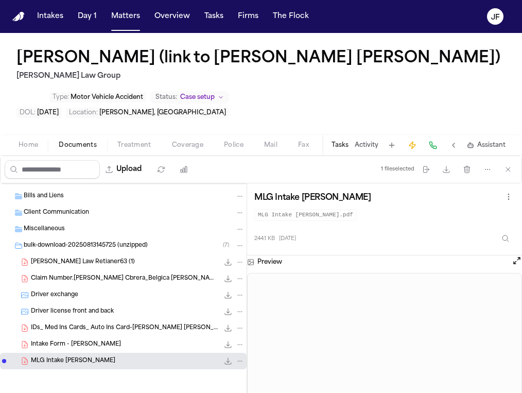
click at [94, 350] on div "Intake Form - [PERSON_NAME] 745.9 KB • PDF" at bounding box center [123, 344] width 247 height 16
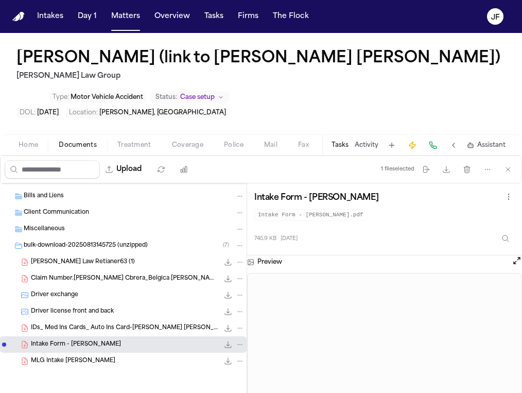
click at [152, 354] on div "MLG Intake Belgica Garcia 244.1 KB • PDF" at bounding box center [123, 361] width 247 height 16
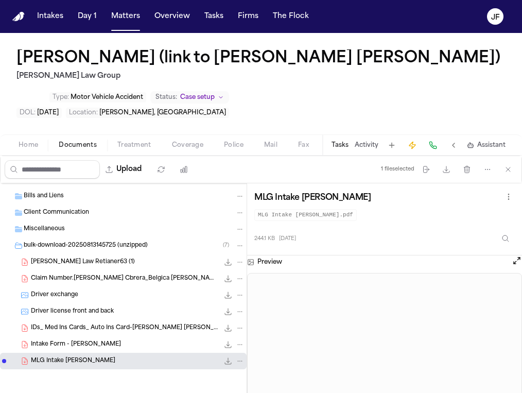
click at [108, 346] on span "Intake Form - [PERSON_NAME]" at bounding box center [76, 344] width 90 height 9
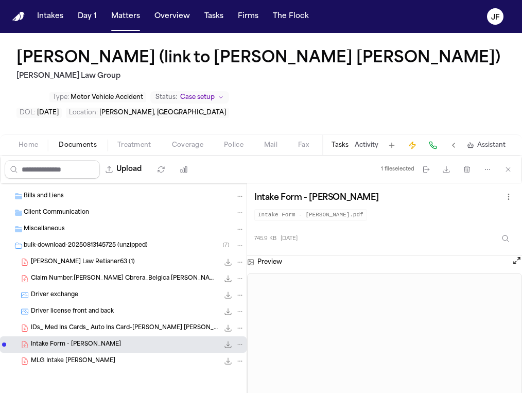
click at [219, 323] on div "202.0 KB • PDF" at bounding box center [232, 328] width 26 height 10
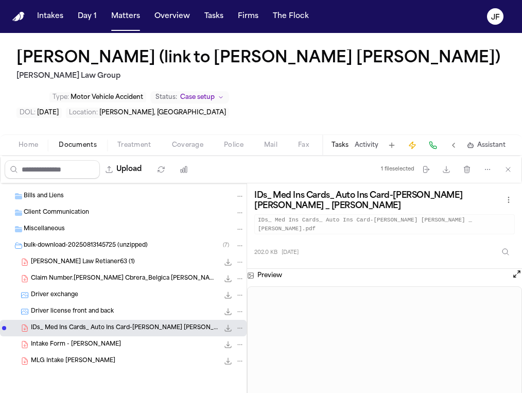
click at [153, 319] on div "Driver license front and back 304.0 KB • JPG" at bounding box center [123, 311] width 247 height 16
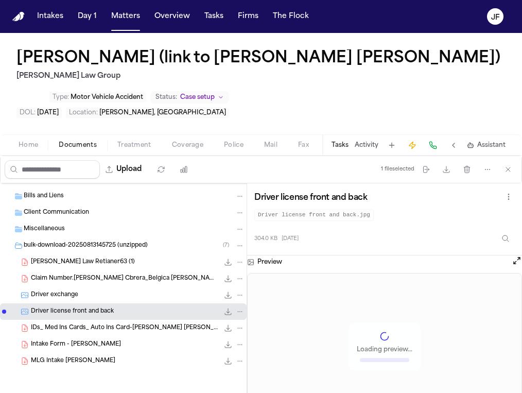
click at [153, 295] on div "Driver exchange 966.4 KB • JPG" at bounding box center [138, 295] width 214 height 10
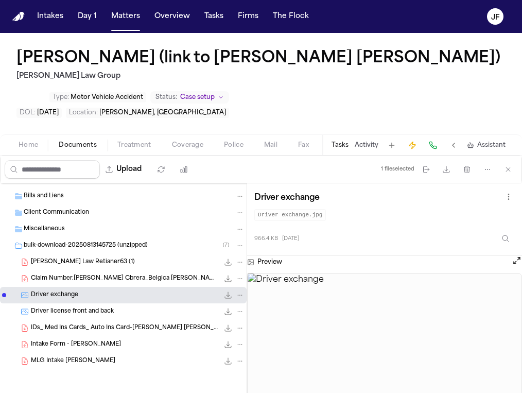
click at [155, 284] on div "Claim Number.[PERSON_NAME] Cbrera_Belgica [PERSON_NAME] 74.0 KB • PDF" at bounding box center [123, 278] width 247 height 16
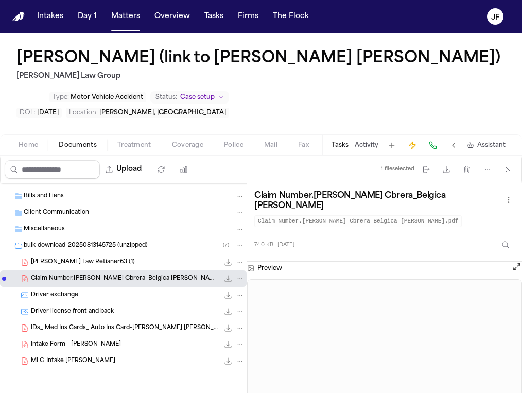
click at [135, 264] on span "[PERSON_NAME] Law Retianer63 (1)" at bounding box center [83, 262] width 104 height 9
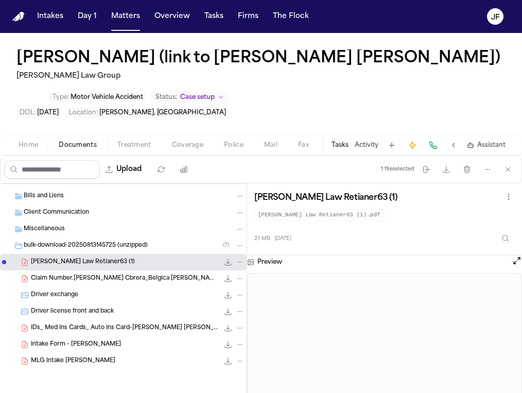
click at [96, 235] on div "Miscellaneous" at bounding box center [123, 229] width 247 height 16
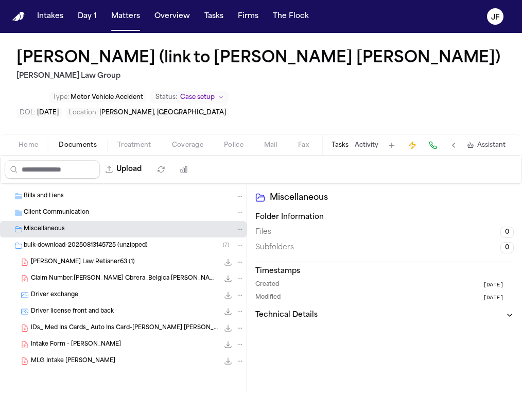
click at [95, 243] on span "bulk-download-20250813145725 (unzipped)" at bounding box center [86, 245] width 124 height 9
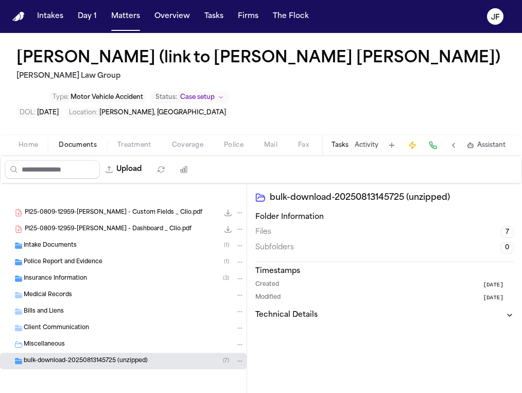
click at [99, 323] on div "Client Communication" at bounding box center [134, 327] width 221 height 9
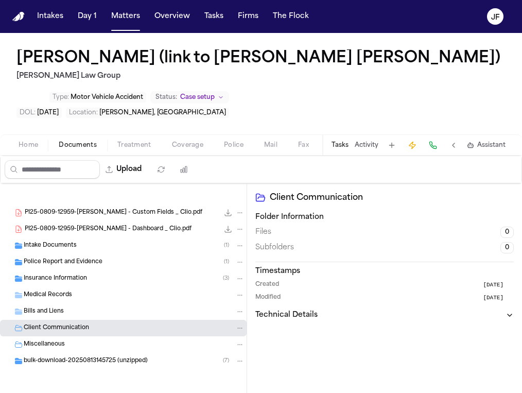
click at [100, 196] on div "PI25-0809-12959-Belgica Garcia - Custom Fields _ Clio.pdf 437.1 KB • PDF PI25-0…" at bounding box center [123, 288] width 247 height 266
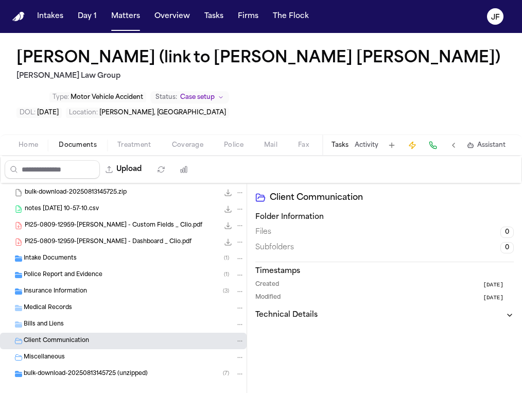
scroll to position [5, 0]
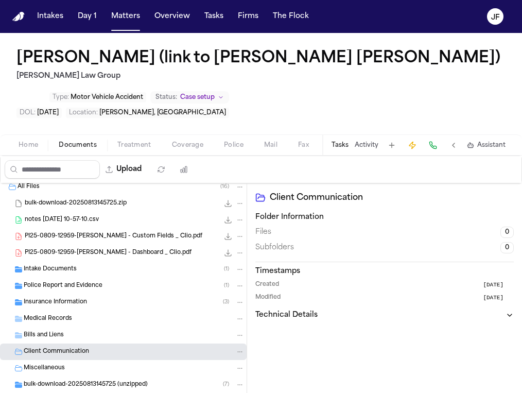
click at [66, 350] on span "Client Communication" at bounding box center [56, 351] width 65 height 9
click at [66, 366] on div "Miscellaneous" at bounding box center [134, 367] width 221 height 9
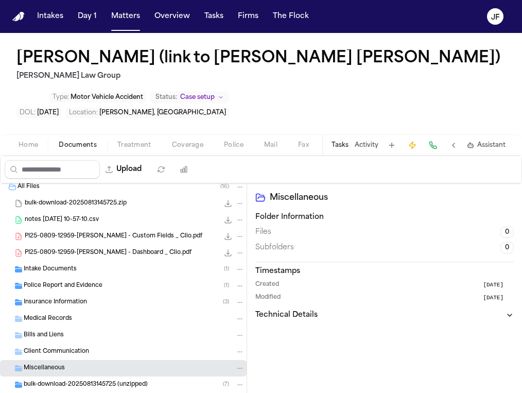
click at [79, 295] on div "Insurance Information ( 3 )" at bounding box center [123, 302] width 247 height 16
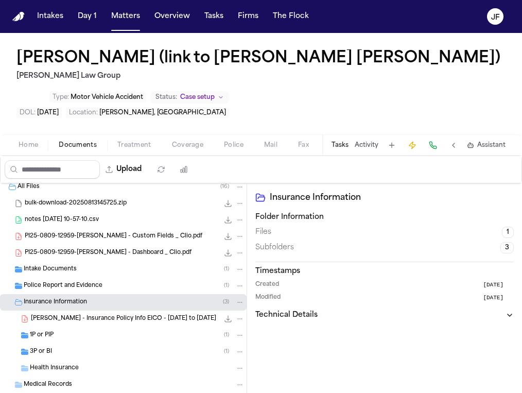
click at [78, 295] on div "Insurance Information ( 3 )" at bounding box center [123, 302] width 247 height 16
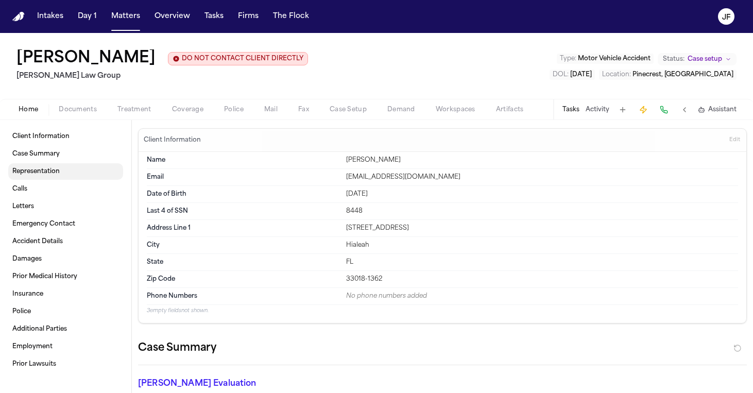
scroll to position [17, 0]
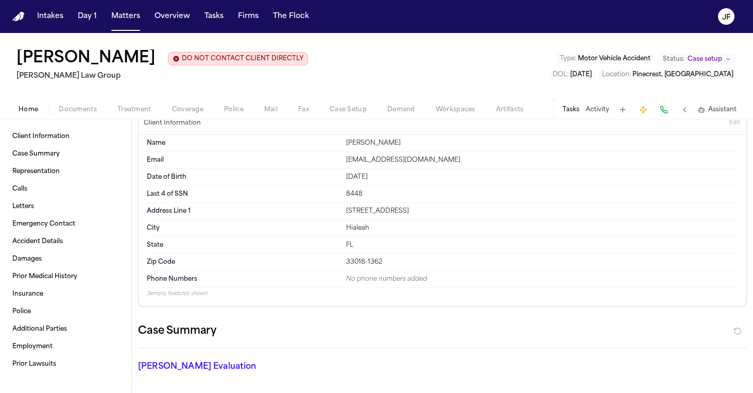
click at [88, 117] on div "Home Documents Treatment Coverage Police Mail Fax Case Setup Demand Workspaces …" at bounding box center [376, 109] width 753 height 21
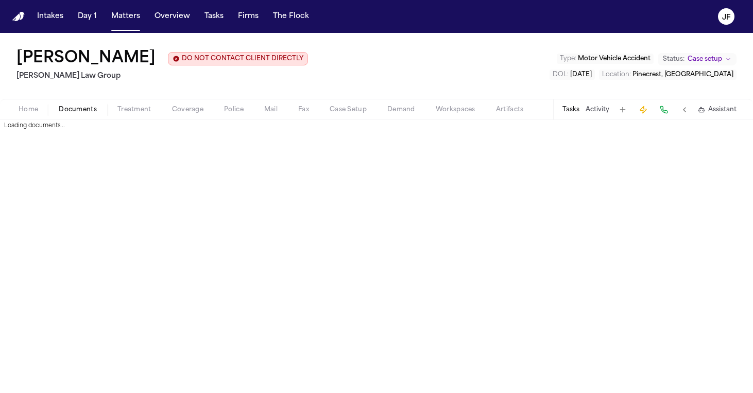
click at [85, 112] on span "Documents" at bounding box center [78, 110] width 38 height 8
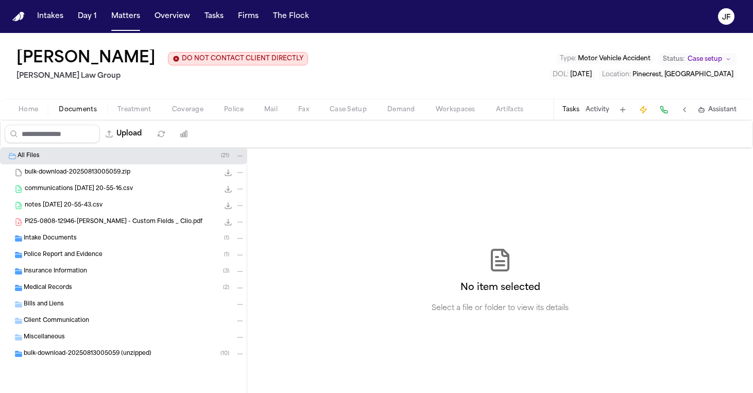
click at [90, 271] on div "Insurance Information ( 3 )" at bounding box center [134, 271] width 221 height 9
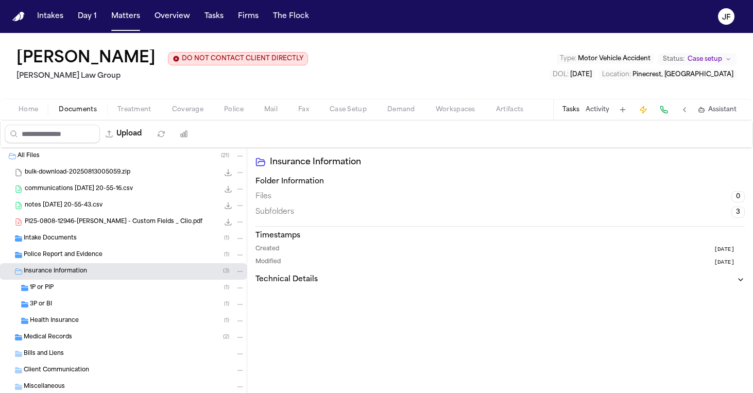
click at [109, 321] on div "Health Insurance ( 1 )" at bounding box center [137, 320] width 215 height 9
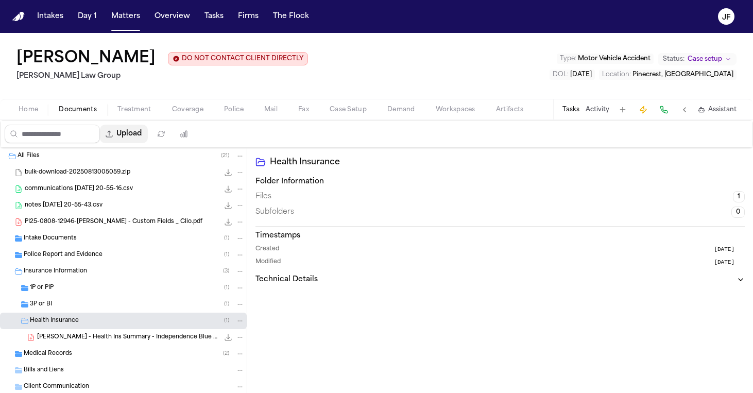
click at [146, 132] on button "Upload" at bounding box center [124, 134] width 48 height 19
select select "**********"
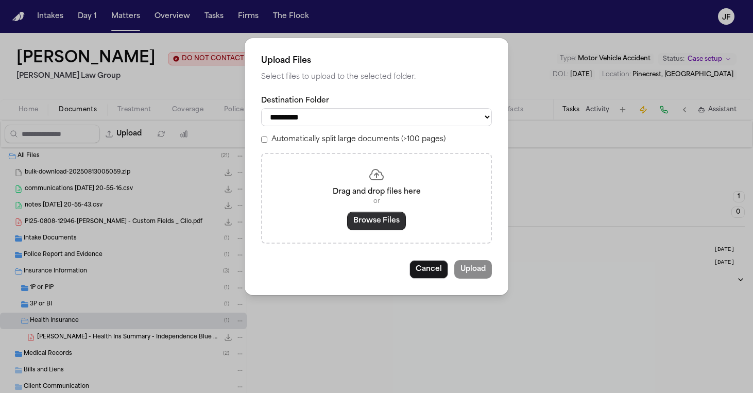
click at [368, 225] on button "Browse Files" at bounding box center [376, 221] width 59 height 19
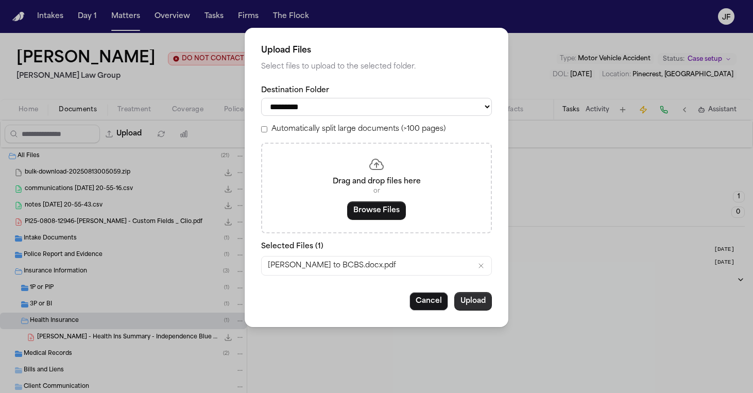
click at [475, 298] on button "Upload" at bounding box center [473, 301] width 38 height 19
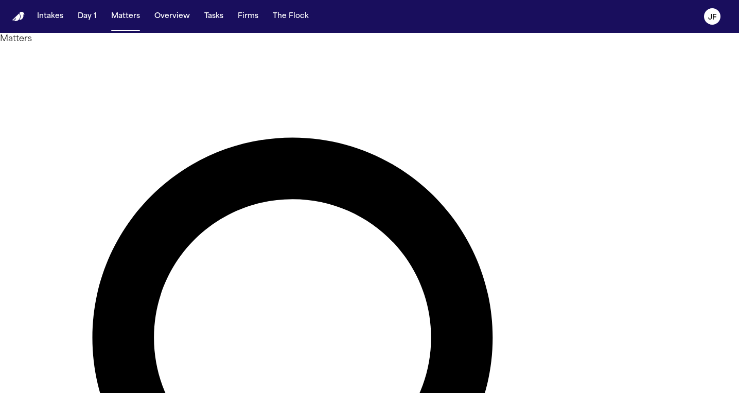
type input "**********"
drag, startPoint x: 195, startPoint y: 116, endPoint x: 128, endPoint y: 116, distance: 66.9
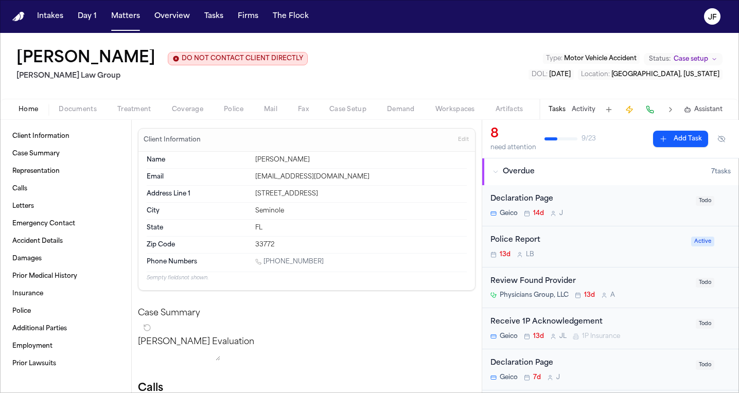
click at [82, 110] on span "Documents" at bounding box center [78, 110] width 38 height 8
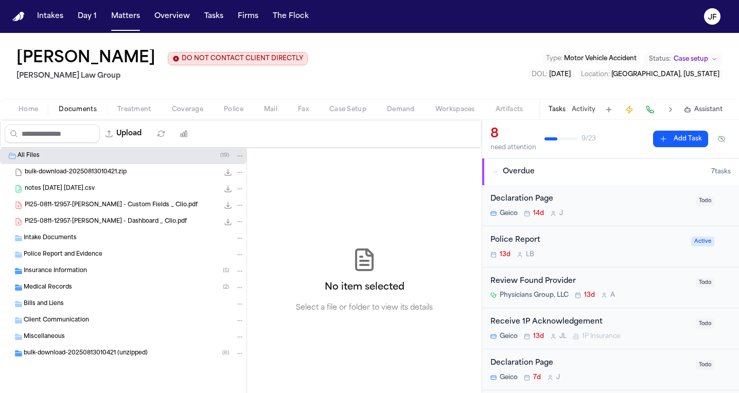
click at [72, 228] on div "PI25-0811-12957-[PERSON_NAME] - Dashboard _ Clio.pdf 325.3 KB • PDF" at bounding box center [123, 222] width 247 height 16
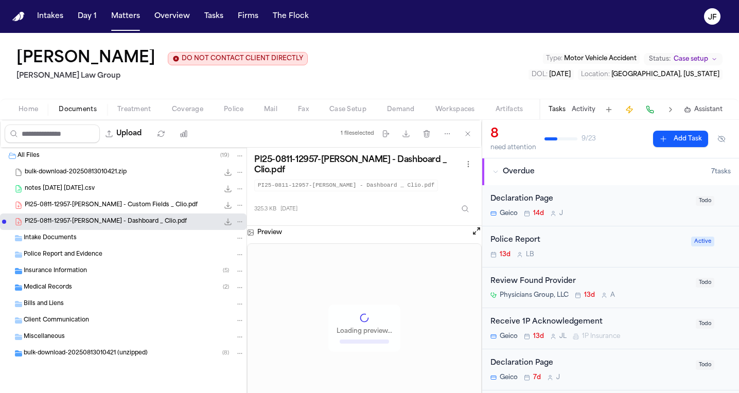
click at [86, 207] on span "PI25-0811-12957-[PERSON_NAME] - Custom Fields _ Clio.pdf" at bounding box center [111, 205] width 173 height 9
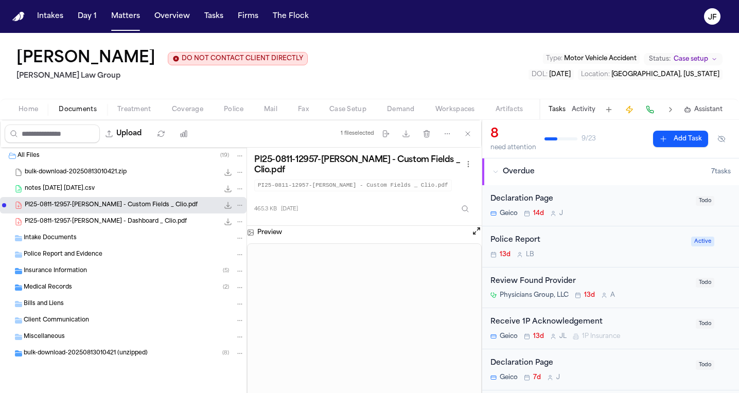
click at [23, 112] on span "Home" at bounding box center [29, 110] width 20 height 8
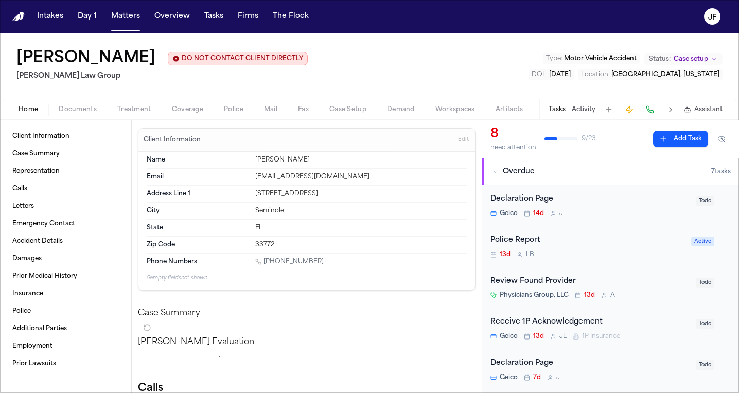
click at [60, 108] on span "Documents" at bounding box center [78, 110] width 38 height 8
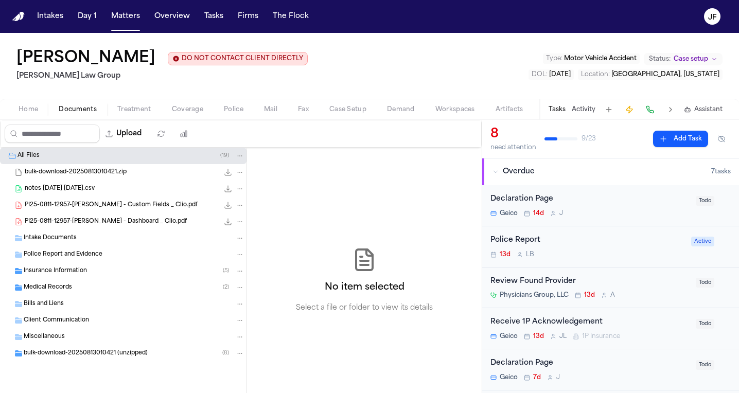
click at [104, 203] on span "PI25-0811-12957-[PERSON_NAME] - Custom Fields _ Clio.pdf" at bounding box center [111, 205] width 173 height 9
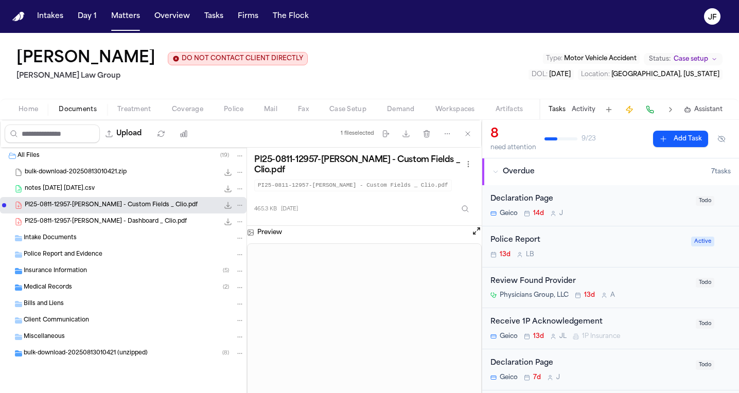
click at [167, 227] on div "PI25-0811-12957-[PERSON_NAME] - Dashboard _ Clio.pdf 325.3 KB • PDF" at bounding box center [135, 222] width 220 height 10
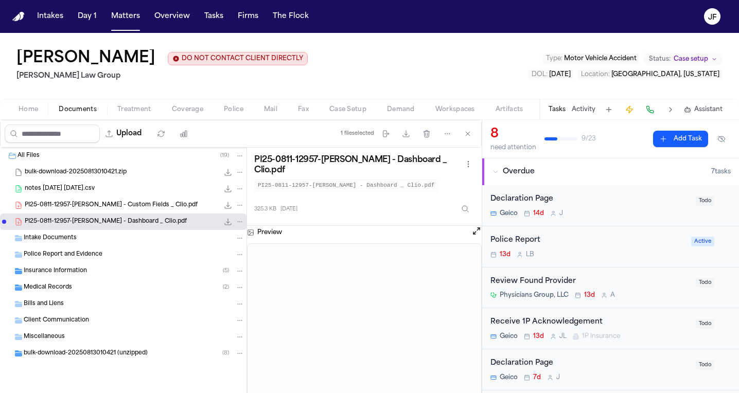
click at [71, 358] on span "bulk-download-20250813010421 (unzipped)" at bounding box center [86, 354] width 124 height 9
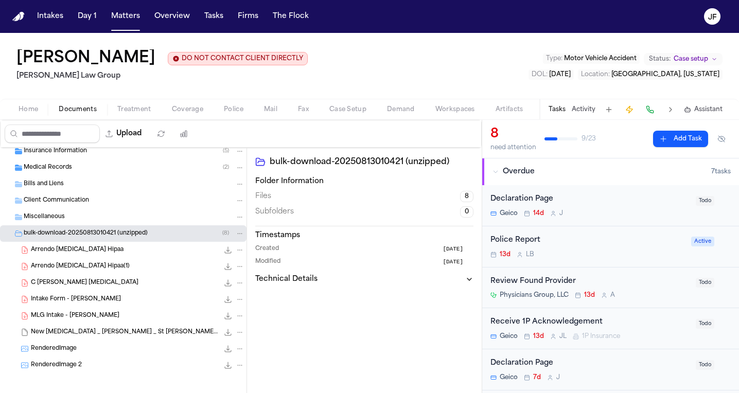
scroll to position [117, 0]
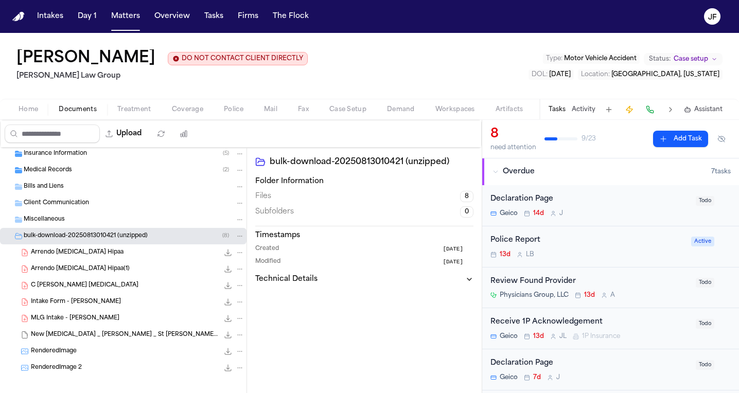
click at [112, 302] on span "Intake Form - [PERSON_NAME]" at bounding box center [76, 302] width 90 height 9
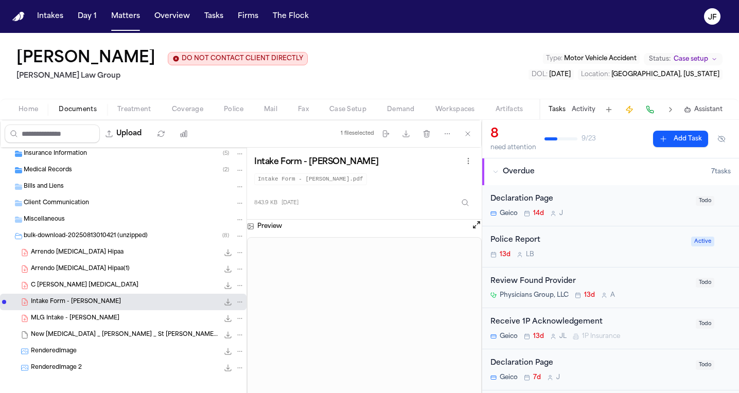
click at [224, 302] on icon "File: Intake Form - Cristopher Castro Arredondo" at bounding box center [228, 302] width 8 height 8
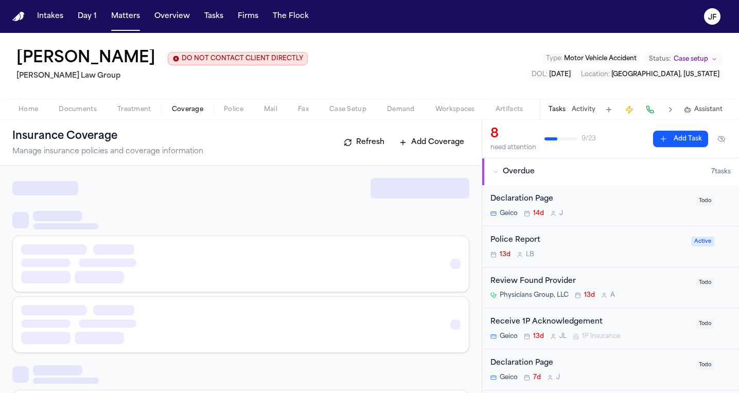
click at [195, 112] on span "Coverage" at bounding box center [187, 110] width 31 height 8
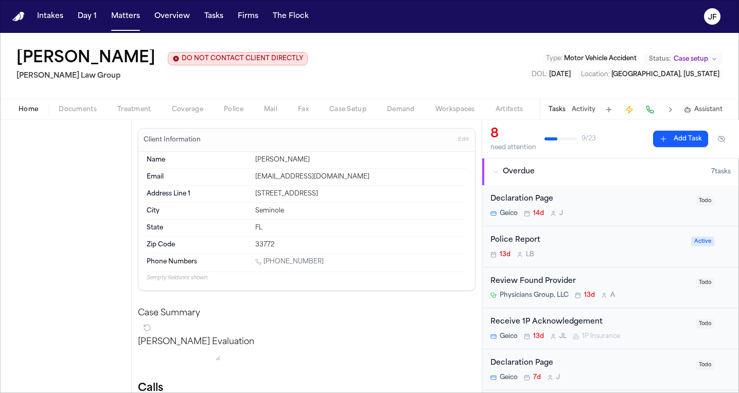
click at [26, 108] on span "Home" at bounding box center [29, 110] width 20 height 8
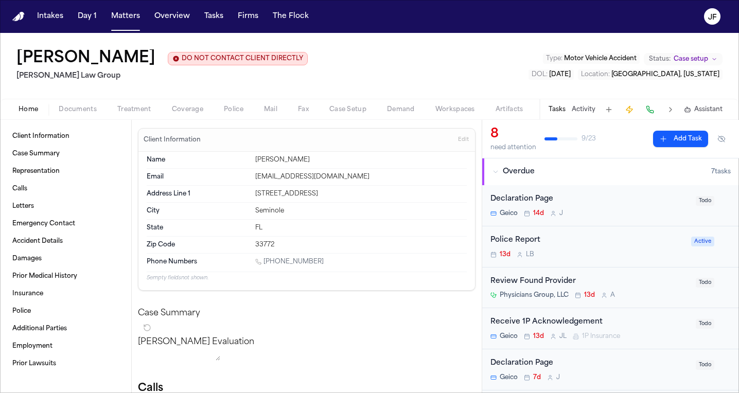
click at [188, 108] on span "Coverage" at bounding box center [187, 110] width 31 height 8
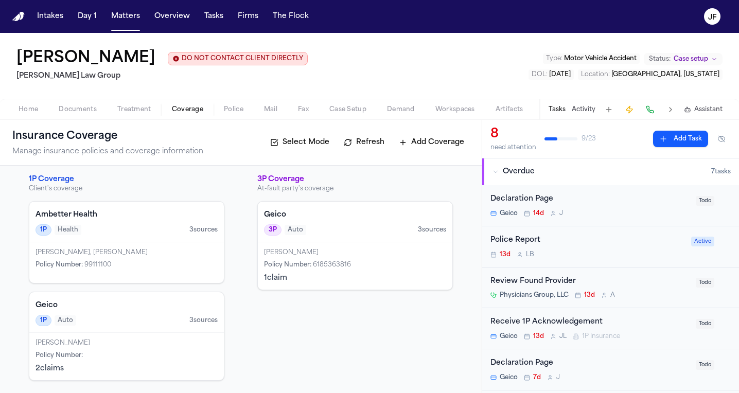
scroll to position [5, 0]
click at [124, 19] on button "Matters" at bounding box center [125, 16] width 37 height 19
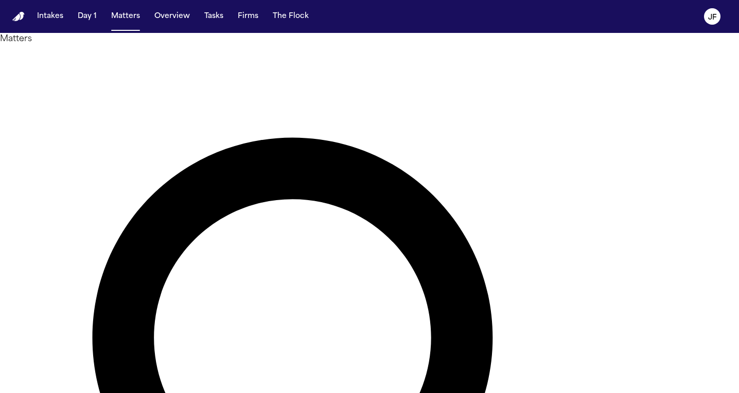
drag, startPoint x: 351, startPoint y: 62, endPoint x: 189, endPoint y: 57, distance: 161.7
type input "**********"
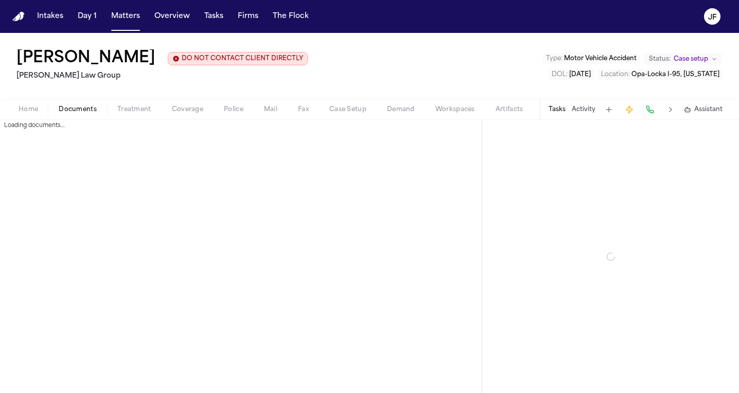
click at [82, 109] on span "Documents" at bounding box center [78, 110] width 38 height 8
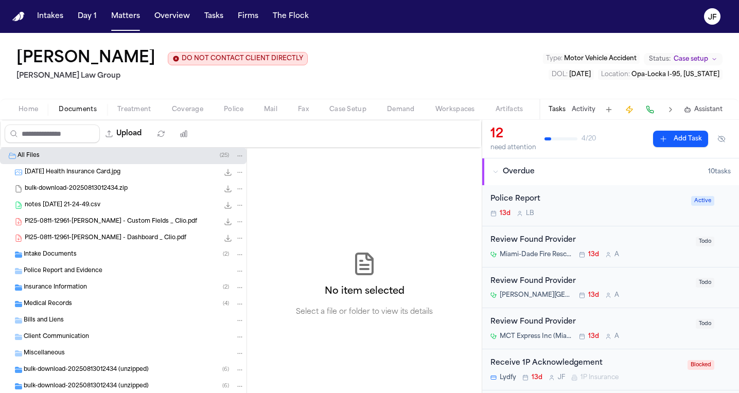
click at [34, 114] on span "Home" at bounding box center [29, 110] width 20 height 8
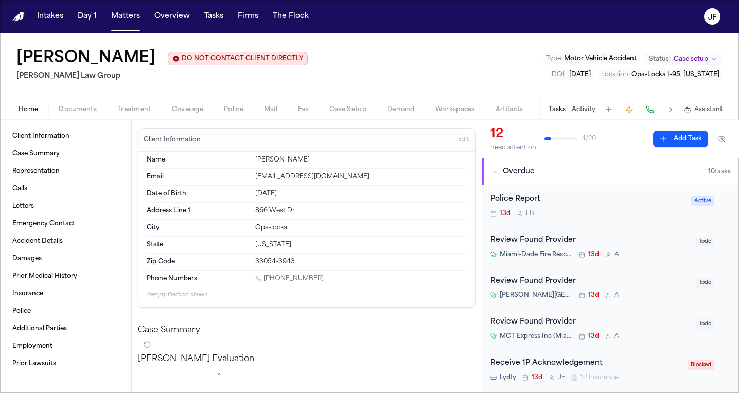
click at [192, 111] on span "Coverage" at bounding box center [187, 110] width 31 height 8
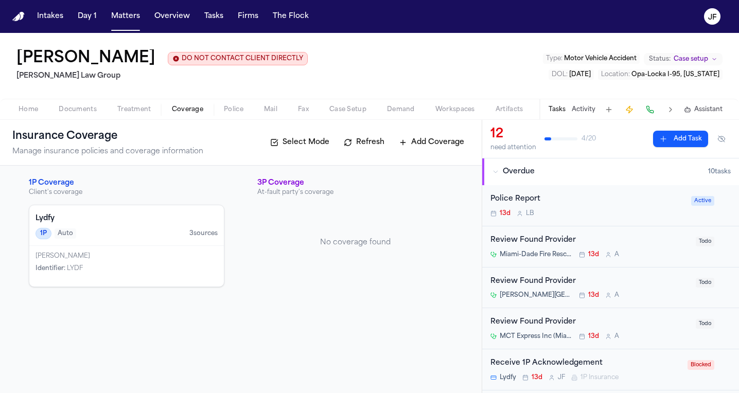
click at [69, 114] on span "Documents" at bounding box center [78, 110] width 38 height 8
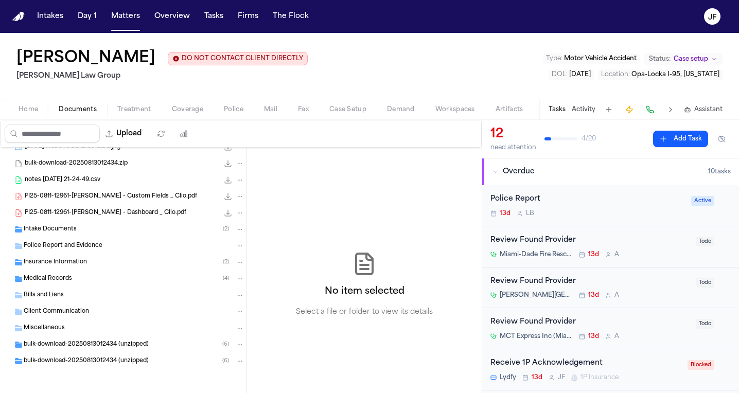
click at [101, 360] on span "bulk-download-20250813012434 (unzipped)" at bounding box center [86, 361] width 125 height 9
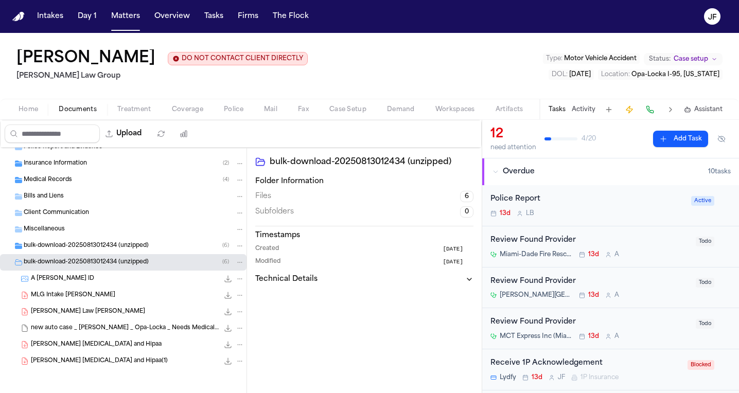
click at [97, 341] on span "[PERSON_NAME] [MEDICAL_DATA] and Hipaa" at bounding box center [96, 345] width 131 height 9
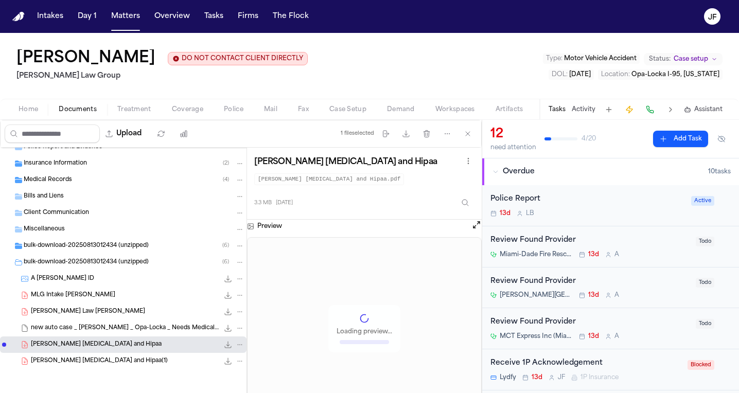
click at [95, 286] on div "A [PERSON_NAME] ID 2.7 MB • JPEG" at bounding box center [123, 279] width 247 height 16
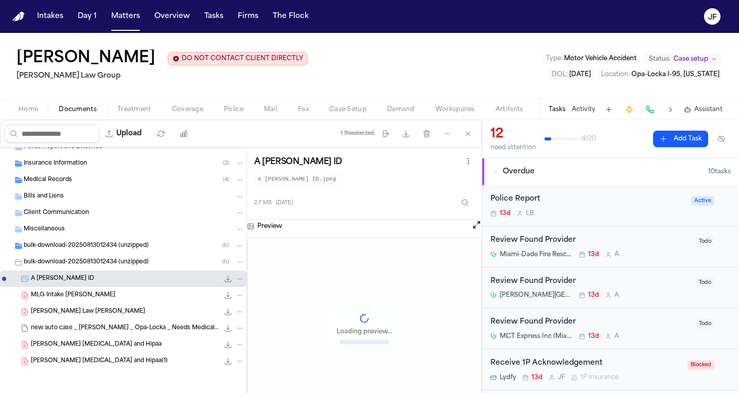
click at [95, 304] on div "[PERSON_NAME] Law [PERSON_NAME] 2.1 MB • PDF" at bounding box center [123, 312] width 247 height 16
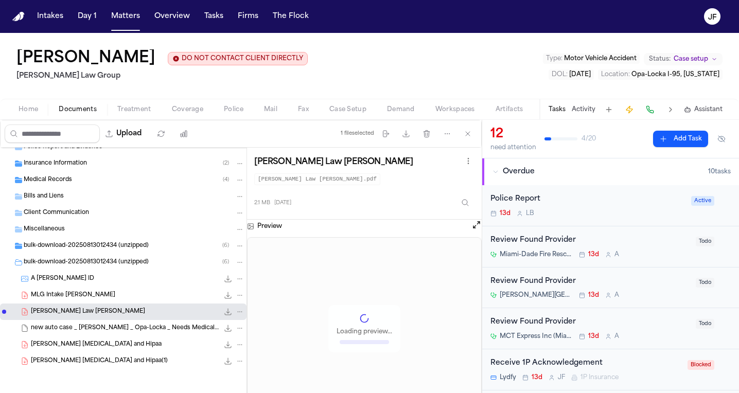
click at [95, 298] on span "MLG Intake [PERSON_NAME]" at bounding box center [73, 295] width 84 height 9
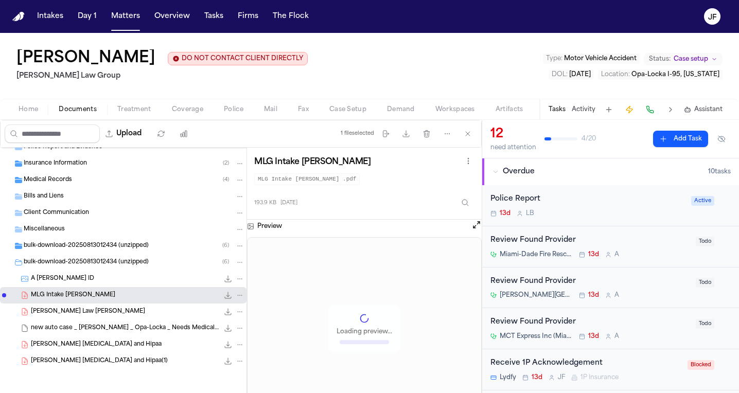
click at [224, 292] on icon "File: MLG Intake Antwan Walker" at bounding box center [228, 295] width 8 height 8
click at [130, 19] on button "Matters" at bounding box center [125, 16] width 37 height 19
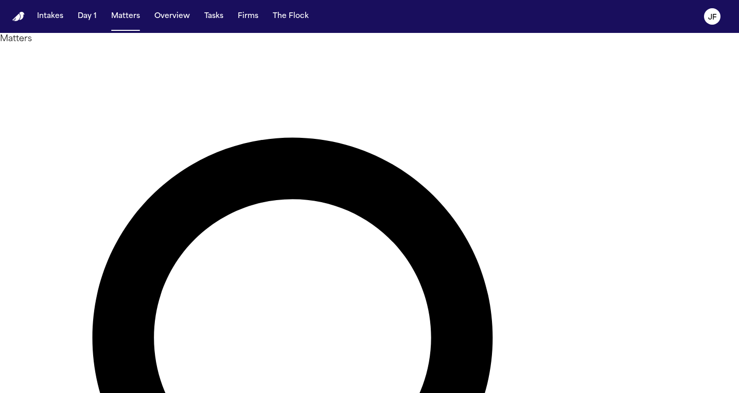
drag, startPoint x: 371, startPoint y: 58, endPoint x: 229, endPoint y: 36, distance: 143.3
type input "******"
drag, startPoint x: 229, startPoint y: 36, endPoint x: 151, endPoint y: 128, distance: 120.9
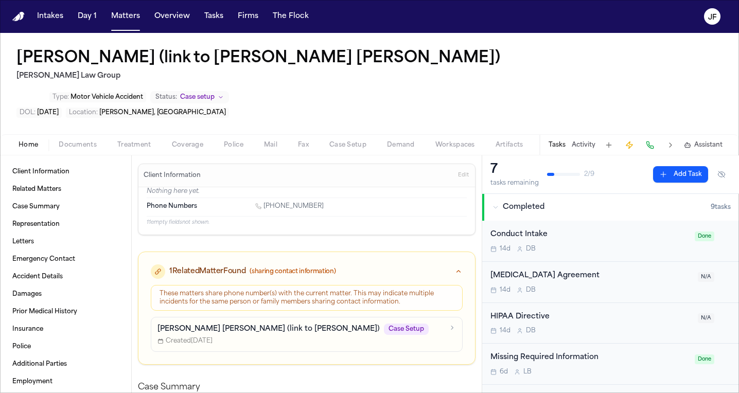
click at [92, 141] on span "Documents" at bounding box center [78, 145] width 38 height 8
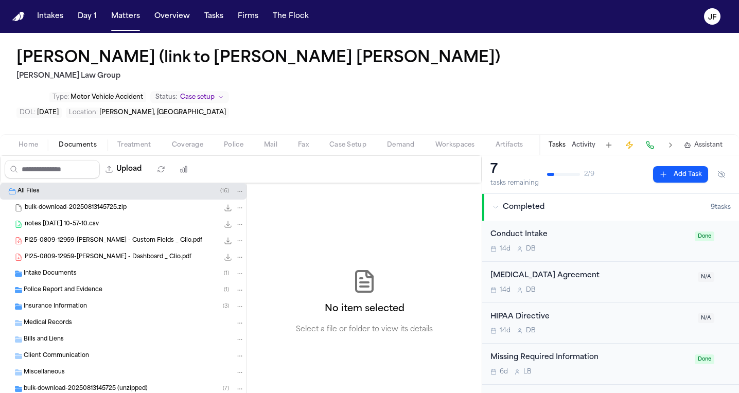
click at [75, 381] on div "bulk-download-20250813145725 (unzipped) ( 7 )" at bounding box center [123, 389] width 247 height 16
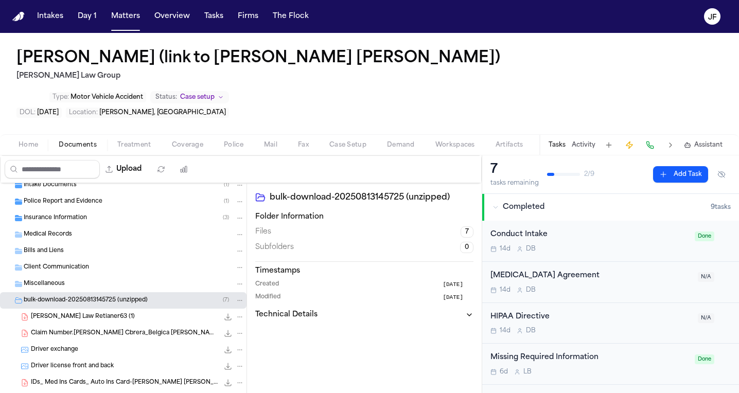
scroll to position [89, 0]
click at [102, 393] on span "Intake Form - [PERSON_NAME]" at bounding box center [76, 399] width 90 height 9
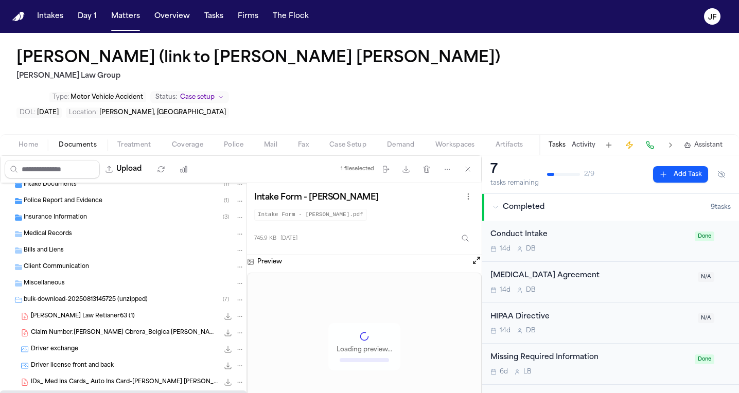
click at [224, 393] on icon "File: Intake Form - Belgica Garcia" at bounding box center [228, 399] width 8 height 8
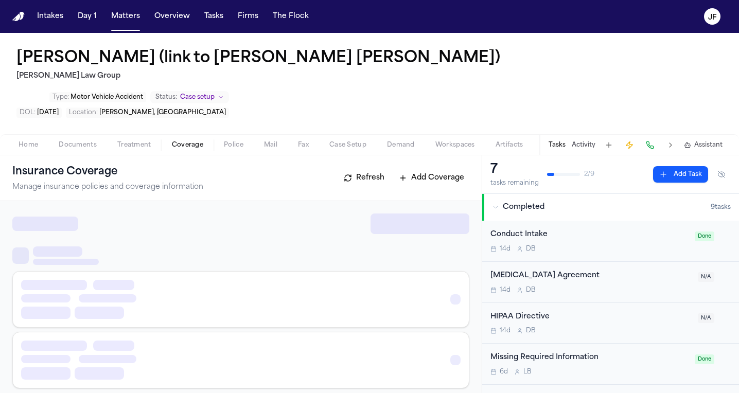
click at [190, 141] on span "Coverage" at bounding box center [187, 145] width 31 height 8
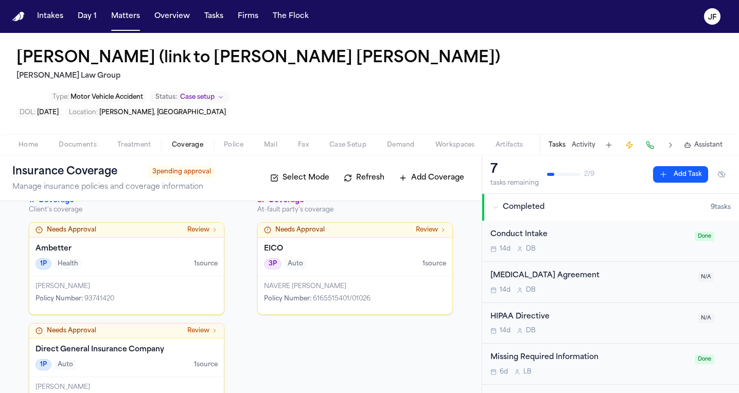
scroll to position [18, 0]
drag, startPoint x: 120, startPoint y: 267, endPoint x: 84, endPoint y: 265, distance: 36.1
click at [84, 295] on div "Policy Number : 93741420" at bounding box center [127, 299] width 182 height 8
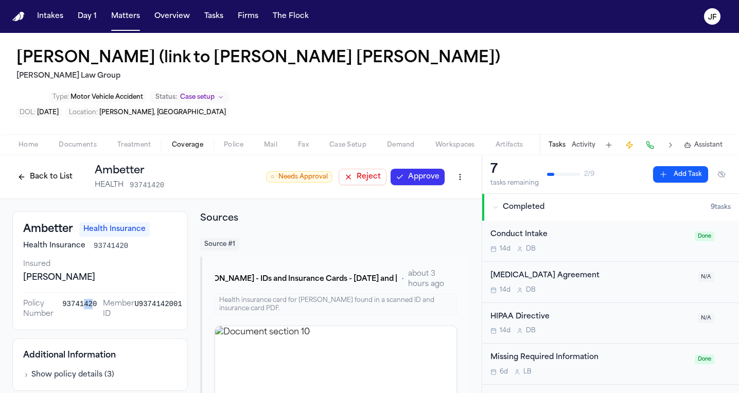
drag, startPoint x: 92, startPoint y: 270, endPoint x: 82, endPoint y: 270, distance: 9.3
click at [82, 299] on span "93741420" at bounding box center [79, 309] width 34 height 21
drag, startPoint x: 98, startPoint y: 269, endPoint x: 59, endPoint y: 271, distance: 38.7
click at [59, 299] on div "Policy Number 93741420 Member ID U9374142001" at bounding box center [100, 309] width 154 height 21
copy div "Number 93741420"
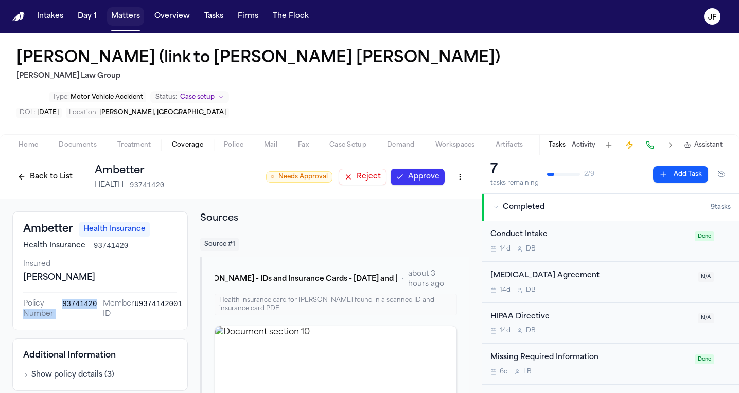
click at [138, 20] on button "Matters" at bounding box center [125, 16] width 37 height 19
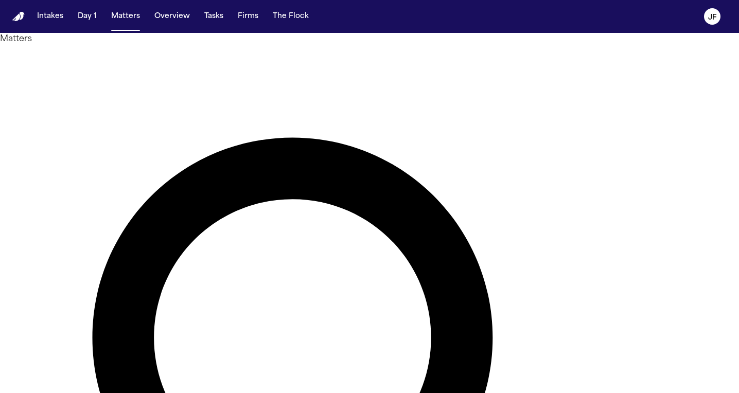
drag, startPoint x: 378, startPoint y: 60, endPoint x: 245, endPoint y: 58, distance: 133.3
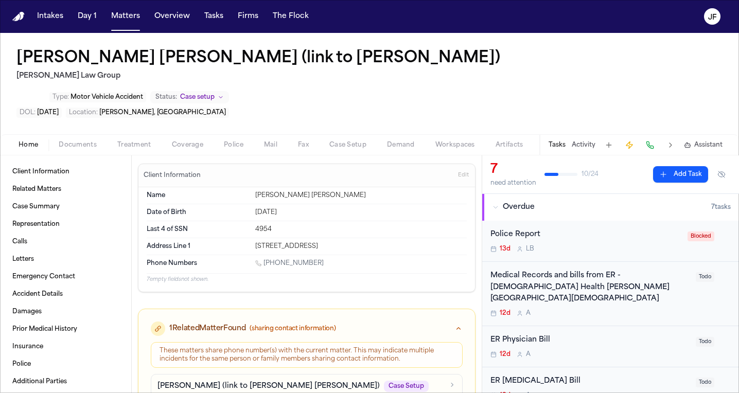
click at [93, 141] on span "Documents" at bounding box center [78, 145] width 38 height 8
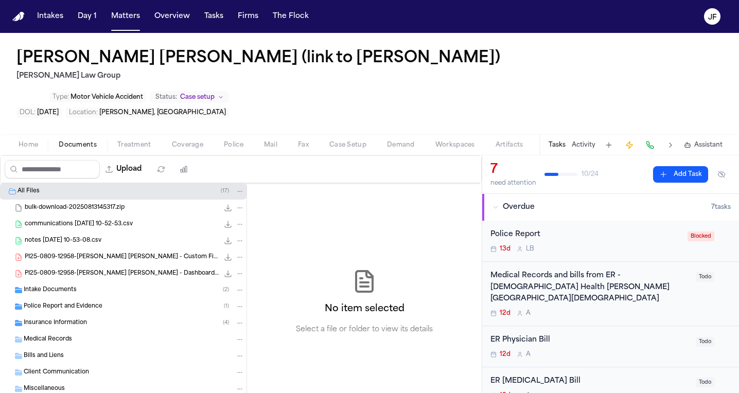
click at [86, 282] on div "Intake Documents ( 2 )" at bounding box center [123, 290] width 247 height 16
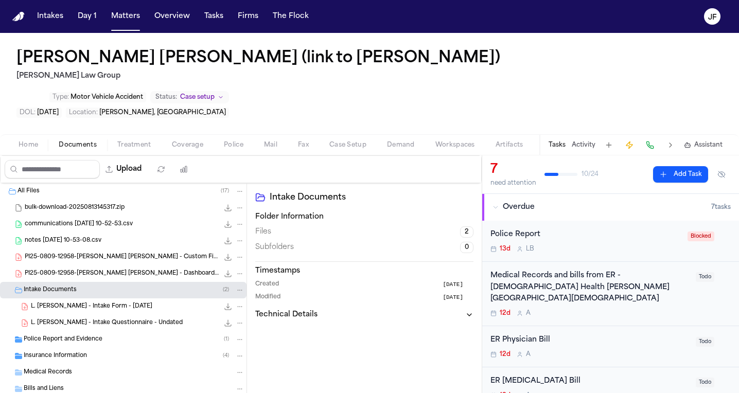
click at [89, 303] on span "L. [PERSON_NAME] - Intake Form - [DATE]" at bounding box center [91, 307] width 121 height 9
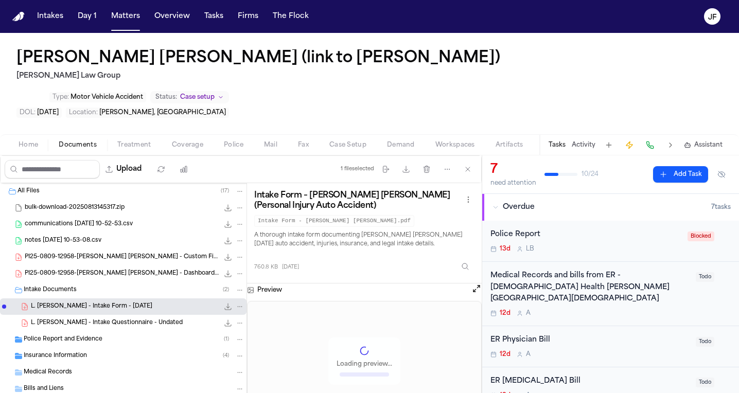
click at [89, 286] on div "Intake Documents ( 2 )" at bounding box center [134, 290] width 221 height 9
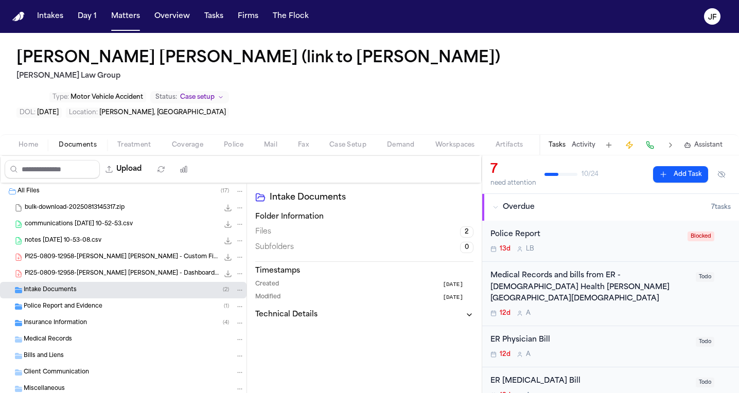
click at [78, 319] on span "Insurance Information" at bounding box center [55, 323] width 63 height 9
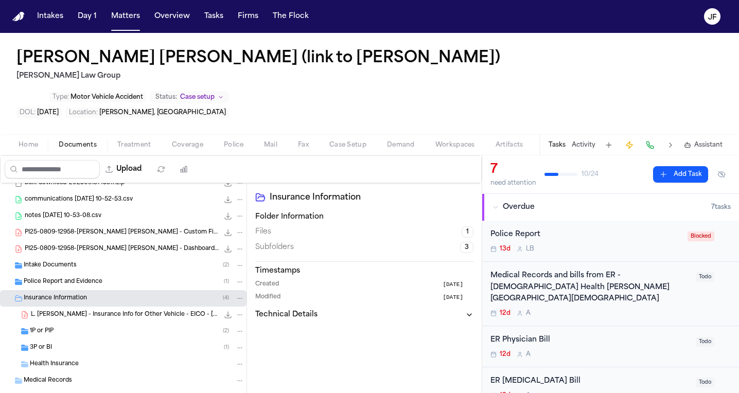
scroll to position [27, 0]
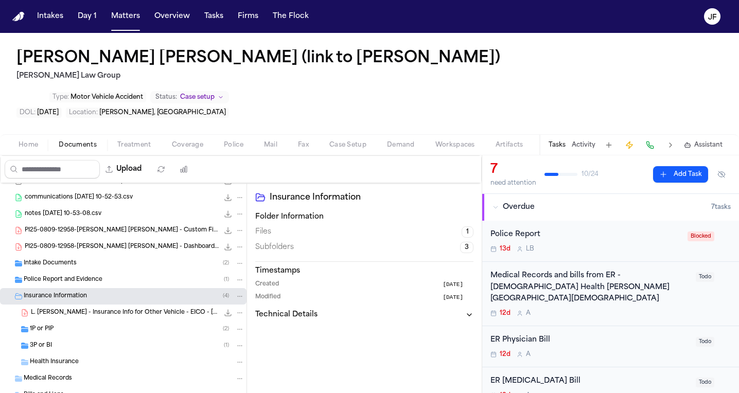
click at [78, 325] on div "1P or PIP ( 2 )" at bounding box center [137, 329] width 215 height 9
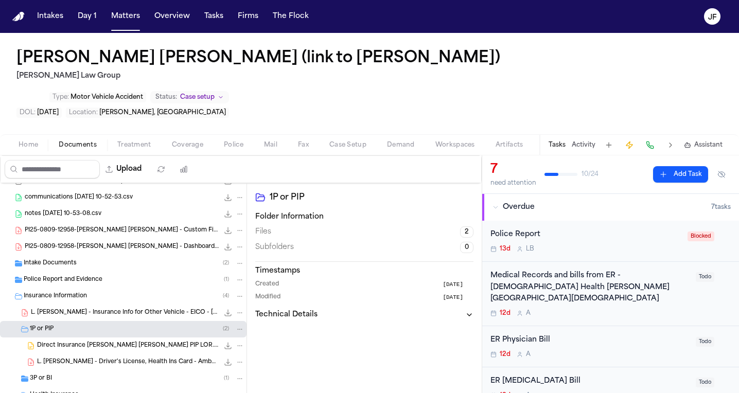
click at [73, 374] on div "3P or BI ( 1 )" at bounding box center [137, 378] width 215 height 9
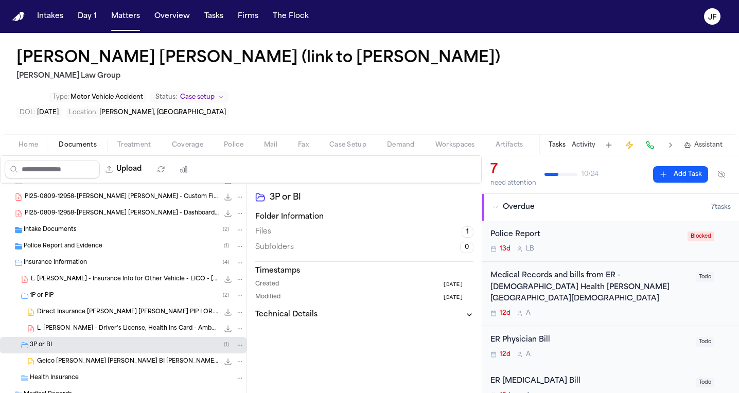
scroll to position [65, 0]
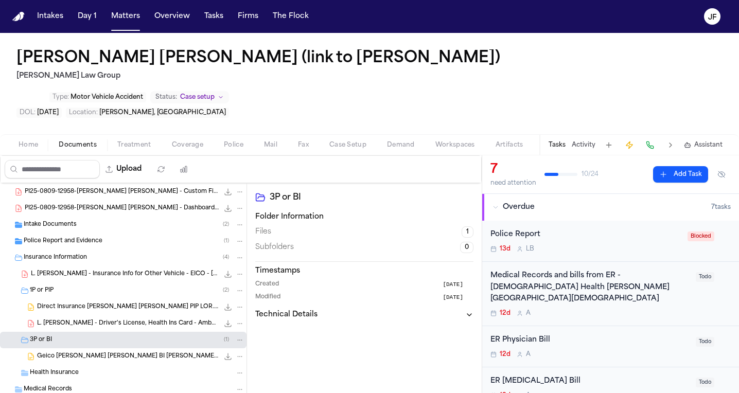
click at [190, 141] on span "Coverage" at bounding box center [187, 145] width 31 height 8
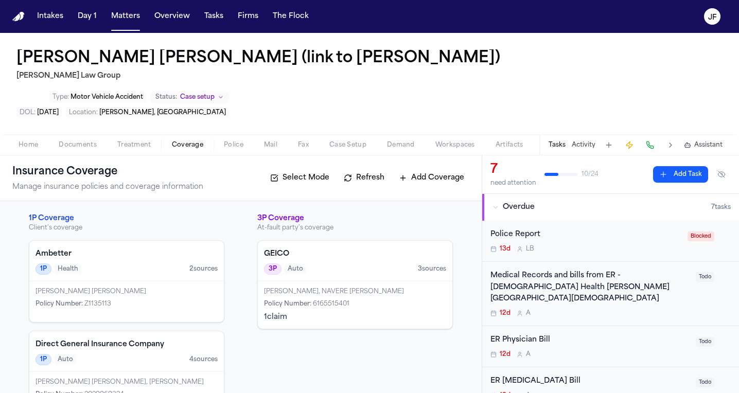
click at [82, 134] on div "Home Documents Treatment Coverage Police Mail Fax Case Setup Demand Workspaces …" at bounding box center [369, 144] width 739 height 21
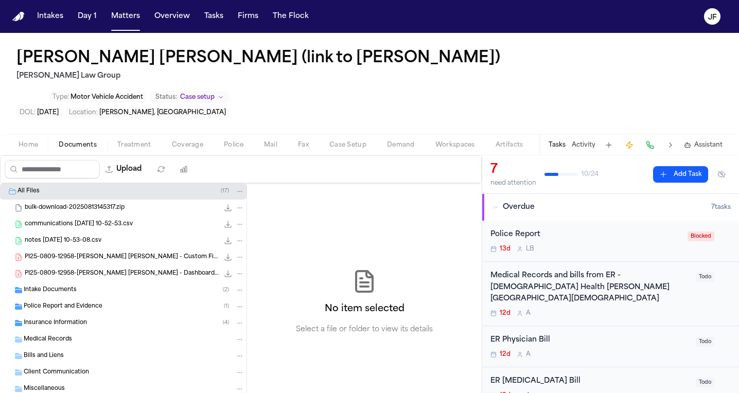
click at [90, 141] on span "Documents" at bounding box center [78, 145] width 38 height 8
click at [174, 134] on div "Home Documents Treatment Coverage Police Mail Fax Case Setup Demand Workspaces …" at bounding box center [369, 144] width 739 height 21
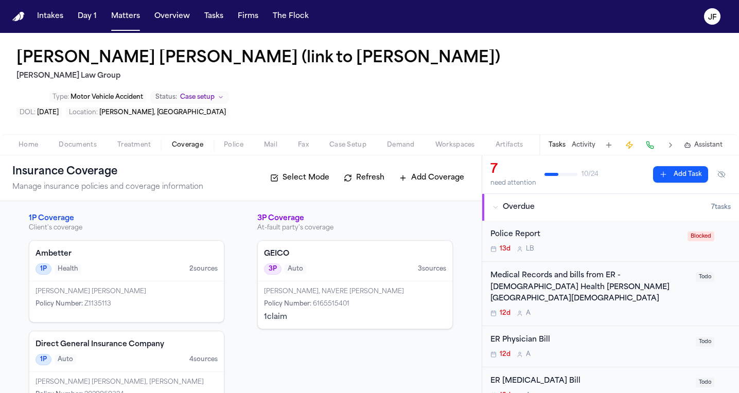
click at [175, 141] on span "Coverage" at bounding box center [187, 145] width 31 height 8
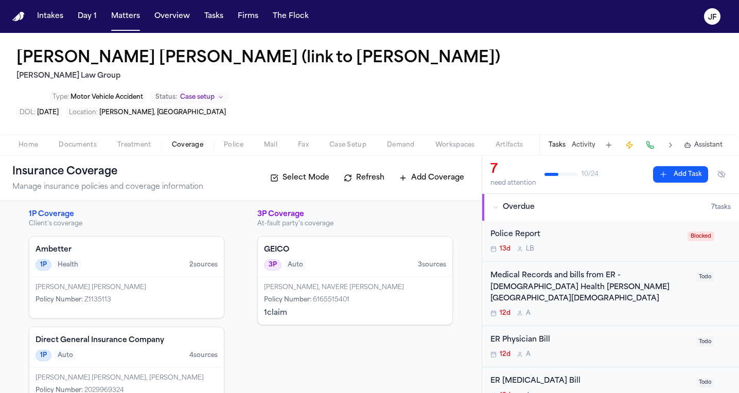
scroll to position [4, 0]
click at [136, 329] on div "Direct General Insurance Company 1P Auto 4 source s" at bounding box center [126, 348] width 195 height 41
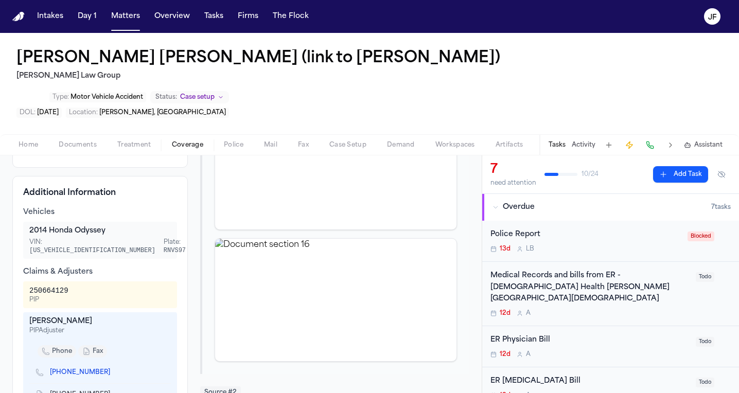
scroll to position [366, 0]
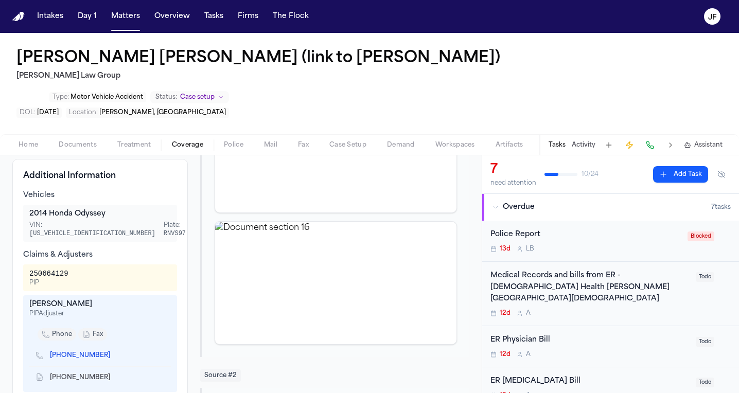
click at [84, 352] on link "[PHONE_NUMBER]" at bounding box center [80, 356] width 60 height 8
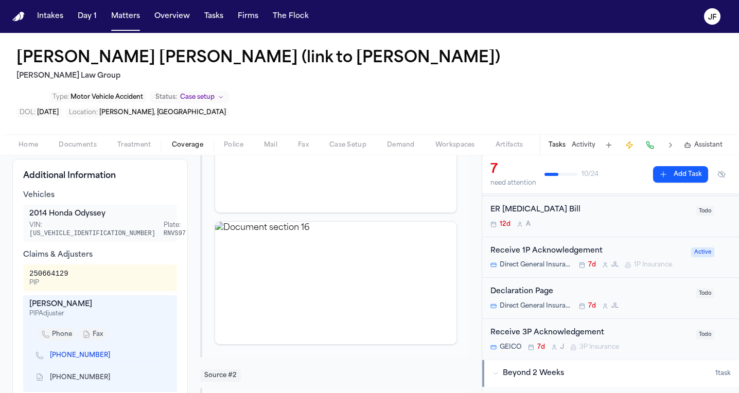
scroll to position [181, 0]
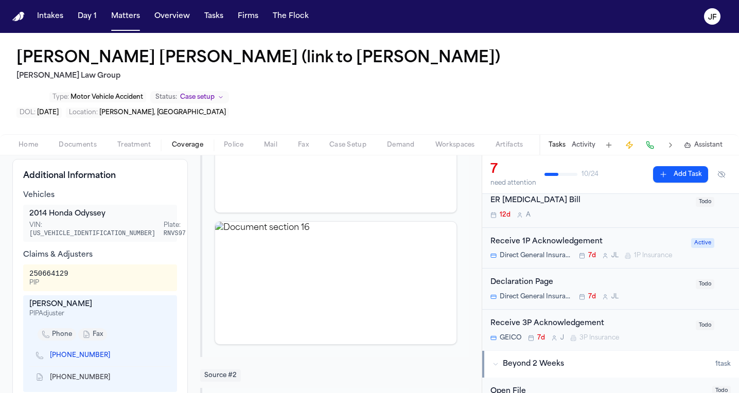
click at [538, 236] on div "Receive 1P Acknowledgement" at bounding box center [588, 242] width 195 height 12
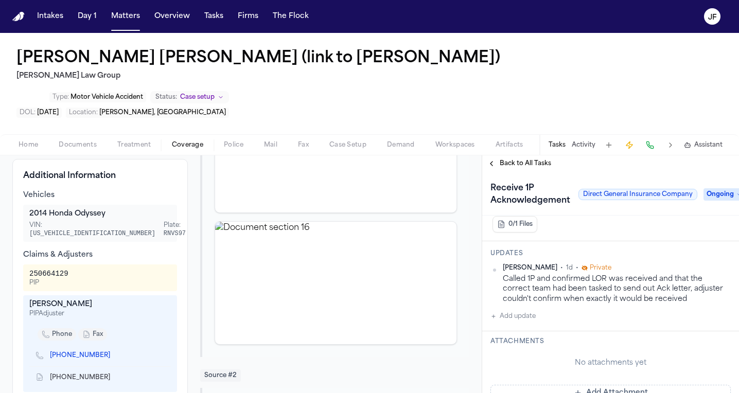
scroll to position [188, 0]
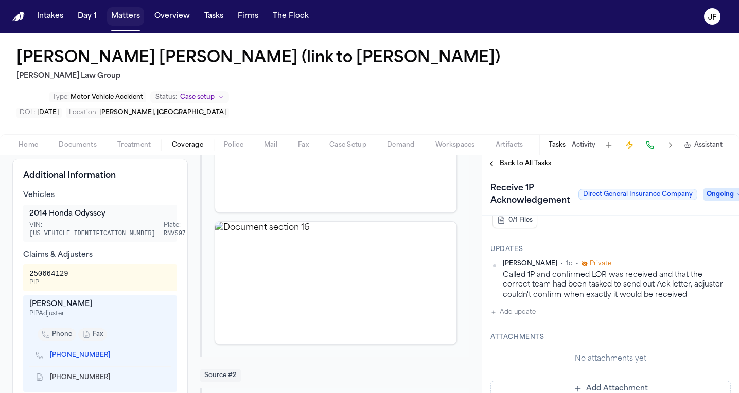
click at [123, 18] on button "Matters" at bounding box center [125, 16] width 37 height 19
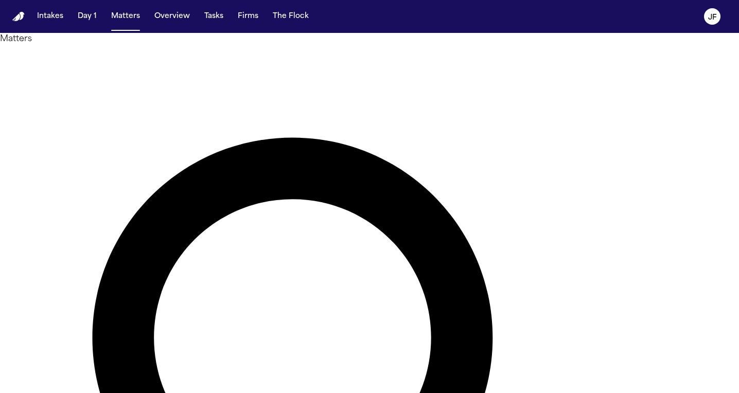
drag, startPoint x: 329, startPoint y: 61, endPoint x: 181, endPoint y: 49, distance: 148.8
type input "*****"
drag, startPoint x: 181, startPoint y: 49, endPoint x: 57, endPoint y: 138, distance: 153.1
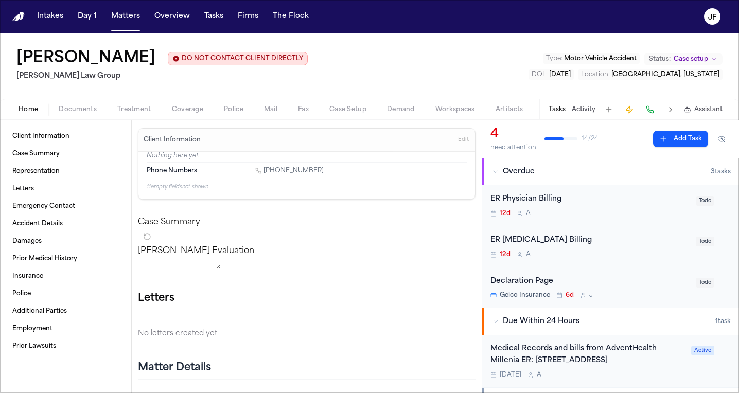
click at [70, 116] on span "button" at bounding box center [78, 115] width 50 height 1
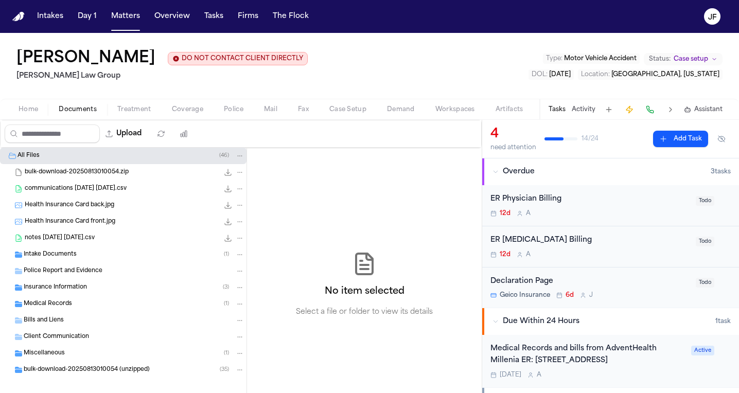
click at [180, 123] on div "Upload" at bounding box center [99, 133] width 197 height 27
click at [180, 118] on div "Home Documents Treatment Coverage Police Mail Fax Case Setup Demand Workspaces …" at bounding box center [369, 109] width 739 height 21
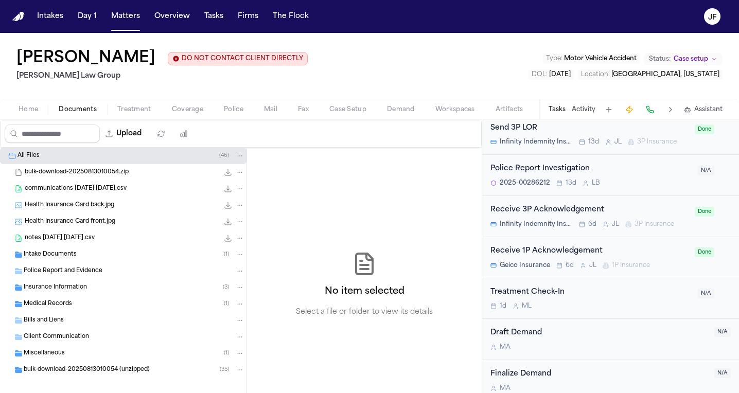
scroll to position [860, 0]
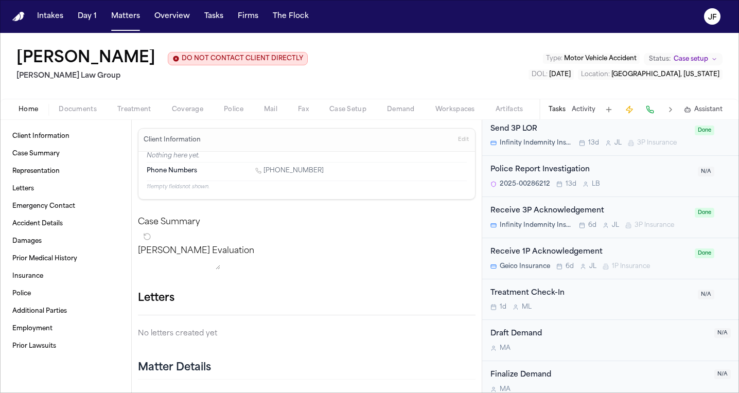
click at [37, 113] on span "Home" at bounding box center [29, 110] width 20 height 8
click at [67, 159] on link "Case Summary" at bounding box center [65, 154] width 115 height 16
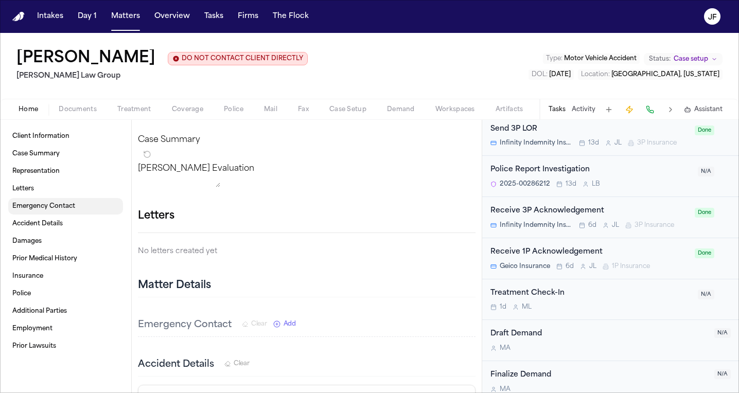
drag, startPoint x: 25, startPoint y: 203, endPoint x: 308, endPoint y: 337, distance: 313.6
click at [39, 208] on span "Emergency Contact" at bounding box center [43, 206] width 63 height 8
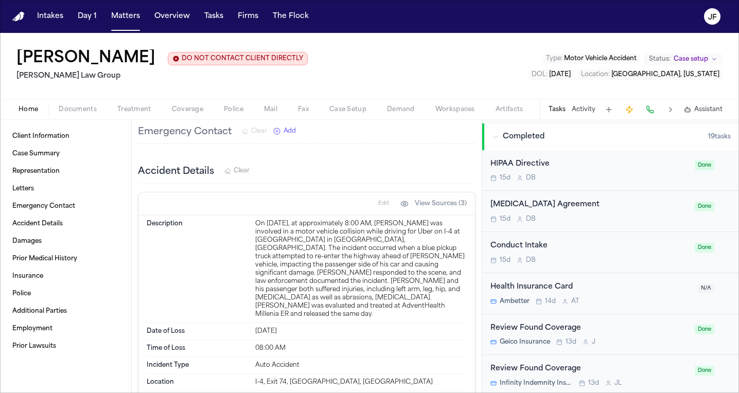
scroll to position [292, 0]
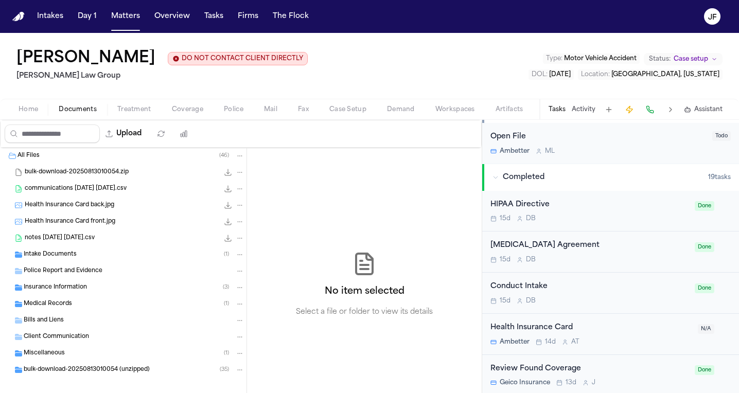
click at [71, 114] on span "Documents" at bounding box center [78, 110] width 38 height 8
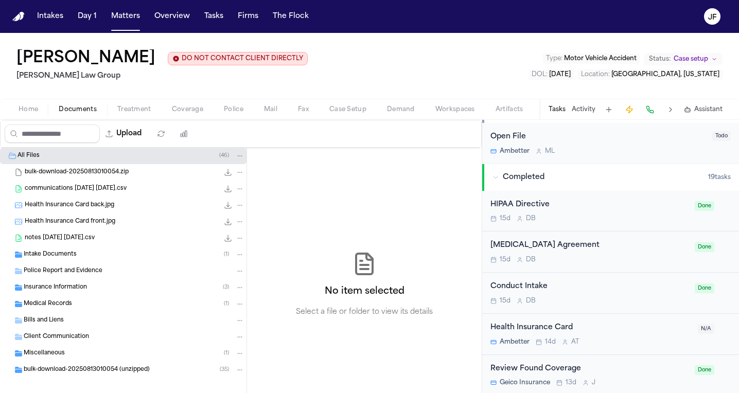
click at [56, 257] on span "Intake Documents" at bounding box center [50, 255] width 53 height 9
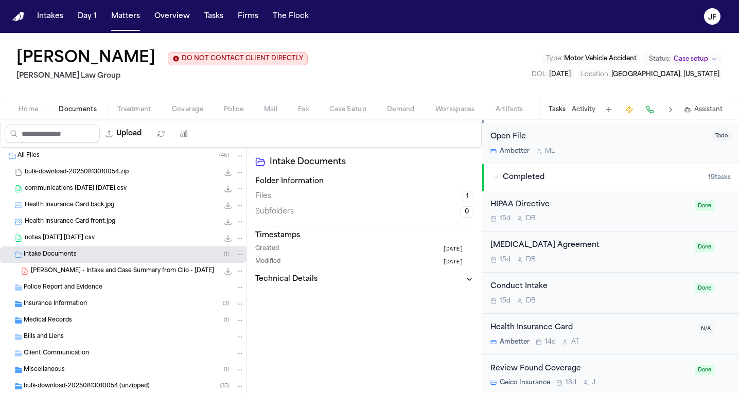
click at [61, 250] on div "Intake Documents ( 1 )" at bounding box center [123, 255] width 247 height 16
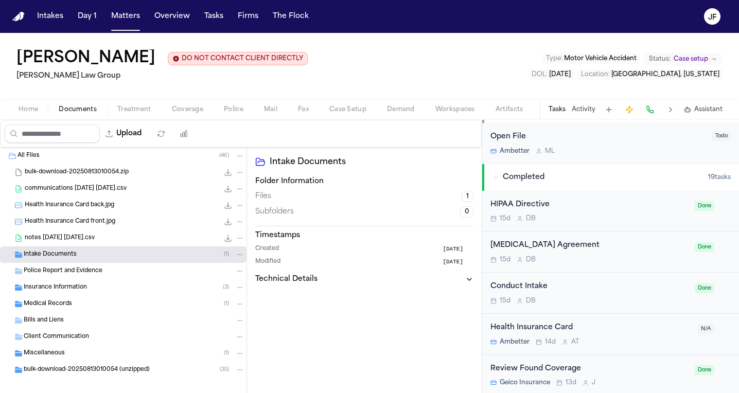
click at [65, 283] on div "Insurance Information ( 3 )" at bounding box center [123, 288] width 247 height 16
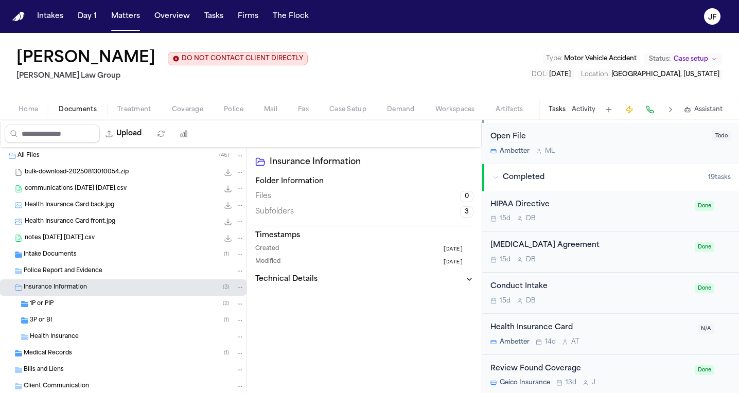
scroll to position [36, 0]
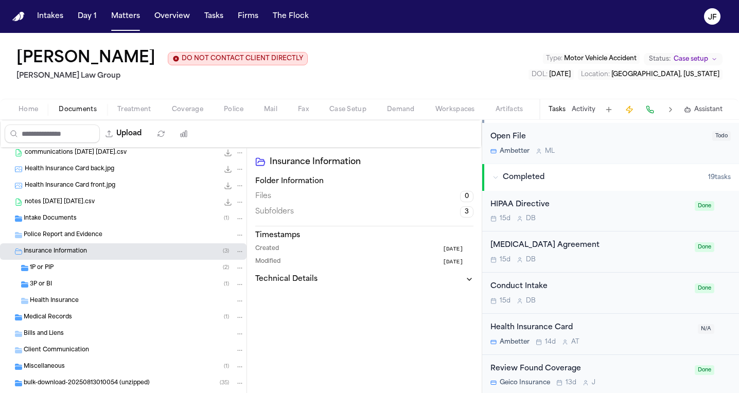
click at [73, 266] on div "1P or PIP ( 2 )" at bounding box center [137, 268] width 215 height 9
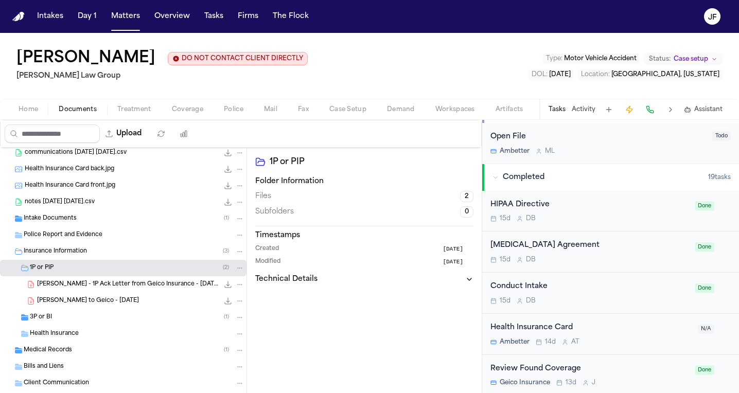
click at [69, 317] on div "3P or BI ( 1 )" at bounding box center [137, 317] width 215 height 9
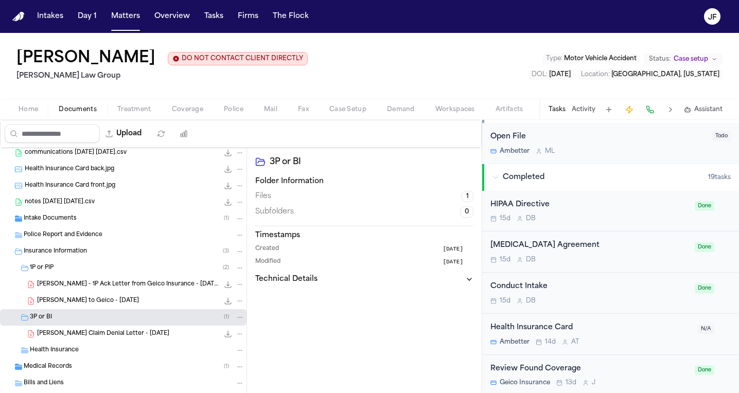
click at [96, 286] on span "[PERSON_NAME] - 1P Ack Letter from Geico Insurance - [DATE]" at bounding box center [128, 285] width 182 height 9
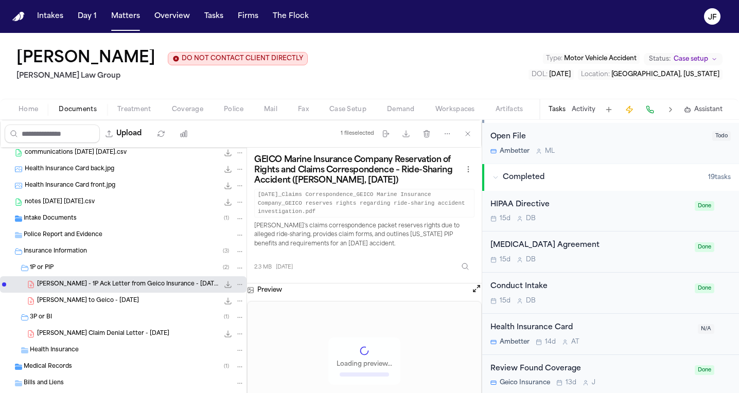
scroll to position [0, 0]
click at [121, 335] on span "[PERSON_NAME] Claim Denial Letter - [DATE]" at bounding box center [103, 334] width 132 height 9
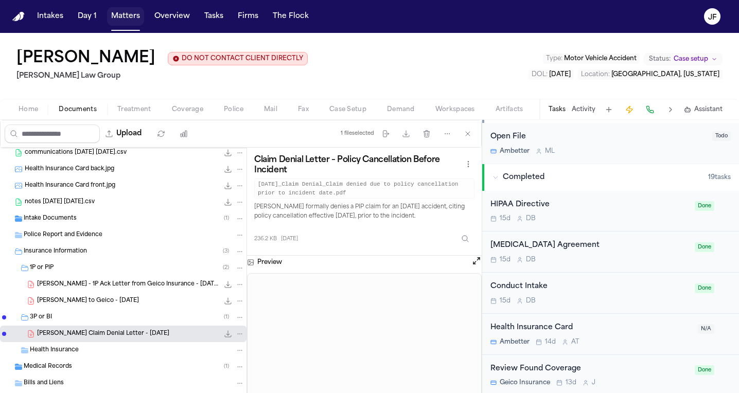
click at [125, 18] on button "Matters" at bounding box center [125, 16] width 37 height 19
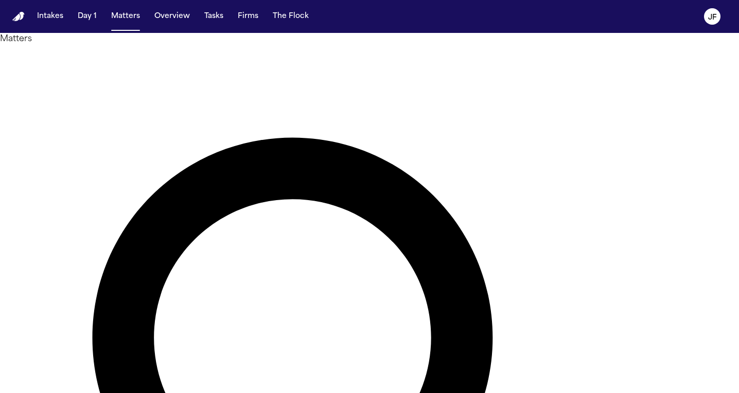
drag, startPoint x: 352, startPoint y: 65, endPoint x: 258, endPoint y: 65, distance: 93.2
type input "*"
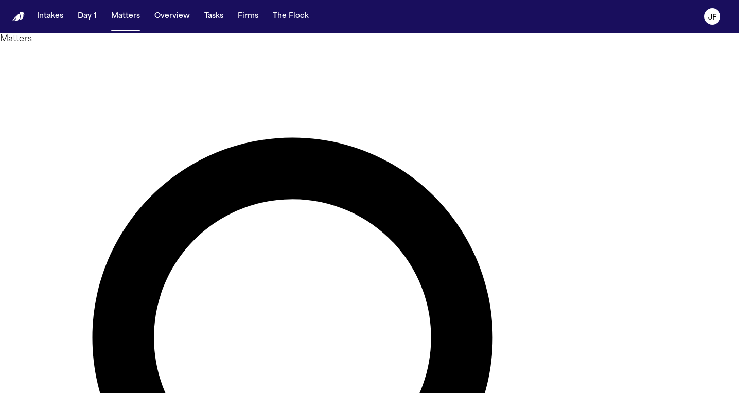
type input "****"
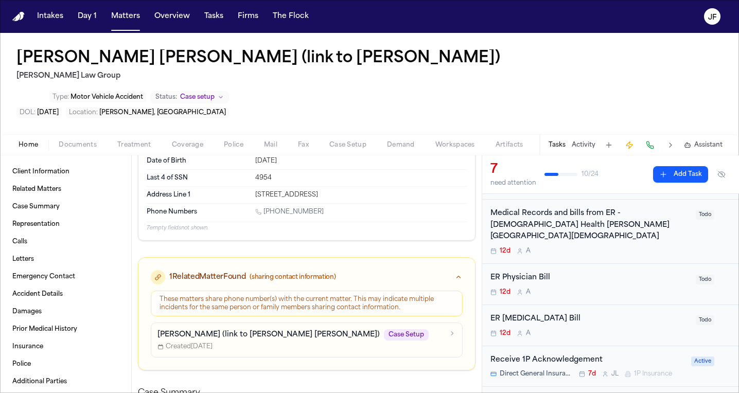
scroll to position [72, 0]
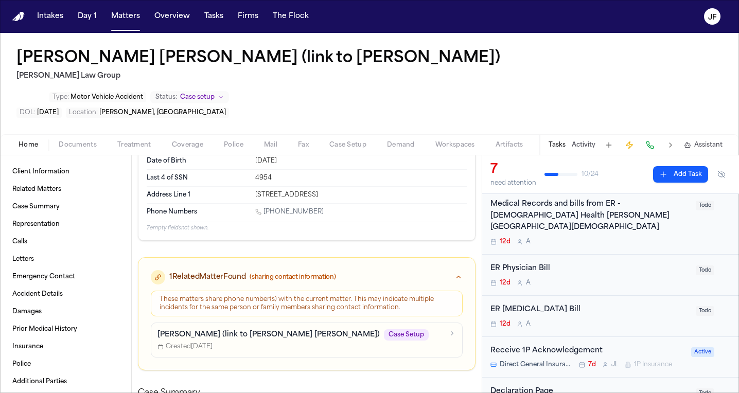
click at [573, 345] on div "Receive 1P Acknowledgement" at bounding box center [588, 351] width 195 height 12
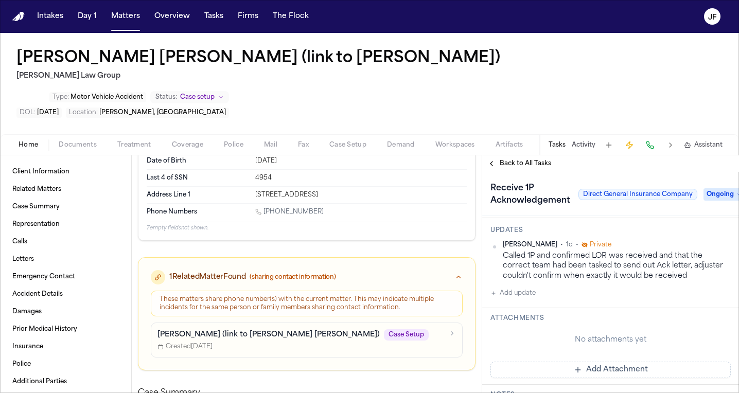
scroll to position [197, 0]
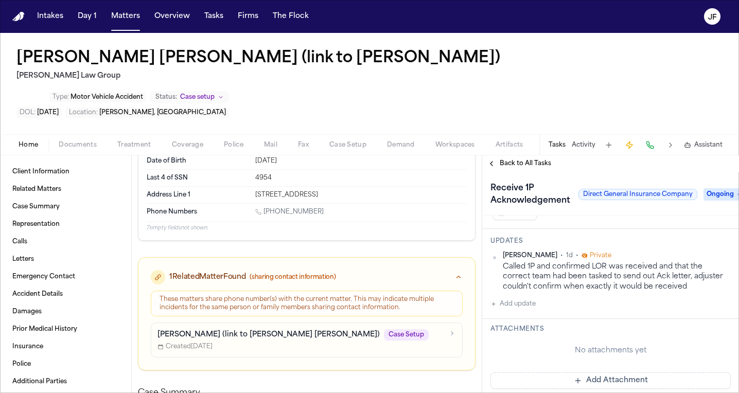
click at [627, 269] on div "[PERSON_NAME] • 1d • Private Called 1P and confirmed LOR was received and that …" at bounding box center [611, 281] width 240 height 59
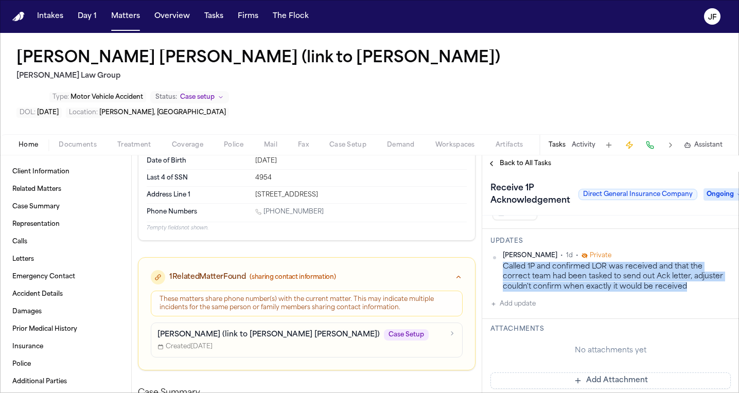
drag, startPoint x: 695, startPoint y: 251, endPoint x: 502, endPoint y: 231, distance: 194.0
click at [502, 252] on div "[PERSON_NAME] • 1d • Private Called 1P and confirmed LOR was received and that …" at bounding box center [611, 272] width 240 height 40
copy div "Called 1P and confirmed LOR was received and that the correct team had been tas…"
click at [85, 150] on span "button" at bounding box center [78, 150] width 50 height 1
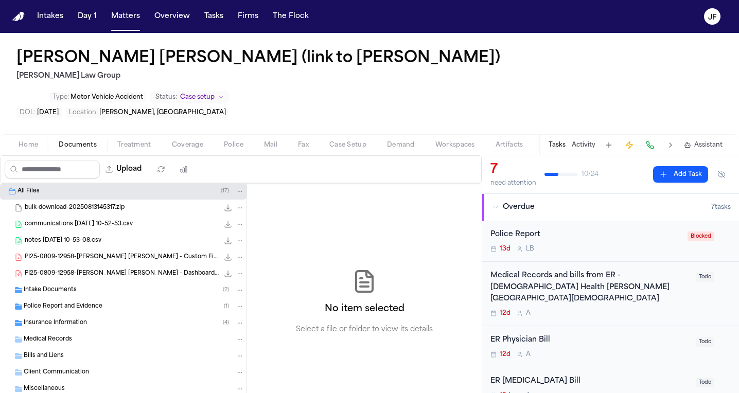
click at [48, 319] on span "Insurance Information" at bounding box center [55, 323] width 63 height 9
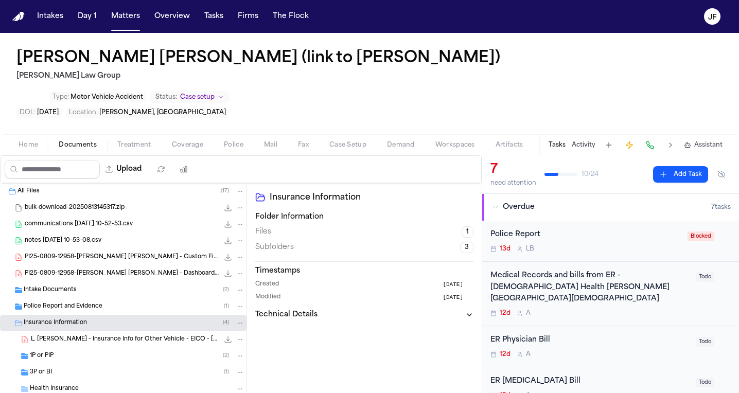
click at [56, 352] on div "1P or PIP ( 2 )" at bounding box center [137, 356] width 215 height 9
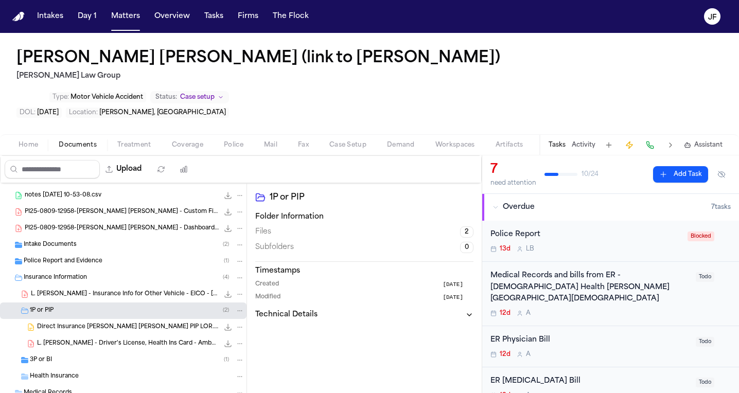
scroll to position [47, 0]
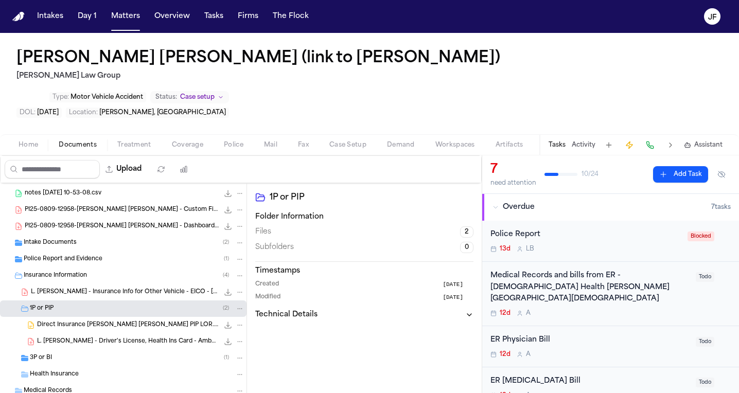
click at [50, 350] on div "3P or BI ( 1 )" at bounding box center [123, 358] width 247 height 16
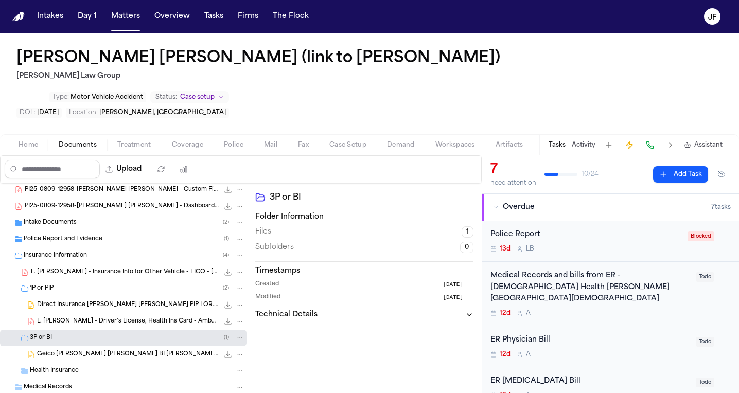
scroll to position [70, 0]
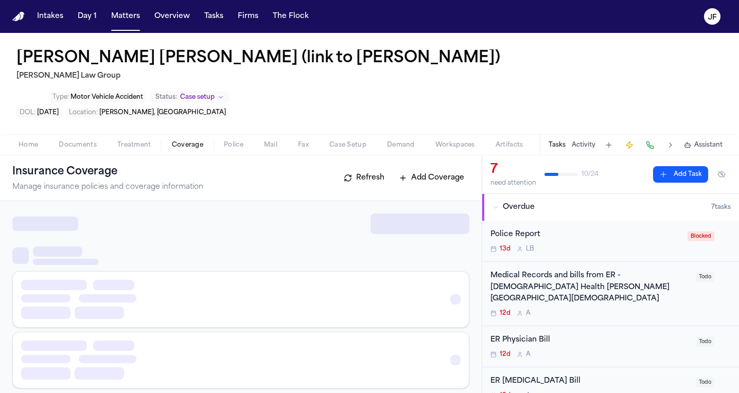
click at [173, 141] on span "Coverage" at bounding box center [187, 145] width 31 height 8
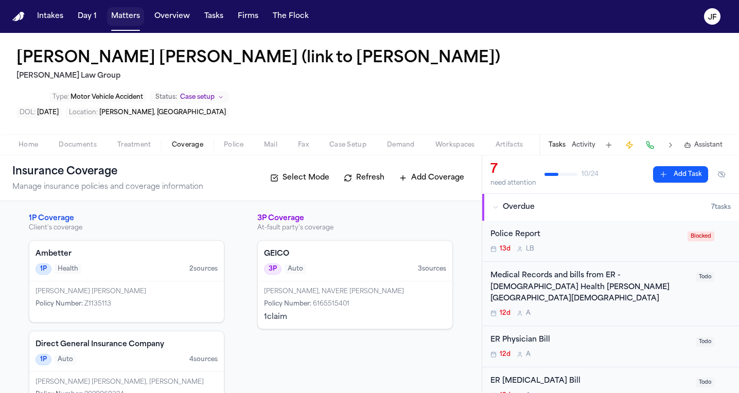
click at [123, 15] on button "Matters" at bounding box center [125, 16] width 37 height 19
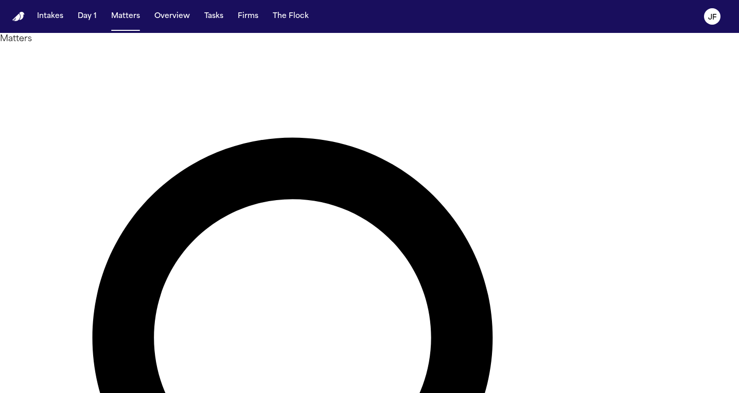
drag, startPoint x: 312, startPoint y: 59, endPoint x: 228, endPoint y: 59, distance: 83.9
type input "*****"
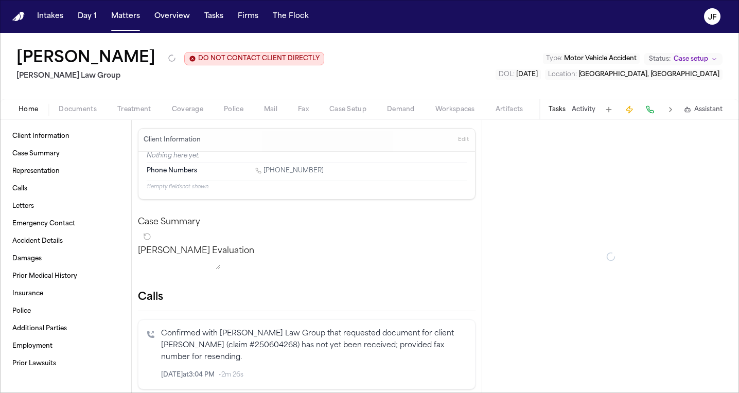
click at [86, 112] on span "Documents" at bounding box center [78, 110] width 38 height 8
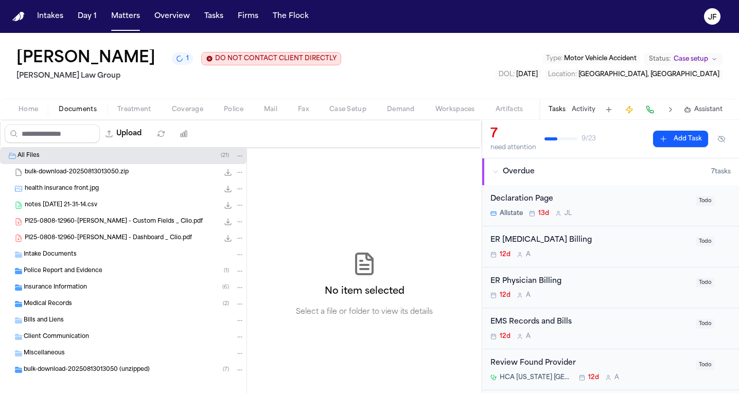
click at [47, 294] on div "Insurance Information ( 6 )" at bounding box center [123, 288] width 247 height 16
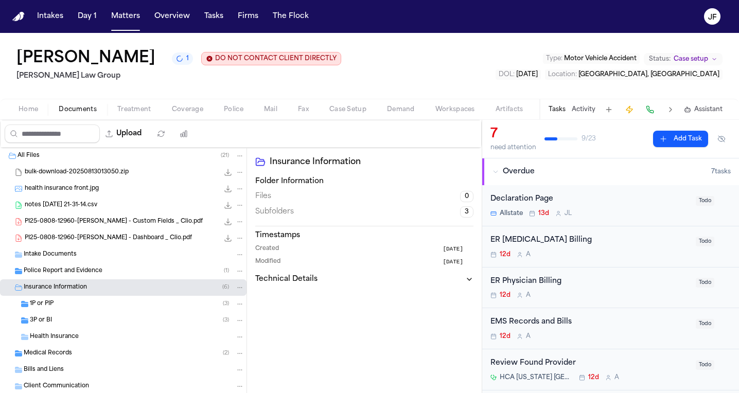
click at [50, 319] on span "3P or BI" at bounding box center [41, 321] width 22 height 9
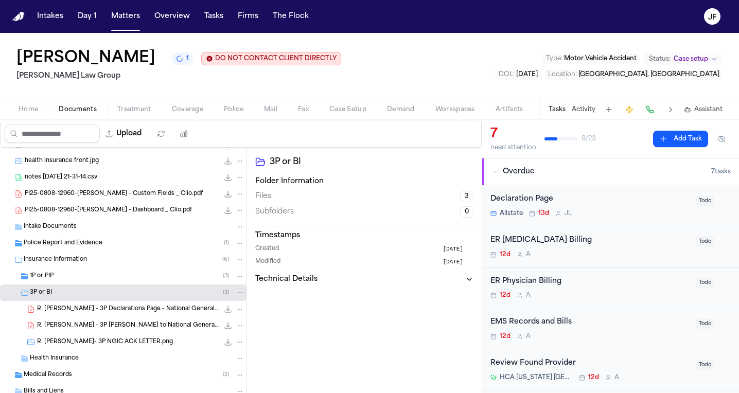
scroll to position [47, 0]
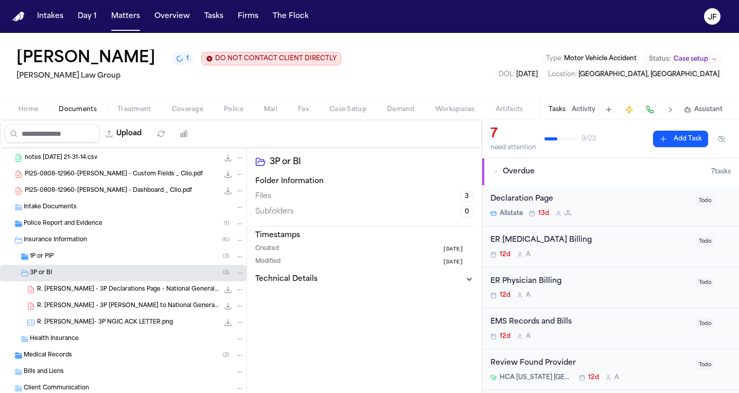
click at [74, 302] on div "R. [PERSON_NAME] - 3P [PERSON_NAME] to National General Insurance - [DATE] 171.…" at bounding box center [123, 306] width 247 height 16
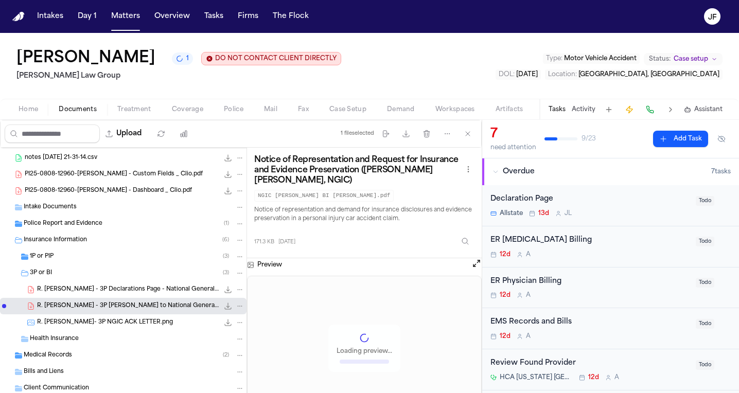
click at [81, 287] on span "R. [PERSON_NAME] - 3P Declarations Page - National General Insurance - [DATE]" at bounding box center [128, 290] width 182 height 9
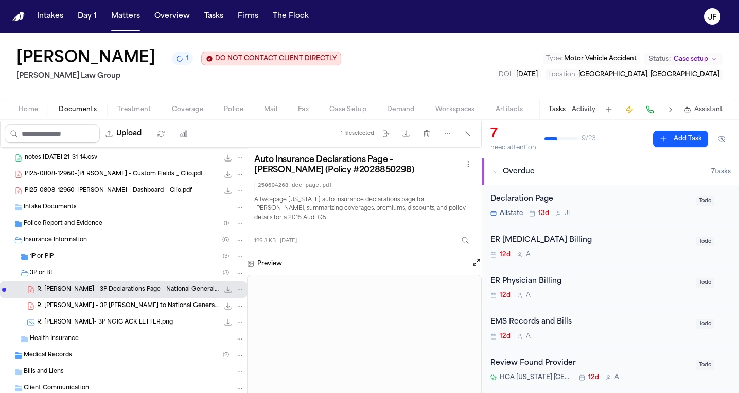
scroll to position [0, 0]
click at [120, 258] on div "1P or PIP ( 3 )" at bounding box center [137, 256] width 215 height 9
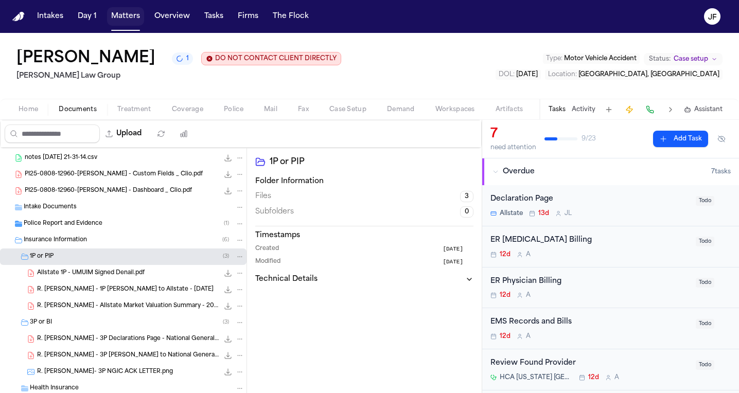
click at [130, 21] on button "Matters" at bounding box center [125, 16] width 37 height 19
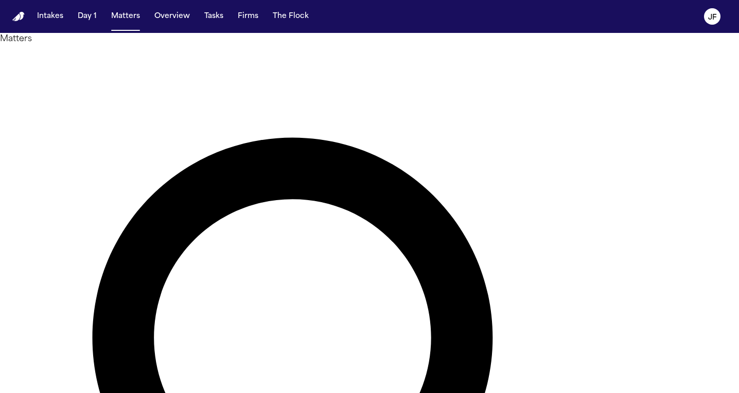
drag, startPoint x: 321, startPoint y: 65, endPoint x: 133, endPoint y: 62, distance: 188.4
type input "******"
drag, startPoint x: 133, startPoint y: 62, endPoint x: 63, endPoint y: 133, distance: 99.4
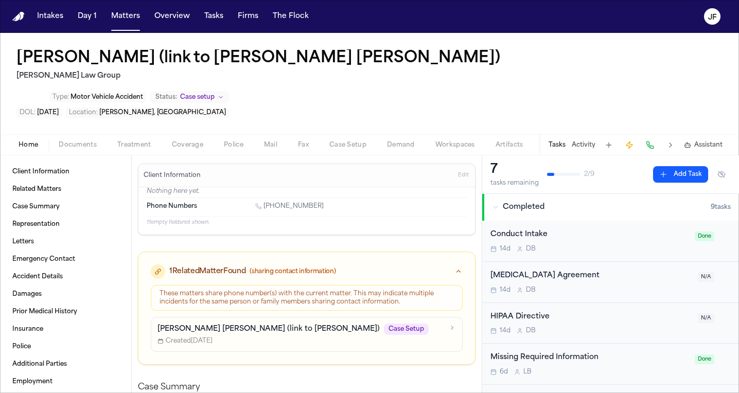
click at [78, 90] on div "[PERSON_NAME] (link to [PERSON_NAME] [PERSON_NAME]) [PERSON_NAME] Law Group Typ…" at bounding box center [369, 83] width 739 height 101
click at [78, 134] on div "Home Documents Treatment Coverage Police Mail Fax Case Setup Demand Workspaces …" at bounding box center [369, 144] width 739 height 21
click at [79, 141] on span "Documents" at bounding box center [78, 145] width 38 height 8
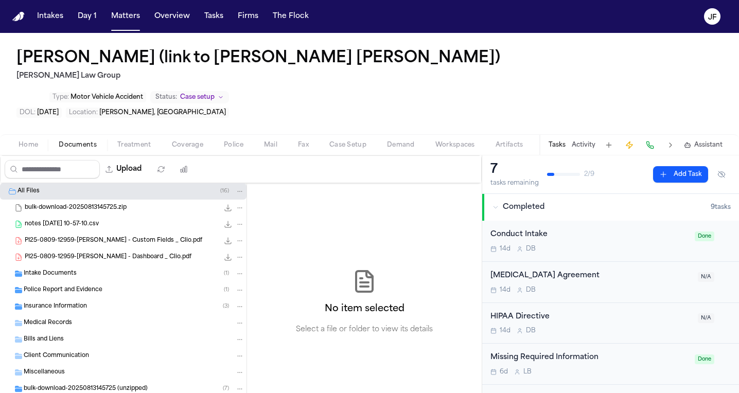
click at [57, 385] on span "bulk-download-20250813145725 (unzipped)" at bounding box center [86, 389] width 124 height 9
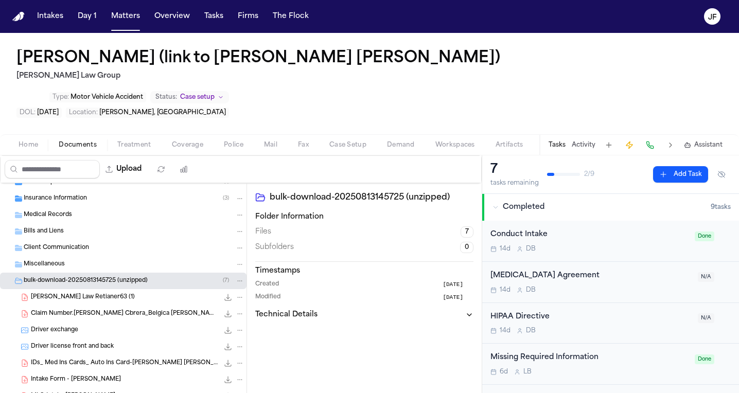
scroll to position [108, 0]
click at [110, 294] on span "[PERSON_NAME] Law Retianer63 (1)" at bounding box center [83, 298] width 104 height 9
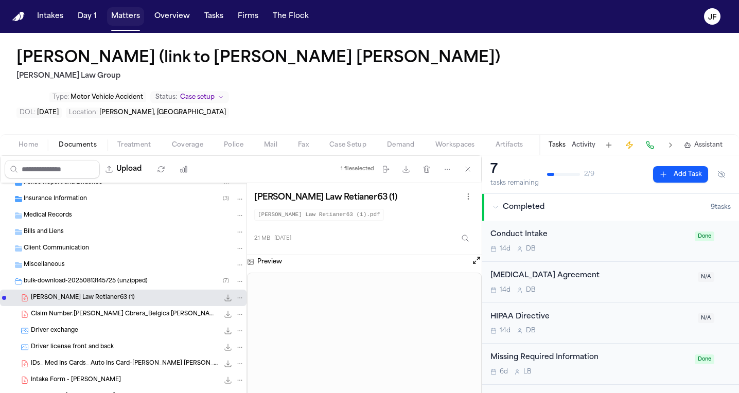
click at [113, 18] on button "Matters" at bounding box center [125, 16] width 37 height 19
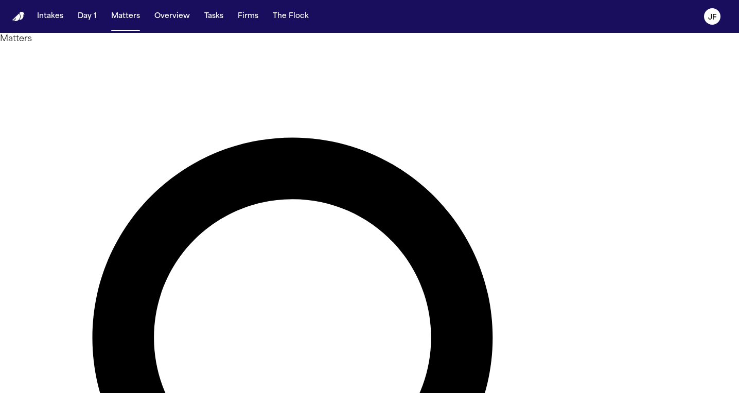
drag, startPoint x: 413, startPoint y: 66, endPoint x: 242, endPoint y: 71, distance: 170.4
type input "*"
type input "**********"
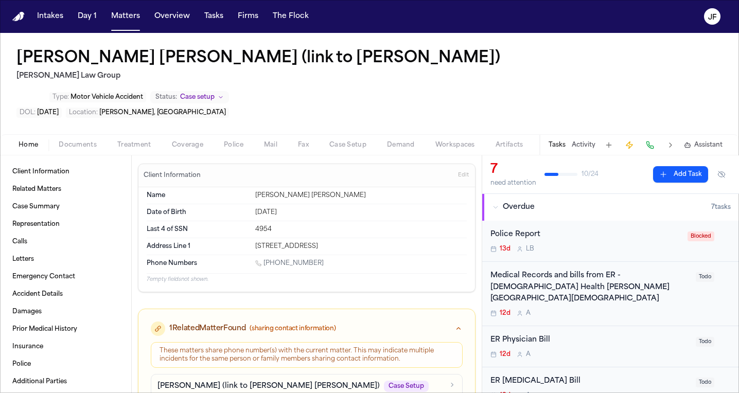
click at [72, 141] on span "Documents" at bounding box center [78, 145] width 38 height 8
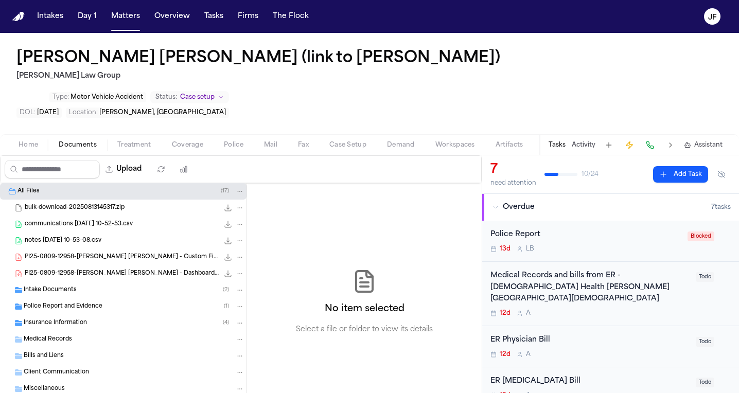
click at [71, 385] on div "Miscellaneous" at bounding box center [134, 389] width 221 height 9
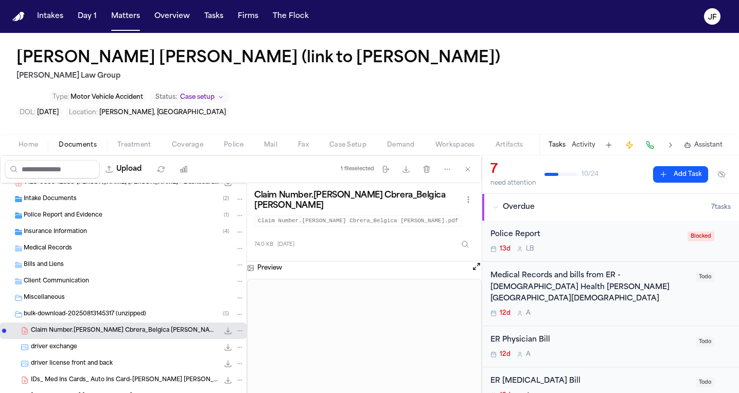
click at [96, 371] on div "All Files ( 17 ) bulk-download-20250813145317.zip 4.1 MB • ZIP communications […" at bounding box center [123, 274] width 247 height 364
click at [105, 393] on span "[PERSON_NAME] [PERSON_NAME] Law Retianer (1)" at bounding box center [105, 397] width 148 height 9
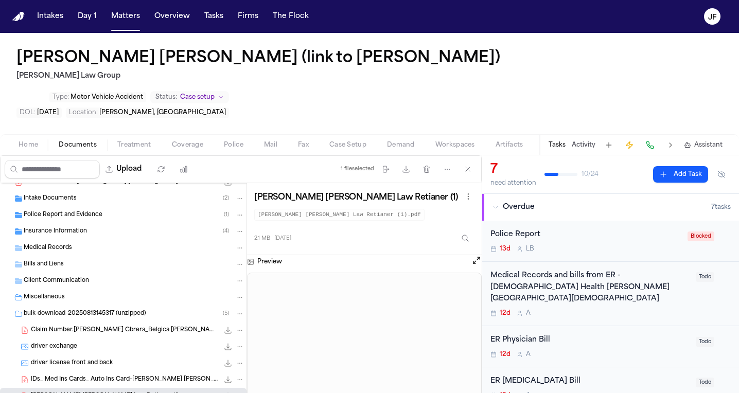
scroll to position [91, 0]
click at [224, 393] on icon "File: Luis Santana Cabrera Morgan Law Retianer (1)" at bounding box center [228, 397] width 8 height 8
click at [120, 19] on button "Matters" at bounding box center [125, 16] width 37 height 19
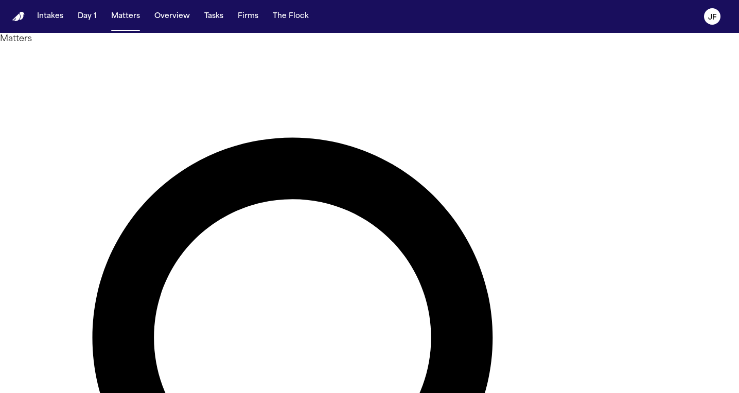
drag, startPoint x: 376, startPoint y: 59, endPoint x: 196, endPoint y: 56, distance: 180.2
type input "**********"
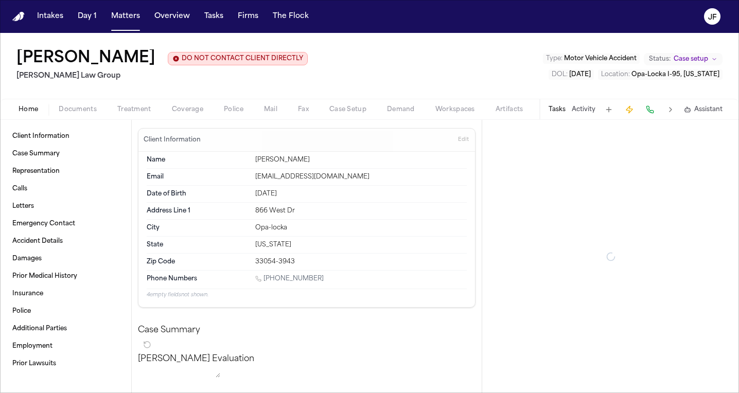
click at [86, 106] on span "Documents" at bounding box center [78, 110] width 38 height 8
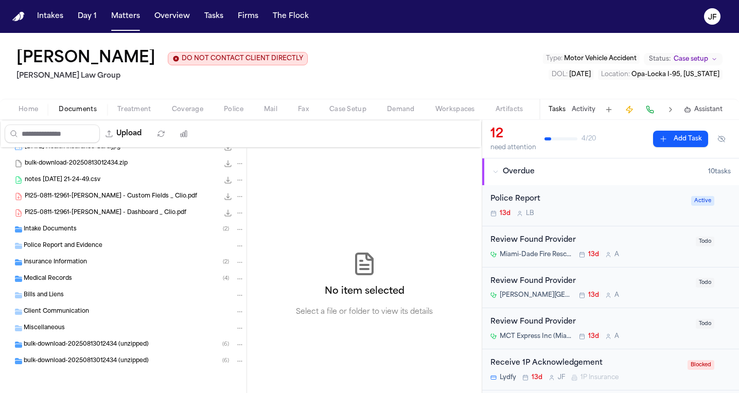
click at [75, 355] on div "bulk-download-20250813012434 (unzipped) ( 6 )" at bounding box center [123, 361] width 247 height 16
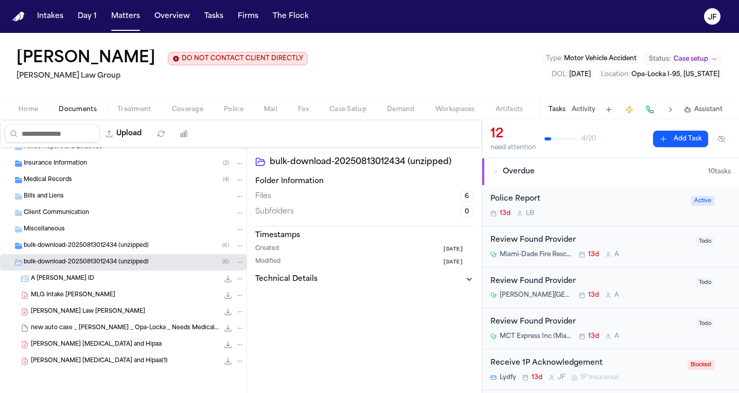
scroll to position [125, 0]
click at [83, 348] on span "[PERSON_NAME] [MEDICAL_DATA] and Hipaa" at bounding box center [96, 345] width 131 height 9
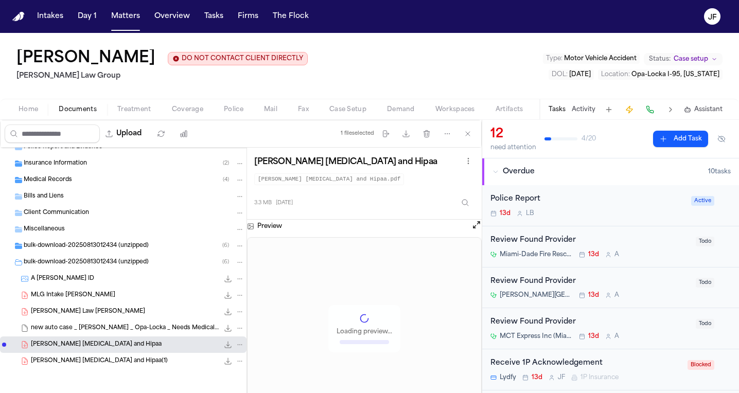
click at [224, 346] on icon "File: Walker retainer and Hipaa" at bounding box center [228, 345] width 8 height 8
click at [130, 18] on button "Matters" at bounding box center [125, 16] width 37 height 19
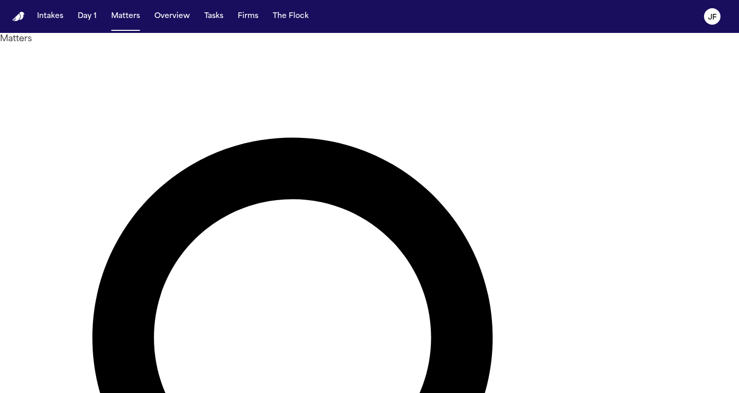
drag, startPoint x: 502, startPoint y: 63, endPoint x: 246, endPoint y: 70, distance: 256.4
type input "*"
type input "**********"
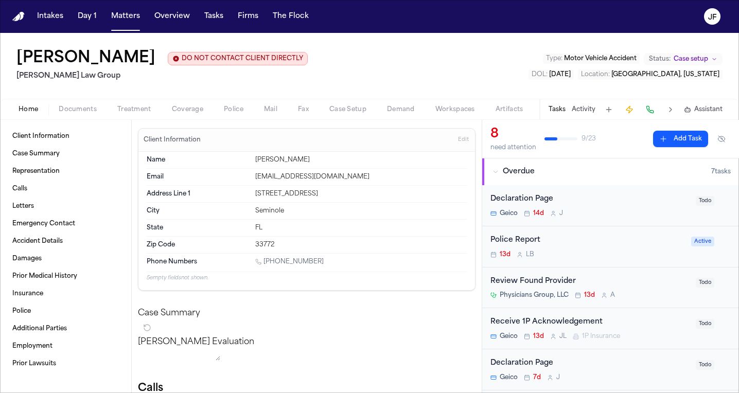
click at [72, 106] on span "Documents" at bounding box center [78, 110] width 38 height 8
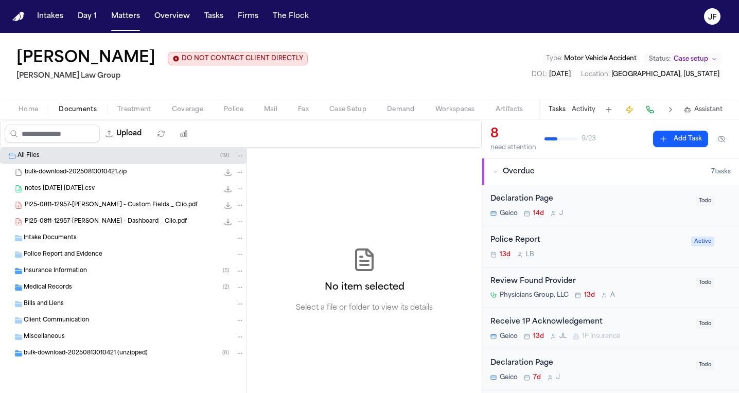
click at [66, 365] on div "All Files ( 19 ) bulk-download-20250813010421.zip 16.7 MB • ZIP notes [DATE] [D…" at bounding box center [123, 281] width 247 height 266
click at [73, 355] on span "bulk-download-20250813010421 (unzipped)" at bounding box center [86, 354] width 124 height 9
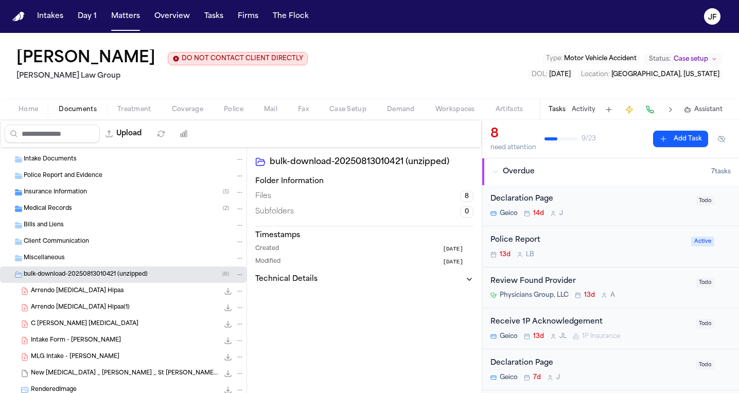
scroll to position [81, 0]
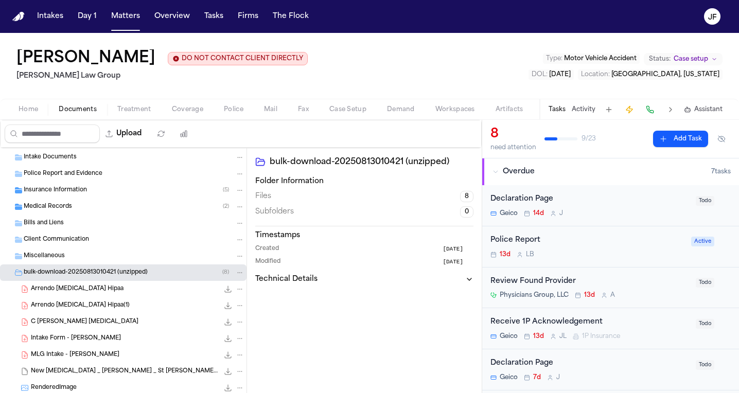
click at [114, 290] on div "Arrendo [MEDICAL_DATA] Hipaa 3.3 MB • PDF" at bounding box center [138, 289] width 214 height 10
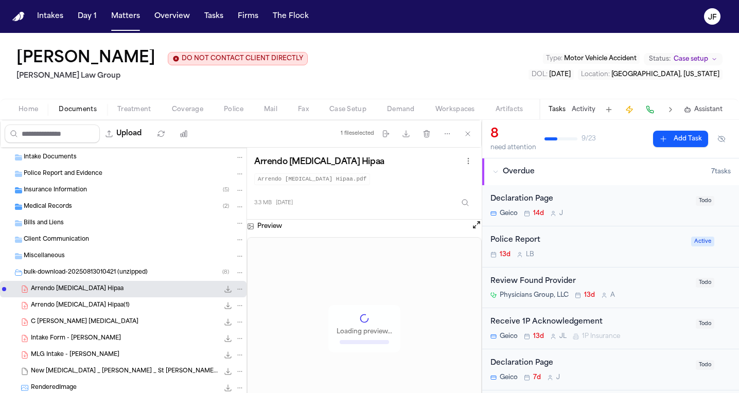
click at [225, 288] on icon "File: Arrendo Retainer Hipaa" at bounding box center [228, 289] width 7 height 7
click at [125, 16] on button "Matters" at bounding box center [125, 16] width 37 height 19
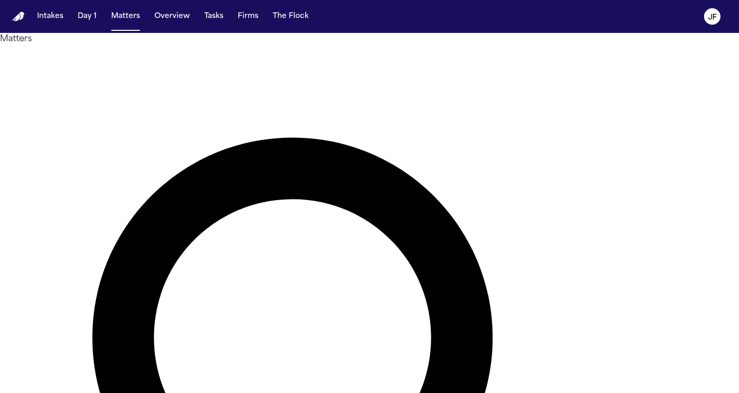
drag, startPoint x: 403, startPoint y: 61, endPoint x: 214, endPoint y: 57, distance: 189.0
type input "**********"
drag, startPoint x: 214, startPoint y: 57, endPoint x: 54, endPoint y: 117, distance: 170.6
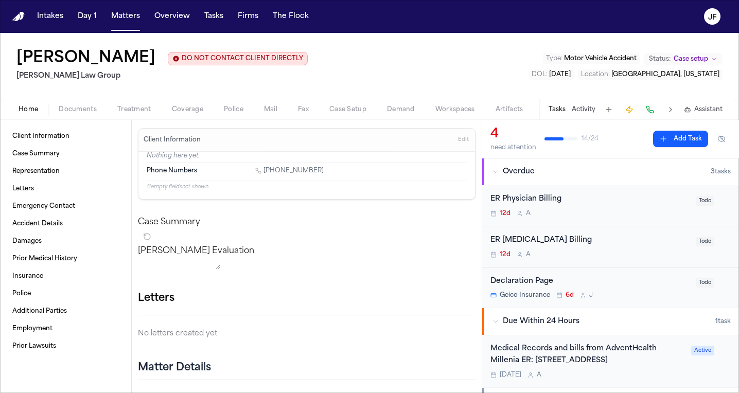
click at [85, 114] on span "Documents" at bounding box center [78, 110] width 38 height 8
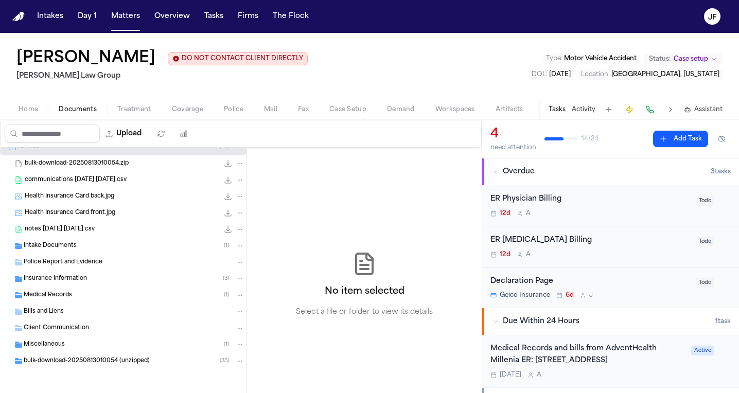
scroll to position [10, 0]
click at [66, 286] on div "Insurance Information ( 3 )" at bounding box center [123, 279] width 247 height 16
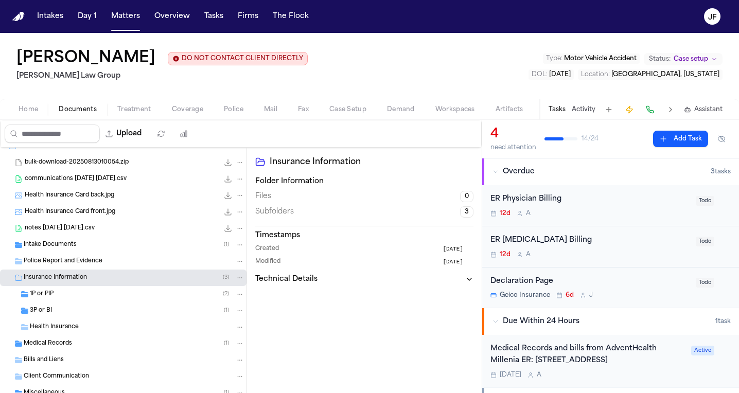
click at [60, 331] on span "Health Insurance" at bounding box center [54, 327] width 49 height 9
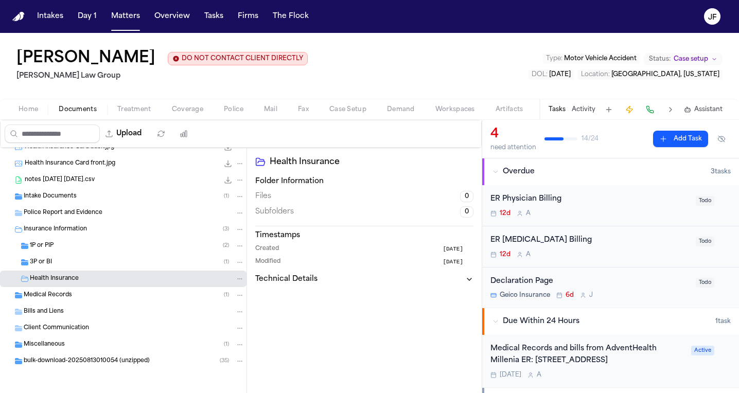
click at [69, 356] on div "bulk-download-20250813010054 (unzipped) ( 35 )" at bounding box center [123, 361] width 247 height 16
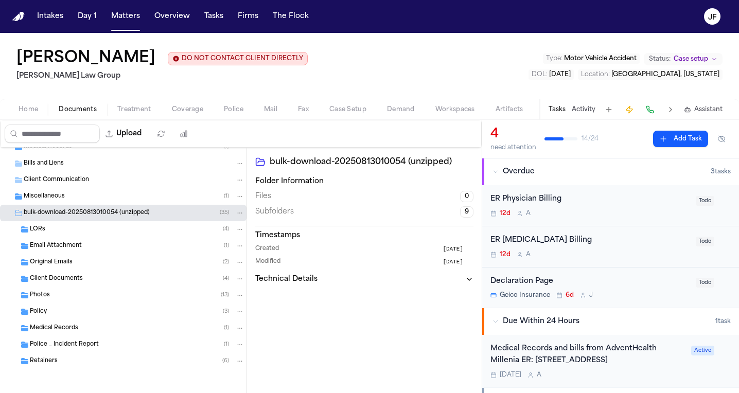
scroll to position [207, 0]
click at [107, 362] on div "Retainers ( 6 )" at bounding box center [137, 361] width 215 height 9
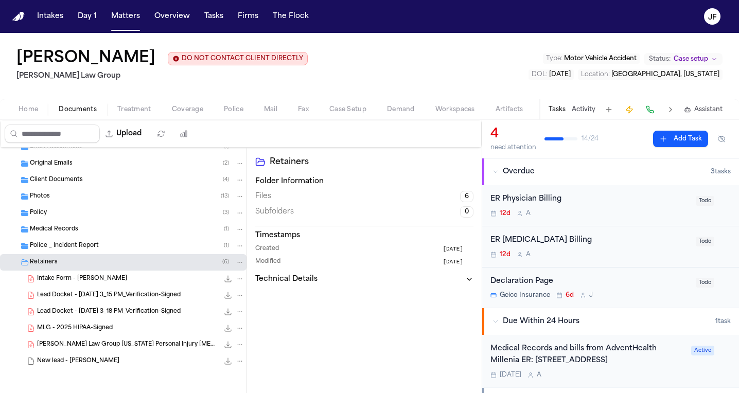
scroll to position [306, 0]
click at [180, 334] on div "MLG - 2025 HIPAA-Signed 623.5 KB • PDF" at bounding box center [123, 328] width 247 height 16
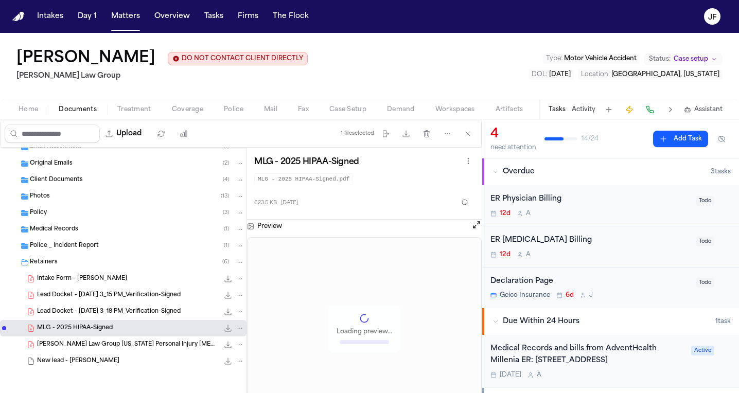
scroll to position [0, 0]
click at [224, 327] on icon "File: MLG - 2025 HIPAA-Signed" at bounding box center [228, 328] width 8 height 8
click at [127, 20] on button "Matters" at bounding box center [125, 16] width 37 height 19
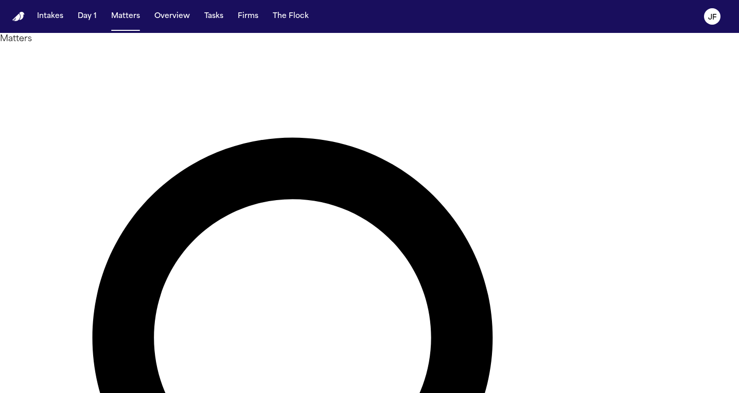
drag, startPoint x: 366, startPoint y: 57, endPoint x: 156, endPoint y: 36, distance: 211.0
type input "******"
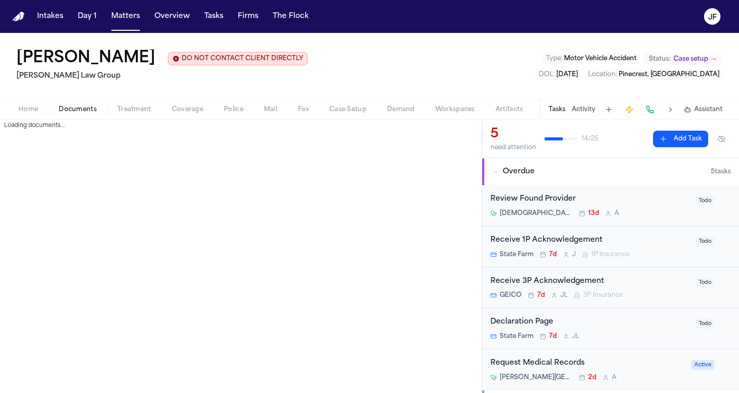
click at [78, 107] on span "Documents" at bounding box center [78, 110] width 38 height 8
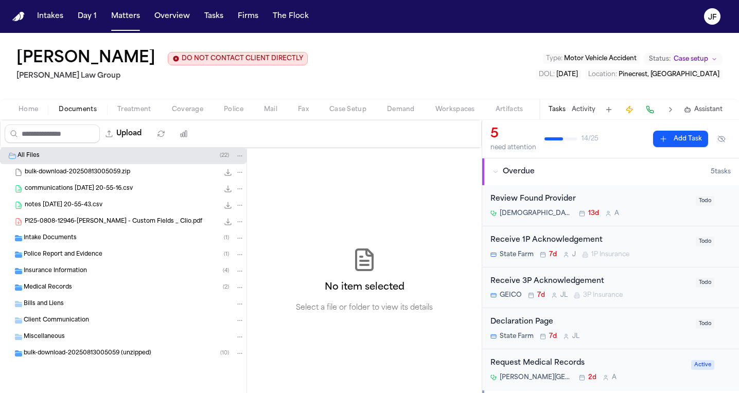
click at [87, 346] on div "bulk-download-20250813005059 (unzipped) ( 10 )" at bounding box center [123, 353] width 247 height 16
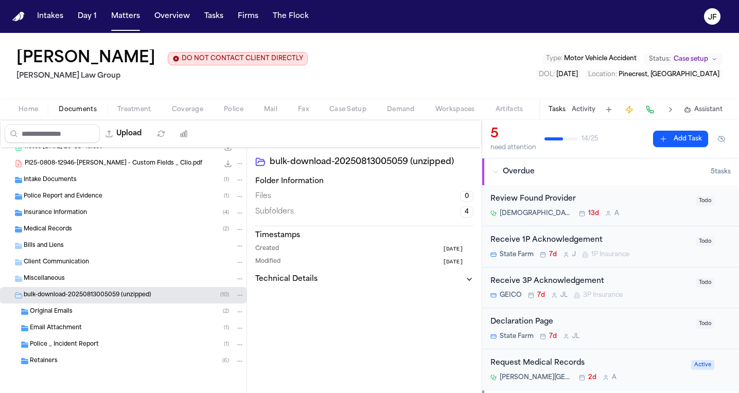
click at [83, 363] on div "Retainers ( 6 )" at bounding box center [137, 361] width 215 height 9
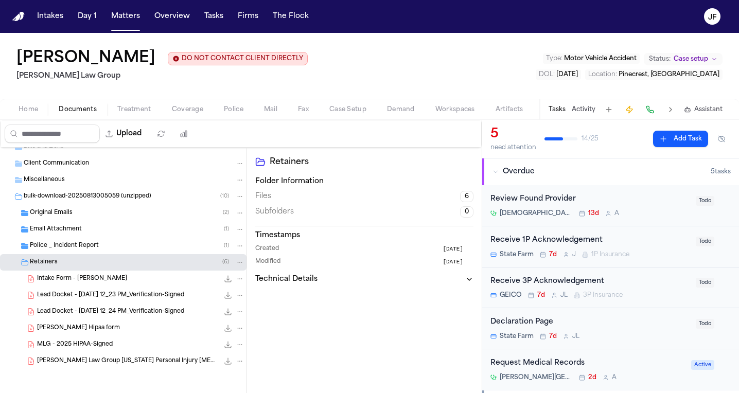
click at [224, 345] on icon "File: MLG - 2025 HIPAA-Signed" at bounding box center [228, 345] width 8 height 8
